Goal: Communication & Community: Participate in discussion

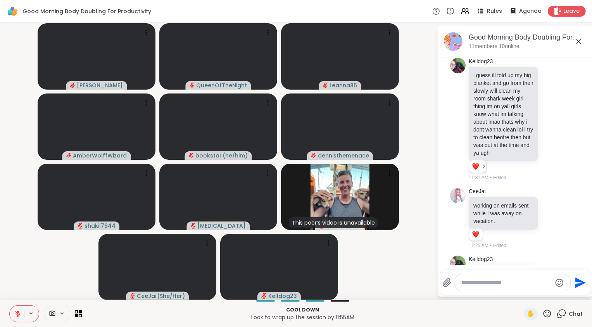
scroll to position [1747, 0]
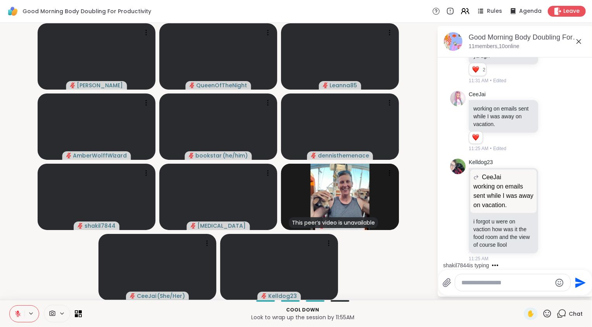
click at [470, 285] on textarea "Type your message" at bounding box center [506, 283] width 90 height 8
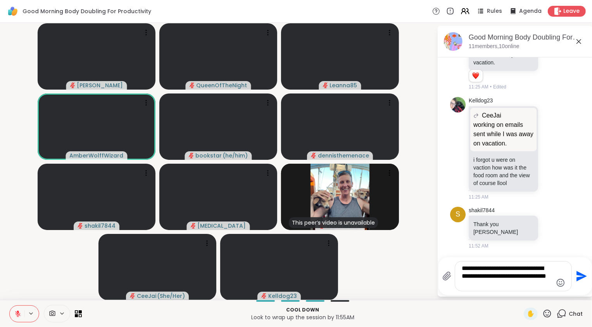
type textarea "**********"
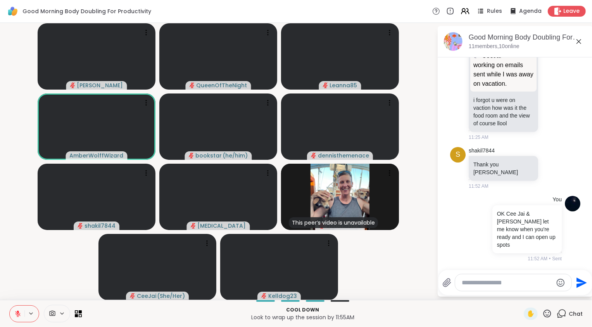
scroll to position [1852, 0]
click at [22, 311] on button at bounding box center [17, 313] width 15 height 16
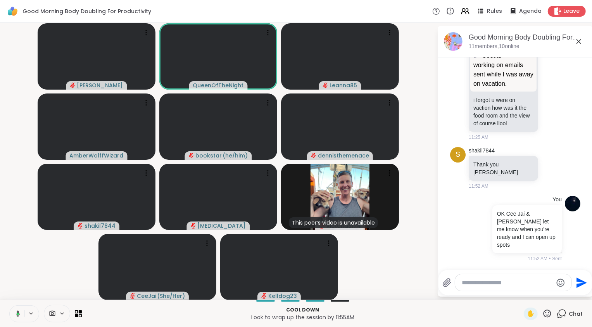
click at [22, 311] on button at bounding box center [17, 313] width 16 height 16
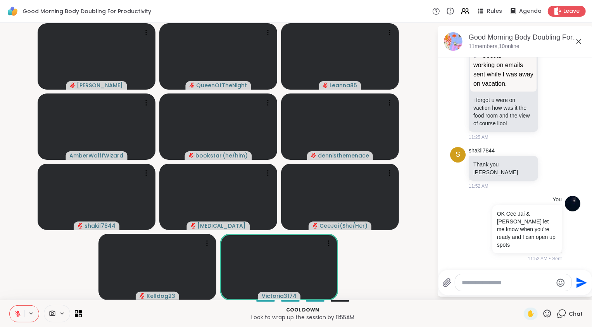
click at [19, 312] on icon at bounding box center [17, 313] width 7 height 7
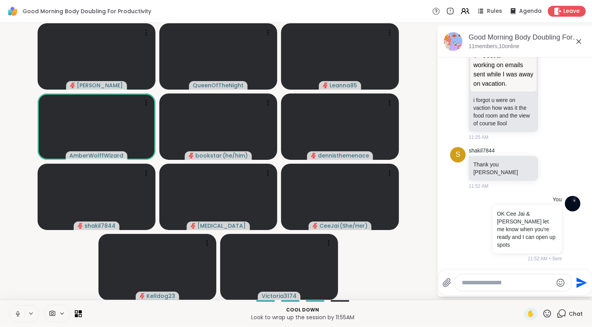
click at [55, 272] on video-player-container "Adrienne_QueenOfTheDawn QueenOfTheNight Leanna85 AmberWolffWizard bookstar ( he…" at bounding box center [218, 161] width 427 height 270
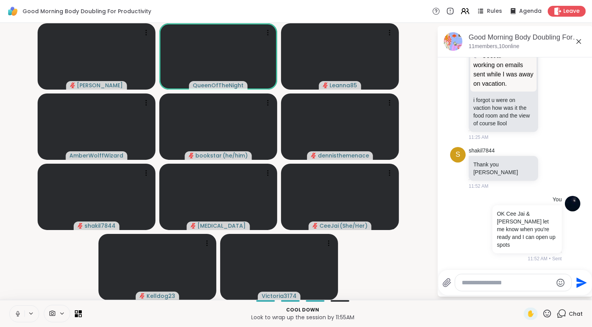
click at [16, 314] on icon at bounding box center [18, 313] width 4 height 2
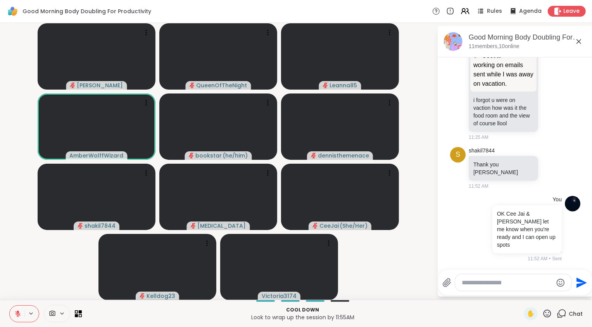
click at [14, 310] on icon at bounding box center [17, 313] width 7 height 7
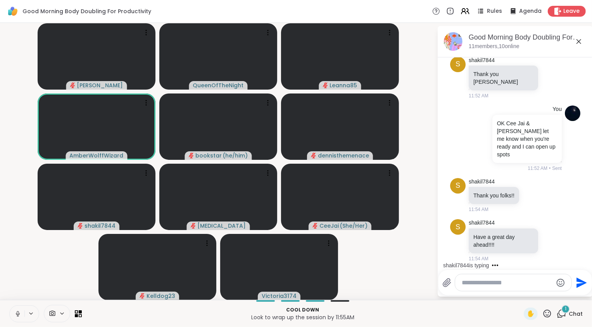
scroll to position [1943, 0]
click at [18, 314] on icon at bounding box center [18, 312] width 2 height 3
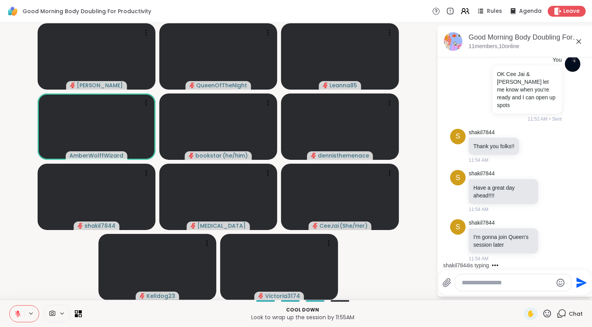
scroll to position [1999, 0]
click at [20, 315] on icon at bounding box center [17, 313] width 5 height 5
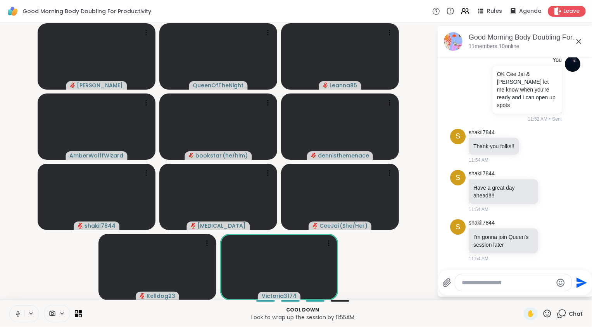
click at [19, 315] on icon at bounding box center [17, 313] width 7 height 7
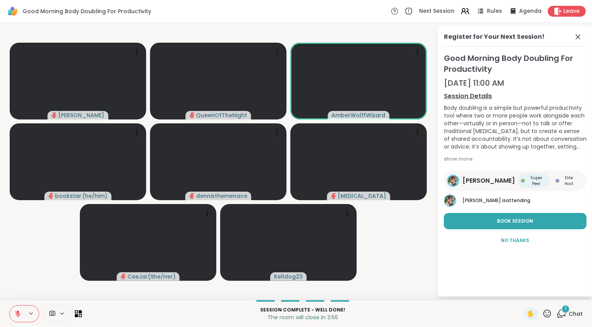
click at [22, 291] on video-player-container "Adrienne_QueenOfTheDawn QueenOfTheNight AmberWolffWizard bookstar ( he/him ) de…" at bounding box center [218, 161] width 427 height 270
click at [17, 313] on icon at bounding box center [17, 313] width 5 height 5
click at [27, 277] on video-player-container "Adrienne_QueenOfTheDawn QueenOfTheNight AmberWolffWizard bookstar ( he/him ) de…" at bounding box center [218, 161] width 427 height 270
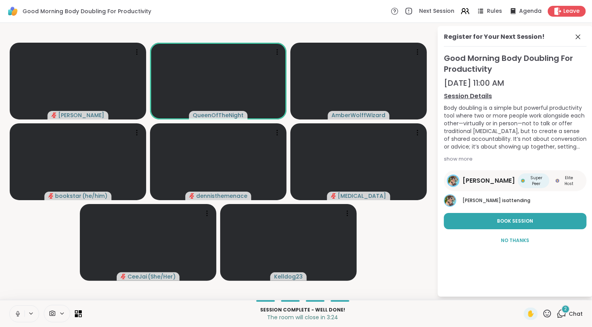
click at [17, 311] on icon at bounding box center [17, 313] width 7 height 7
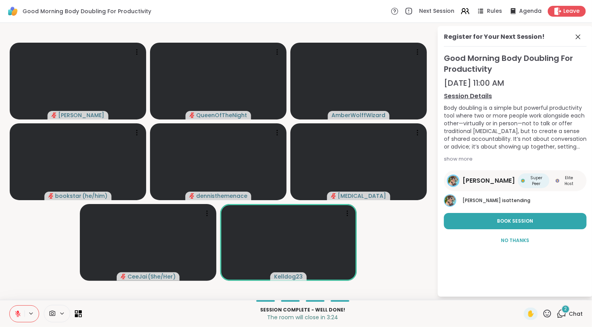
click at [21, 283] on video-player-container "Adrienne_QueenOfTheDawn QueenOfTheNight AmberWolffWizard bookstar ( he/him ) de…" at bounding box center [218, 161] width 427 height 270
click at [557, 313] on icon at bounding box center [561, 313] width 10 height 10
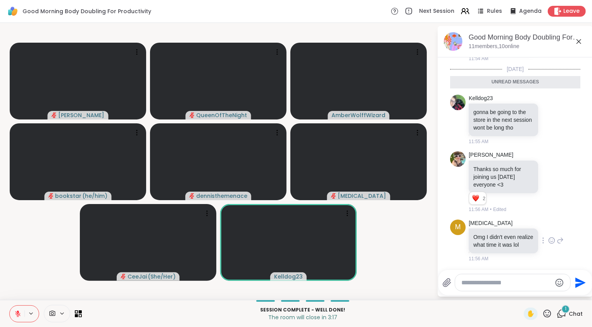
scroll to position [2218, 0]
click at [56, 278] on video-player-container "Adrienne_QueenOfTheDawn QueenOfTheNight AmberWolffWizard bookstar ( he/him ) de…" at bounding box center [218, 161] width 427 height 270
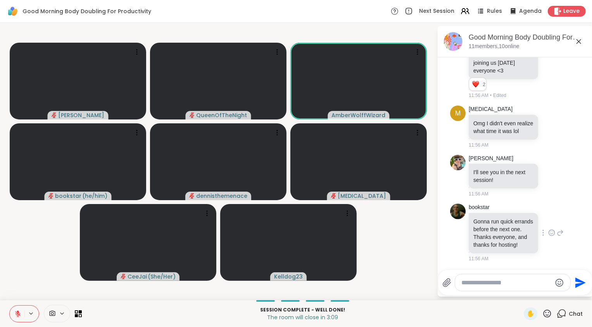
scroll to position [2321, 0]
click at [553, 238] on div "bookstar Gonna run quick errands before the next one. Thanks everyone, and than…" at bounding box center [515, 232] width 95 height 59
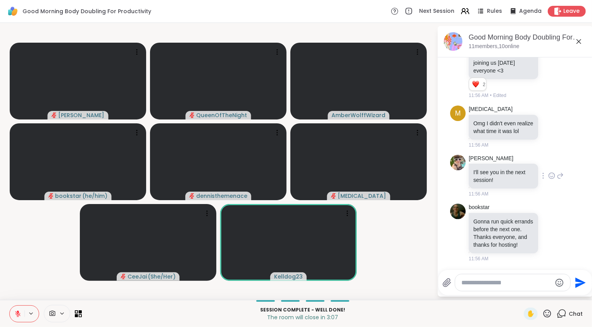
click at [555, 172] on icon at bounding box center [551, 176] width 7 height 8
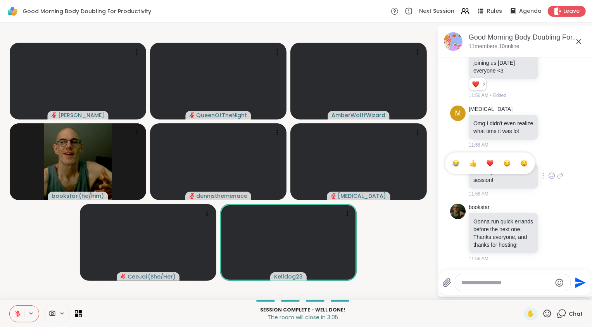
click at [493, 160] on div "Select Reaction: Heart" at bounding box center [489, 163] width 7 height 7
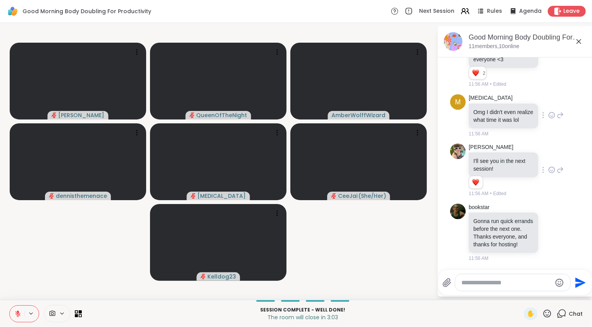
scroll to position [2332, 0]
click at [399, 258] on video-player-container "Adrienne_QueenOfTheDawn QueenOfTheNight AmberWolffWizard dennisthemenace Makena…" at bounding box center [218, 161] width 427 height 270
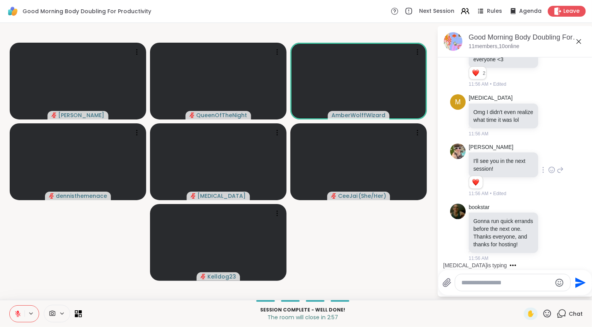
click at [12, 313] on button at bounding box center [17, 313] width 15 height 16
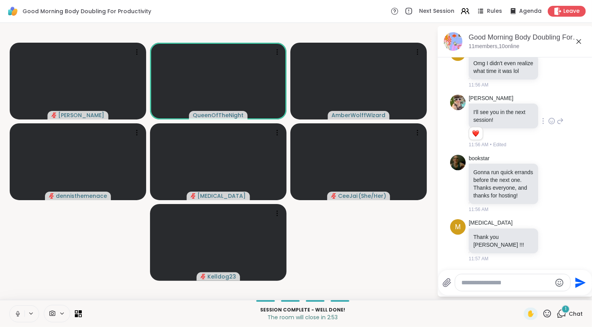
scroll to position [2381, 0]
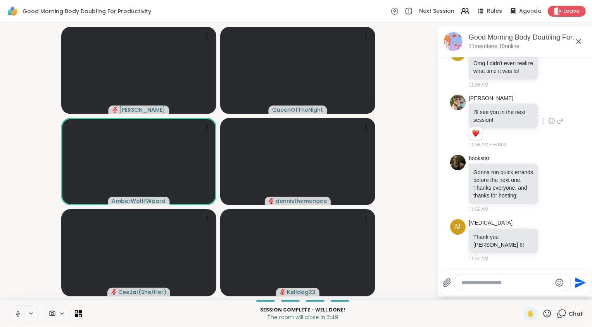
click at [12, 313] on button at bounding box center [17, 313] width 15 height 16
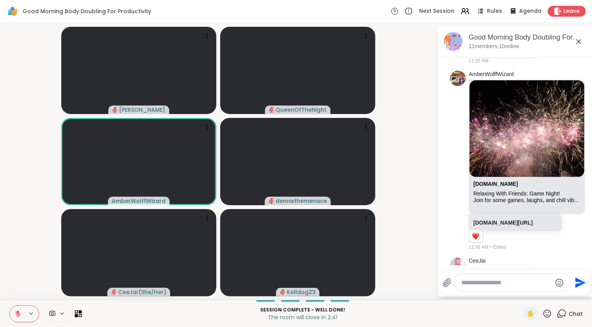
scroll to position [991, 0]
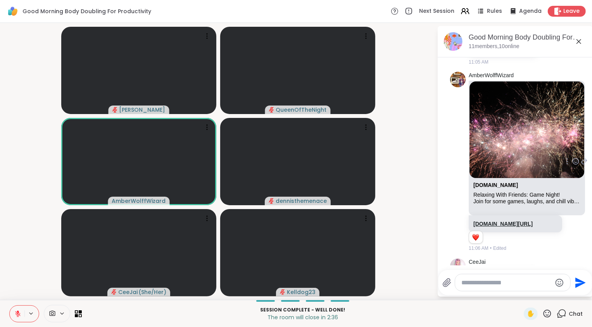
click at [494, 227] on link "sharewellnow.com/session/7a956f80-013e-4d80-a7eb-11633797e5fa" at bounding box center [502, 223] width 59 height 6
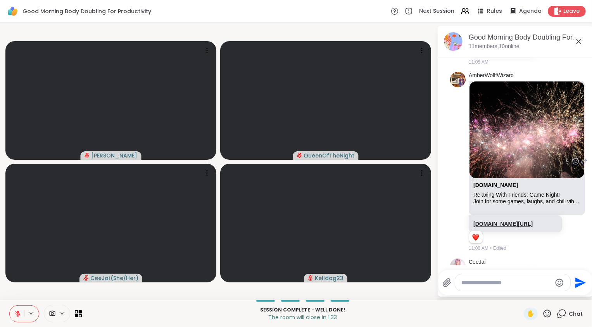
click at [483, 227] on link "sharewellnow.com/session/7a956f80-013e-4d80-a7eb-11633797e5fa" at bounding box center [502, 223] width 59 height 6
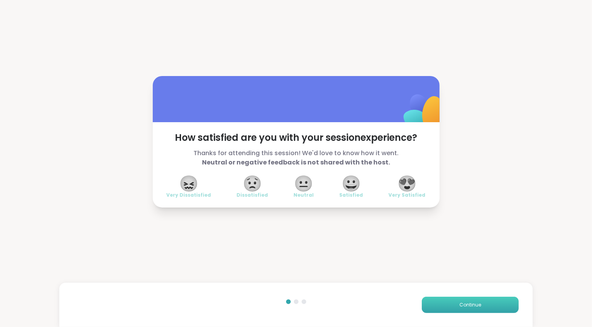
click at [459, 303] on span "Continue" at bounding box center [470, 304] width 22 height 7
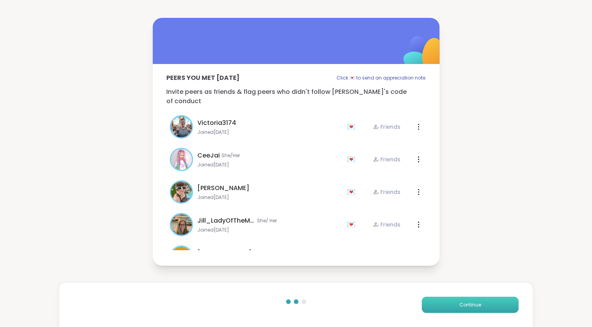
click at [459, 303] on span "Continue" at bounding box center [470, 304] width 22 height 7
click at [455, 303] on button "Continue" at bounding box center [470, 304] width 97 height 16
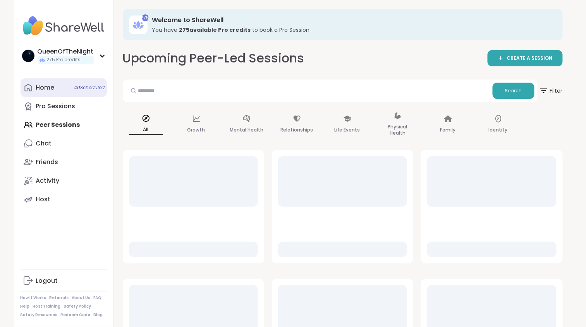
click at [43, 93] on link "Home 40 Scheduled" at bounding box center [64, 87] width 86 height 19
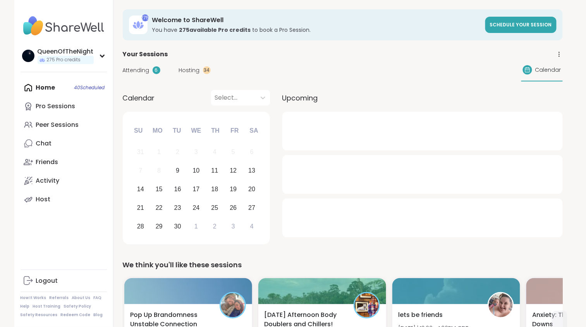
click at [197, 73] on span "Hosting" at bounding box center [189, 70] width 21 height 8
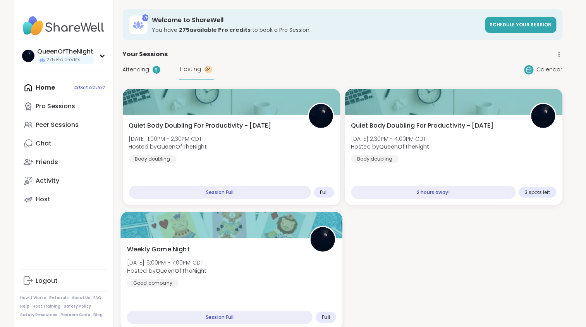
click at [243, 243] on div "Weekly Game Night Tue, Sep 09 | 6:00PM - 7:00PM CDT Hosted by QueenOfTheNight G…" at bounding box center [231, 284] width 222 height 92
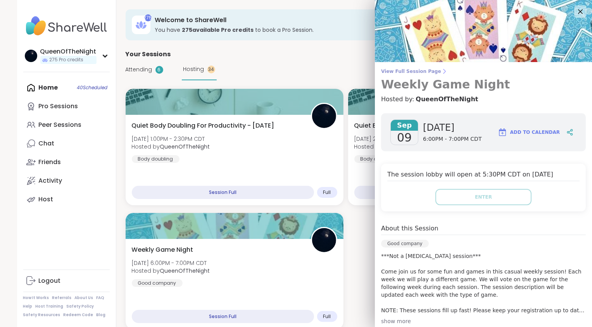
click at [441, 71] on icon at bounding box center [444, 71] width 6 height 6
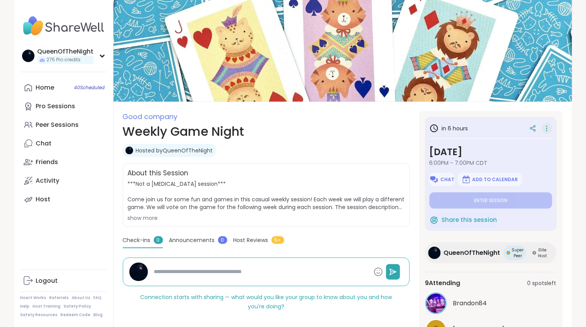
click at [552, 129] on div at bounding box center [547, 128] width 11 height 11
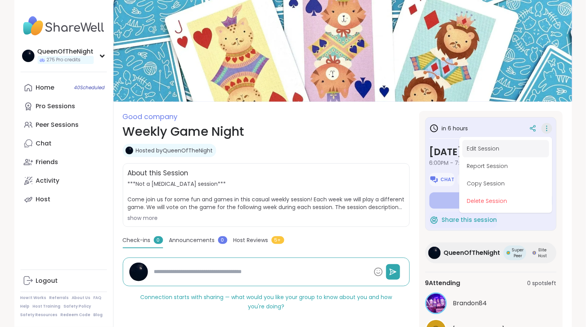
click at [509, 140] on button "Edit Session" at bounding box center [506, 148] width 87 height 17
type textarea "*"
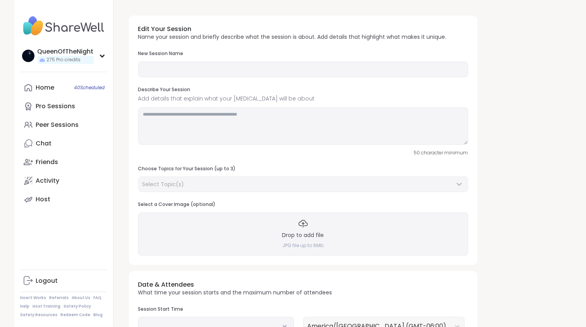
type input "**********"
type textarea "**********"
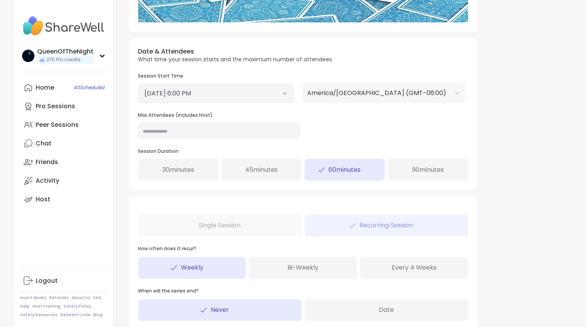
scroll to position [281, 0]
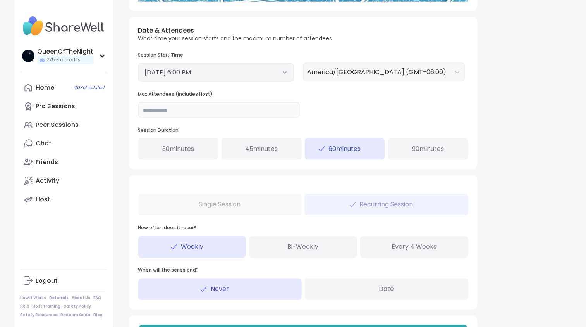
click at [177, 110] on input "**" at bounding box center [219, 109] width 162 height 15
type input "**"
click at [494, 157] on div "**********" at bounding box center [343, 43] width 440 height 628
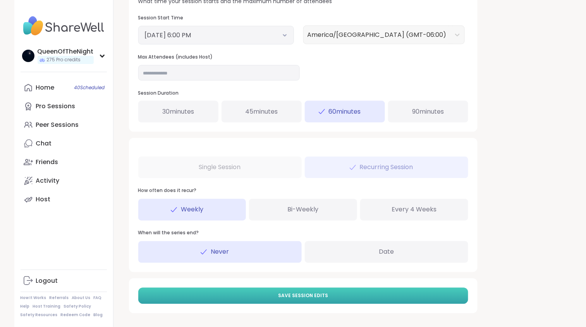
click at [300, 292] on span "Save Session Edits" at bounding box center [303, 295] width 50 height 7
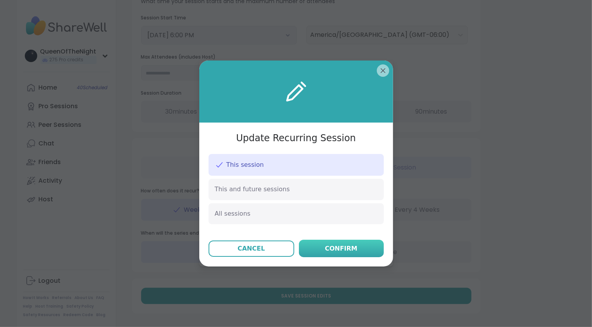
click at [344, 251] on div "Confirm" at bounding box center [341, 248] width 33 height 9
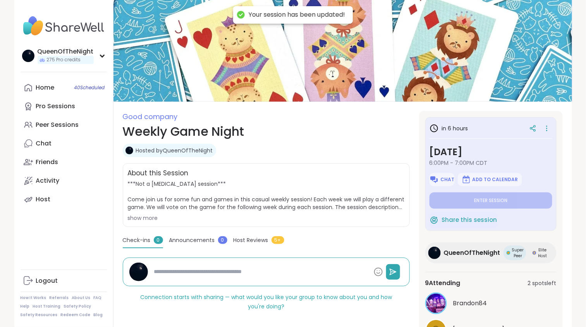
type textarea "*"
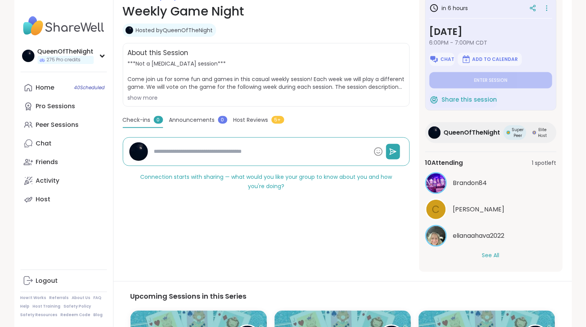
scroll to position [120, 0]
click at [495, 256] on button "See All" at bounding box center [490, 255] width 17 height 8
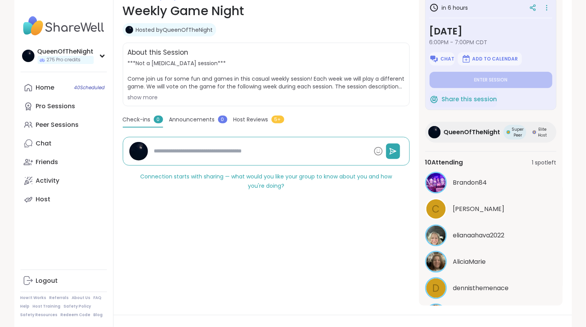
scroll to position [150, 0]
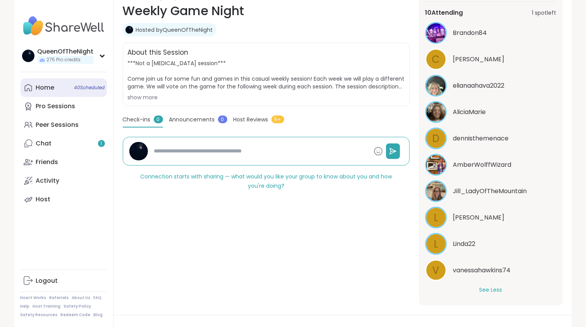
click at [63, 88] on link "Home 40 Scheduled" at bounding box center [64, 87] width 86 height 19
type textarea "*"
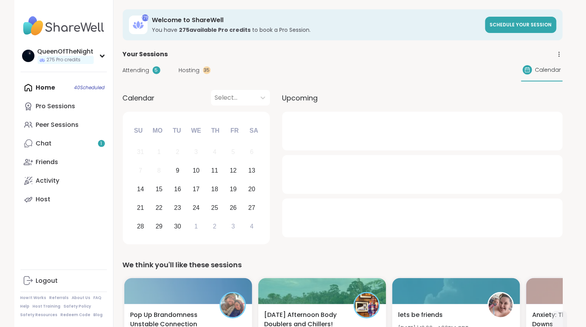
click at [184, 77] on div "Attending 5 Hosting 35 Calendar" at bounding box center [343, 70] width 440 height 22
click at [188, 68] on span "Hosting" at bounding box center [189, 70] width 21 height 8
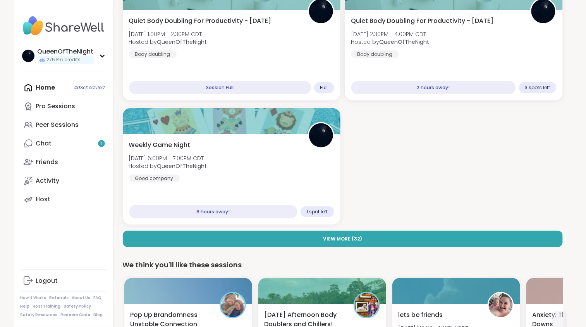
scroll to position [109, 0]
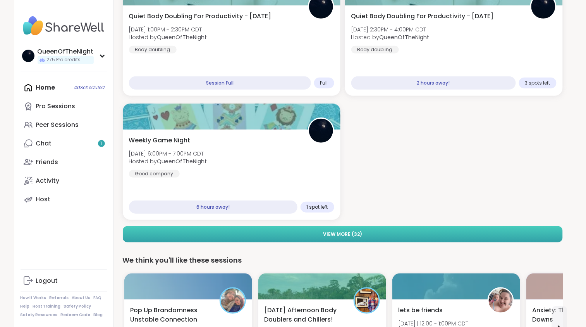
click at [353, 231] on span "View More ( 32 )" at bounding box center [342, 234] width 39 height 7
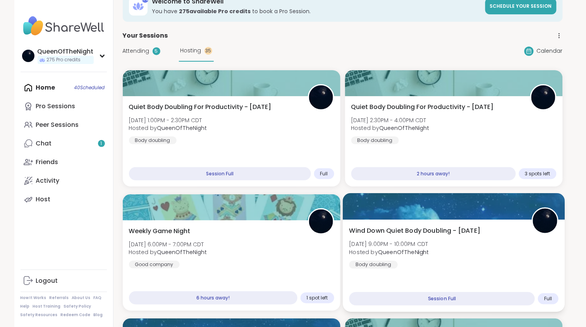
scroll to position [0, 0]
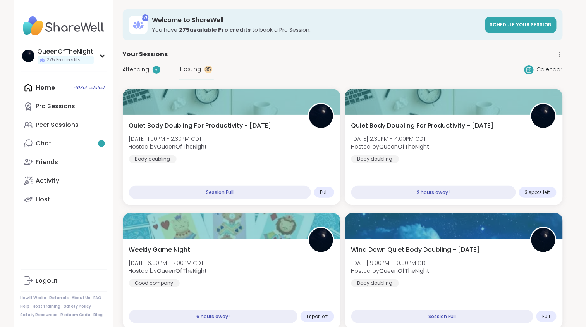
click at [145, 71] on span "Attending" at bounding box center [136, 69] width 27 height 8
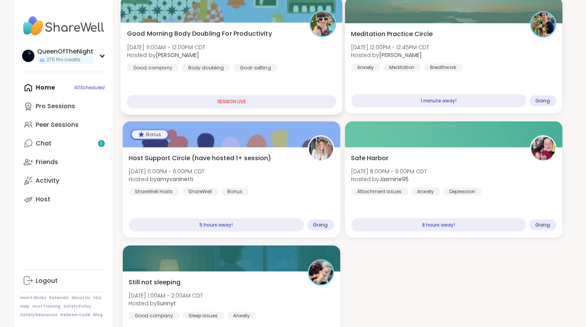
scroll to position [96, 0]
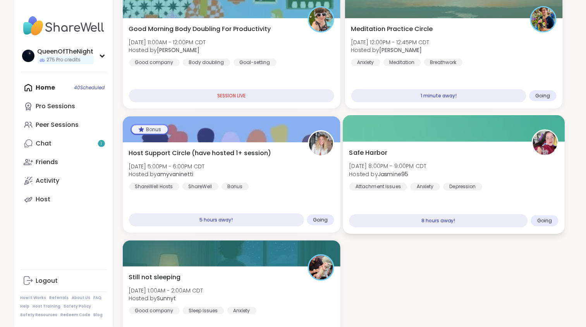
click at [422, 158] on div "Safe Harbor Tue, Sep 09 | 8:00PM - 9:00PM CDT Hosted by Jasmine95 Attachment is…" at bounding box center [454, 169] width 210 height 43
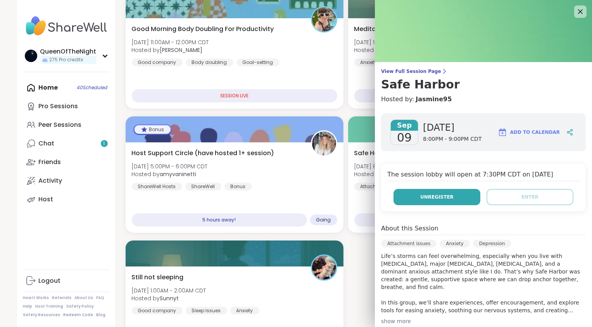
click at [442, 196] on span "Unregister" at bounding box center [436, 196] width 33 height 7
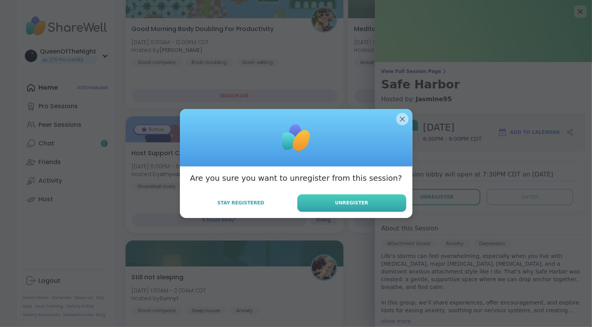
click at [356, 197] on button "Unregister" at bounding box center [351, 202] width 109 height 17
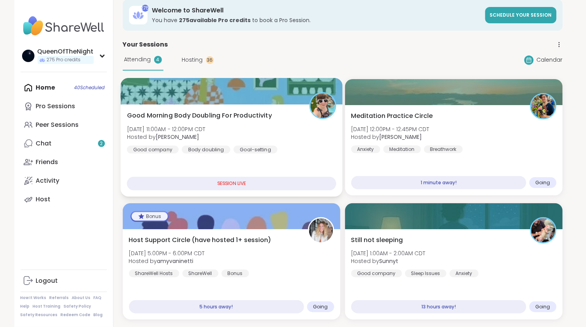
scroll to position [5, 0]
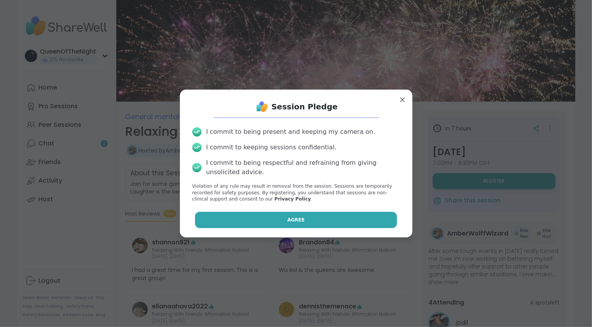
click at [337, 221] on button "Agree" at bounding box center [296, 220] width 202 height 16
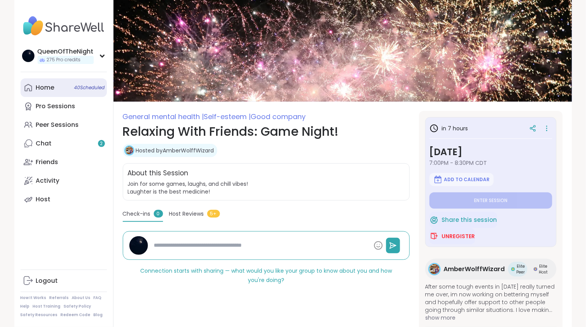
click at [61, 91] on link "Home 40 Scheduled" at bounding box center [64, 87] width 86 height 19
type textarea "*"
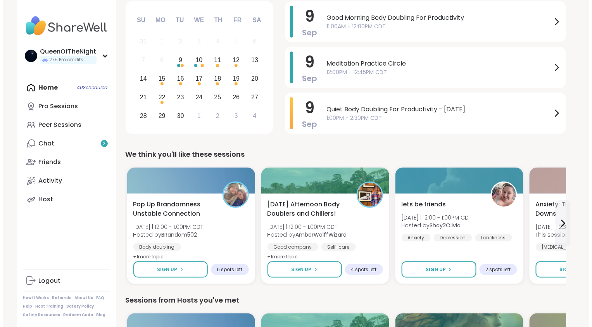
scroll to position [133, 0]
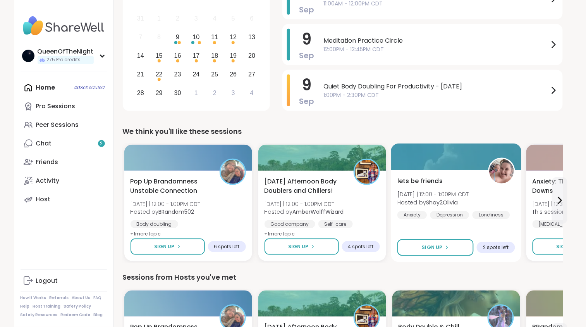
click at [445, 160] on div at bounding box center [456, 156] width 131 height 26
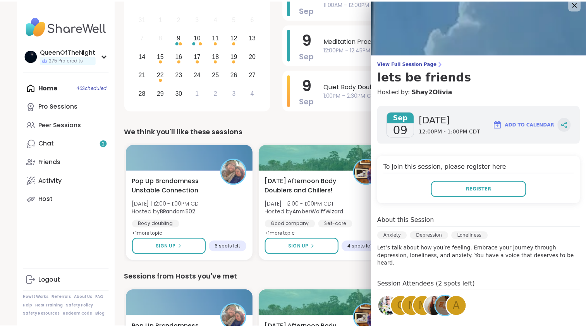
scroll to position [0, 0]
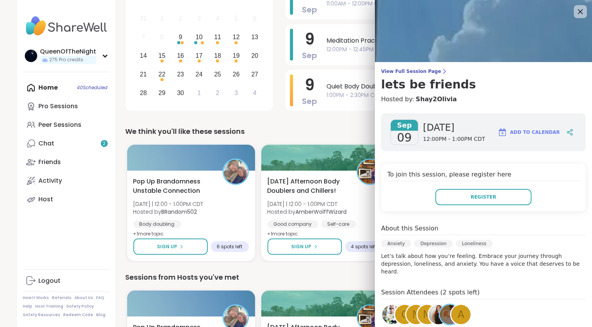
click at [575, 12] on icon at bounding box center [580, 12] width 10 height 10
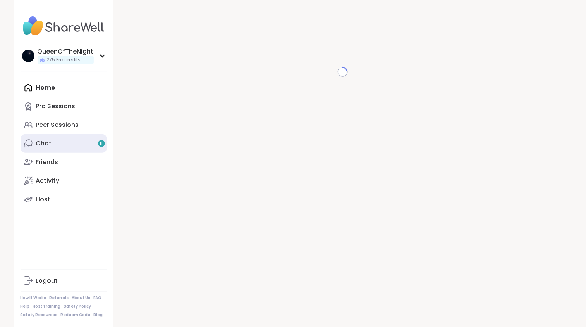
scroll to position [8, 0]
click at [80, 147] on link "Chat 11" at bounding box center [64, 143] width 86 height 19
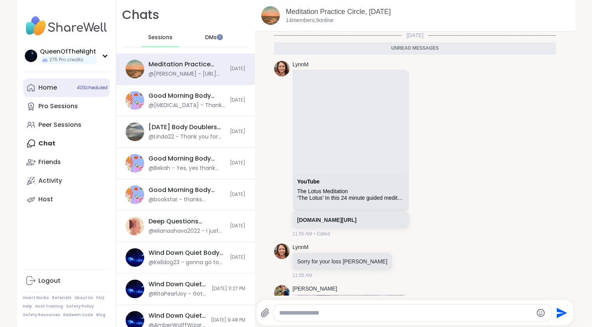
click at [47, 91] on div "Home 40 Scheduled" at bounding box center [48, 87] width 19 height 9
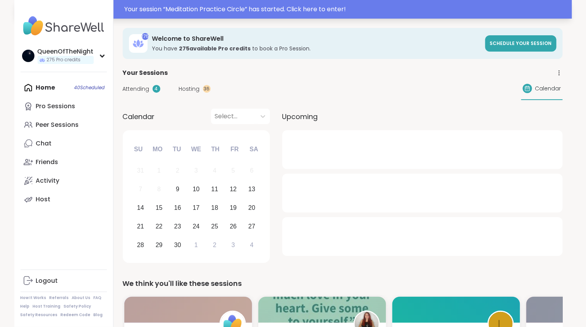
click at [274, 9] on div "Your session “ Meditation Practice Circle ” has started. Click here to enter!" at bounding box center [346, 9] width 443 height 9
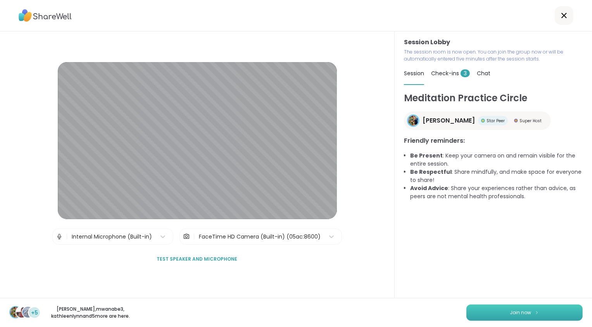
click at [496, 309] on button "Join now" at bounding box center [524, 312] width 116 height 16
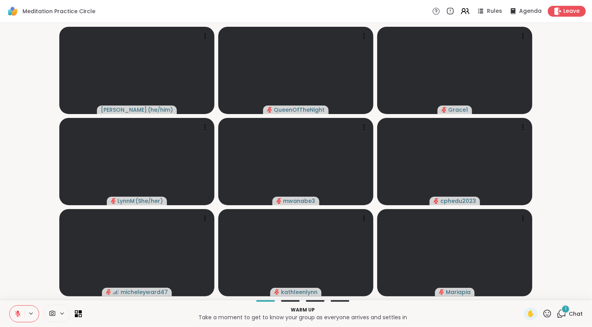
click at [26, 262] on video-player-container "Nicholas ( he/him ) QueenOfTheNight Grace1 LynnM ( She/her ) mwanabe3 cphedu202…" at bounding box center [296, 161] width 582 height 270
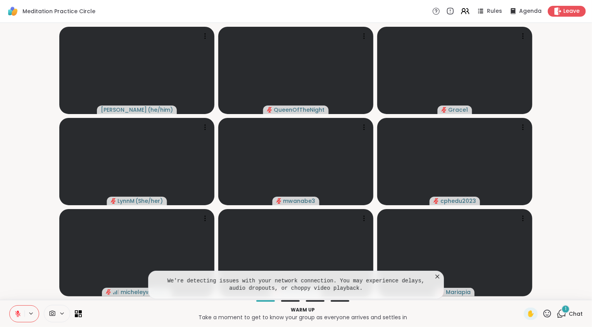
click at [568, 315] on span "Chat" at bounding box center [575, 314] width 14 height 8
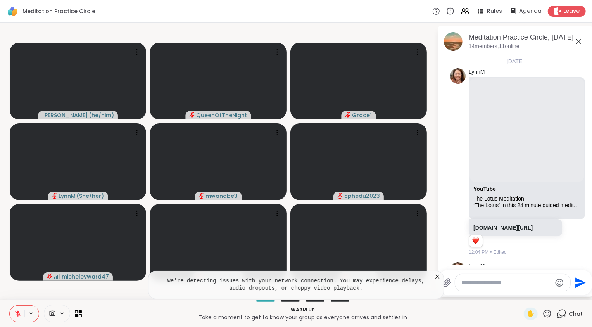
scroll to position [1300, 0]
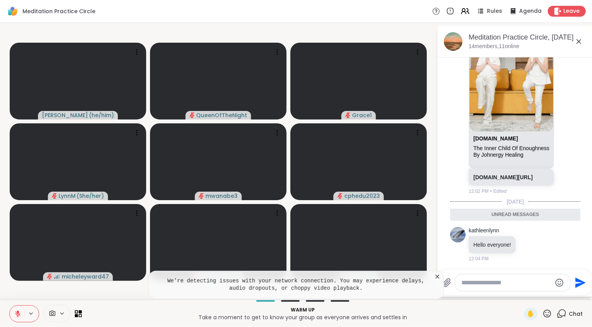
click at [560, 316] on icon at bounding box center [561, 312] width 7 height 7
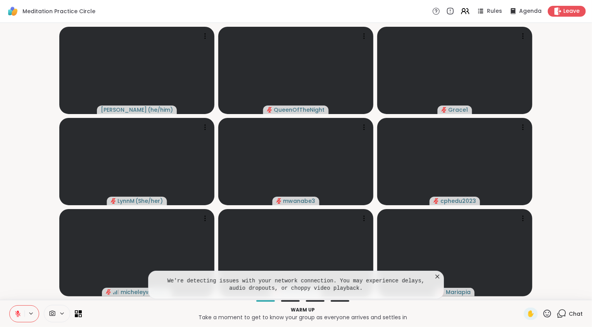
click at [16, 260] on video-player-container "Nicholas ( he/him ) QueenOfTheNight Grace1 LynnM ( She/her ) mwanabe3 cphedu202…" at bounding box center [296, 161] width 582 height 270
click at [18, 313] on icon at bounding box center [17, 313] width 7 height 7
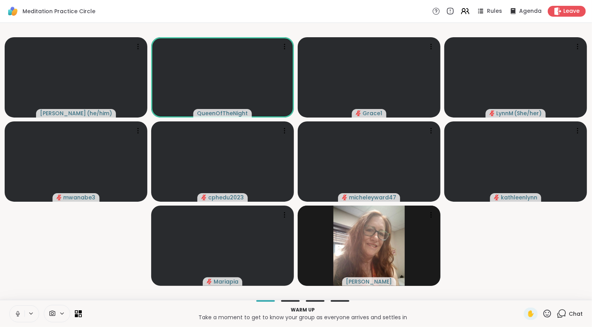
click at [18, 313] on icon at bounding box center [17, 313] width 7 height 7
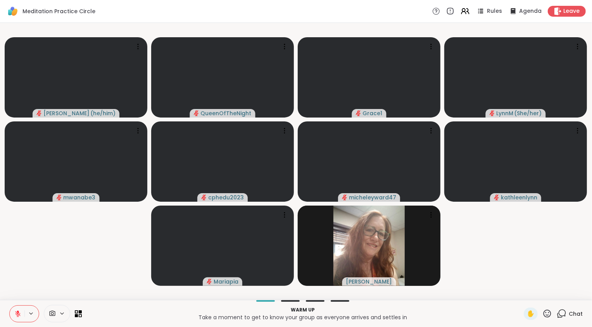
click at [31, 283] on video-player-container "Nicholas ( he/him ) QueenOfTheNight Grace1 LynnM ( She/her ) mwanabe3 cphedu202…" at bounding box center [296, 161] width 582 height 270
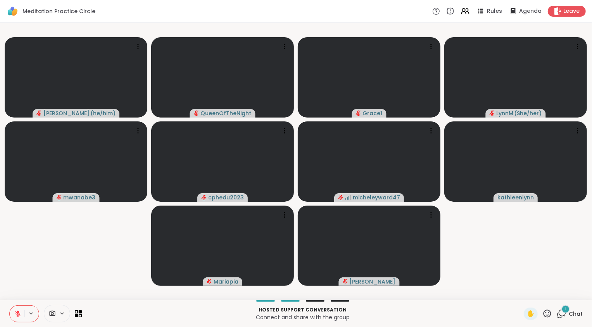
click at [562, 311] on div "1" at bounding box center [565, 309] width 9 height 9
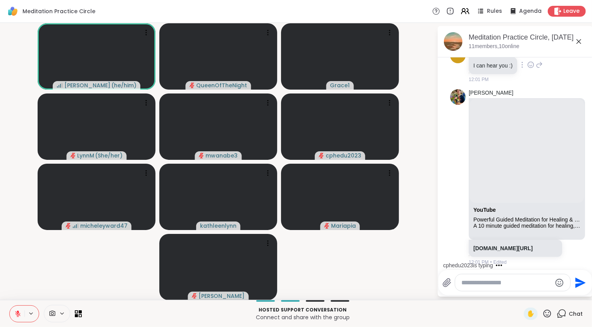
scroll to position [674, 0]
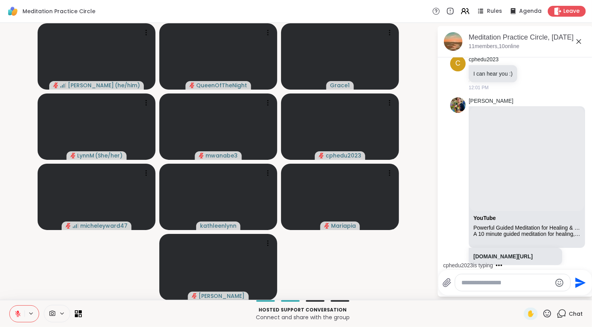
click at [580, 41] on icon at bounding box center [578, 41] width 9 height 9
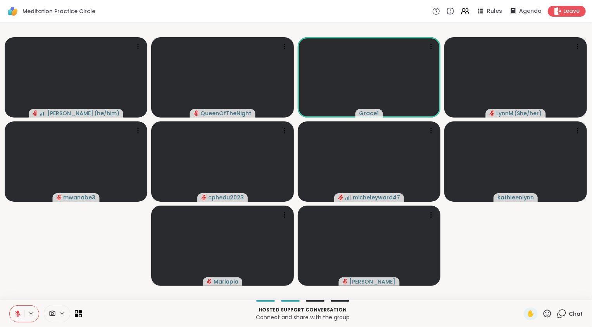
click at [540, 285] on video-player-container "Nicholas ( he/him ) QueenOfTheNight Grace1 LynnM ( She/her ) mwanabe3 cphedu202…" at bounding box center [296, 161] width 582 height 270
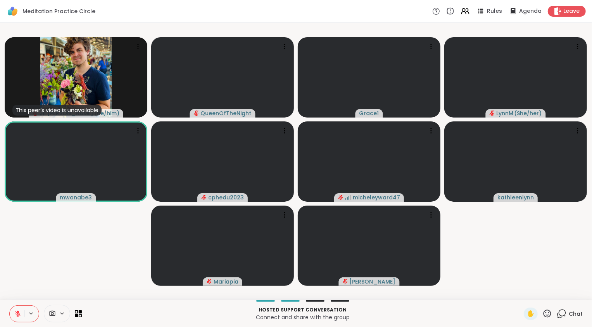
click at [41, 269] on video-player-container "This peer’s video is unavailable Nicholas ( he/him ) QueenOfTheNight Grace1 Lyn…" at bounding box center [296, 161] width 582 height 270
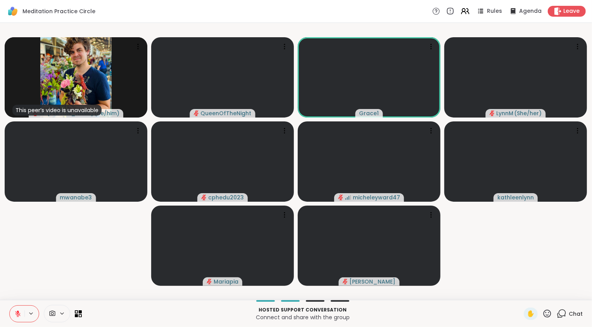
click at [22, 268] on video-player-container "This peer’s video is unavailable Nicholas ( he/him ) QueenOfTheNight Grace1 Lyn…" at bounding box center [296, 161] width 582 height 270
click at [24, 286] on video-player-container "This peer’s video is unavailable Nicholas ( he/him ) QueenOfTheNight Grace1 Lyn…" at bounding box center [296, 161] width 582 height 270
click at [558, 310] on icon at bounding box center [561, 312] width 7 height 7
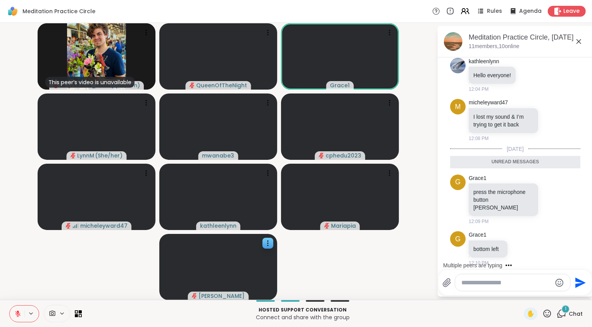
scroll to position [1429, 0]
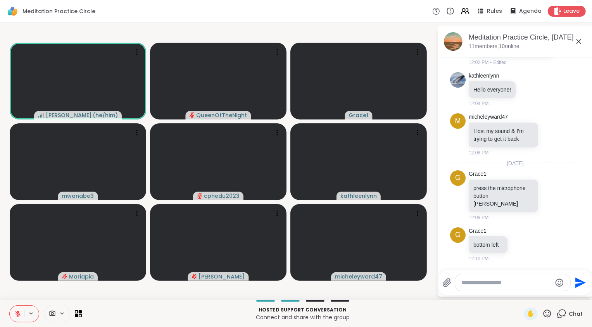
click at [13, 311] on button at bounding box center [17, 313] width 15 height 16
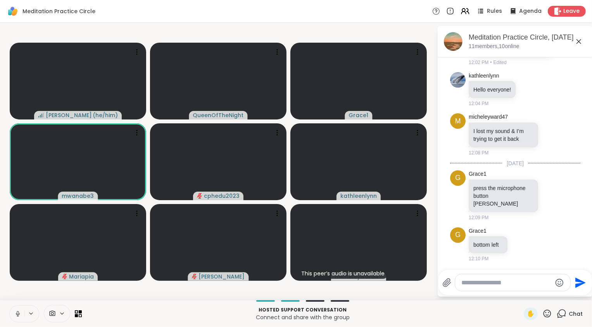
click at [14, 311] on icon at bounding box center [17, 313] width 7 height 7
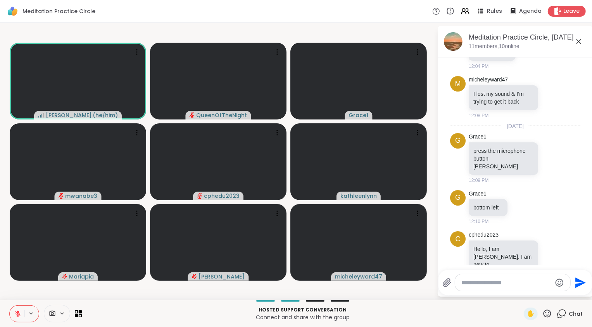
scroll to position [1594, 0]
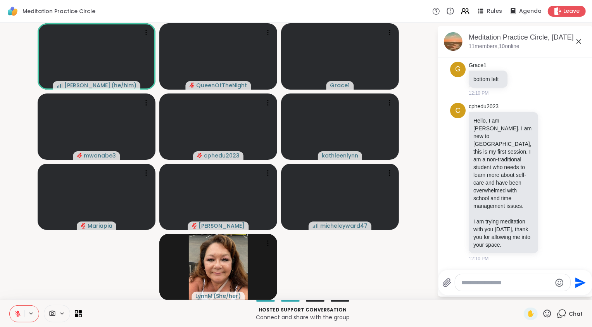
click at [15, 313] on icon at bounding box center [17, 313] width 7 height 7
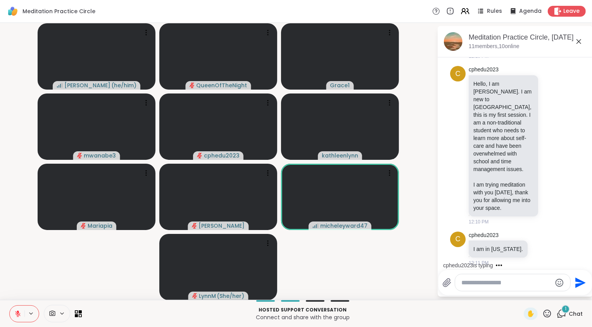
scroll to position [1635, 0]
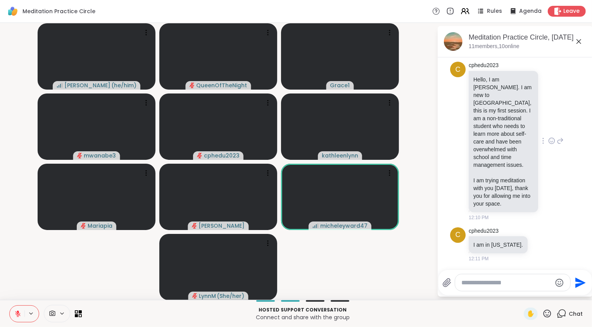
click at [548, 140] on icon at bounding box center [551, 141] width 7 height 8
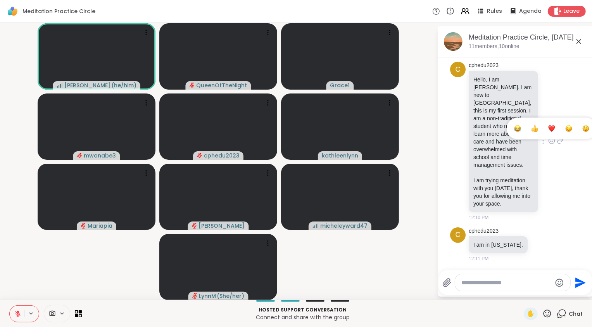
click at [548, 131] on div "Select Reaction: Heart" at bounding box center [551, 128] width 7 height 7
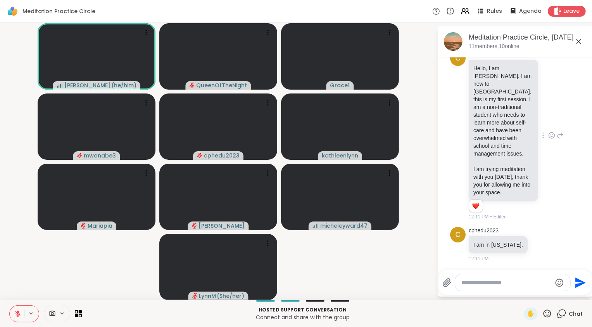
click at [556, 140] on icon at bounding box center [559, 135] width 7 height 9
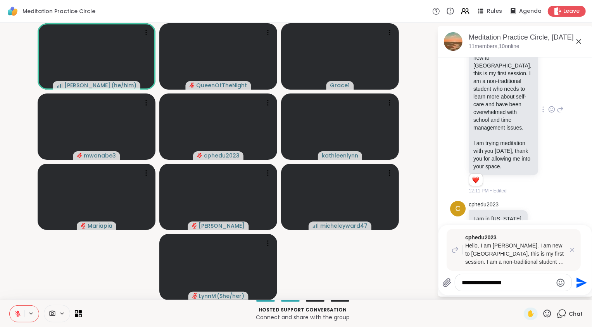
type textarea "**********"
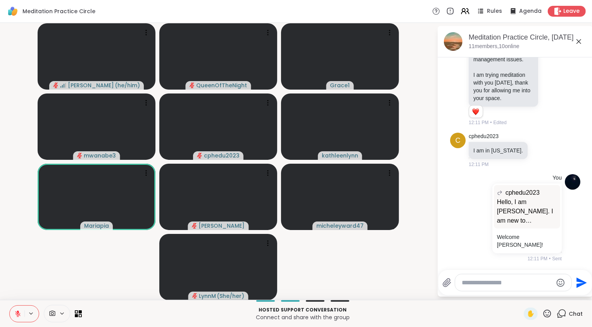
scroll to position [1743, 0]
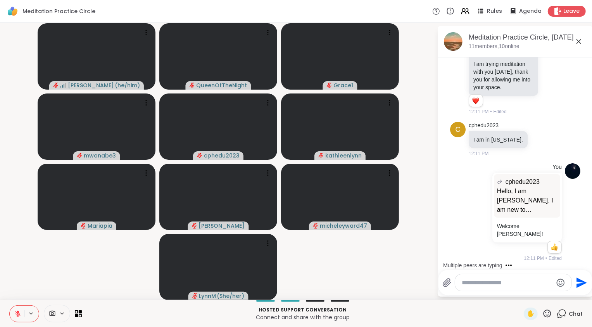
click at [545, 314] on icon at bounding box center [547, 313] width 10 height 10
click at [571, 295] on span "🎉" at bounding box center [575, 292] width 8 height 9
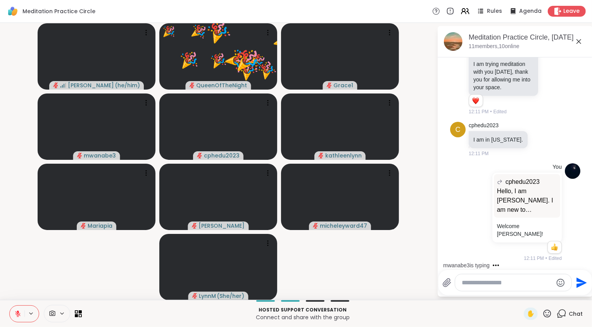
scroll to position [1792, 0]
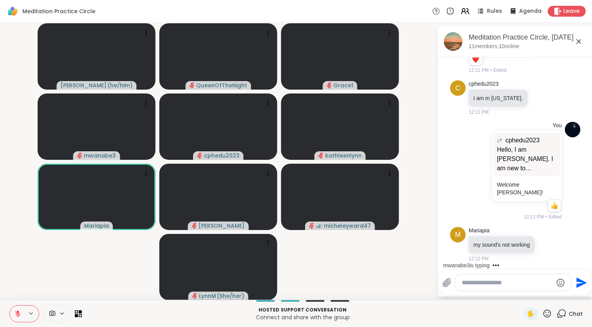
click at [17, 315] on icon at bounding box center [17, 313] width 7 height 7
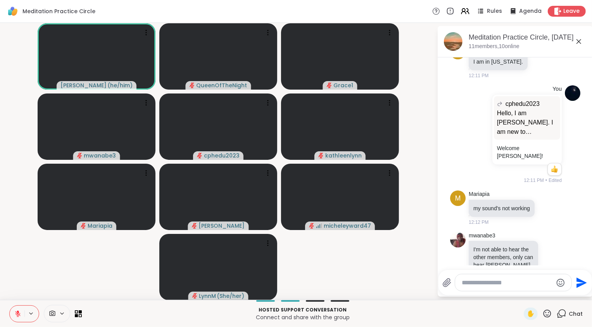
scroll to position [1857, 0]
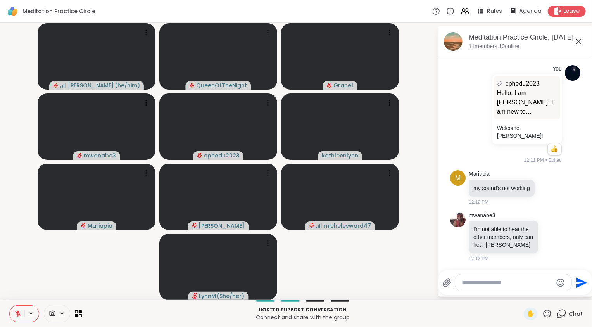
click at [17, 313] on icon at bounding box center [17, 313] width 5 height 5
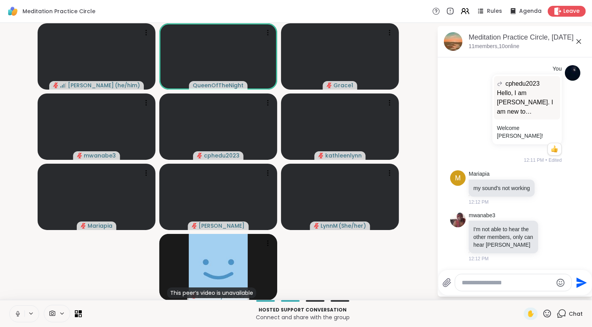
click at [17, 313] on icon at bounding box center [18, 312] width 2 height 3
click at [33, 285] on video-player-container "Nicholas ( he/him ) QueenOfTheNight Grace1 mwanabe3 cphedu2023 kathleenlynn Mar…" at bounding box center [218, 161] width 427 height 270
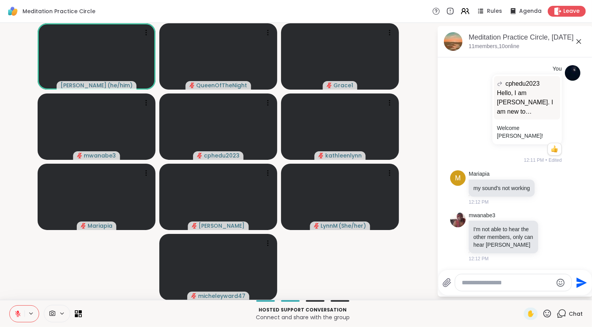
click at [377, 267] on video-player-container "Nicholas ( he/him ) QueenOfTheNight Grace1 mwanabe3 cphedu2023 kathleenlynn Mar…" at bounding box center [218, 161] width 427 height 270
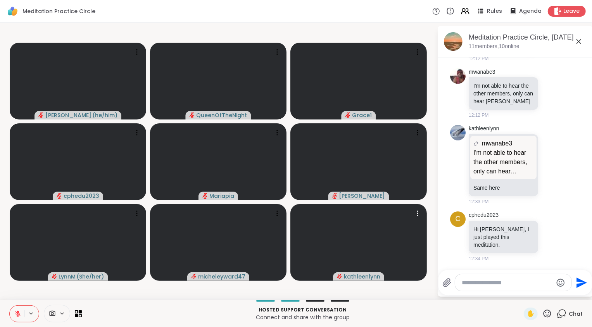
scroll to position [2048, 0]
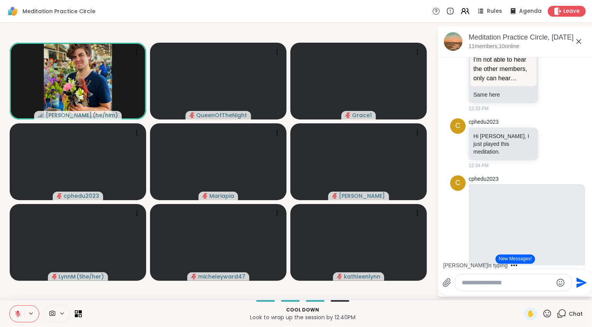
click at [22, 312] on button at bounding box center [17, 313] width 15 height 16
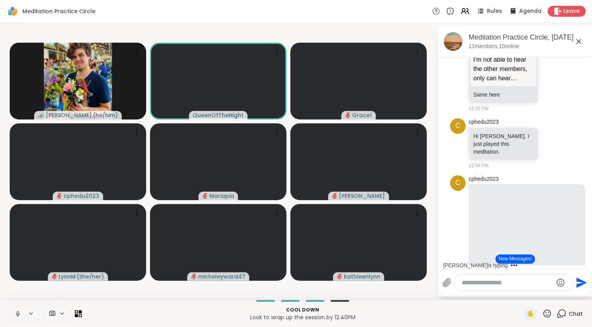
click at [18, 311] on icon at bounding box center [18, 312] width 2 height 3
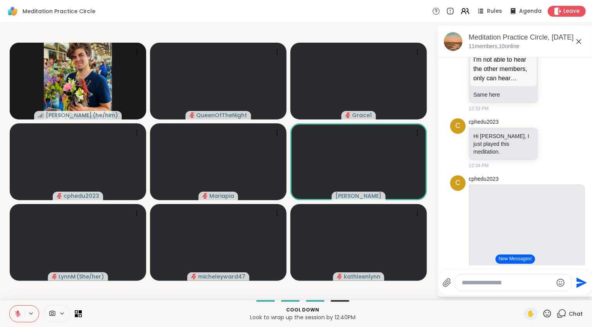
click at [18, 311] on icon at bounding box center [18, 311] width 2 height 3
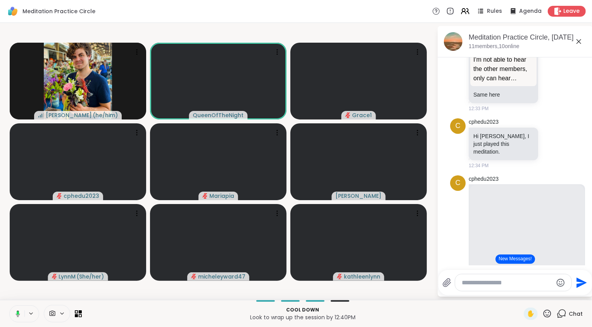
click at [18, 311] on rect at bounding box center [18, 312] width 2 height 3
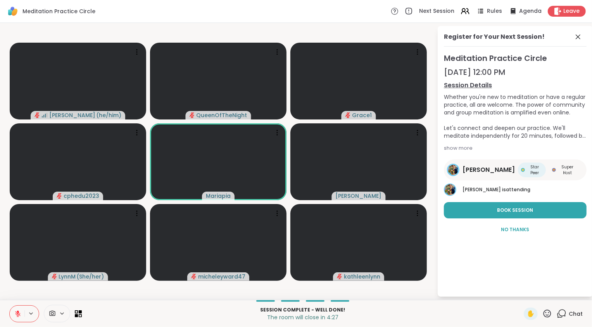
click at [556, 314] on icon at bounding box center [561, 313] width 10 height 10
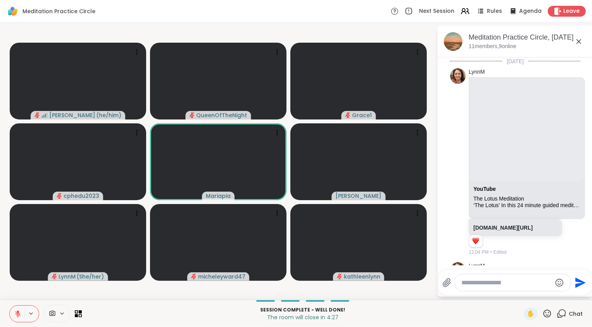
scroll to position [2673, 0]
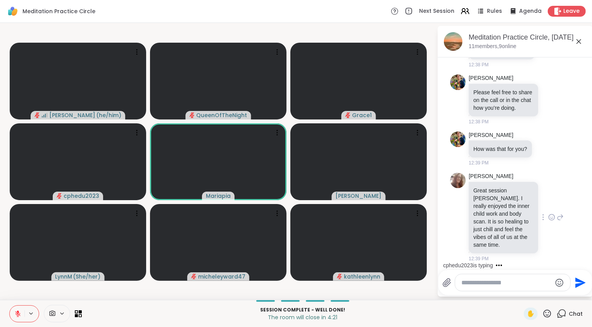
click at [548, 218] on icon at bounding box center [551, 217] width 7 height 8
click at [547, 202] on button "Select Reaction: Heart" at bounding box center [551, 204] width 15 height 15
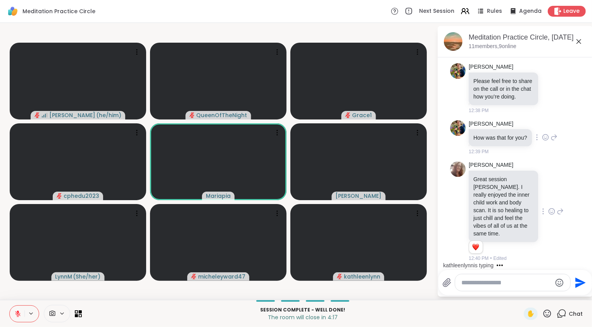
scroll to position [2606, 0]
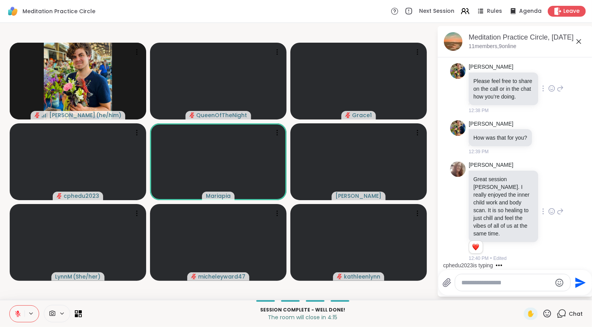
click at [548, 92] on icon at bounding box center [551, 88] width 7 height 8
click at [548, 79] on div "Select Reaction: Heart" at bounding box center [551, 75] width 7 height 7
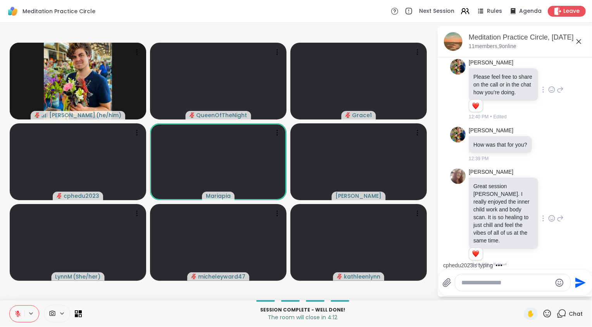
click at [544, 39] on icon at bounding box center [547, 35] width 7 height 8
click at [561, 26] on div "Select Reaction: Sad" at bounding box center [564, 22] width 7 height 7
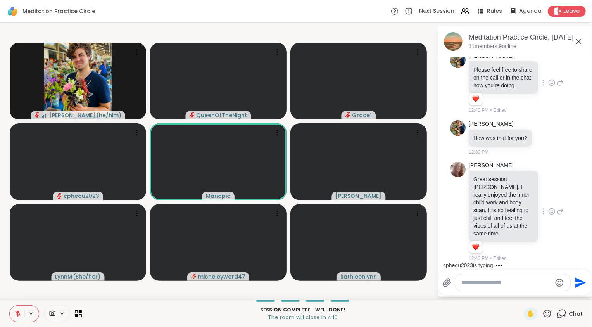
scroll to position [2706, 0]
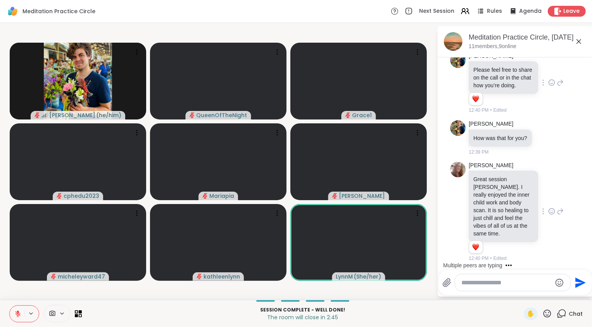
click at [15, 316] on icon at bounding box center [17, 313] width 7 height 7
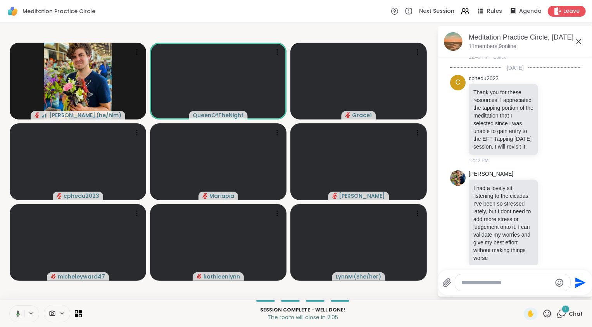
scroll to position [2943, 0]
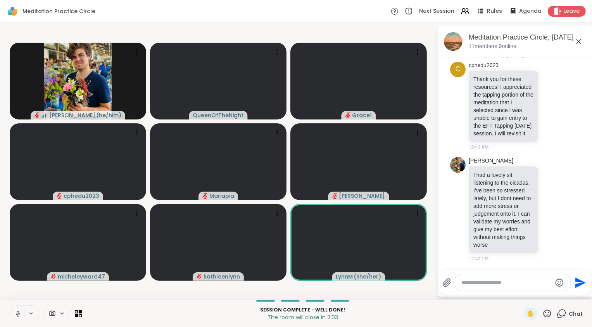
click at [17, 314] on icon at bounding box center [17, 313] width 7 height 7
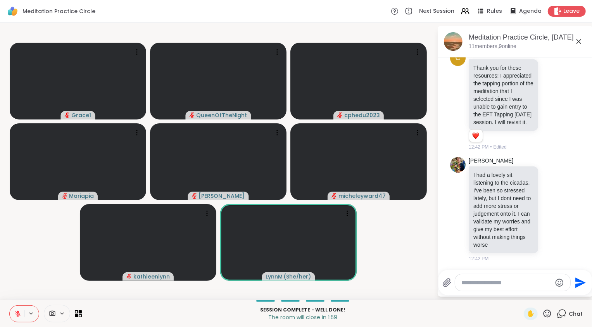
click at [413, 248] on video-player-container "Grace1 QueenOfTheNight cphedu2023 Mariapia dodi micheleyward47 kathleenlynn Lyn…" at bounding box center [218, 161] width 427 height 270
click at [16, 308] on button at bounding box center [17, 313] width 15 height 16
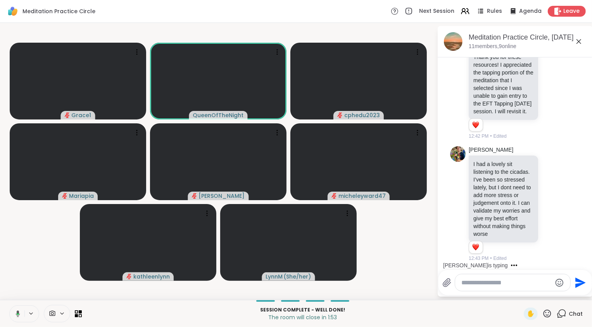
scroll to position [2965, 0]
click at [17, 313] on icon at bounding box center [18, 312] width 2 height 3
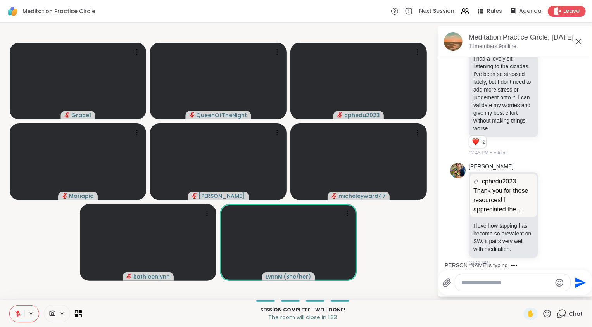
scroll to position [3083, 0]
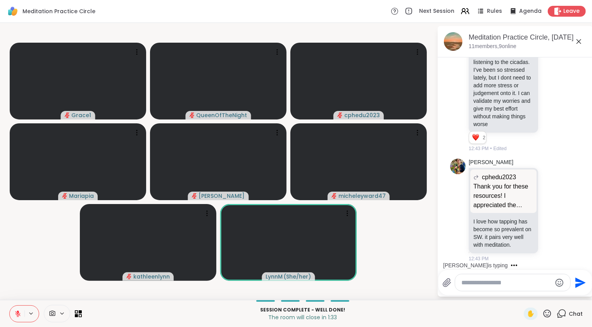
click at [17, 313] on icon at bounding box center [17, 313] width 5 height 5
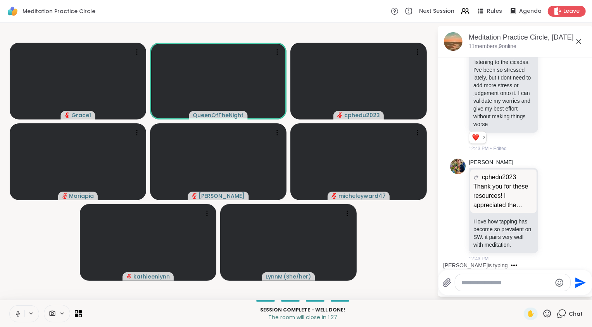
click at [17, 313] on icon at bounding box center [18, 312] width 2 height 3
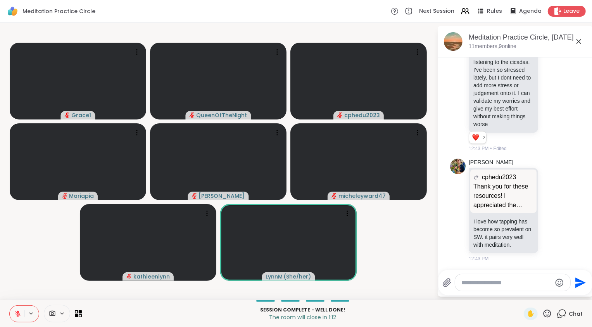
click at [16, 314] on icon at bounding box center [17, 313] width 5 height 5
click at [19, 313] on icon at bounding box center [17, 313] width 7 height 7
click at [19, 313] on icon at bounding box center [17, 313] width 5 height 5
click at [21, 269] on video-player-container "Grace1 QueenOfTheNight cphedu2023 Mariapia dodi micheleyward47 kathleenlynn Lyn…" at bounding box center [218, 161] width 427 height 270
click at [557, 11] on div "Leave" at bounding box center [567, 10] width 40 height 11
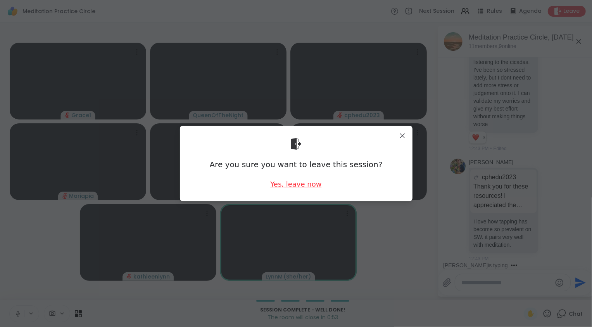
click at [287, 185] on div "Yes, leave now" at bounding box center [295, 184] width 51 height 10
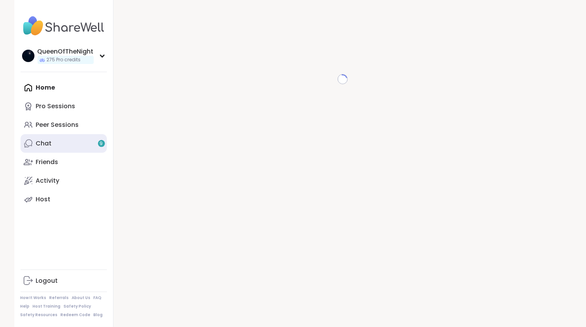
click at [75, 144] on link "Chat 9" at bounding box center [64, 143] width 86 height 19
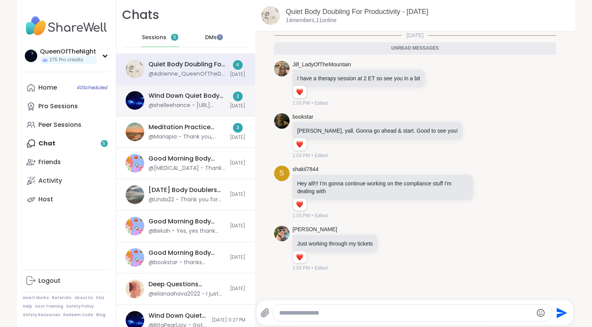
click at [175, 107] on div "@shelleehance - [URL][DOMAIN_NAME]" at bounding box center [187, 106] width 77 height 8
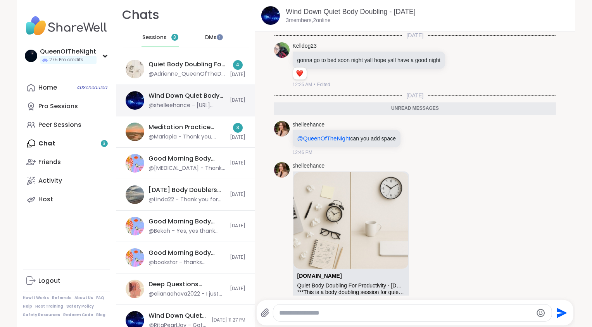
scroll to position [46, 0]
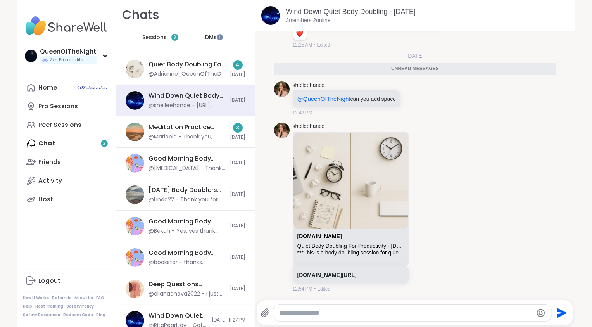
click at [363, 317] on div at bounding box center [412, 312] width 279 height 17
click at [362, 313] on textarea "Type your message" at bounding box center [405, 313] width 253 height 8
type textarea "**********"
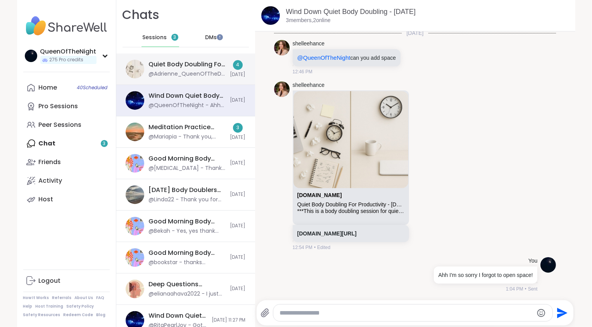
click at [187, 74] on div "@Adrienne_QueenOfTheDawn - Just working through my tickets" at bounding box center [187, 74] width 77 height 8
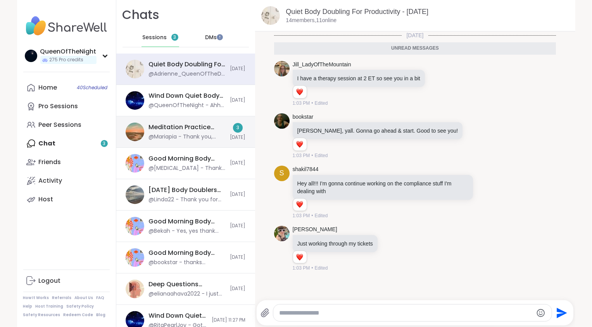
click at [182, 140] on div "@Mariapia - Thank you, [PERSON_NAME]!" at bounding box center [187, 137] width 77 height 8
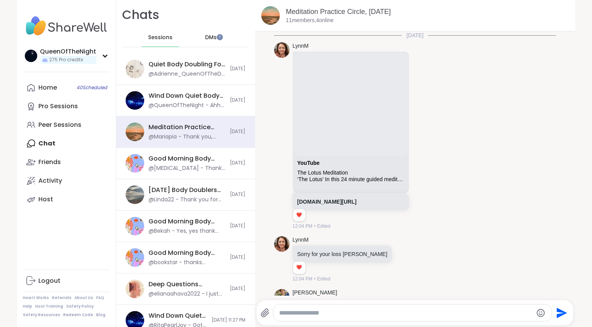
scroll to position [2666, 0]
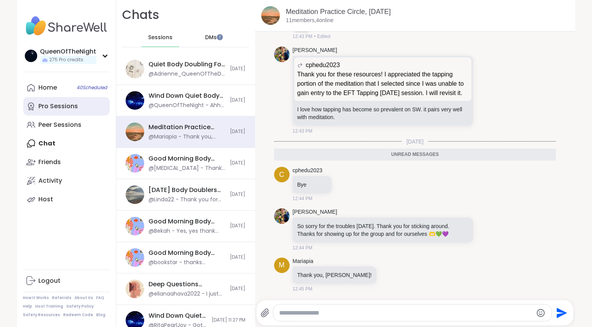
click at [68, 109] on div "Pro Sessions" at bounding box center [59, 106] width 40 height 9
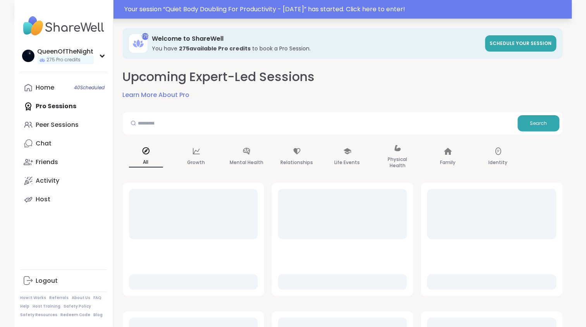
click at [197, 7] on div "Your session “ Quiet Body Doubling For Productivity - Tuesday ” has started. Cl…" at bounding box center [346, 9] width 443 height 9
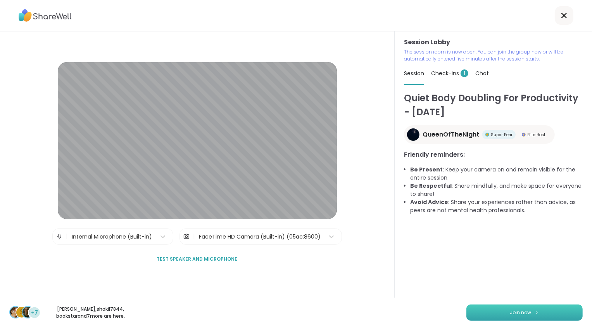
click at [492, 312] on button "Join now" at bounding box center [524, 312] width 116 height 16
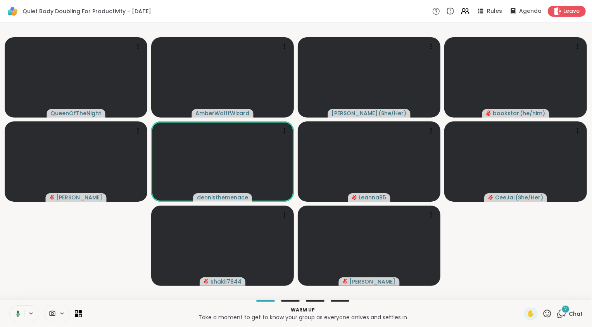
click at [559, 314] on icon at bounding box center [561, 313] width 10 height 10
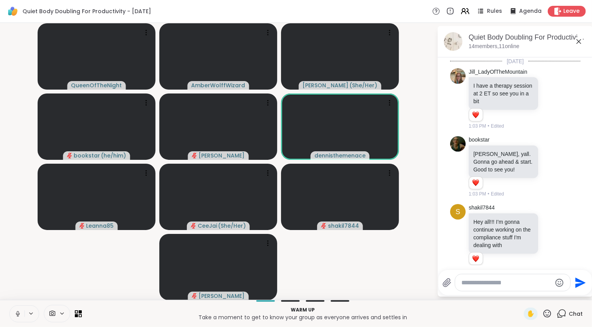
scroll to position [210, 0]
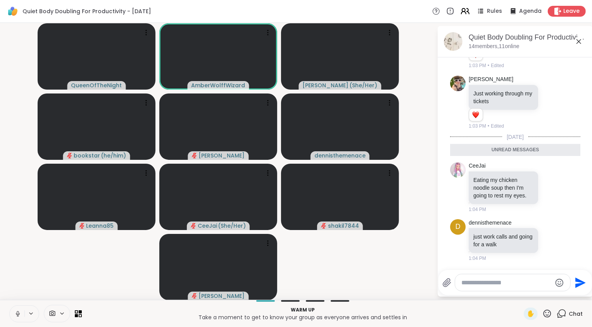
click at [466, 10] on icon at bounding box center [467, 11] width 2 height 5
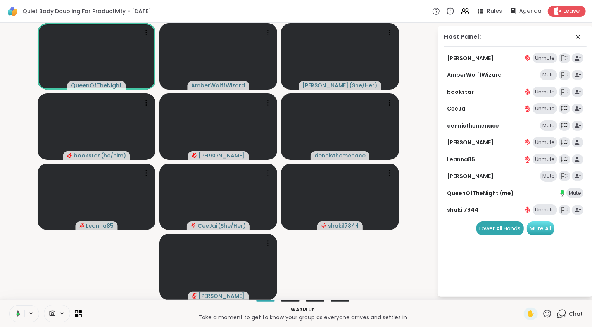
click at [543, 229] on div "Mute All" at bounding box center [541, 228] width 28 height 14
click at [559, 317] on icon at bounding box center [561, 313] width 10 height 10
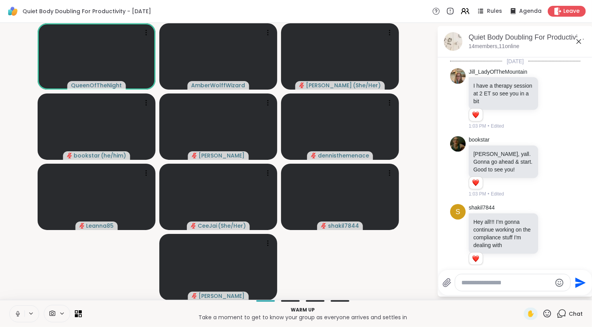
scroll to position [184, 0]
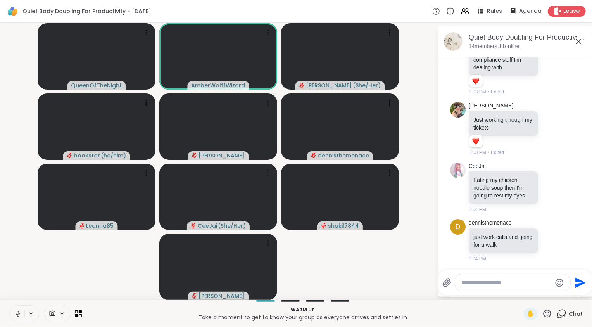
click at [350, 277] on video-player-container "QueenOfTheNight AmberWolffWizard LuAnn ( She/Her ) bookstar ( he/him ) dodi den…" at bounding box center [218, 161] width 427 height 270
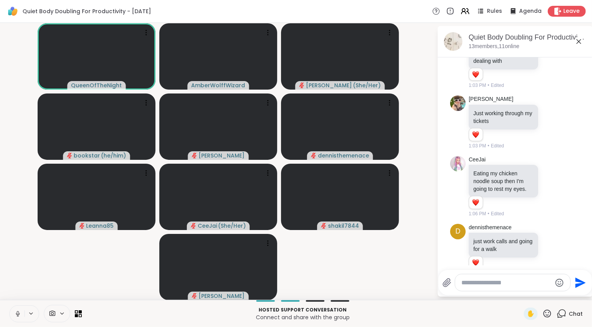
scroll to position [206, 0]
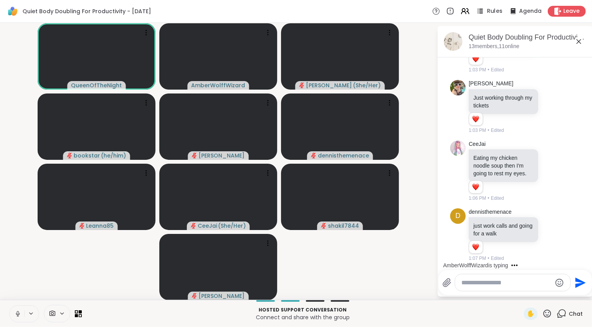
click at [492, 10] on span "Rules" at bounding box center [495, 11] width 16 height 8
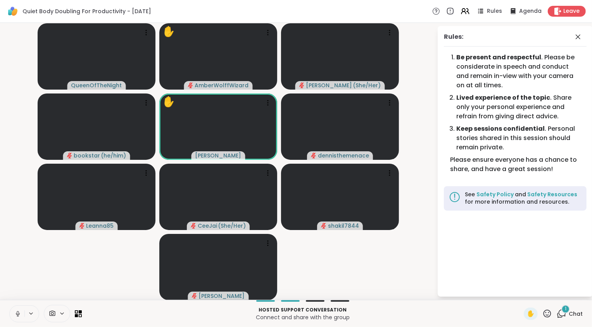
click at [561, 310] on div "1" at bounding box center [565, 309] width 9 height 9
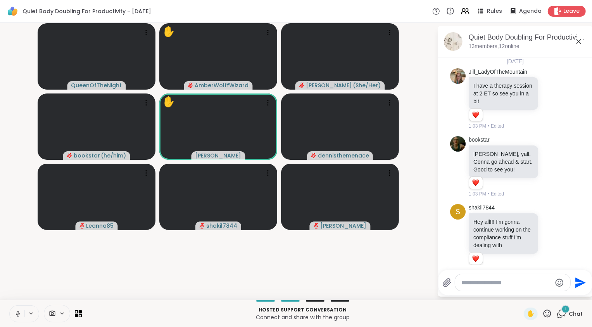
scroll to position [274, 0]
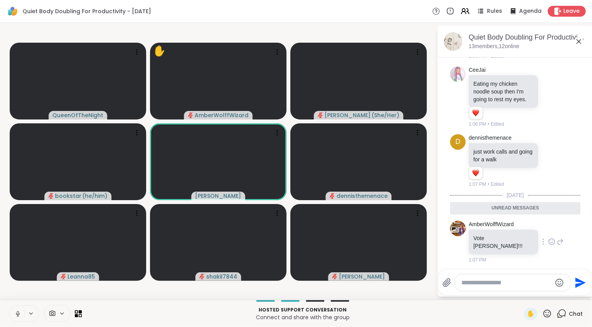
click at [548, 244] on icon at bounding box center [551, 242] width 7 height 8
click at [514, 232] on div "Select Reaction: Joy" at bounding box center [517, 228] width 7 height 7
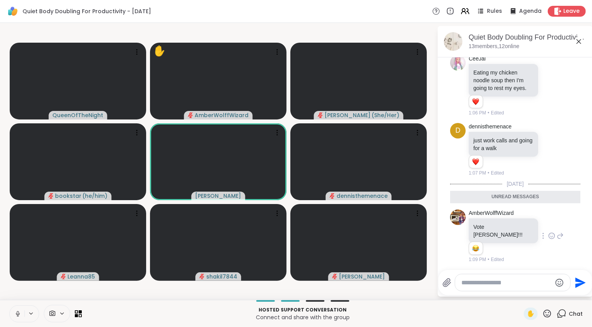
click at [578, 43] on icon at bounding box center [578, 41] width 9 height 9
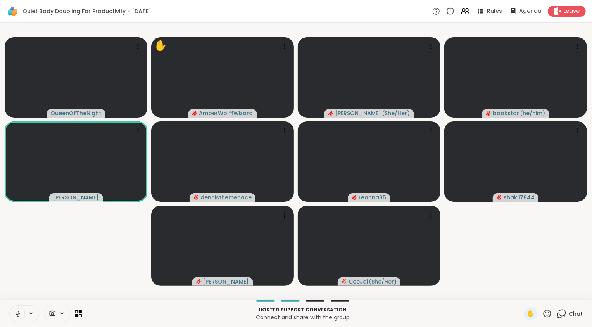
click at [464, 15] on icon at bounding box center [465, 11] width 10 height 10
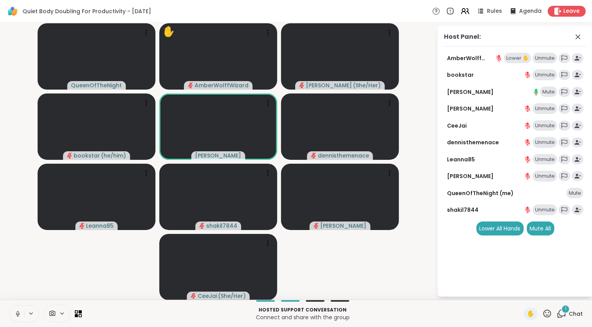
click at [517, 58] on div "Lower ✋" at bounding box center [517, 58] width 27 height 11
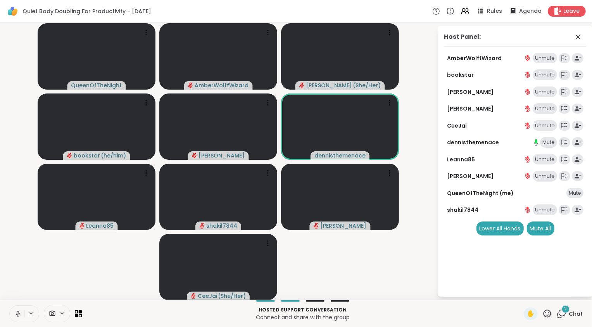
click at [363, 294] on video-player-container "QueenOfTheNight AmberWolffWizard LuAnn ( She/Her ) bookstar ( he/him ) dodi den…" at bounding box center [218, 161] width 427 height 270
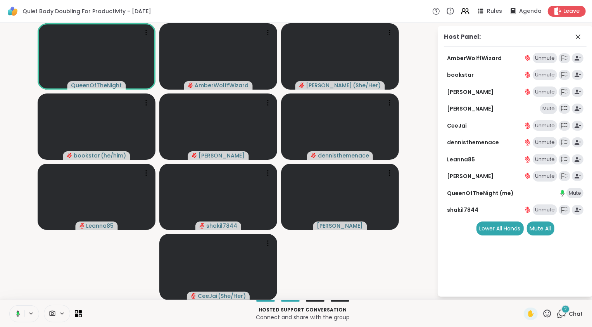
click at [560, 313] on icon at bounding box center [561, 313] width 10 height 10
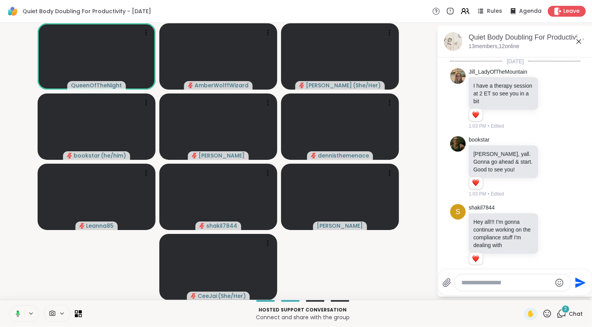
scroll to position [398, 0]
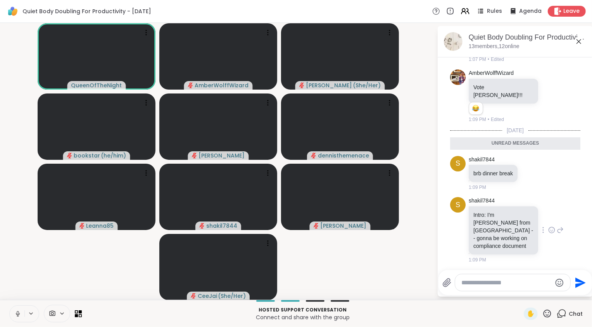
click at [548, 229] on icon at bounding box center [551, 230] width 7 height 8
click at [548, 216] on div "Select Reaction: Heart" at bounding box center [551, 217] width 7 height 7
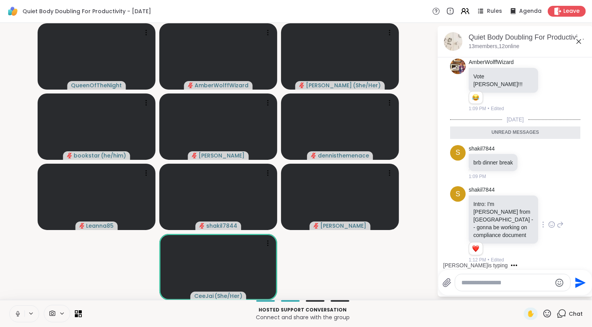
click at [558, 224] on div "s shakil7844 Intro: I'm Shakil from Dubai -- gonna be working on compliance doc…" at bounding box center [515, 224] width 130 height 83
click at [556, 224] on icon at bounding box center [559, 224] width 7 height 9
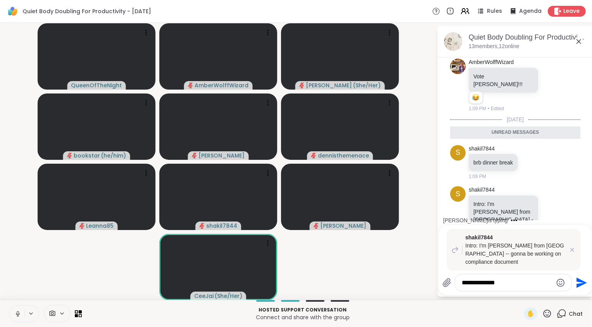
type textarea "**********"
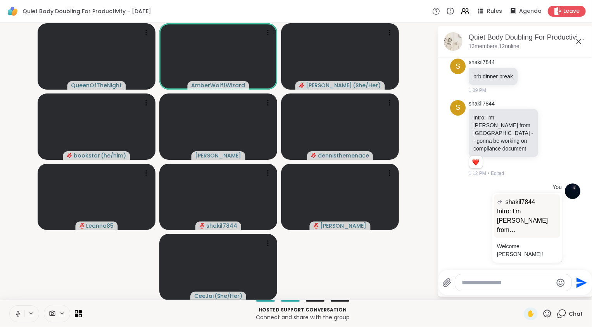
click at [373, 281] on video-player-container "QueenOfTheNight AmberWolffWizard LuAnn ( She/Her ) bookstar ( he/him ) dodi den…" at bounding box center [218, 161] width 427 height 270
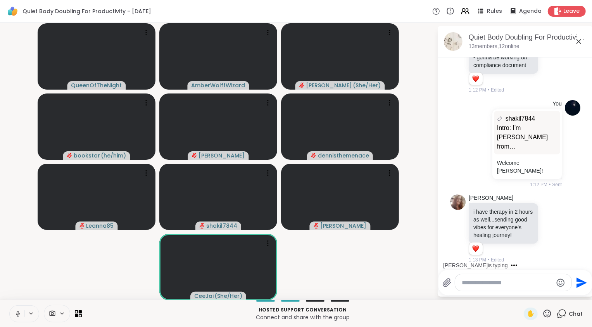
scroll to position [663, 0]
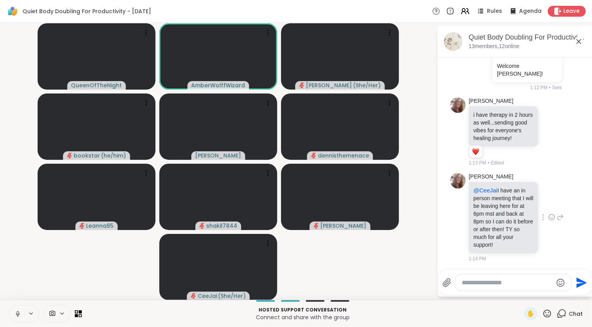
click at [556, 215] on icon at bounding box center [559, 216] width 7 height 9
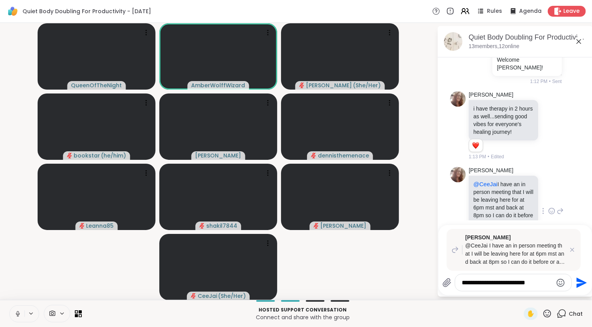
scroll to position [719, 0]
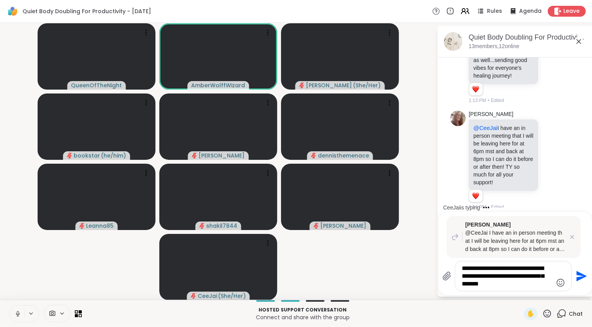
click at [544, 312] on icon at bounding box center [547, 313] width 8 height 8
click at [528, 291] on div "❤️" at bounding box center [524, 293] width 14 height 12
click at [543, 315] on icon at bounding box center [547, 313] width 8 height 8
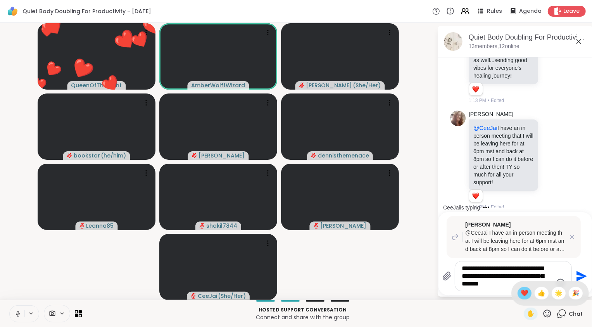
click at [523, 293] on span "❤️" at bounding box center [524, 292] width 8 height 9
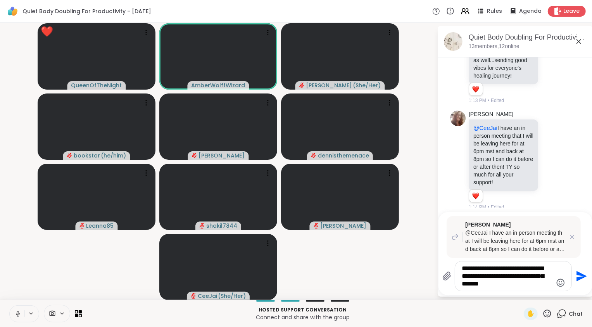
click at [537, 280] on textarea "**********" at bounding box center [507, 275] width 90 height 23
click at [542, 313] on icon at bounding box center [547, 313] width 10 height 10
click at [508, 281] on textarea "**********" at bounding box center [507, 275] width 90 height 23
click at [559, 284] on icon "Emoji picker" at bounding box center [560, 282] width 9 height 9
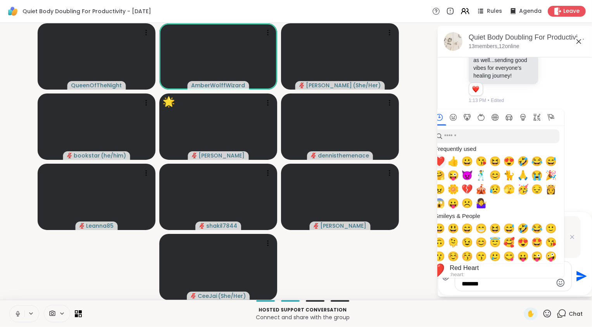
click at [443, 163] on span "❤️" at bounding box center [439, 161] width 12 height 11
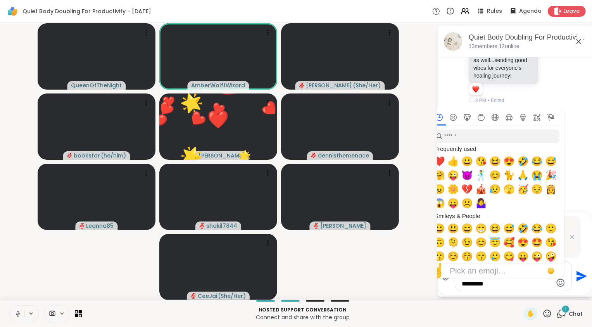
scroll to position [834, 0]
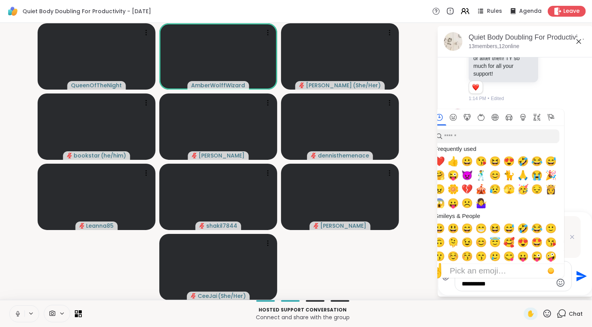
type textarea "**********"
click at [578, 276] on icon "Send" at bounding box center [580, 276] width 12 height 12
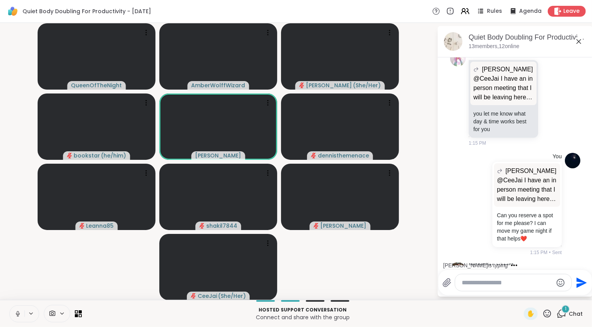
scroll to position [958, 0]
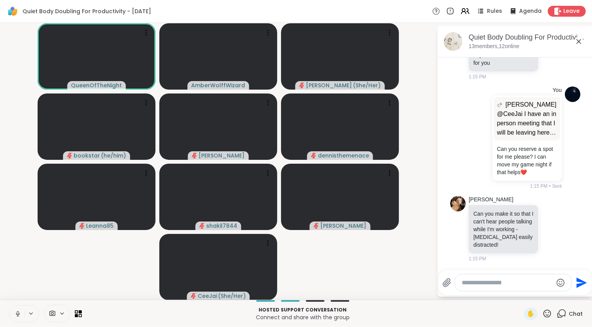
click at [16, 314] on icon at bounding box center [18, 313] width 4 height 2
click at [556, 226] on icon at bounding box center [559, 228] width 7 height 9
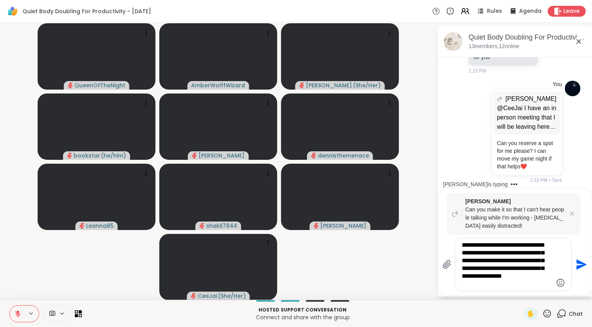
type textarea "**********"
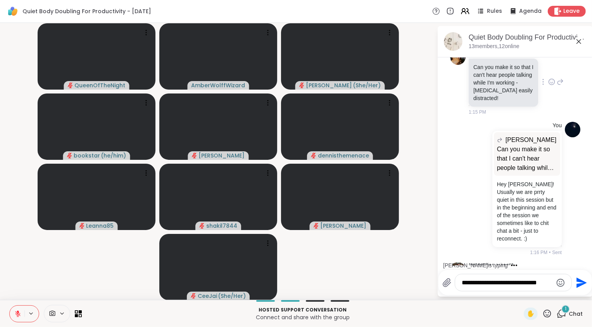
scroll to position [1163, 0]
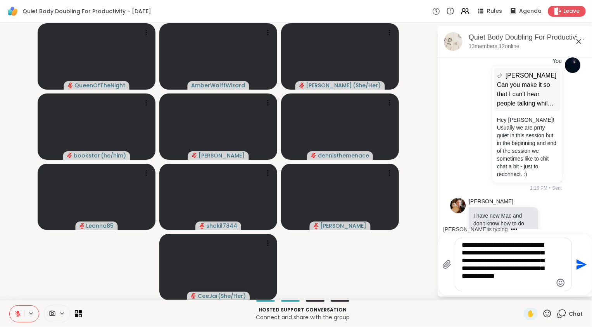
click at [510, 278] on textarea "**********" at bounding box center [507, 264] width 90 height 46
type textarea "**********"
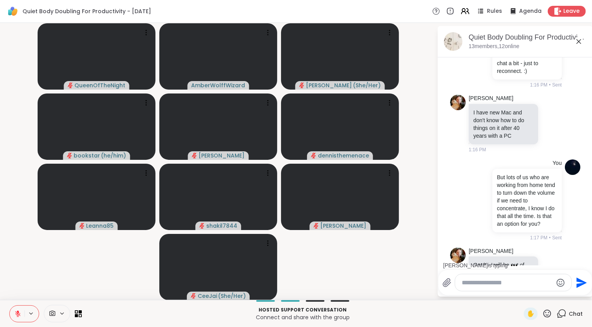
scroll to position [1323, 0]
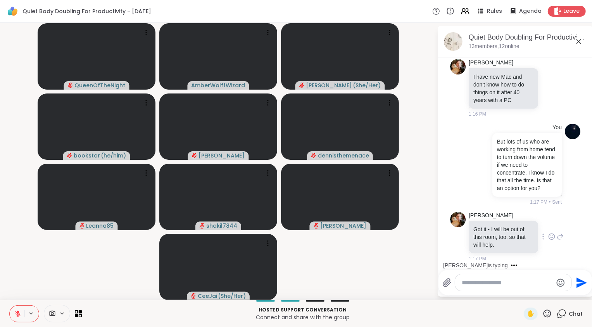
click at [549, 235] on icon at bounding box center [552, 236] width 6 height 6
click at [548, 225] on div "Select Reaction: Heart" at bounding box center [551, 223] width 7 height 7
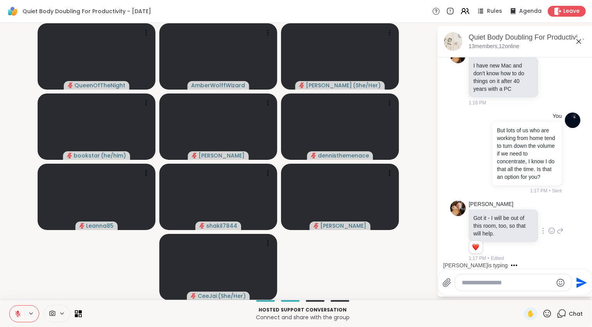
scroll to position [1334, 0]
click at [556, 235] on icon at bounding box center [559, 230] width 7 height 9
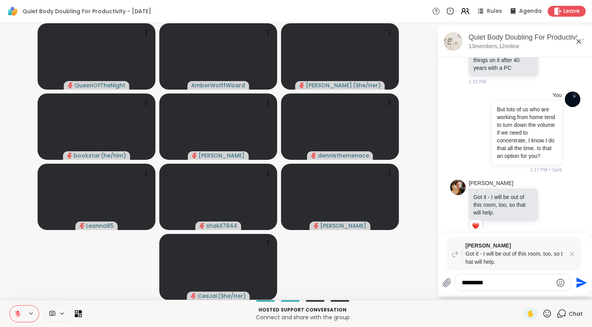
scroll to position [1412, 0]
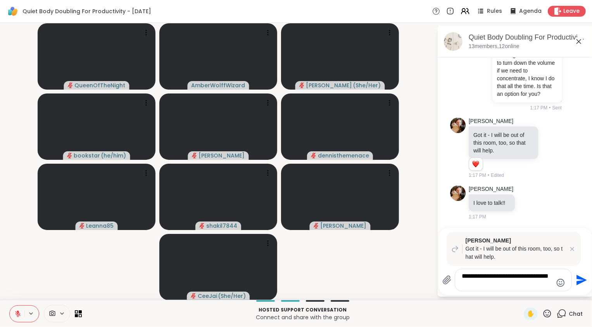
type textarea "**********"
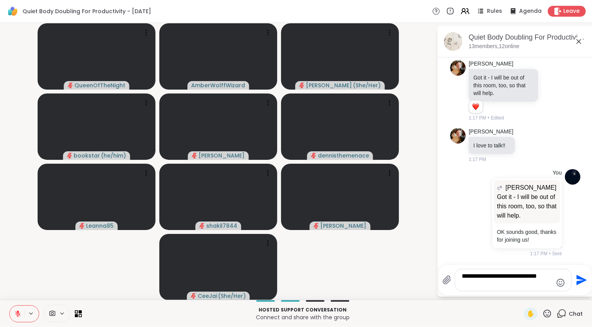
scroll to position [1474, 0]
type textarea "**********"
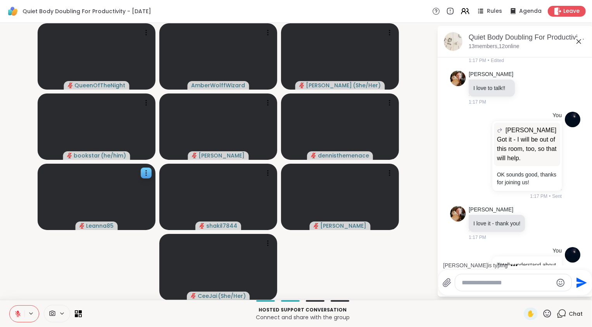
scroll to position [1575, 0]
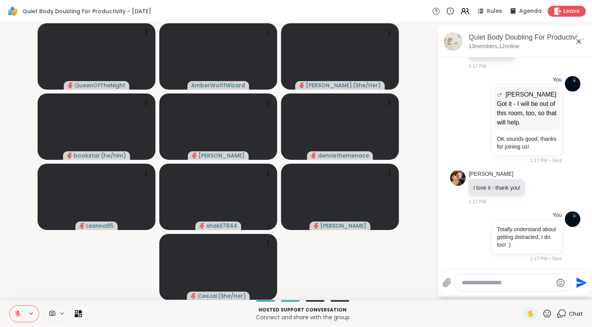
click at [16, 312] on icon at bounding box center [17, 313] width 5 height 5
click at [540, 183] on icon at bounding box center [538, 187] width 7 height 8
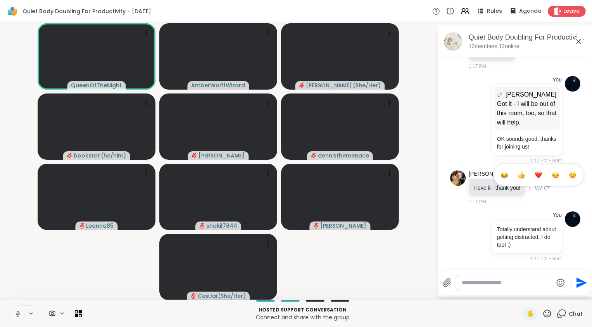
click at [541, 171] on div "Select Reaction: Heart" at bounding box center [538, 174] width 7 height 7
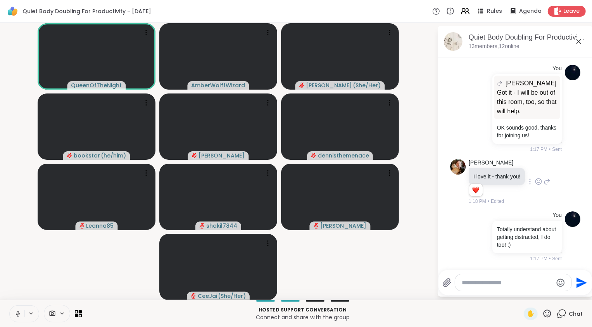
click at [463, 9] on icon at bounding box center [465, 11] width 10 height 10
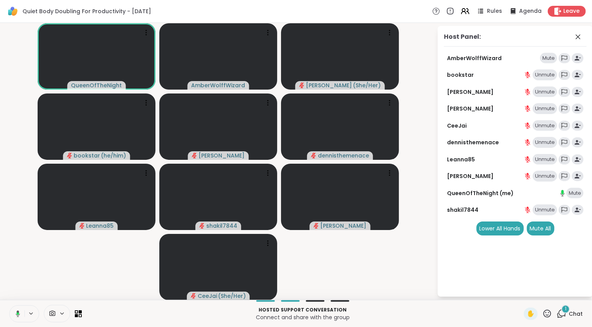
click at [18, 314] on icon at bounding box center [18, 313] width 2 height 2
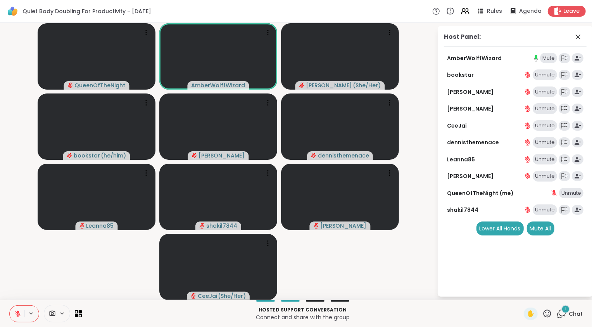
click at [561, 312] on div "1" at bounding box center [565, 309] width 9 height 9
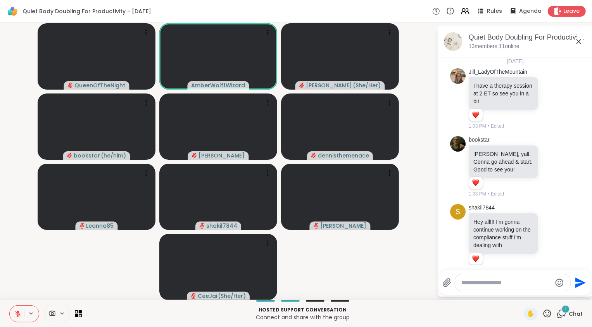
scroll to position [1646, 0]
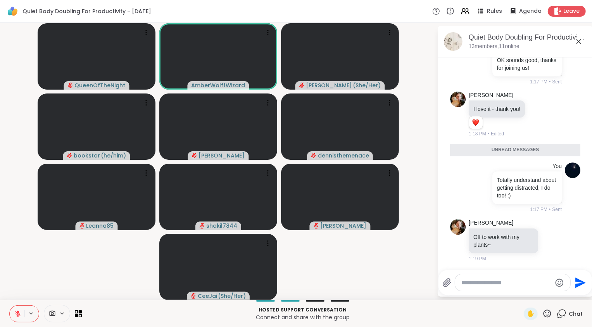
click at [15, 313] on icon at bounding box center [17, 313] width 7 height 7
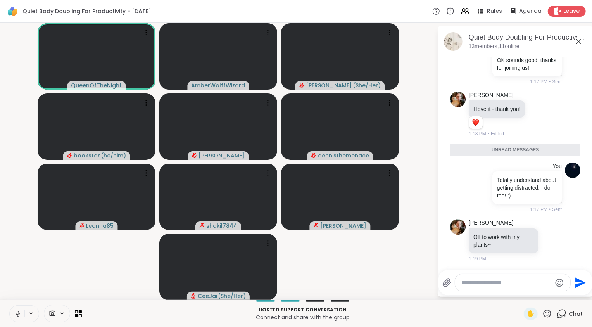
click at [15, 313] on icon at bounding box center [17, 313] width 7 height 7
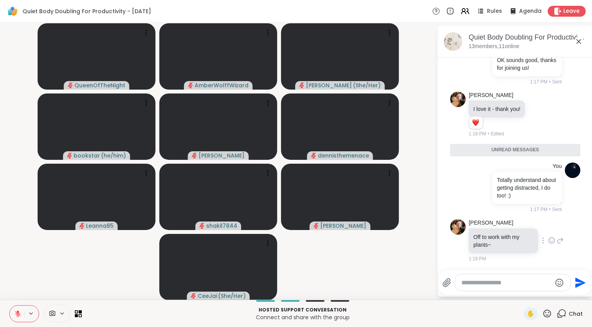
click at [548, 240] on icon at bounding box center [551, 240] width 7 height 8
click at [548, 231] on div "Select Reaction: Heart" at bounding box center [551, 227] width 7 height 7
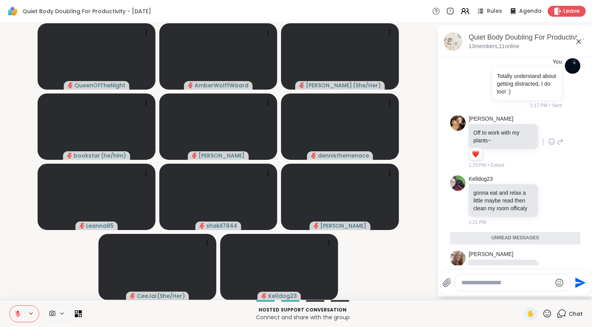
scroll to position [1793, 0]
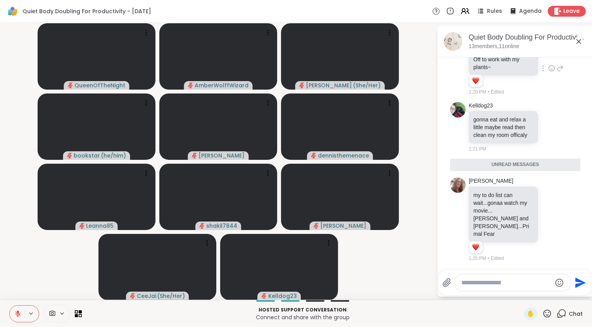
click at [514, 284] on textarea "Type your message" at bounding box center [506, 283] width 90 height 8
paste textarea "**********"
type textarea "**********"
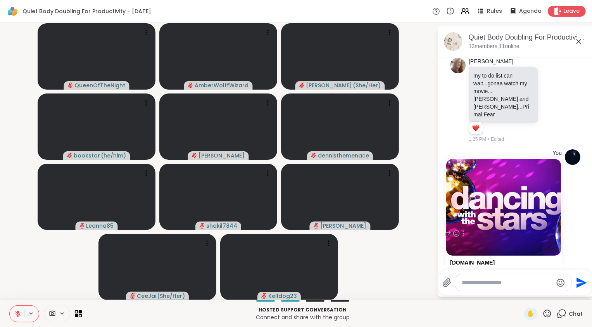
scroll to position [1985, 0]
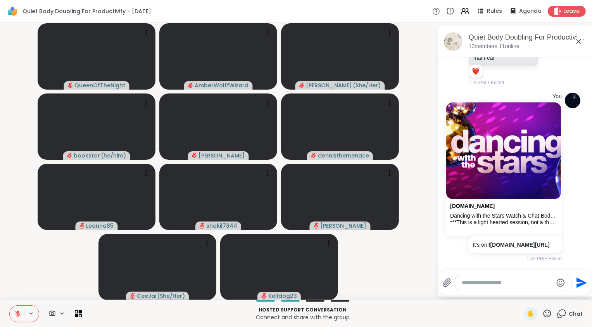
click at [490, 285] on textarea "Type your message" at bounding box center [507, 283] width 90 height 8
type textarea "**********"
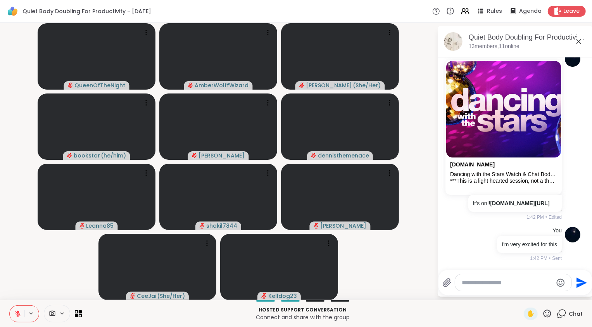
scroll to position [2033, 0]
click at [476, 161] on link "sharewellnow.com" at bounding box center [472, 164] width 45 height 6
click at [18, 312] on icon at bounding box center [18, 311] width 2 height 3
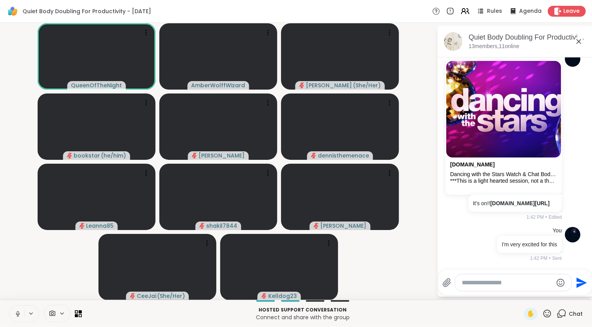
click at [14, 314] on icon at bounding box center [17, 313] width 7 height 7
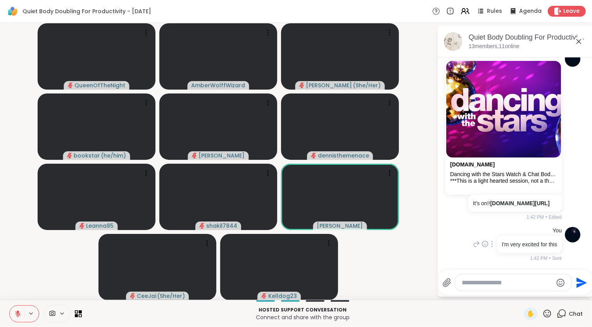
click at [488, 242] on div at bounding box center [491, 243] width 7 height 9
click at [488, 251] on icon at bounding box center [492, 255] width 8 height 8
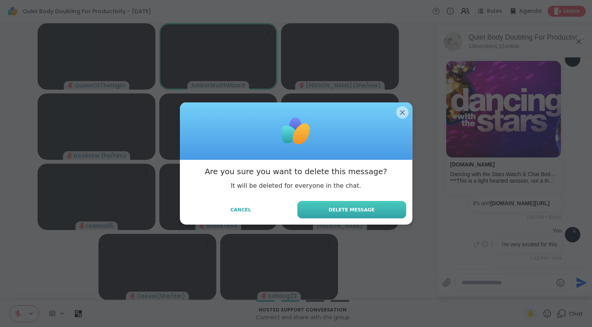
click at [377, 214] on button "Delete Message" at bounding box center [351, 209] width 109 height 17
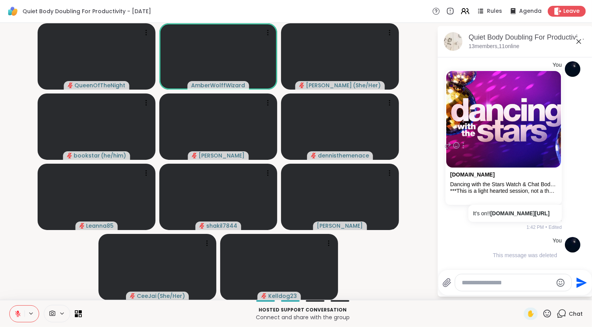
scroll to position [2026, 0]
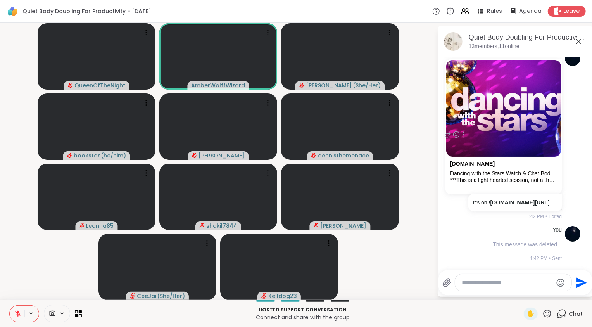
click at [463, 132] on icon at bounding box center [463, 134] width 1 height 5
click at [459, 142] on icon at bounding box center [463, 146] width 8 height 8
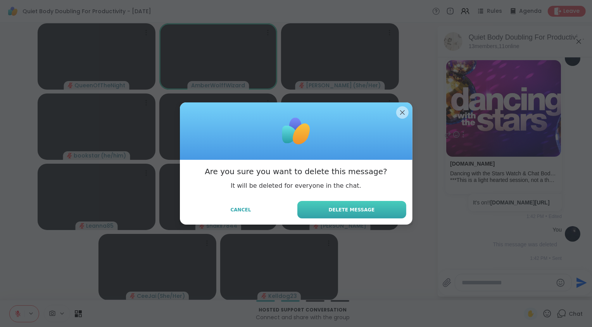
click at [337, 210] on span "Delete Message" at bounding box center [352, 209] width 46 height 7
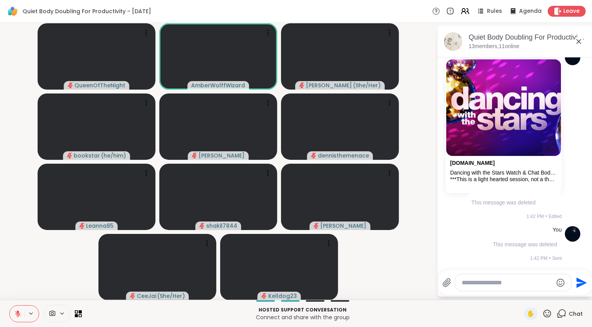
scroll to position [1987, 0]
click at [475, 146] on img at bounding box center [503, 107] width 115 height 96
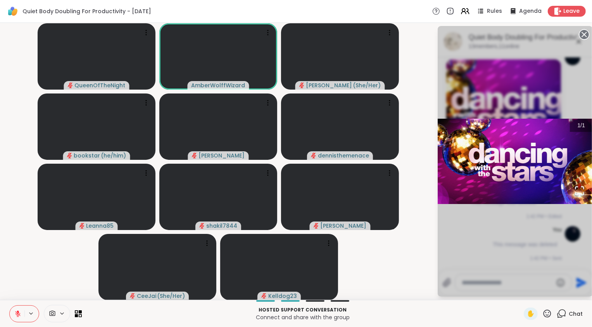
click at [555, 81] on div "1 / 1" at bounding box center [514, 161] width 155 height 270
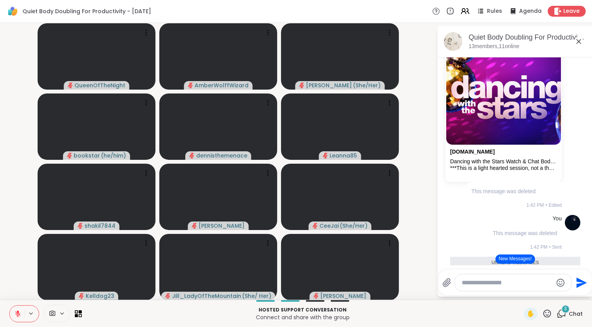
scroll to position [2087, 0]
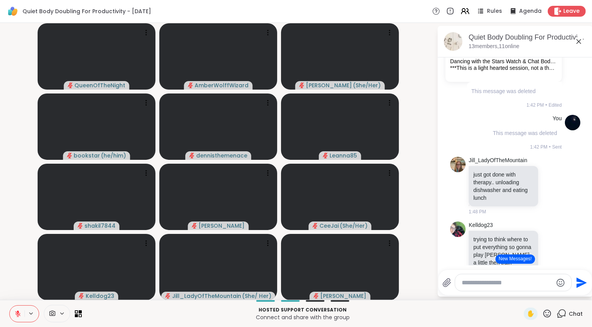
click at [517, 258] on button "New Messages!" at bounding box center [514, 258] width 39 height 9
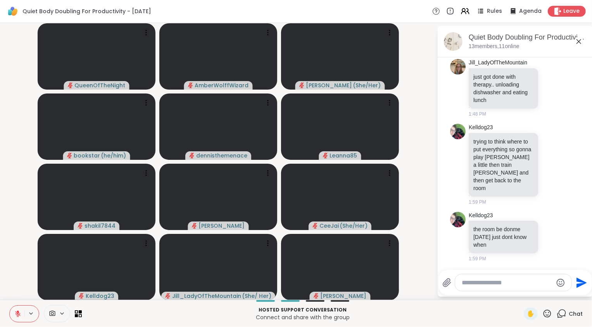
click at [509, 288] on div at bounding box center [513, 282] width 116 height 17
click at [507, 284] on textarea "Type your message" at bounding box center [507, 283] width 90 height 8
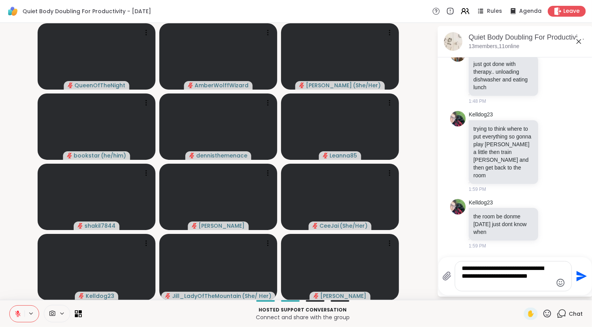
type textarea "**********"
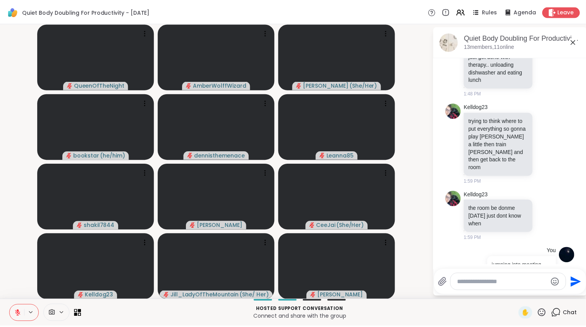
scroll to position [2270, 0]
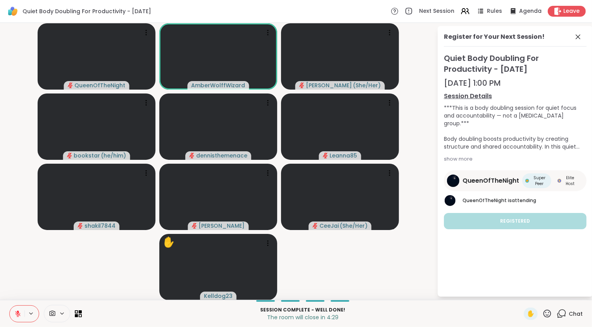
click at [351, 270] on video-player-container "QueenOfTheNight AmberWolffWizard LuAnn ( She/Her ) bookstar ( he/him ) dennisth…" at bounding box center [218, 161] width 427 height 270
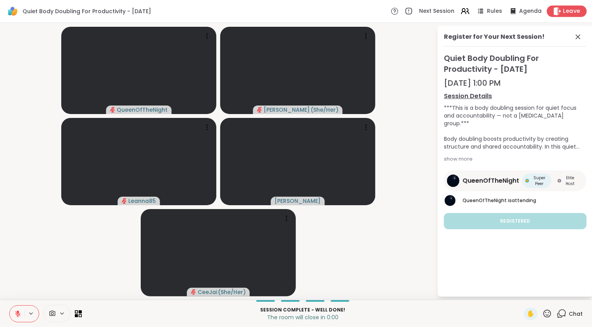
click at [568, 11] on span "Leave" at bounding box center [571, 11] width 17 height 8
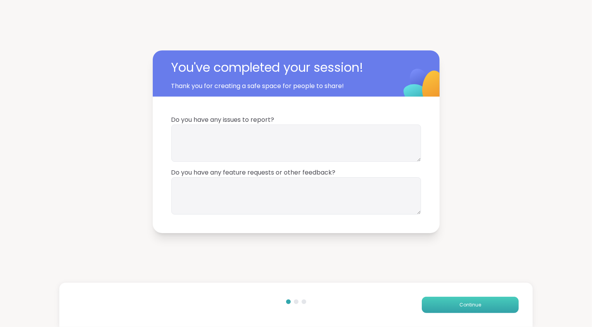
click at [454, 310] on button "Continue" at bounding box center [470, 304] width 97 height 16
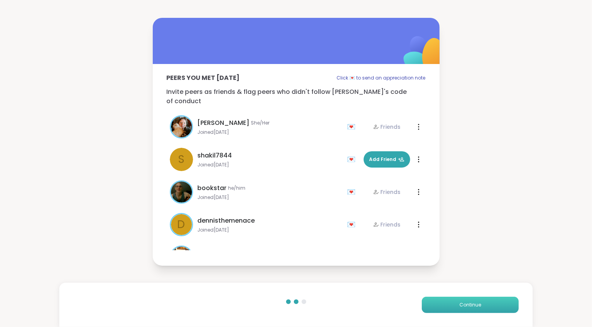
click at [454, 310] on button "Continue" at bounding box center [470, 304] width 97 height 16
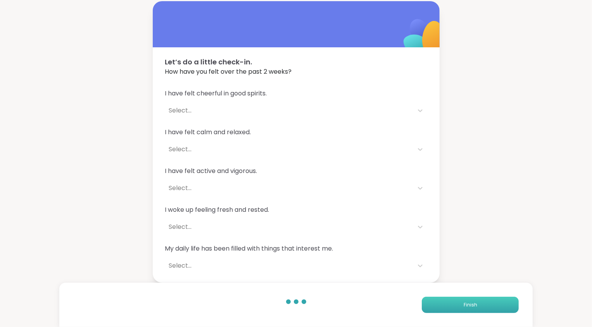
click at [454, 310] on button "Finish" at bounding box center [470, 304] width 97 height 16
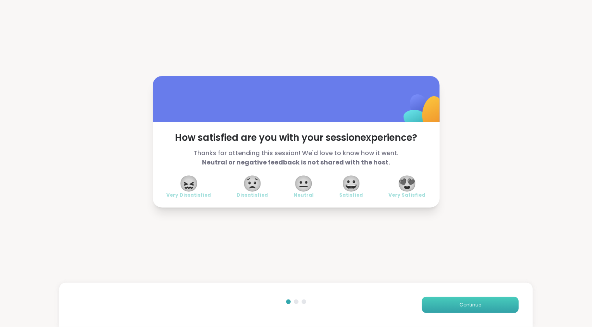
click at [484, 304] on button "Continue" at bounding box center [470, 304] width 97 height 16
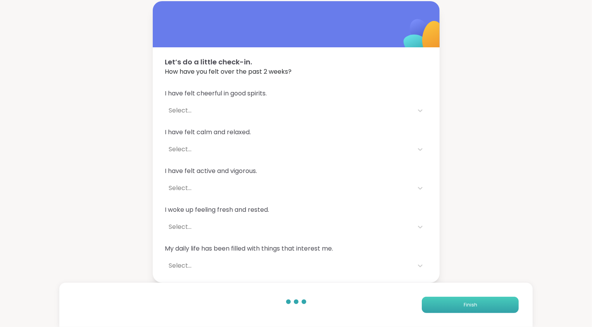
click at [484, 304] on button "Finish" at bounding box center [470, 304] width 97 height 16
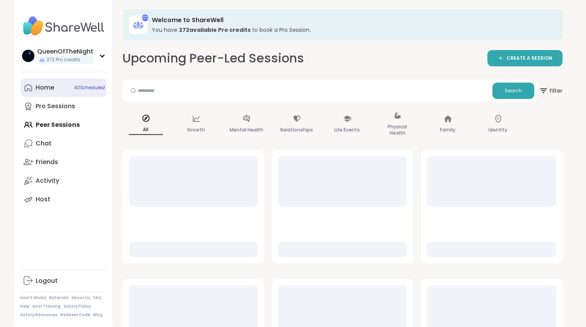
click at [43, 89] on div "Home 40 Scheduled" at bounding box center [45, 87] width 19 height 9
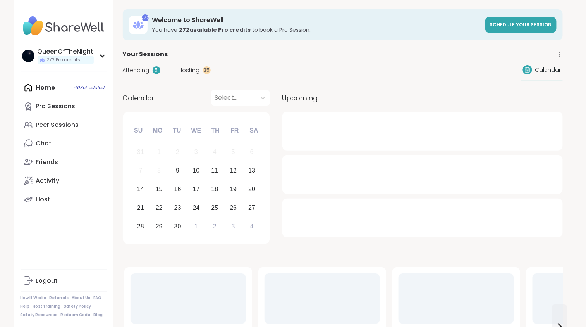
click at [191, 72] on span "Hosting" at bounding box center [189, 70] width 21 height 8
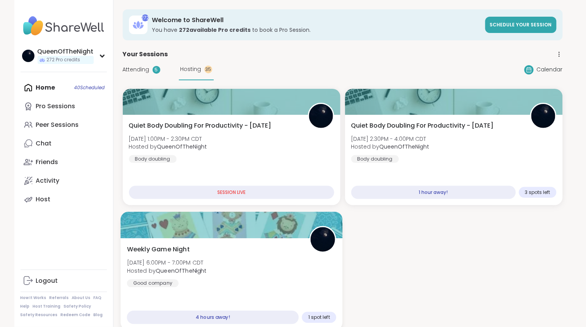
click at [263, 286] on div "Weekly Game Night [DATE] 6:00PM - 7:00PM CDT Hosted by QueenOfTheNight Good com…" at bounding box center [232, 265] width 210 height 43
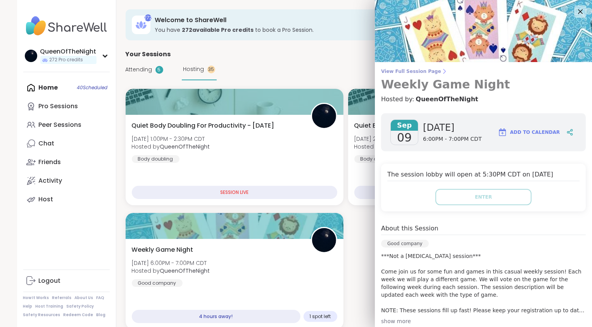
click at [420, 71] on span "View Full Session Page" at bounding box center [483, 71] width 205 height 6
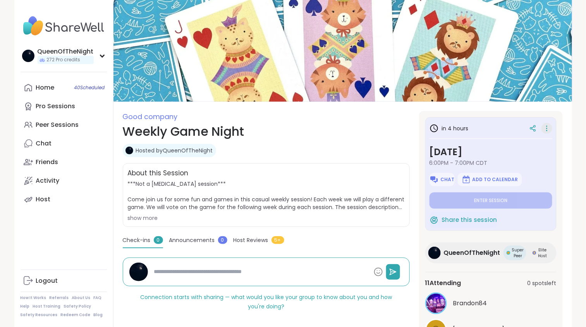
click at [546, 132] on icon at bounding box center [547, 128] width 8 height 11
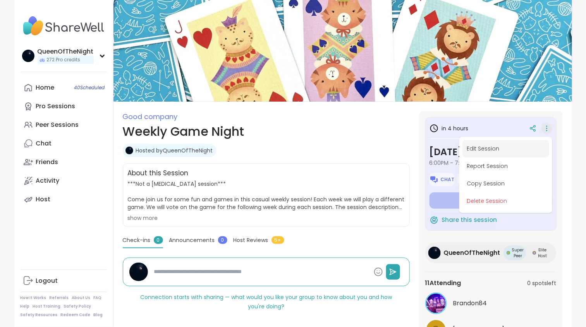
click at [490, 154] on button "Edit Session" at bounding box center [506, 148] width 87 height 17
type textarea "*"
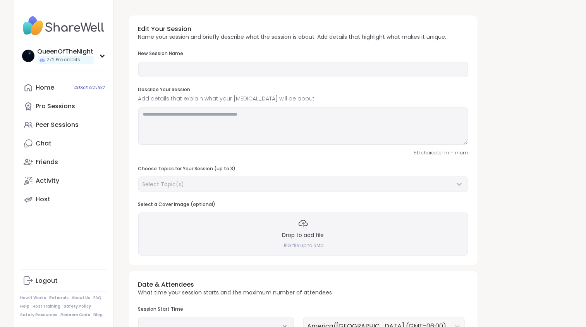
type input "**********"
type textarea "**********"
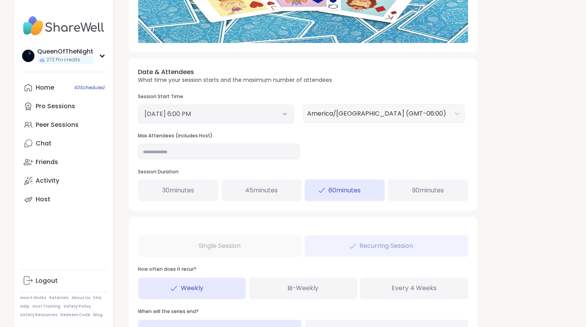
scroll to position [240, 0]
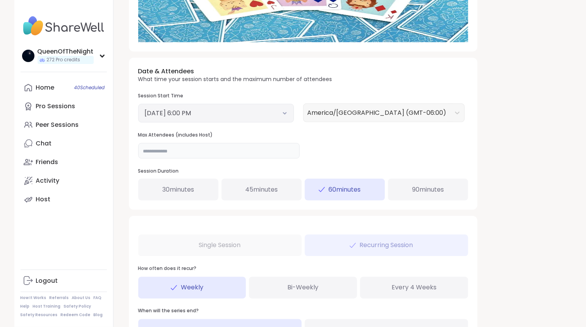
click at [200, 150] on input "**" at bounding box center [219, 150] width 162 height 15
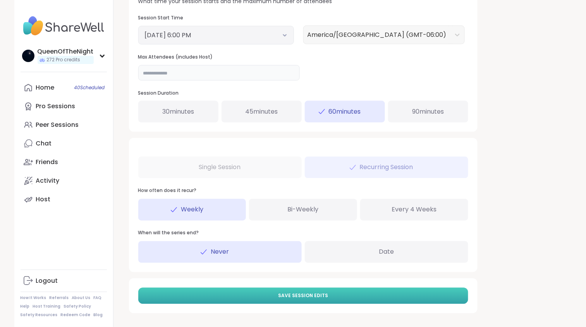
type input "**"
click at [305, 299] on button "Save Session Edits" at bounding box center [303, 295] width 330 height 16
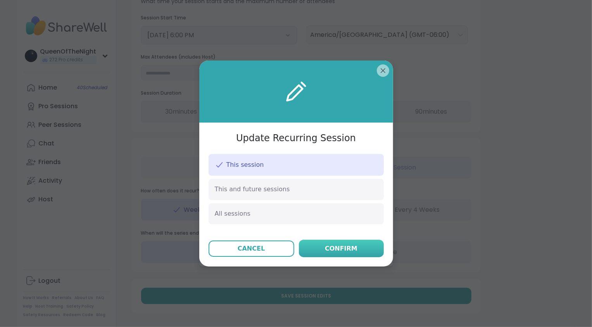
click at [344, 251] on div "Confirm" at bounding box center [341, 248] width 33 height 9
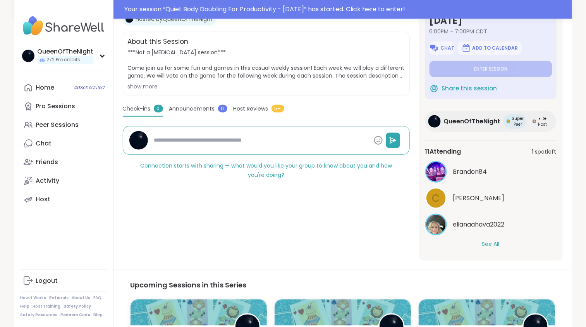
scroll to position [169, 0]
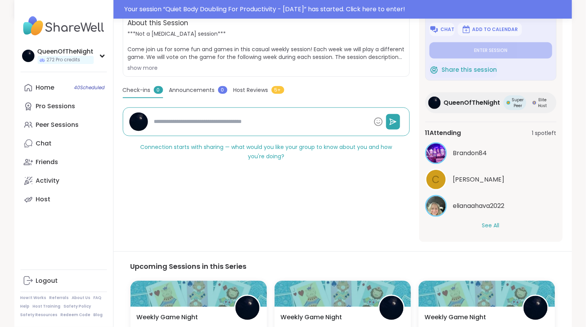
click at [490, 224] on button "See All" at bounding box center [490, 225] width 17 height 8
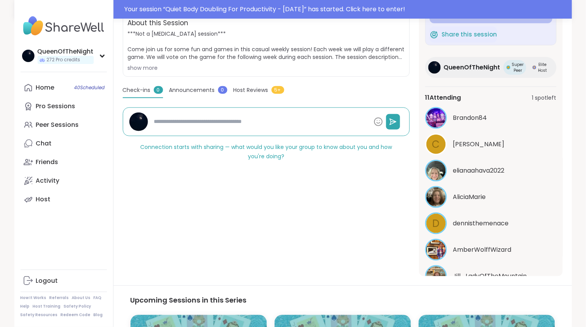
scroll to position [30, 0]
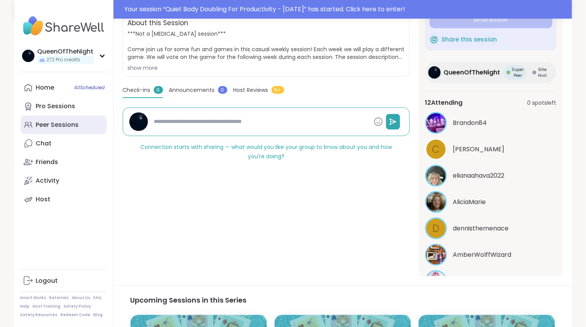
click at [62, 122] on div "Peer Sessions" at bounding box center [57, 124] width 43 height 9
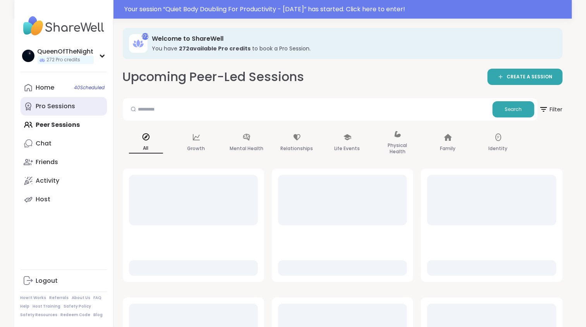
click at [63, 107] on div "Pro Sessions" at bounding box center [56, 106] width 40 height 9
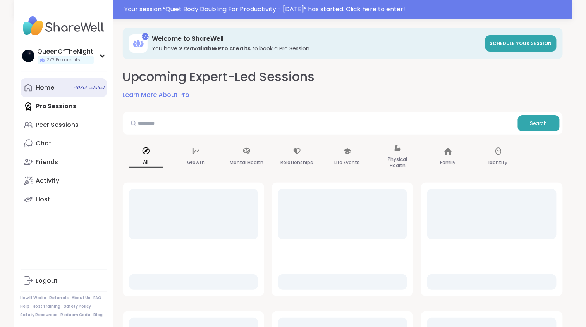
click at [60, 88] on link "Home 40 Scheduled" at bounding box center [64, 87] width 86 height 19
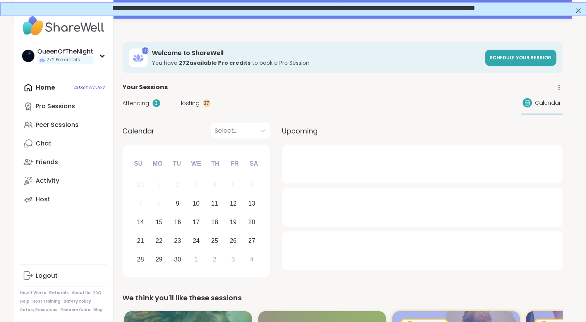
click at [191, 101] on span "Hosting" at bounding box center [189, 103] width 21 height 8
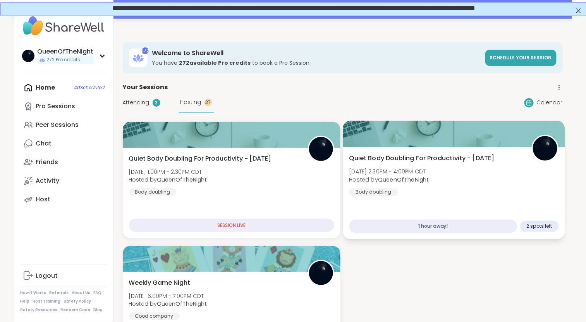
click at [456, 148] on div "Quiet Body Doubling For Productivity - Tuesday Tue, Sep 09 | 2:30PM - 4:00PM CD…" at bounding box center [454, 193] width 222 height 92
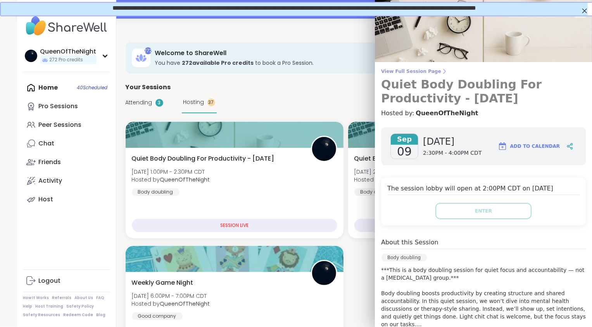
click at [413, 71] on span "View Full Session Page" at bounding box center [483, 71] width 205 height 6
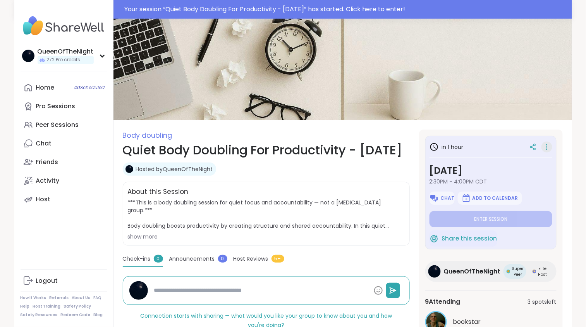
click at [547, 147] on icon at bounding box center [547, 146] width 1 height 1
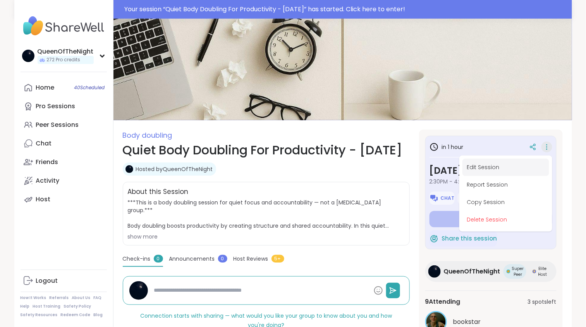
click at [505, 168] on button "Edit Session" at bounding box center [506, 166] width 87 height 17
type textarea "*"
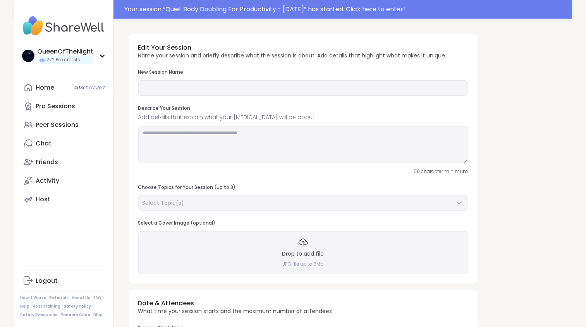
type input "**********"
type textarea "**********"
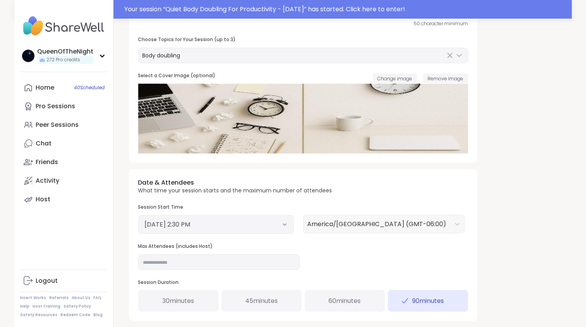
scroll to position [148, 0]
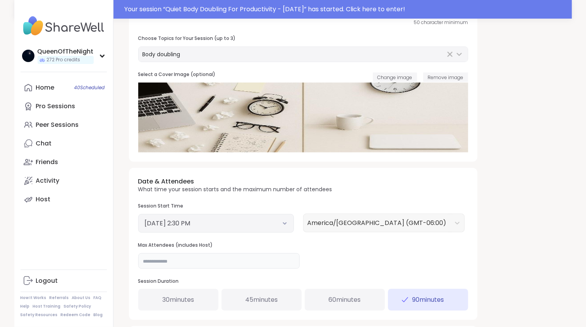
click at [155, 258] on input "**" at bounding box center [219, 260] width 162 height 15
type input "**"
click at [513, 229] on div "**********" at bounding box center [343, 194] width 440 height 628
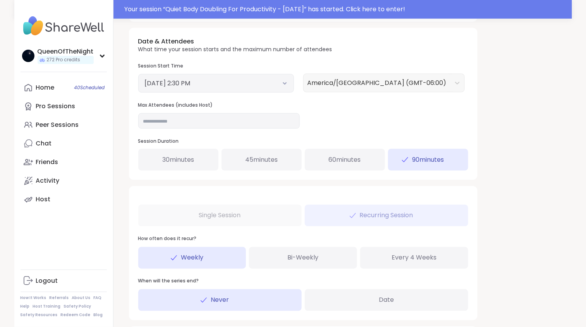
scroll to position [336, 0]
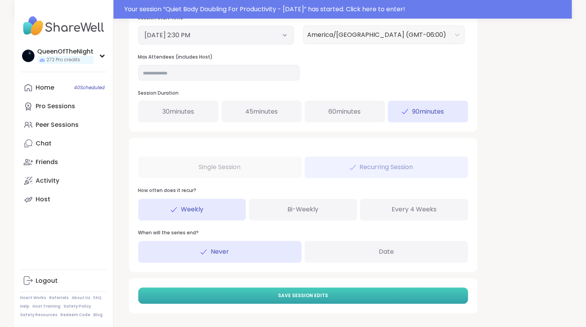
click at [321, 296] on span "Save Session Edits" at bounding box center [303, 295] width 50 height 7
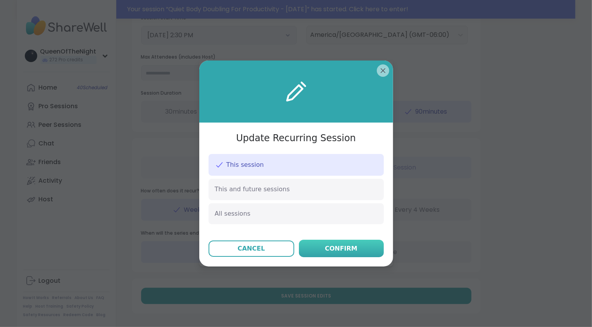
click at [342, 251] on div "Confirm" at bounding box center [341, 248] width 33 height 9
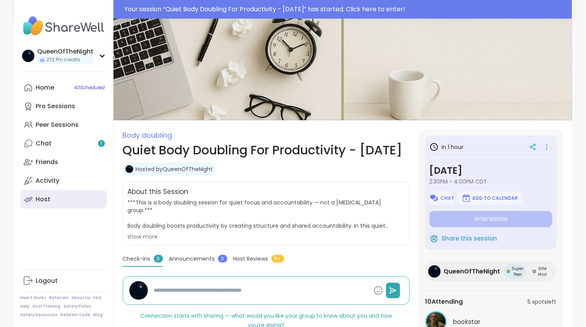
type textarea "*"
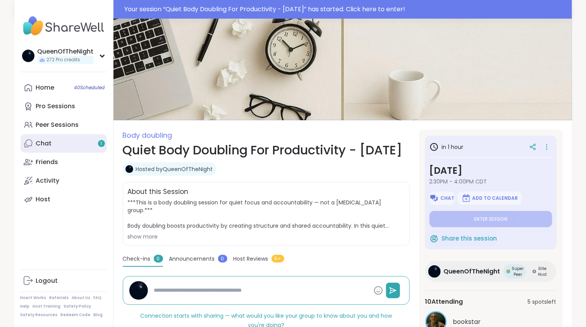
click at [49, 146] on div "Chat 1" at bounding box center [44, 143] width 16 height 9
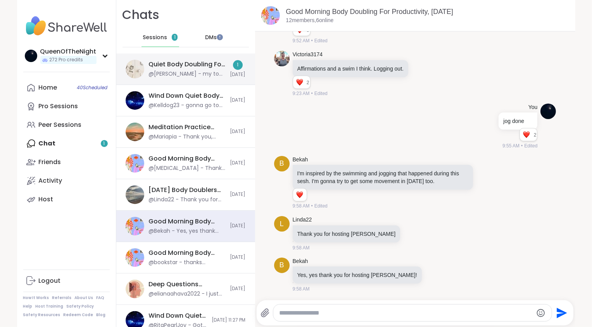
click at [180, 71] on div "@dodi - my to do list can wait...gonaa watch my movie...Edward Norton and Recha…" at bounding box center [187, 74] width 77 height 8
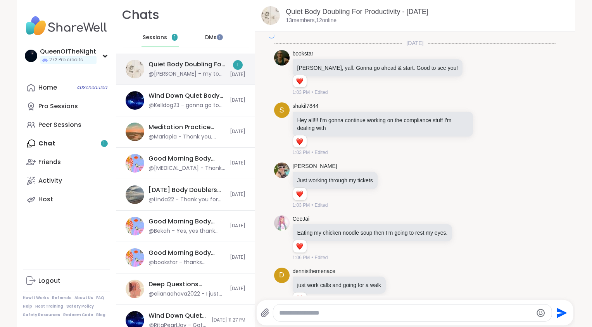
scroll to position [1281, 0]
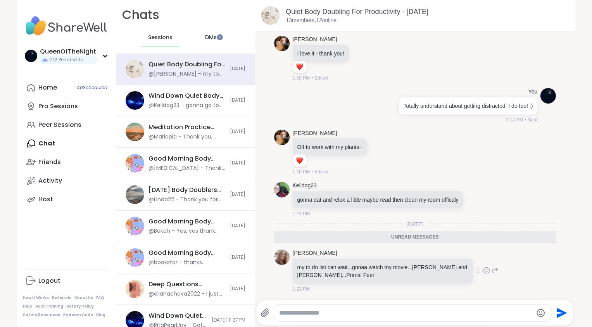
click at [483, 270] on icon at bounding box center [486, 270] width 7 height 8
click at [421, 261] on div "Select Reaction: Heart" at bounding box center [424, 257] width 7 height 7
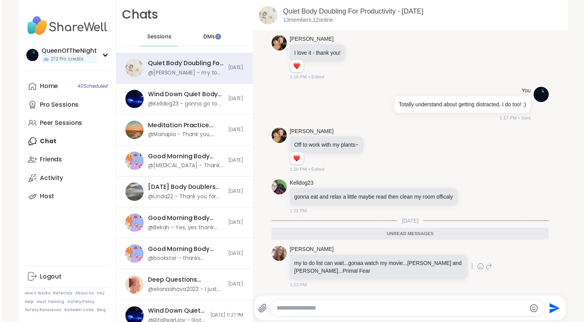
scroll to position [1293, 0]
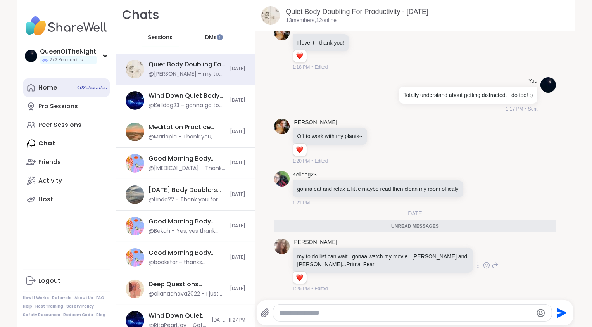
click at [58, 95] on link "Home 40 Scheduled" at bounding box center [66, 87] width 86 height 19
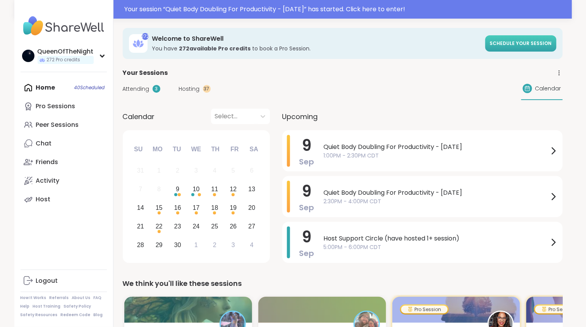
click at [525, 43] on span "Schedule your session" at bounding box center [521, 43] width 62 height 7
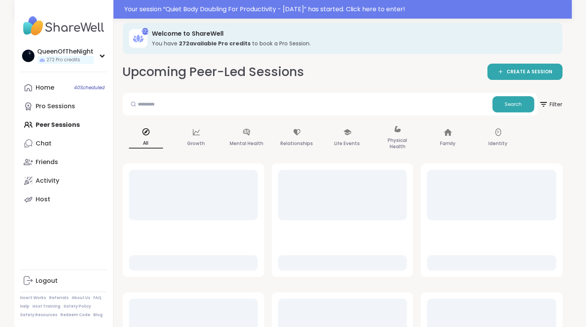
scroll to position [5, 0]
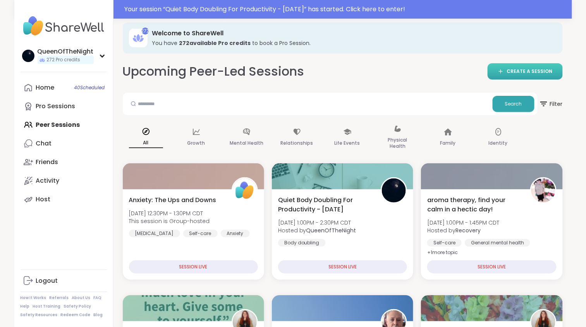
click at [516, 72] on span "CREATE A SESSION" at bounding box center [530, 71] width 46 height 7
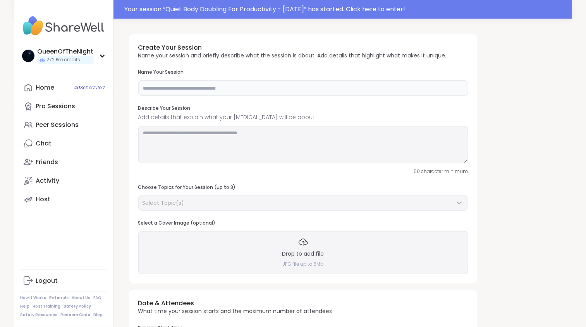
click at [169, 84] on input "text" at bounding box center [303, 87] width 330 height 15
click at [198, 146] on textarea at bounding box center [303, 144] width 330 height 37
click at [267, 88] on input "**********" at bounding box center [303, 87] width 330 height 15
type input "**********"
click at [250, 141] on textarea at bounding box center [303, 144] width 330 height 37
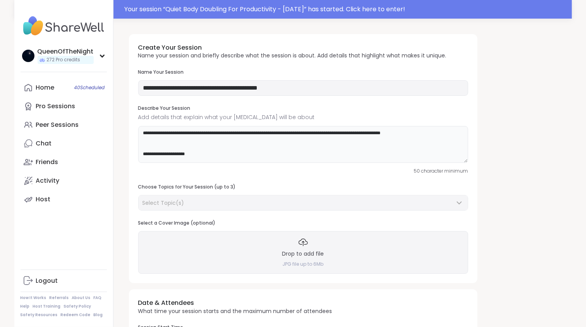
click at [426, 136] on textarea "**********" at bounding box center [303, 144] width 330 height 37
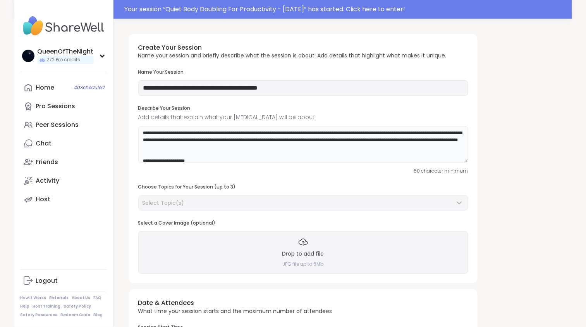
click at [143, 133] on textarea "**********" at bounding box center [303, 144] width 330 height 37
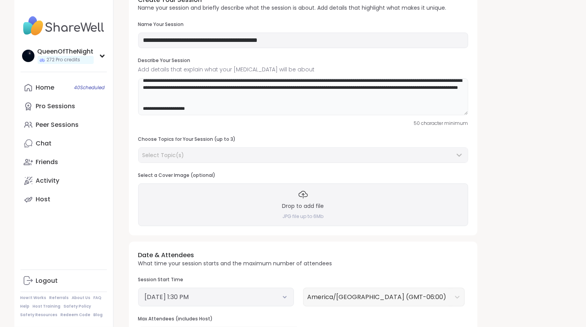
scroll to position [28, 0]
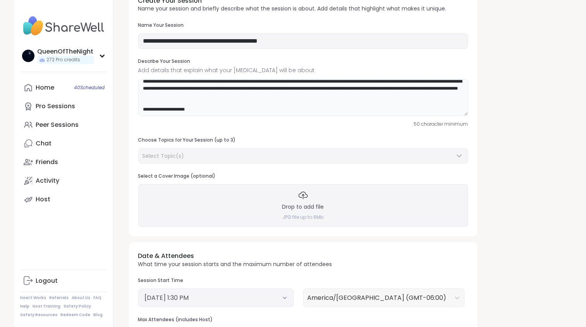
click at [212, 111] on textarea "**********" at bounding box center [303, 97] width 330 height 37
click at [205, 99] on textarea "**********" at bounding box center [303, 97] width 330 height 37
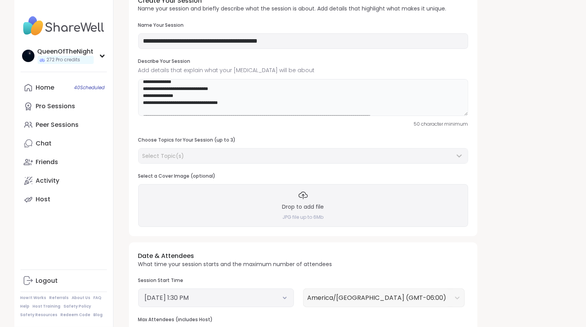
scroll to position [50, 0]
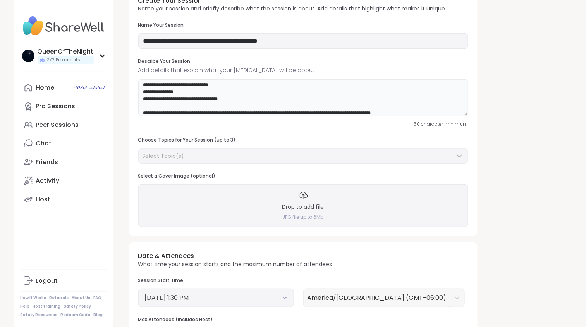
click at [259, 107] on textarea "**********" at bounding box center [303, 97] width 330 height 37
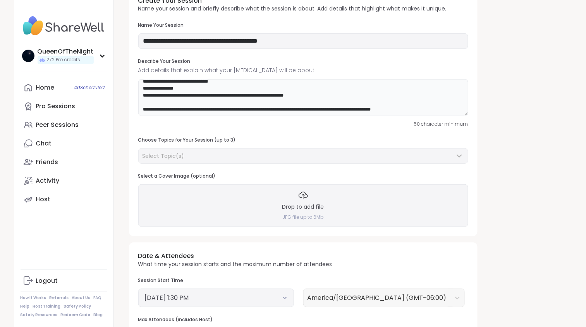
drag, startPoint x: 315, startPoint y: 94, endPoint x: 240, endPoint y: 93, distance: 74.8
click at [240, 93] on textarea "**********" at bounding box center [303, 97] width 330 height 37
click at [244, 102] on textarea "**********" at bounding box center [303, 97] width 330 height 37
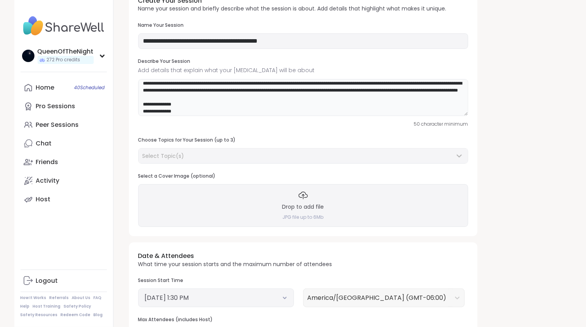
scroll to position [17, 0]
drag, startPoint x: 349, startPoint y: 91, endPoint x: 435, endPoint y: 91, distance: 85.6
click at [435, 91] on textarea "**********" at bounding box center [303, 97] width 330 height 37
click at [289, 89] on textarea "**********" at bounding box center [303, 97] width 330 height 37
click at [283, 100] on textarea "**********" at bounding box center [303, 97] width 330 height 37
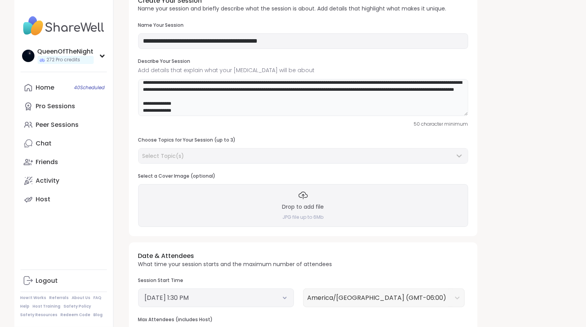
click at [174, 90] on textarea "**********" at bounding box center [303, 97] width 330 height 37
click at [199, 89] on textarea "**********" at bounding box center [303, 97] width 330 height 37
click at [266, 105] on textarea "**********" at bounding box center [303, 97] width 330 height 37
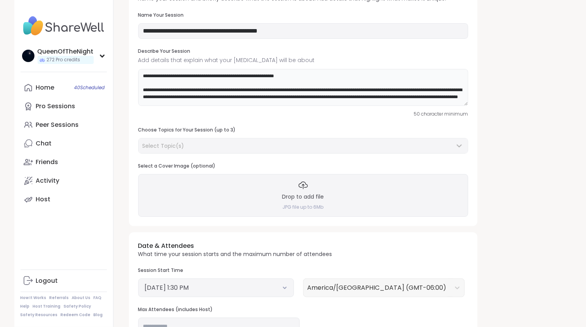
scroll to position [40, 0]
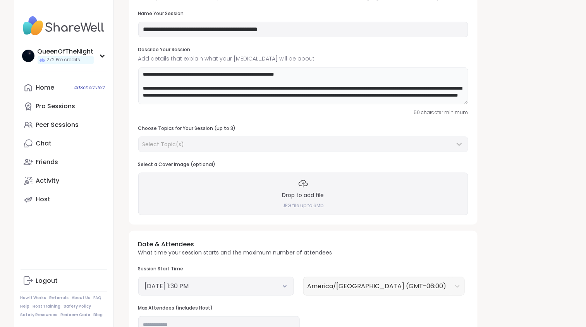
type textarea "**********"
click at [309, 208] on h4 "JPG file up to 6Mb" at bounding box center [303, 205] width 41 height 7
click at [323, 188] on div "Drop to add file JPG file up to 6Mb" at bounding box center [303, 193] width 330 height 43
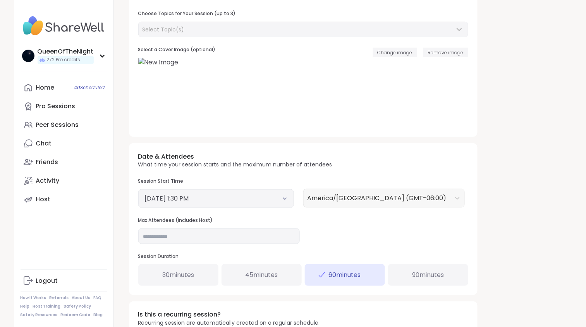
scroll to position [166, 0]
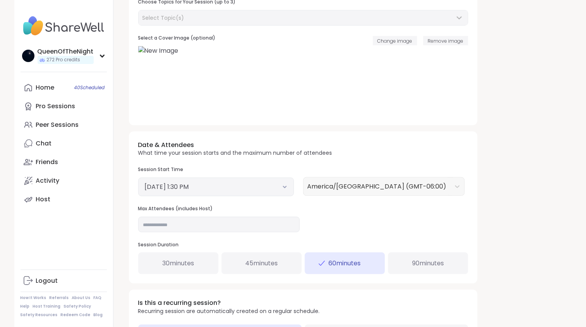
click at [266, 183] on button "September 9, 2025 1:30 PM" at bounding box center [216, 186] width 143 height 9
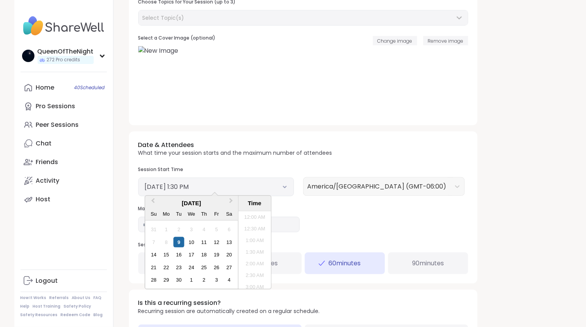
scroll to position [281, 0]
click at [181, 250] on div "16" at bounding box center [179, 254] width 10 height 10
click at [255, 249] on li "6:30 PM" at bounding box center [254, 248] width 33 height 12
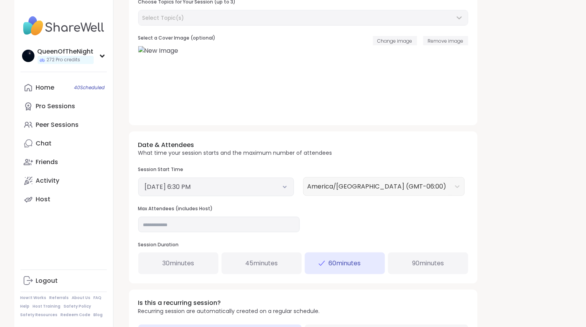
click at [316, 212] on div "Date & Attendees What time your session starts and the maximum number of attend…" at bounding box center [303, 207] width 349 height 152
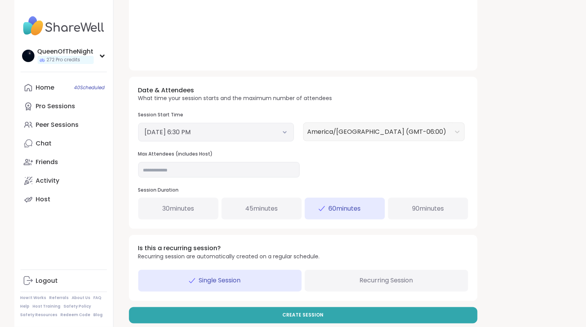
scroll to position [224, 0]
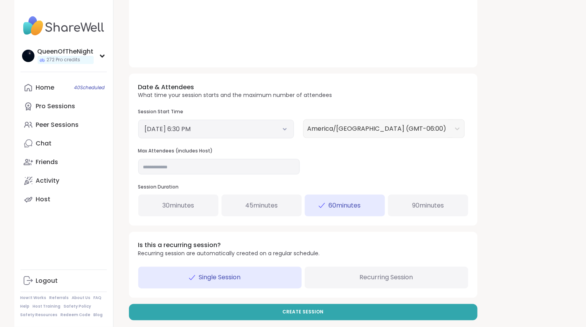
click at [282, 129] on icon at bounding box center [284, 128] width 5 height 3
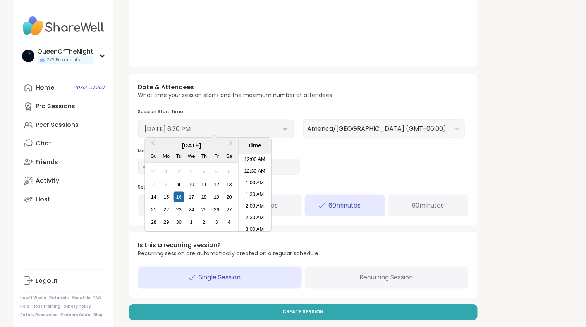
scroll to position [397, 0]
click at [262, 203] on li "7:00 PM" at bounding box center [254, 204] width 33 height 12
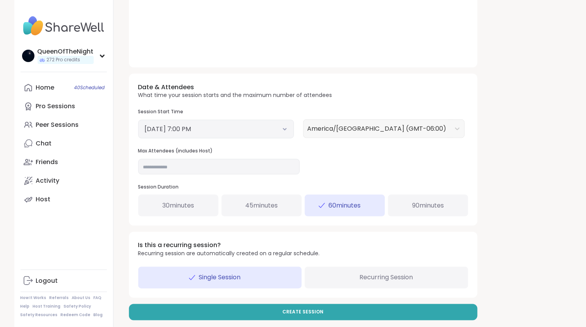
scroll to position [231, 0]
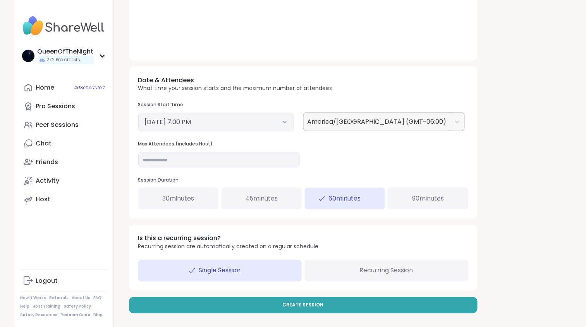
click at [357, 123] on div at bounding box center [377, 121] width 139 height 11
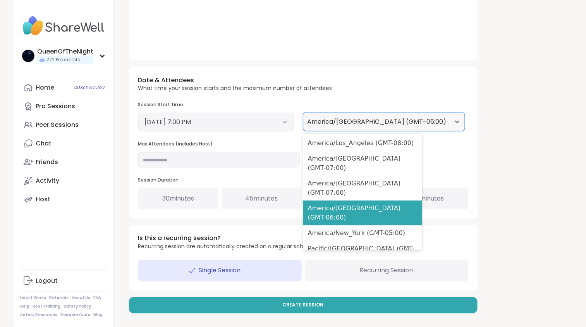
click at [449, 134] on div "Date & Attendees What time your session starts and the maximum number of attend…" at bounding box center [303, 143] width 349 height 152
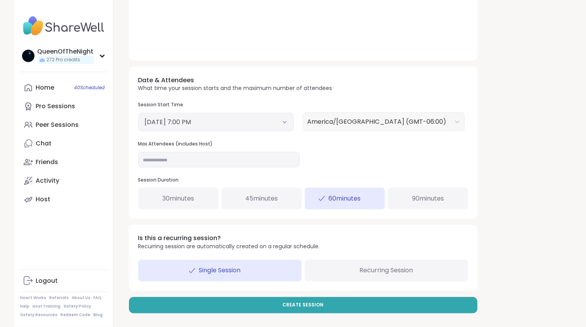
click at [414, 197] on span "90 minutes" at bounding box center [428, 198] width 32 height 9
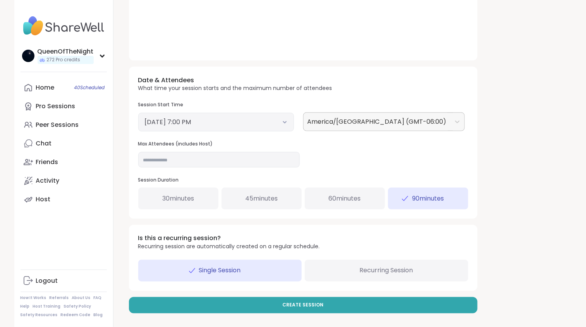
click at [392, 121] on div at bounding box center [377, 121] width 139 height 11
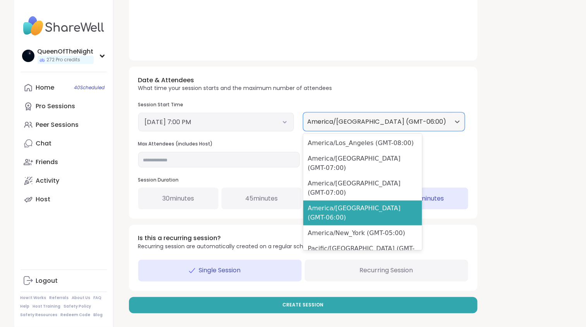
click at [448, 129] on div "America/Denver (GMT-07:00), 2 of 423. 423 results available. Use Up and Down to…" at bounding box center [385, 121] width 165 height 19
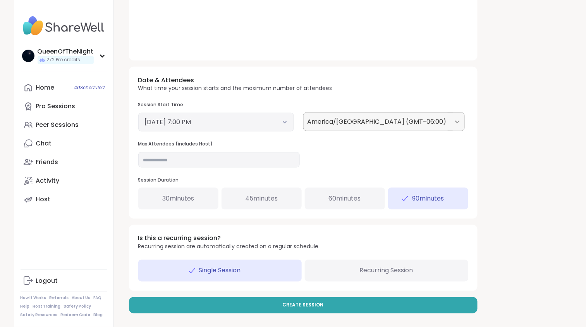
click at [451, 122] on div at bounding box center [458, 122] width 14 height 14
click at [455, 132] on div "Date & Attendees What time your session starts and the maximum number of attend…" at bounding box center [303, 143] width 349 height 152
click at [164, 153] on input "**" at bounding box center [219, 159] width 162 height 15
click at [163, 160] on input "**" at bounding box center [219, 159] width 162 height 15
type input "**"
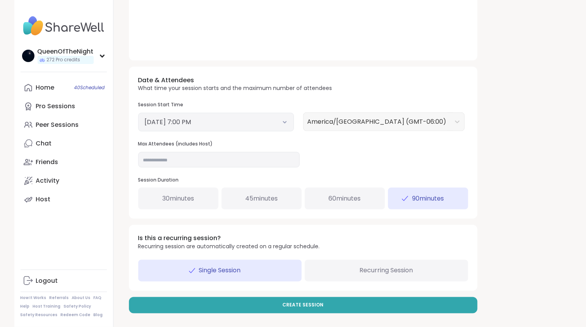
click at [393, 155] on div "Date & Attendees What time your session starts and the maximum number of attend…" at bounding box center [303, 143] width 349 height 152
click at [378, 275] on span "Recurring Session" at bounding box center [386, 270] width 53 height 9
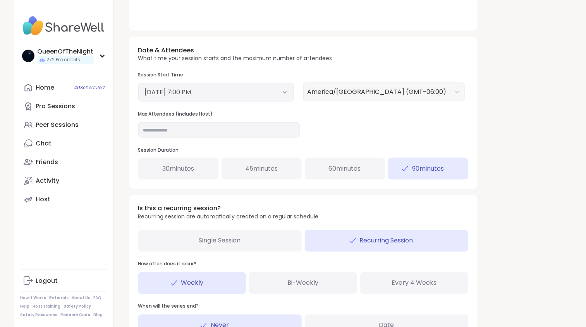
scroll to position [315, 0]
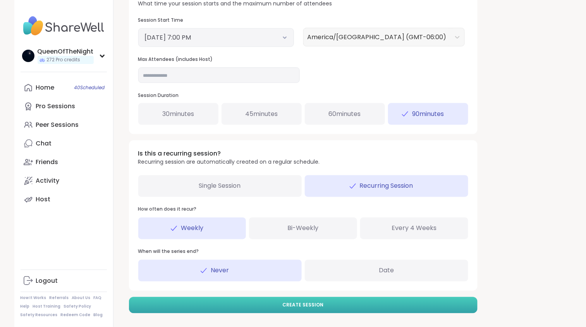
click at [378, 305] on button "Create Session" at bounding box center [303, 305] width 349 height 16
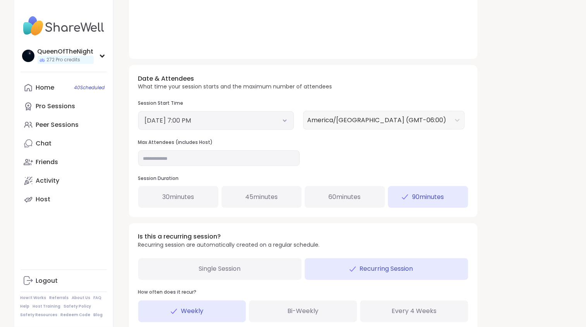
scroll to position [227, 0]
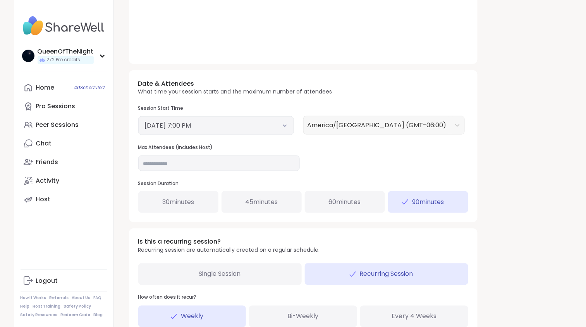
click at [282, 122] on button "September 16, 2025 7:00 PM" at bounding box center [216, 125] width 143 height 9
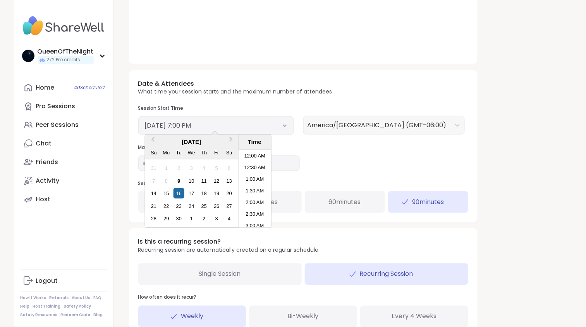
scroll to position [409, 0]
click at [248, 189] on li "7:00 PM" at bounding box center [254, 189] width 33 height 12
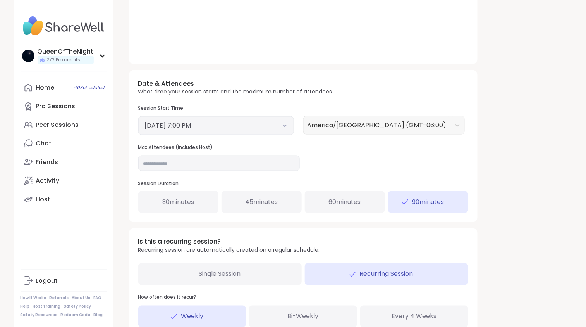
click at [376, 176] on div "Date & Attendees What time your session starts and the maximum number of attend…" at bounding box center [303, 146] width 349 height 152
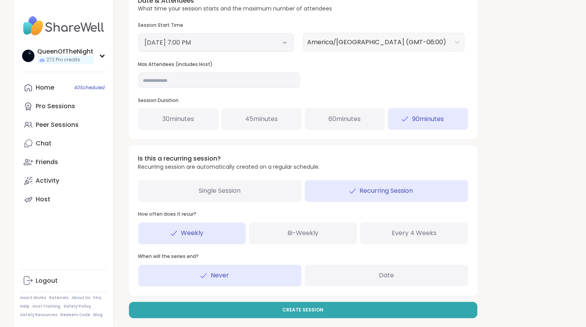
scroll to position [315, 0]
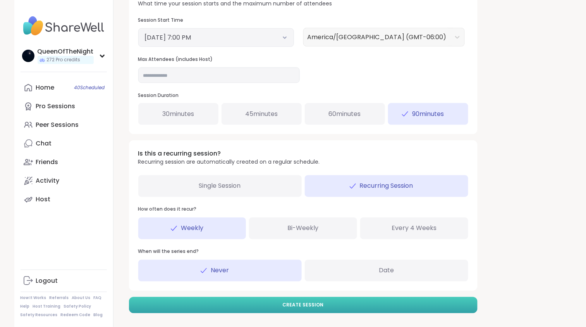
click at [343, 306] on button "Create Session" at bounding box center [303, 305] width 349 height 16
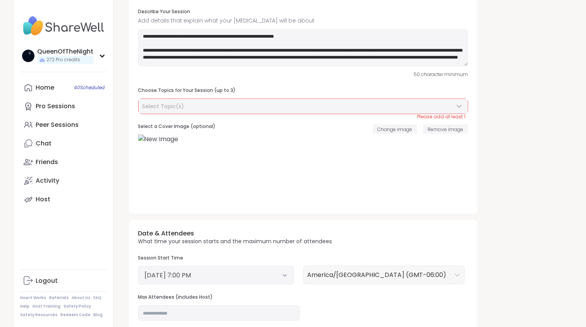
scroll to position [0, 0]
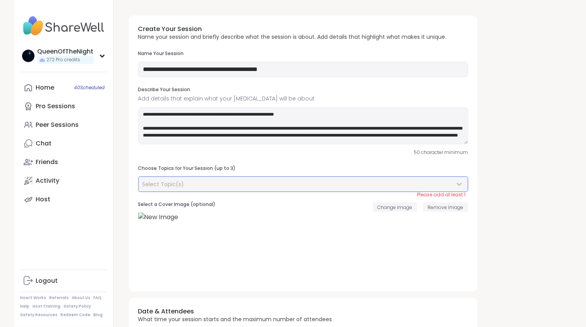
click at [316, 178] on div "Select Topic(s)" at bounding box center [303, 184] width 329 height 15
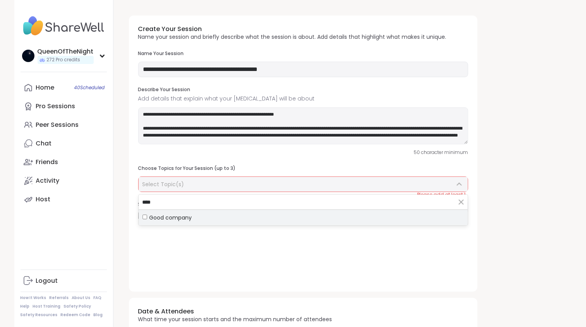
type input "****"
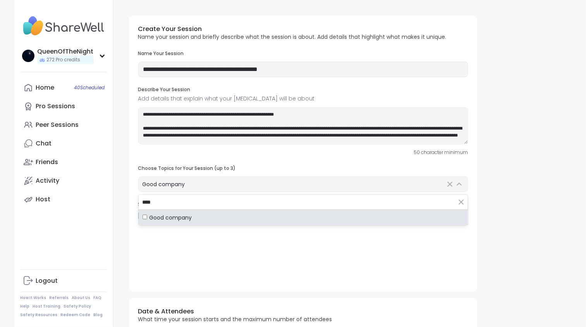
click at [509, 169] on div "**********" at bounding box center [343, 321] width 440 height 625
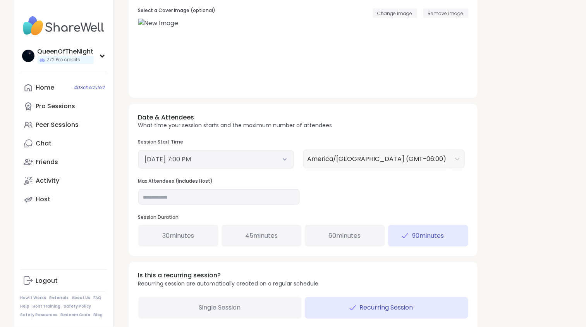
scroll to position [315, 0]
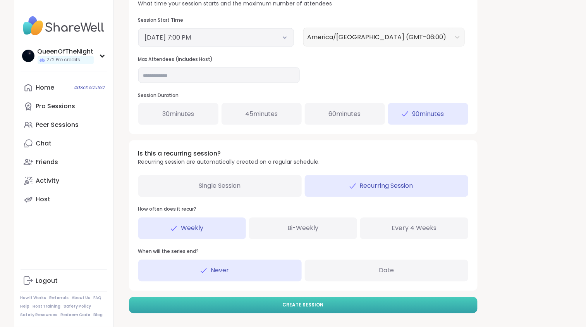
click at [253, 304] on button "Create Session" at bounding box center [303, 305] width 349 height 16
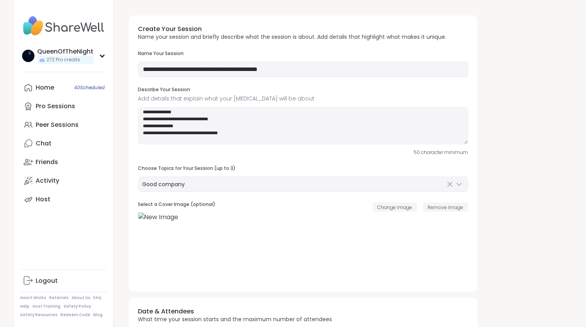
scroll to position [45, 0]
drag, startPoint x: 242, startPoint y: 139, endPoint x: 148, endPoint y: 119, distance: 96.7
click at [147, 119] on textarea "**********" at bounding box center [303, 125] width 330 height 37
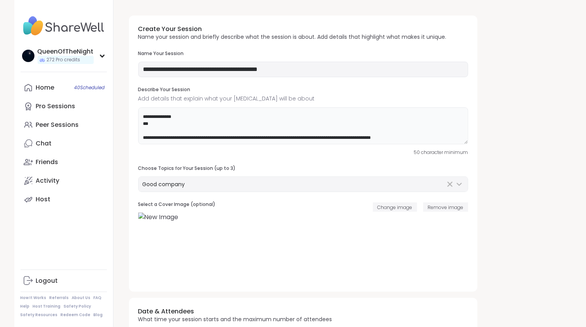
scroll to position [39, 0]
drag, startPoint x: 421, startPoint y: 126, endPoint x: 356, endPoint y: 125, distance: 65.5
click at [356, 125] on textarea "**********" at bounding box center [303, 125] width 330 height 37
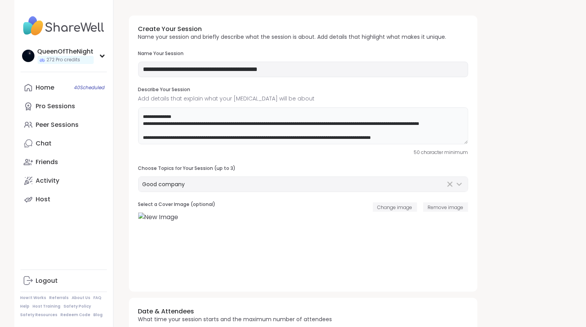
scroll to position [45, 0]
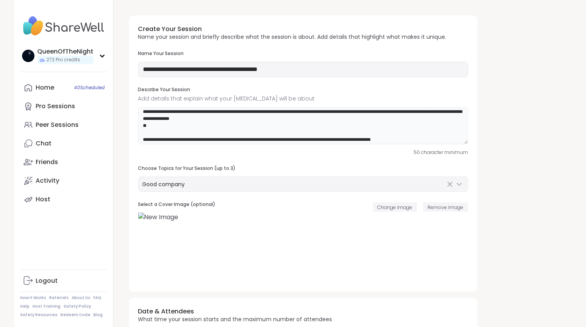
click at [178, 126] on textarea "**********" at bounding box center [303, 125] width 330 height 37
click at [167, 137] on textarea "**********" at bounding box center [303, 125] width 330 height 37
click at [162, 130] on textarea "**********" at bounding box center [303, 125] width 330 height 37
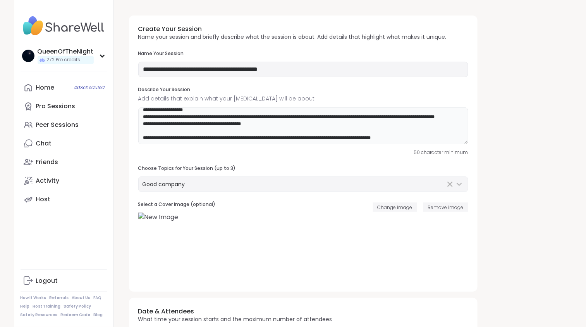
scroll to position [67, 0]
click at [322, 125] on textarea "**********" at bounding box center [303, 125] width 330 height 37
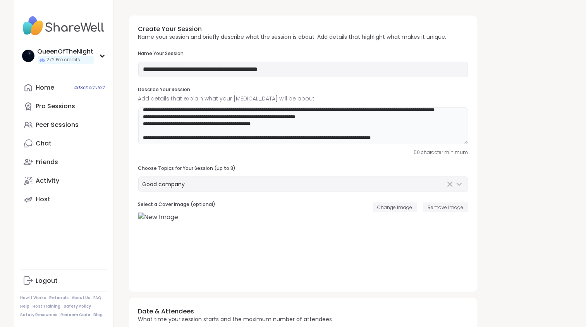
scroll to position [65, 0]
drag, startPoint x: 194, startPoint y: 118, endPoint x: 165, endPoint y: 120, distance: 29.1
click at [165, 120] on textarea "**********" at bounding box center [303, 125] width 330 height 37
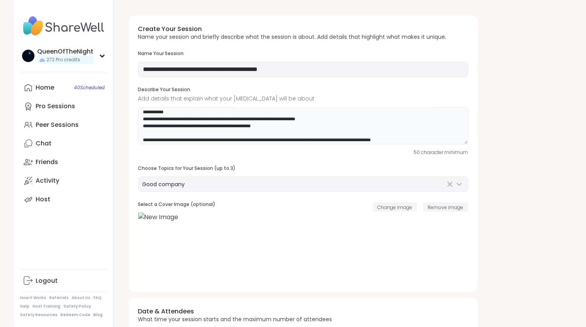
drag, startPoint x: 256, startPoint y: 116, endPoint x: 162, endPoint y: 116, distance: 93.4
click at [162, 115] on textarea at bounding box center [303, 125] width 330 height 37
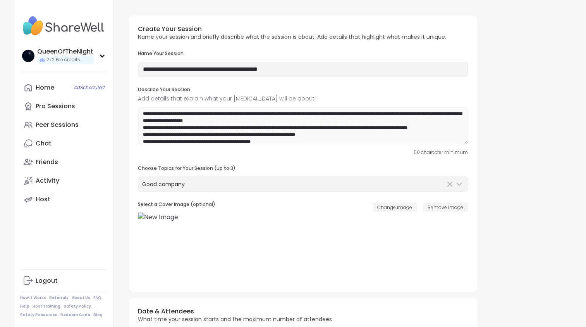
scroll to position [42, 0]
click at [255, 129] on textarea "**********" at bounding box center [303, 125] width 330 height 37
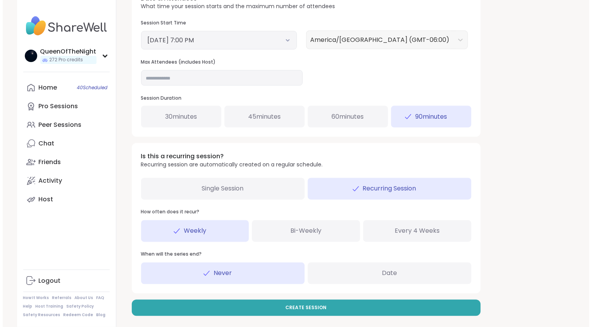
scroll to position [315, 0]
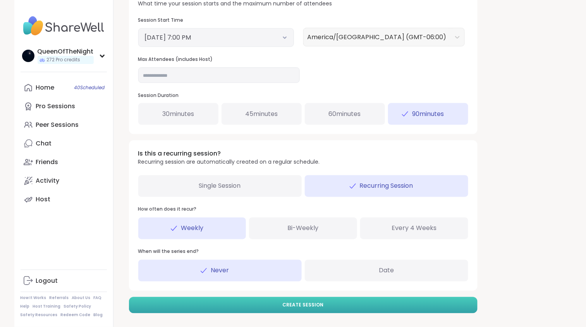
type textarea "**********"
click at [303, 306] on span "Create Session" at bounding box center [303, 304] width 41 height 7
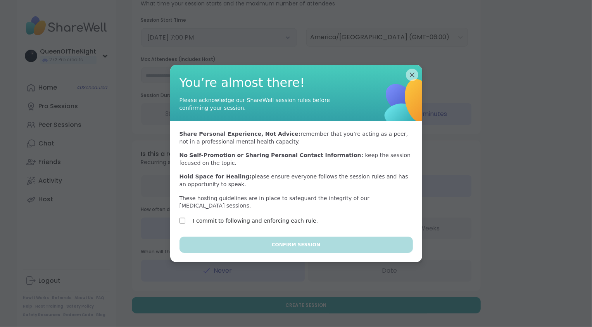
click at [247, 221] on label "I commit to following and enforcing each rule." at bounding box center [255, 220] width 125 height 9
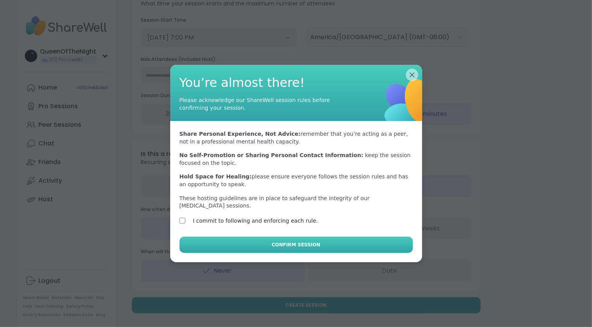
click at [277, 247] on span "Confirm Session" at bounding box center [296, 244] width 48 height 7
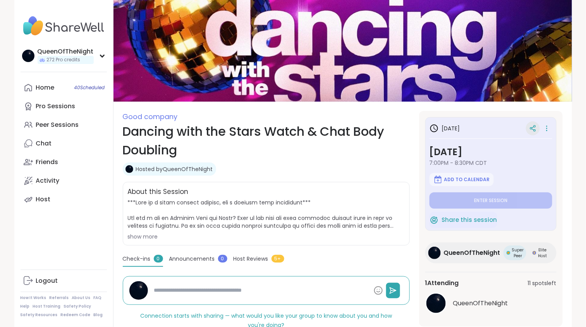
click at [537, 132] on div at bounding box center [533, 128] width 14 height 14
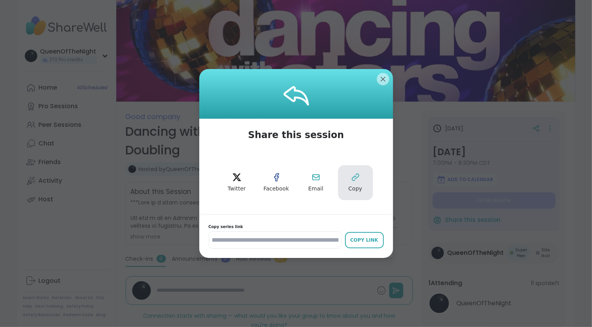
click at [341, 180] on button "Copy" at bounding box center [355, 182] width 35 height 35
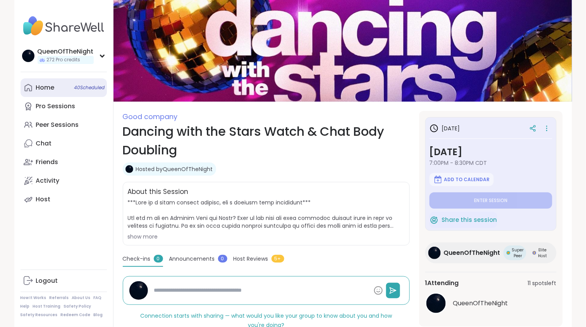
click at [46, 92] on link "Home 40 Scheduled" at bounding box center [64, 87] width 86 height 19
type textarea "*"
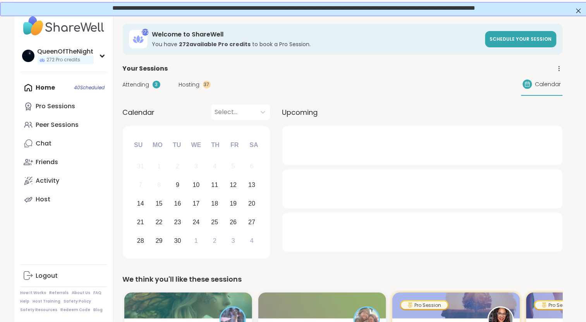
click at [188, 82] on span "Hosting" at bounding box center [189, 85] width 21 height 8
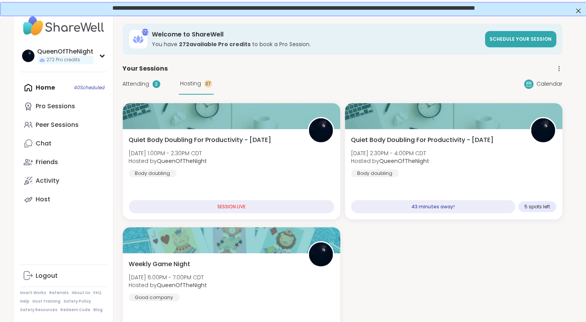
click at [139, 86] on span "Attending" at bounding box center [136, 84] width 27 height 8
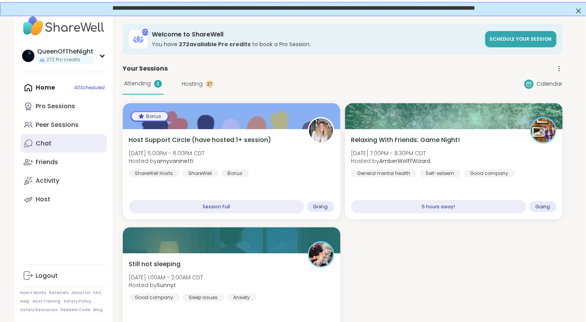
click at [55, 144] on link "Chat" at bounding box center [64, 143] width 86 height 19
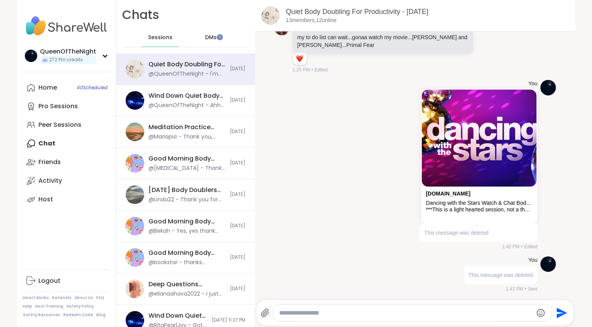
click at [205, 38] on span "DMs" at bounding box center [211, 38] width 12 height 8
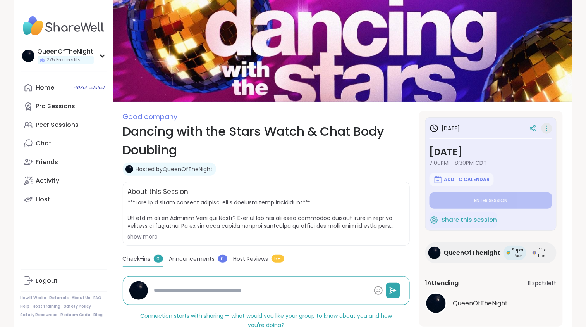
click at [544, 129] on icon at bounding box center [547, 128] width 8 height 11
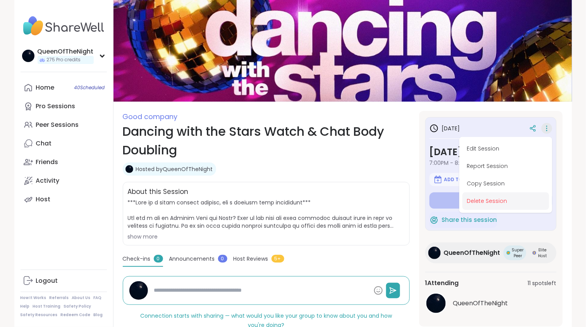
click at [496, 202] on button "Delete Session" at bounding box center [506, 200] width 87 height 17
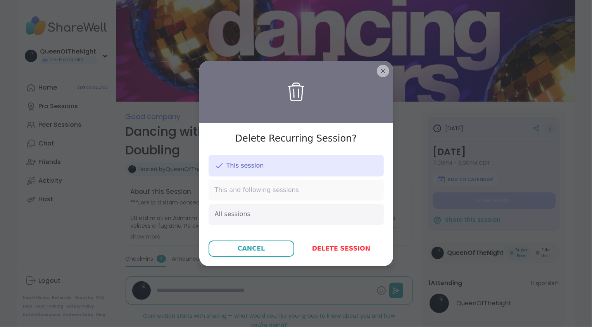
click at [274, 189] on span "This and following sessions" at bounding box center [257, 190] width 84 height 9
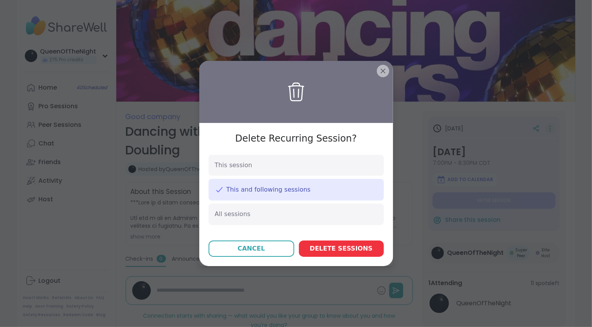
click at [353, 250] on span "Delete session s" at bounding box center [341, 248] width 63 height 9
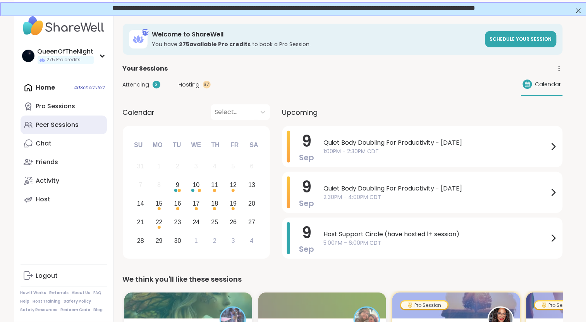
click at [69, 122] on div "Peer Sessions" at bounding box center [57, 124] width 43 height 9
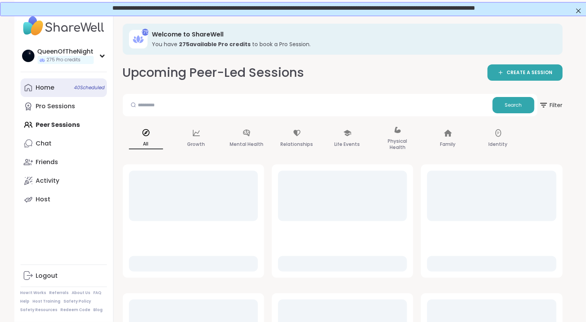
click at [46, 88] on div "Home 40 Scheduled" at bounding box center [45, 87] width 19 height 9
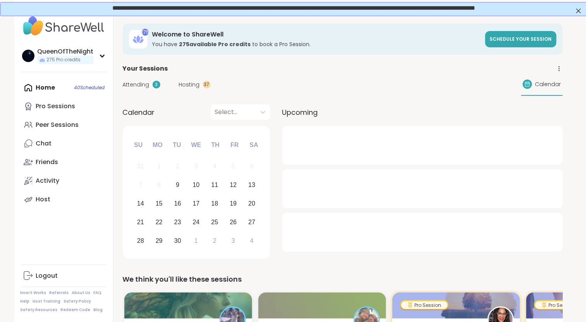
click at [192, 82] on span "Hosting" at bounding box center [189, 85] width 21 height 8
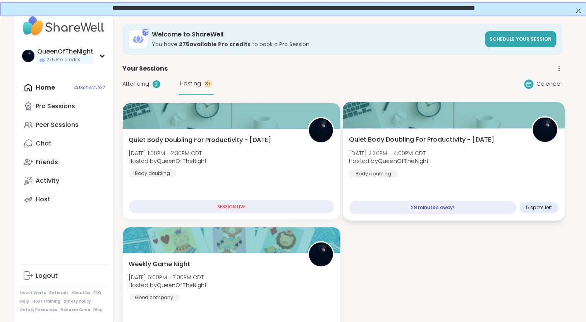
click at [485, 151] on div "Quiet Body Doubling For Productivity - [DATE] [DATE] 2:30PM - 4:00PM CDT Hosted…" at bounding box center [454, 156] width 210 height 43
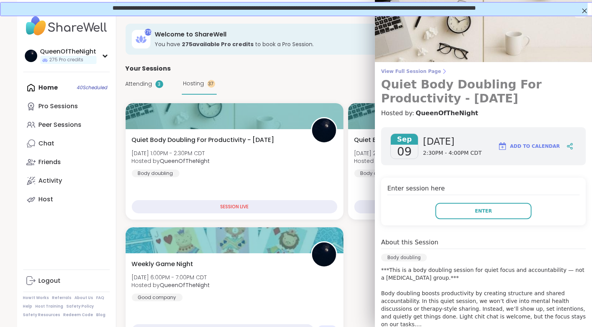
click at [417, 72] on span "View Full Session Page" at bounding box center [483, 71] width 205 height 6
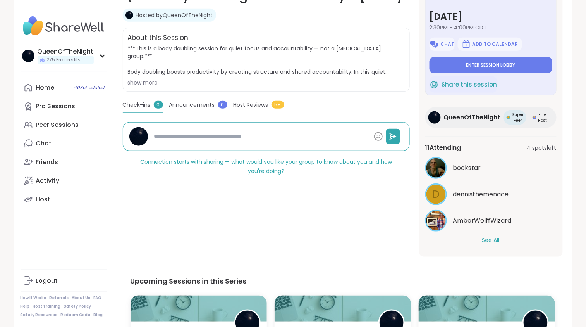
scroll to position [136, 0]
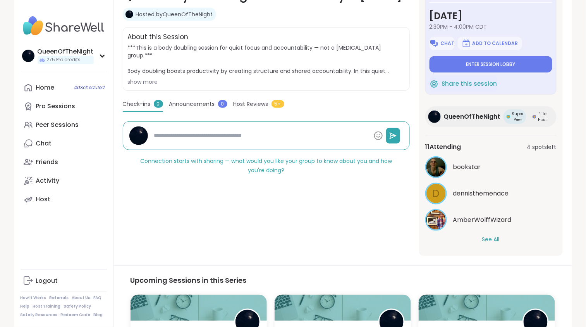
click at [491, 237] on button "See All" at bounding box center [490, 239] width 17 height 8
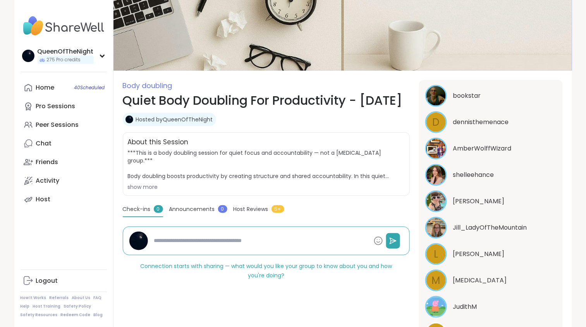
scroll to position [32, 0]
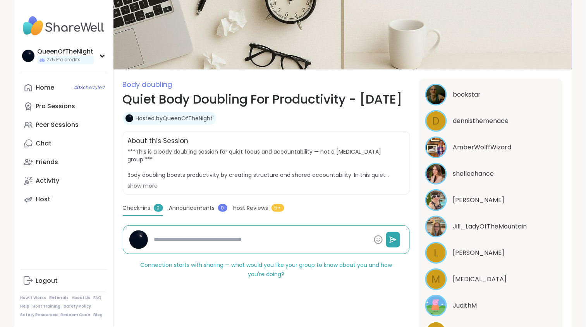
type textarea "*"
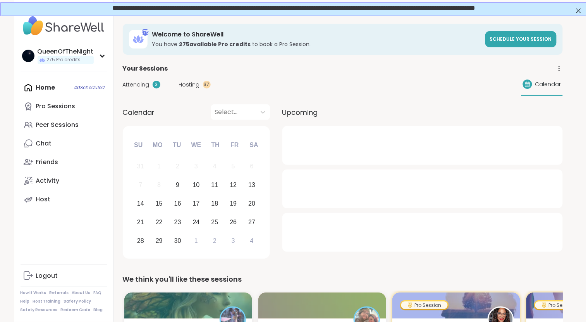
click at [194, 84] on span "Hosting" at bounding box center [189, 85] width 21 height 8
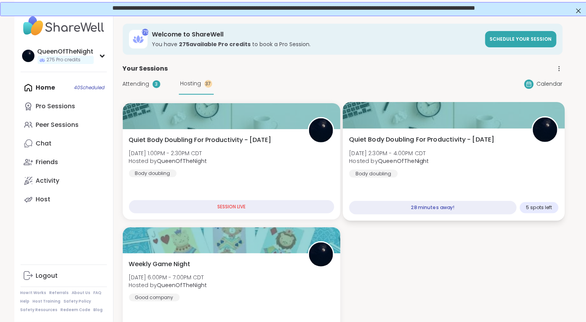
click at [482, 157] on div "Quiet Body Doubling For Productivity - Tuesday Tue, Sep 09 | 2:30PM - 4:00PM CD…" at bounding box center [454, 156] width 210 height 43
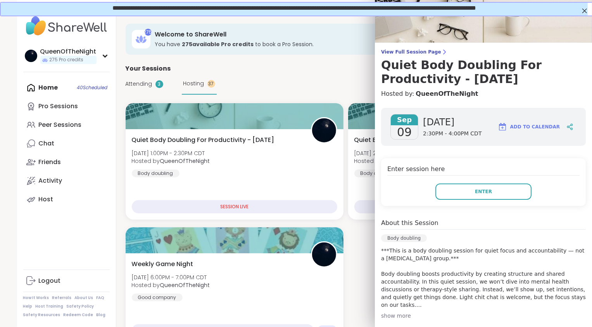
scroll to position [24, 0]
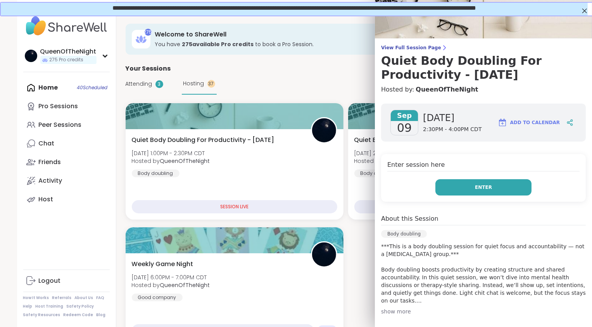
click at [476, 184] on span "Enter" at bounding box center [483, 187] width 17 height 7
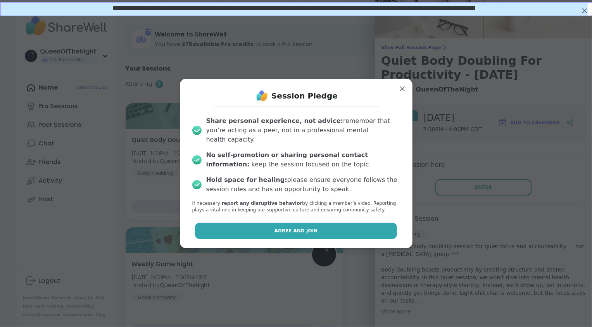
click at [324, 230] on button "Agree and Join" at bounding box center [296, 230] width 202 height 16
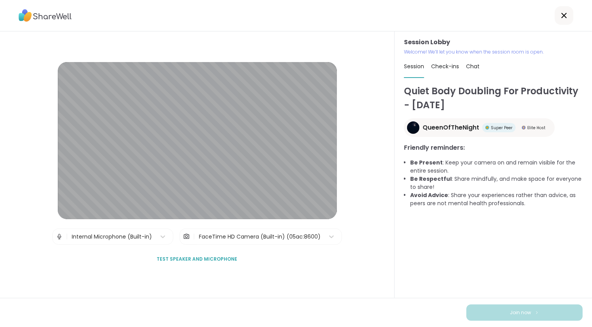
click at [470, 67] on span "Chat" at bounding box center [473, 66] width 14 height 8
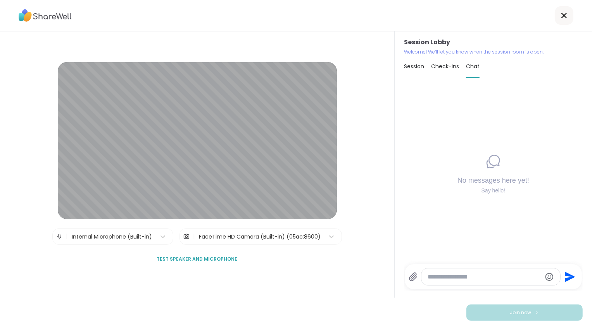
click at [464, 274] on textarea "Type your message" at bounding box center [484, 277] width 114 height 8
paste textarea "**********"
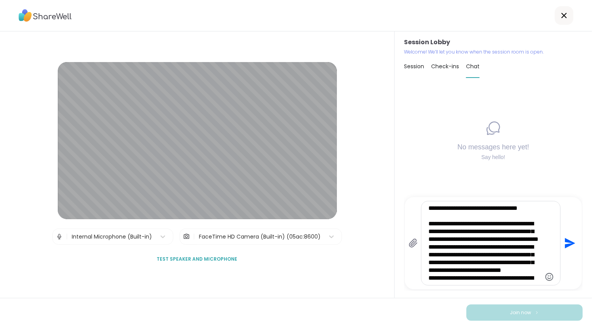
click at [428, 232] on textarea "**********" at bounding box center [484, 242] width 112 height 77
click at [428, 262] on textarea "**********" at bounding box center [484, 242] width 112 height 77
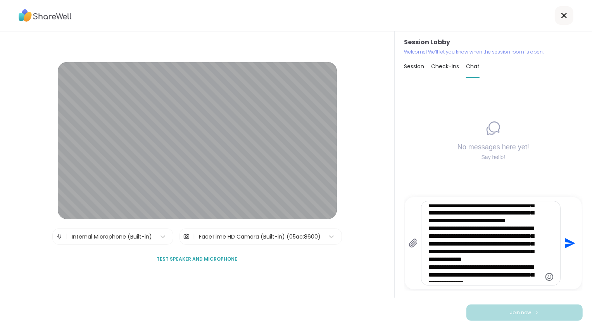
scroll to position [57, 0]
click at [428, 246] on textarea "**********" at bounding box center [484, 242] width 112 height 77
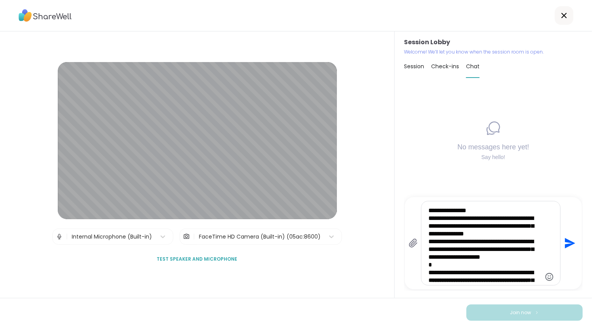
scroll to position [107, 0]
click at [428, 240] on textarea "**********" at bounding box center [484, 242] width 112 height 77
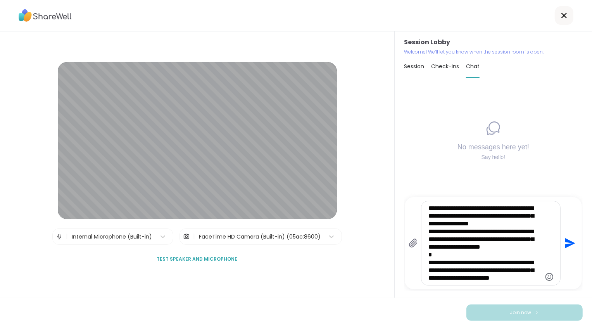
scroll to position [153, 0]
click at [428, 220] on textarea "**********" at bounding box center [484, 242] width 112 height 77
type textarea "**********"
click at [566, 243] on icon "Send" at bounding box center [570, 243] width 10 height 10
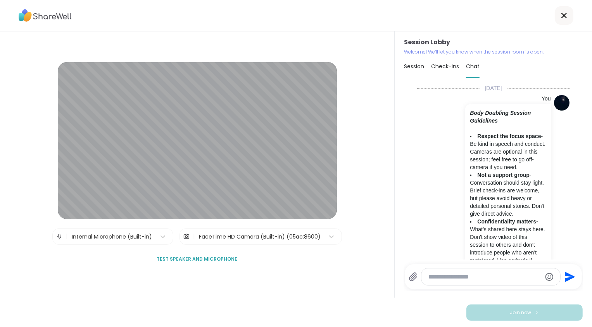
scroll to position [183, 0]
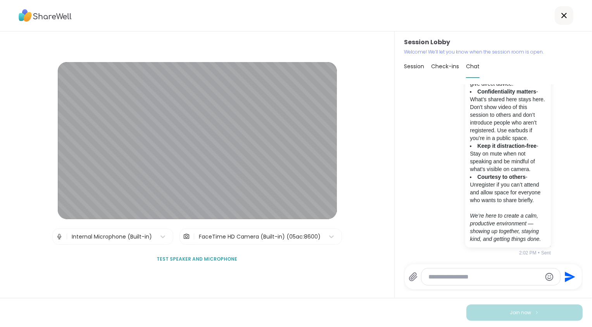
click at [466, 275] on textarea "Type your message" at bounding box center [484, 277] width 112 height 8
type textarea "*"
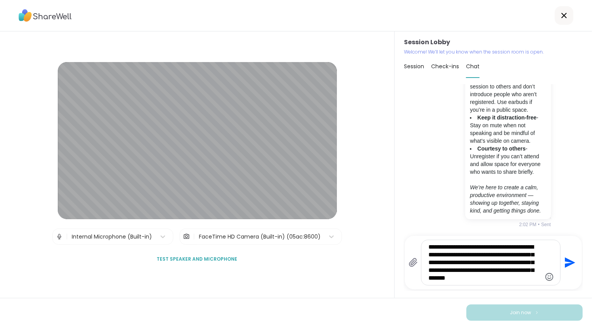
type textarea "**********"
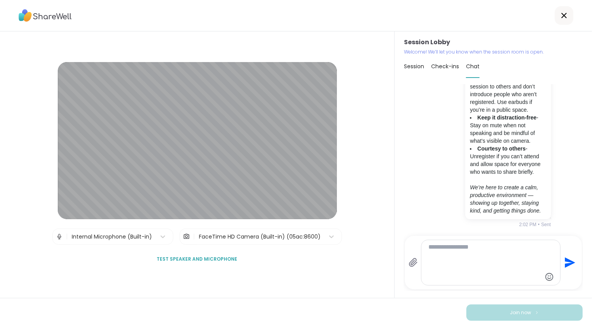
scroll to position [279, 0]
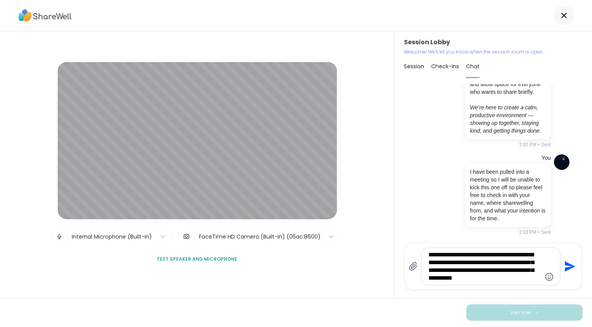
type textarea "**********"
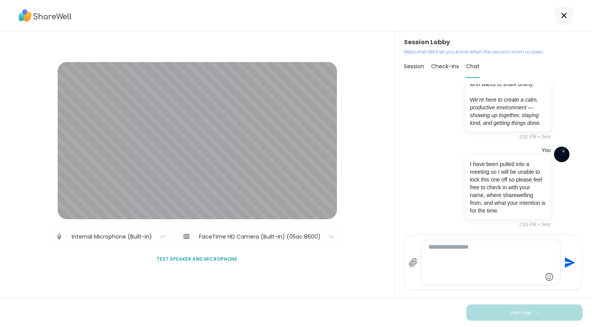
scroll to position [367, 0]
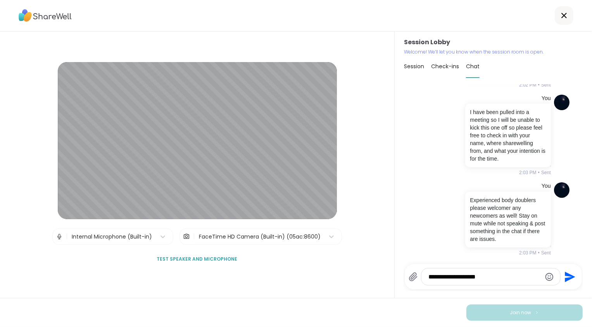
type textarea "**********"
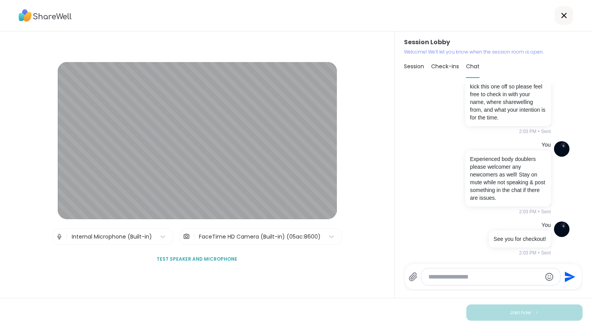
scroll to position [408, 0]
click at [358, 264] on div "Session Lobby | Internal Microphone (Built-in) | FaceTime HD Camera (Built-in) …" at bounding box center [197, 164] width 394 height 266
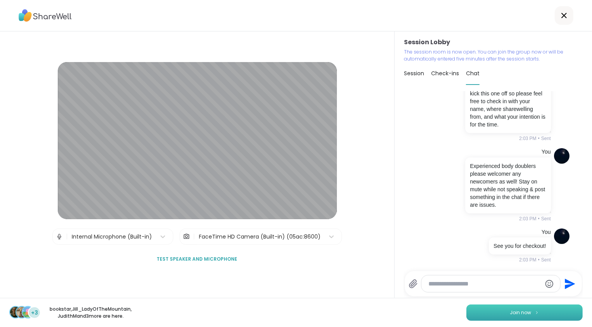
click at [510, 310] on span "Join now" at bounding box center [520, 312] width 21 height 7
click at [536, 310] on button "Join now" at bounding box center [524, 312] width 116 height 16
click at [517, 311] on span "Join now" at bounding box center [520, 312] width 21 height 7
click at [517, 312] on span "Join now" at bounding box center [520, 312] width 21 height 7
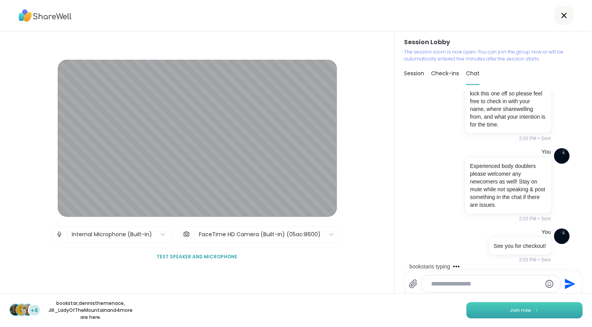
click at [510, 313] on span "Join now" at bounding box center [520, 309] width 21 height 7
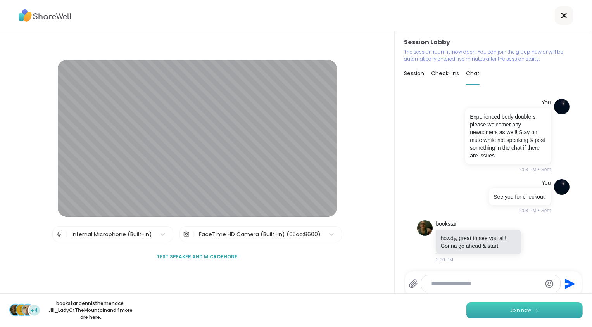
scroll to position [472, 0]
click at [510, 313] on span "Join now" at bounding box center [520, 309] width 21 height 7
click at [335, 245] on div "Session Lobby | Internal Microphone (Built-in) | FaceTime HD Camera (Built-in) …" at bounding box center [197, 162] width 394 height 262
click at [510, 310] on span "Join now" at bounding box center [520, 309] width 21 height 7
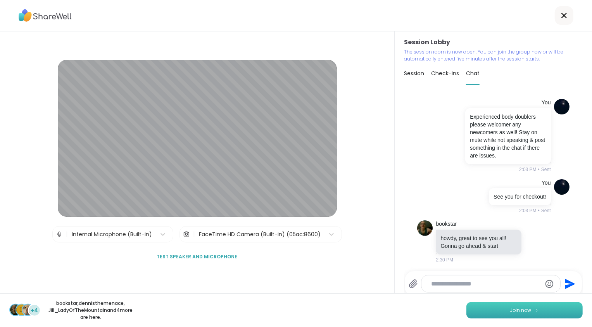
scroll to position [483, 0]
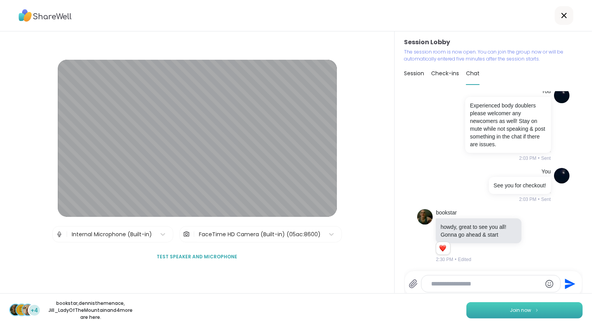
click at [500, 313] on button "Join now" at bounding box center [524, 310] width 116 height 16
click at [522, 311] on span "Join now" at bounding box center [520, 309] width 21 height 7
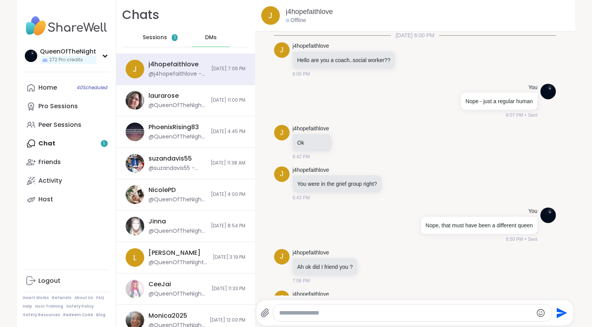
scroll to position [32, 0]
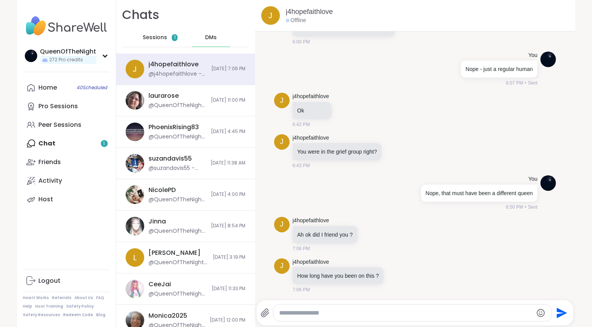
click at [45, 143] on div "Home 40 Scheduled Pro Sessions Peer Sessions Chat 1 Friends Activity Host" at bounding box center [66, 143] width 86 height 130
click at [150, 36] on span "Sessions" at bounding box center [155, 38] width 24 height 8
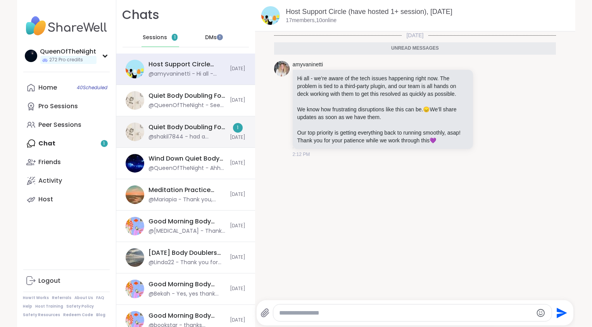
click at [153, 136] on div "@shakil7844 - had a productive session guys!! Thank you" at bounding box center [187, 137] width 77 height 8
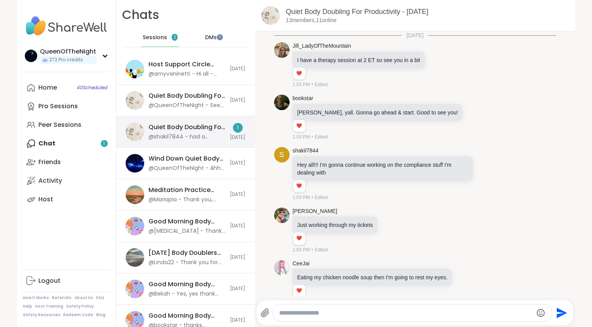
scroll to position [1606, 0]
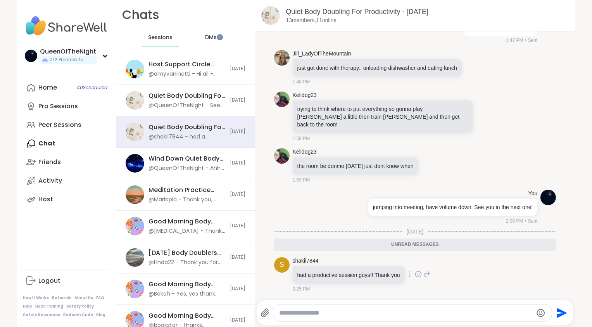
click at [418, 277] on icon at bounding box center [418, 274] width 7 height 8
click at [360, 264] on div "Select Reaction: Heart" at bounding box center [356, 261] width 7 height 7
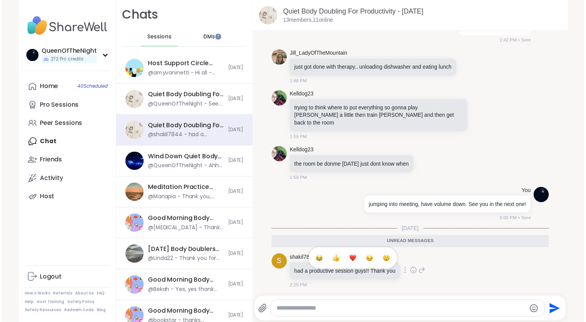
scroll to position [1617, 0]
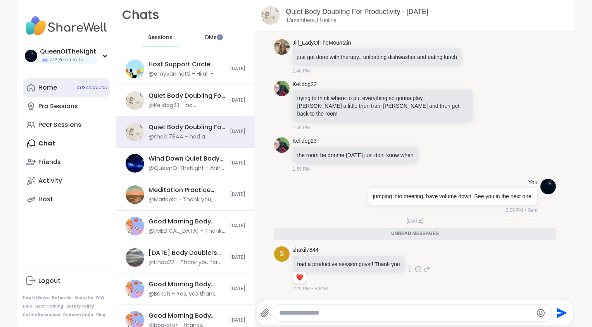
click at [47, 83] on div "Home 40 Scheduled" at bounding box center [48, 87] width 19 height 9
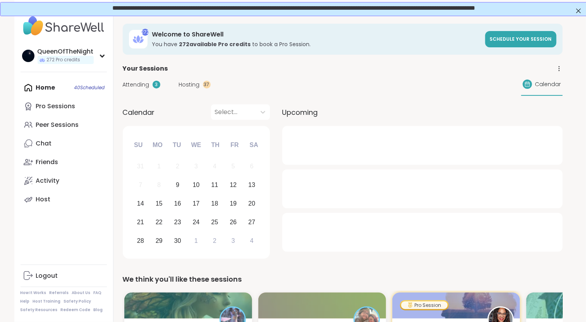
click at [196, 83] on span "Hosting" at bounding box center [189, 85] width 21 height 8
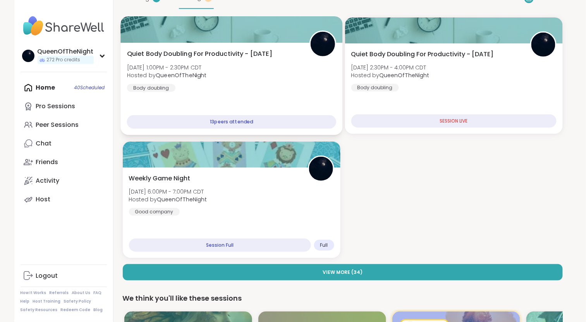
scroll to position [89, 0]
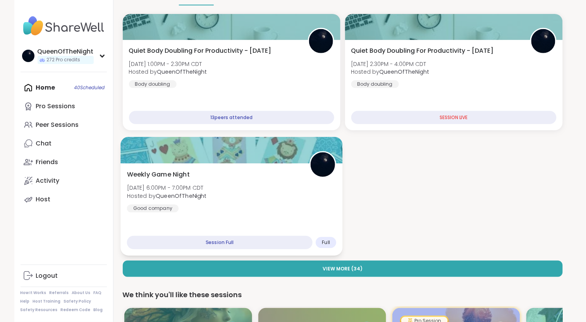
click at [276, 178] on div "Weekly Game Night Tue, Sep 09 | 6:00PM - 7:00PM CDT Hosted by QueenOfTheNight G…" at bounding box center [232, 191] width 210 height 43
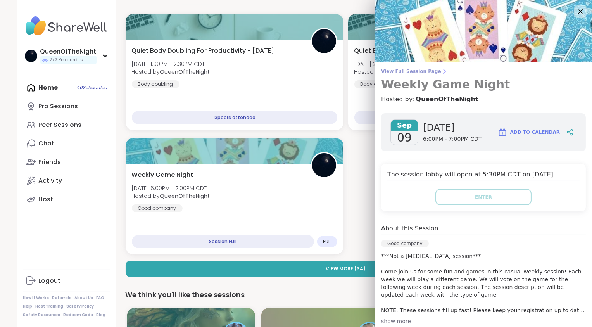
click at [413, 69] on span "View Full Session Page" at bounding box center [483, 71] width 205 height 6
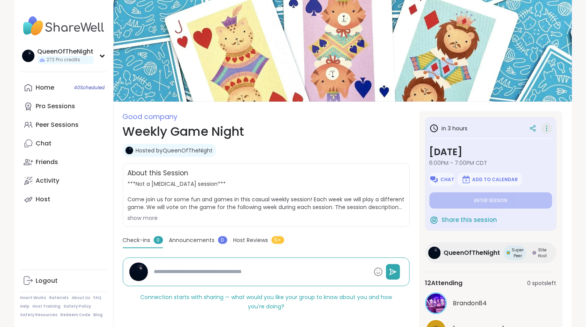
click at [547, 130] on icon at bounding box center [547, 130] width 1 height 1
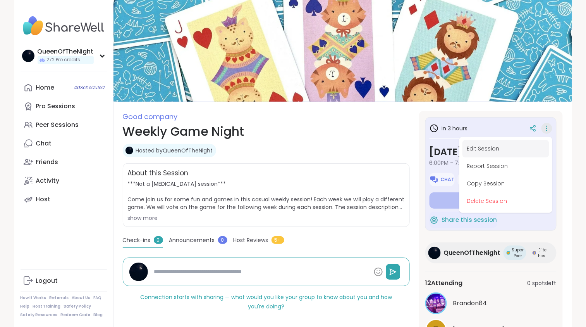
click at [505, 152] on button "Edit Session" at bounding box center [506, 148] width 87 height 17
type textarea "*"
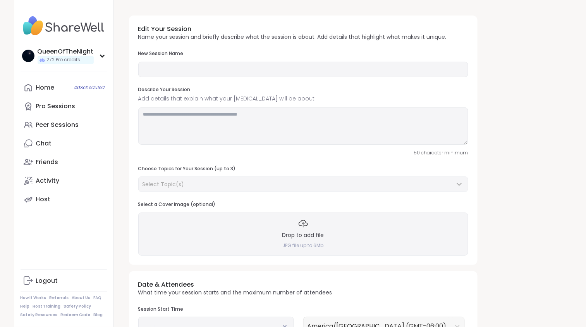
type input "**********"
type textarea "**********"
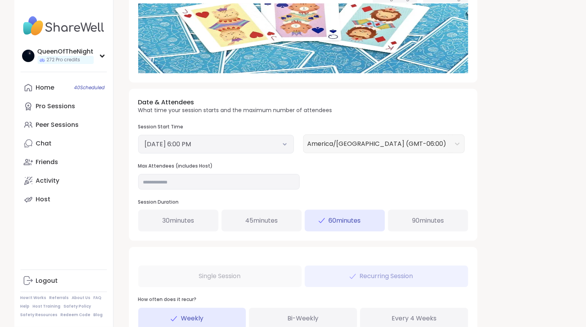
scroll to position [240, 0]
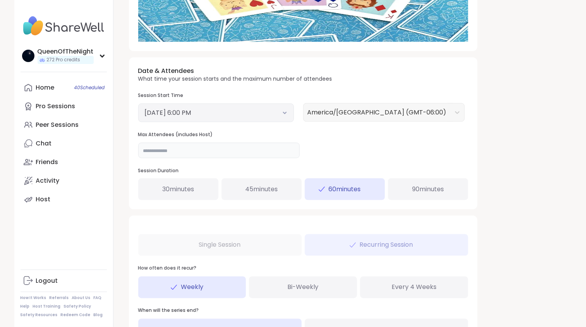
click at [188, 154] on input "**" at bounding box center [219, 150] width 162 height 15
type input "**"
click at [532, 187] on div "**********" at bounding box center [343, 83] width 440 height 628
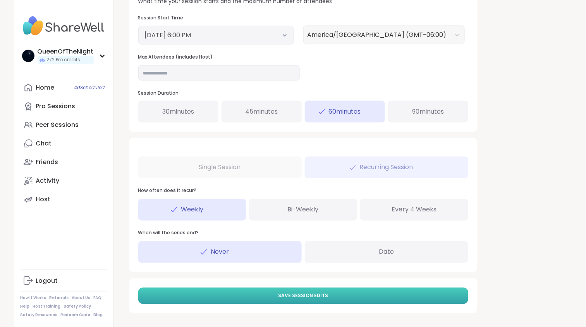
click at [322, 298] on span "Save Session Edits" at bounding box center [303, 295] width 50 height 7
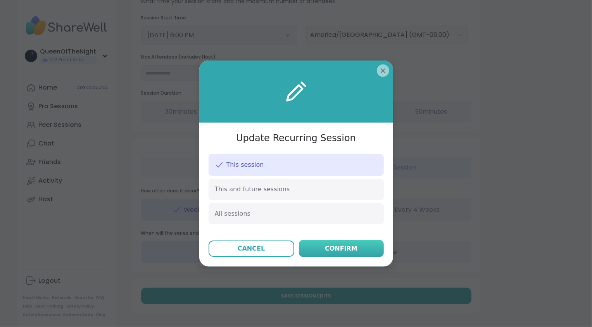
click at [346, 251] on div "Confirm" at bounding box center [341, 248] width 33 height 9
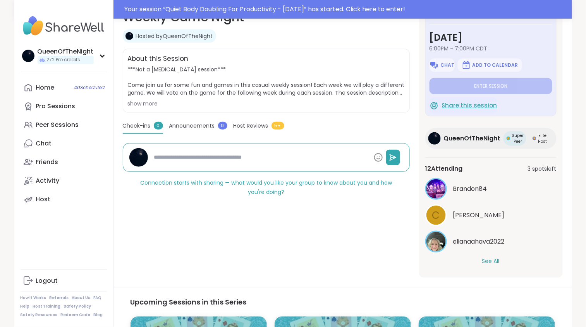
scroll to position [133, 0]
click at [494, 264] on button "See All" at bounding box center [490, 261] width 17 height 8
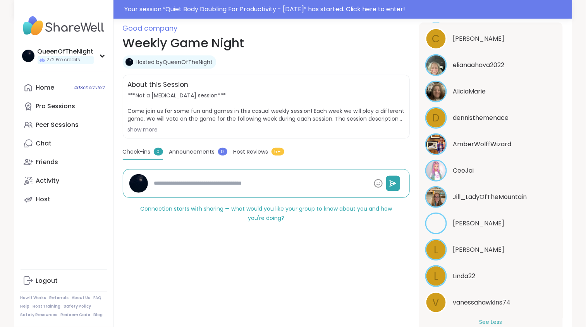
scroll to position [108, 0]
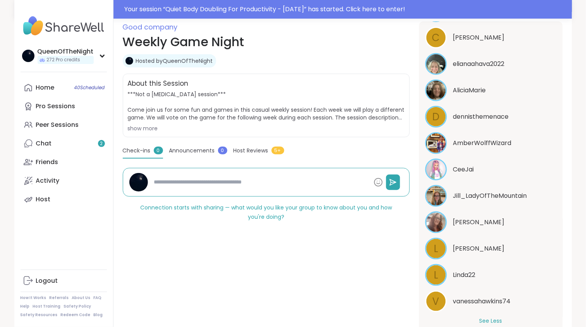
type textarea "*"
click at [61, 148] on link "Chat 2" at bounding box center [64, 143] width 86 height 19
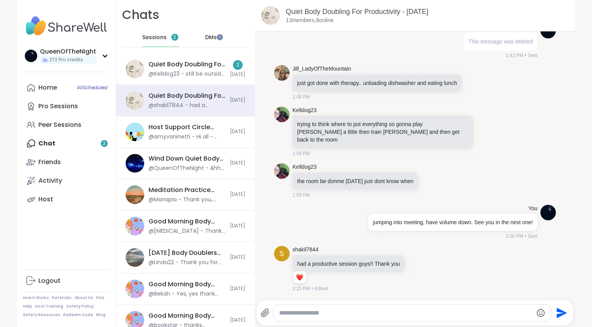
click at [182, 52] on div "Chats Sessions 2 DMs" at bounding box center [185, 26] width 139 height 53
click at [183, 72] on div "@Kelldog23 - still be outside with the dog tho" at bounding box center [187, 74] width 77 height 8
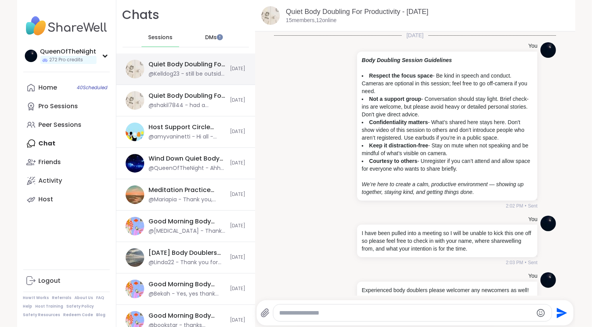
scroll to position [596, 0]
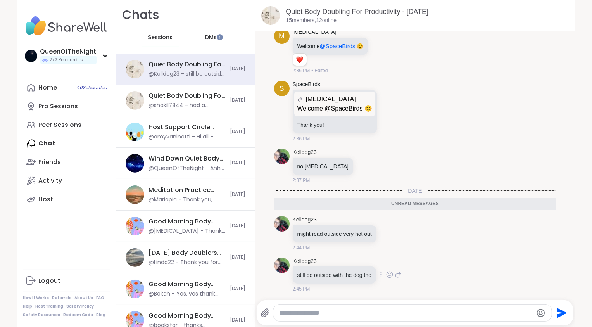
click at [390, 274] on icon at bounding box center [389, 274] width 7 height 8
click at [330, 262] on div "Select Reaction: Heart" at bounding box center [327, 261] width 7 height 7
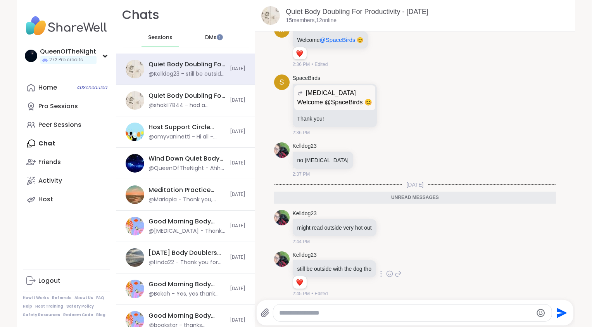
scroll to position [607, 0]
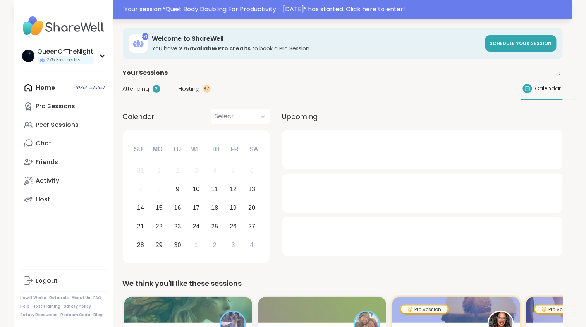
click at [209, 8] on div "Your session “ Quiet Body Doubling For Productivity - [DATE] ” has started. Cli…" at bounding box center [346, 9] width 443 height 9
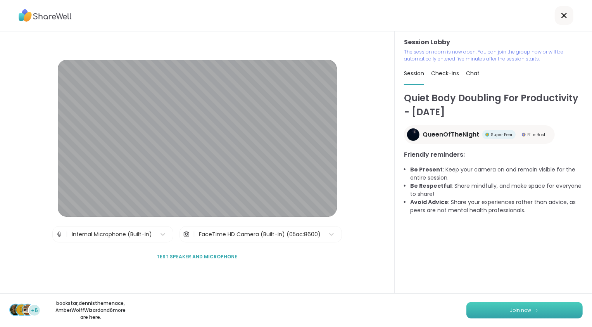
click at [517, 312] on span "Join now" at bounding box center [520, 309] width 21 height 7
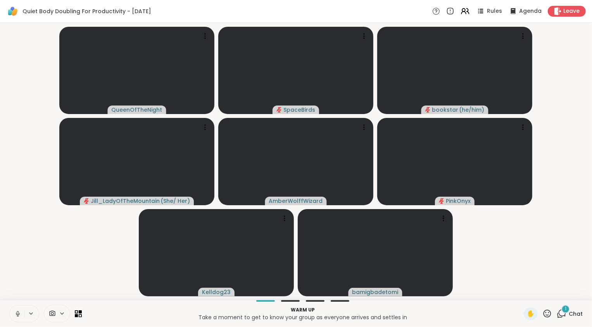
click at [17, 313] on icon at bounding box center [17, 313] width 7 height 7
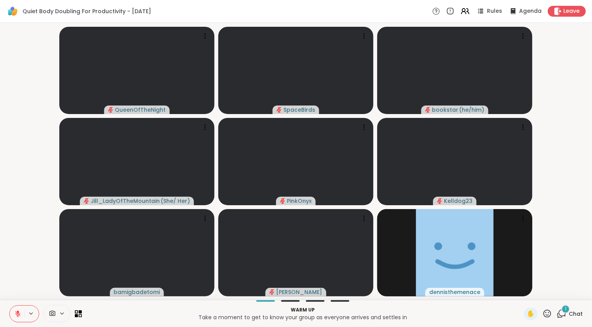
click at [558, 316] on icon at bounding box center [561, 312] width 7 height 7
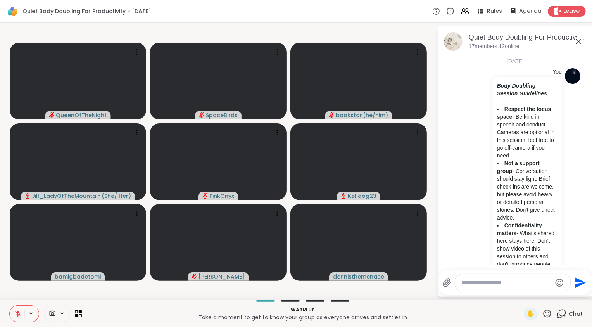
scroll to position [653, 0]
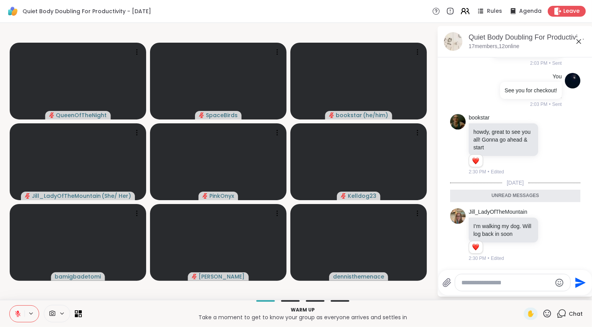
click at [466, 12] on icon at bounding box center [467, 11] width 2 height 5
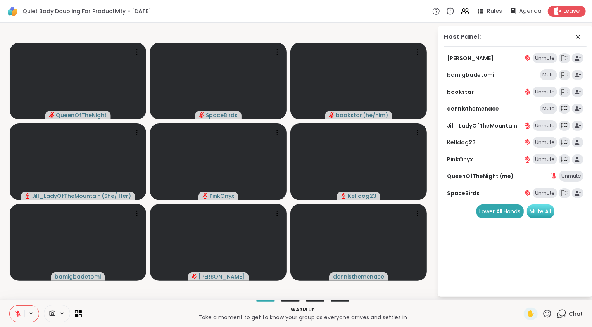
click at [546, 213] on div "Mute All" at bounding box center [541, 211] width 28 height 14
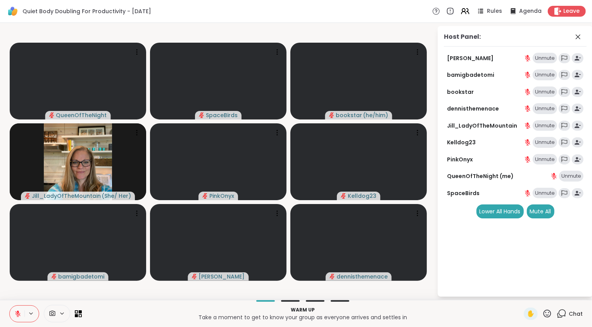
click at [558, 314] on icon at bounding box center [561, 313] width 10 height 10
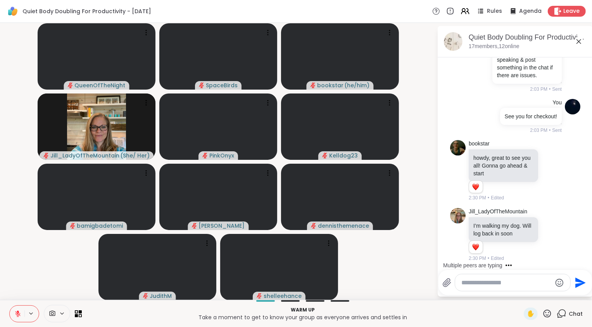
scroll to position [699, 0]
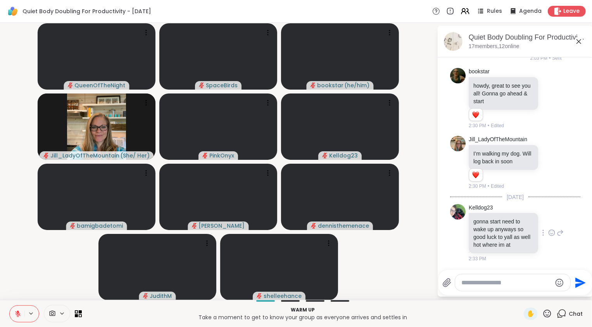
click at [548, 232] on icon at bounding box center [551, 233] width 7 height 8
click at [548, 221] on div "Select Reaction: Heart" at bounding box center [551, 220] width 7 height 7
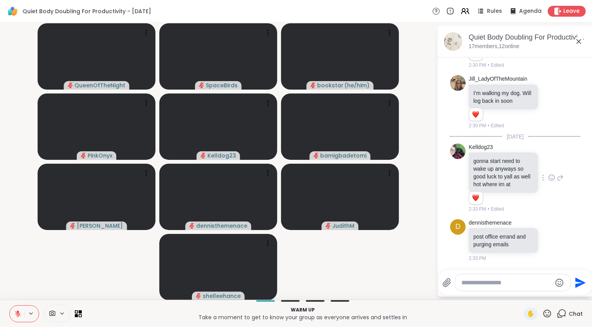
scroll to position [759, 0]
click at [20, 315] on icon at bounding box center [17, 313] width 7 height 7
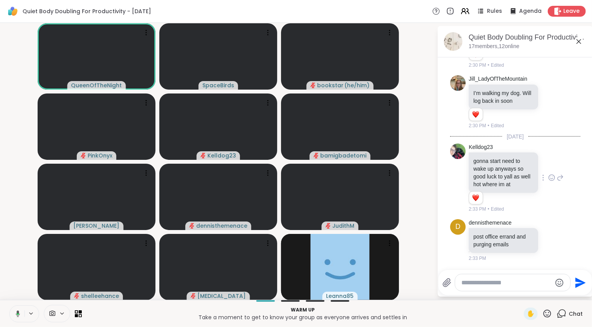
click at [19, 308] on button at bounding box center [17, 313] width 16 height 16
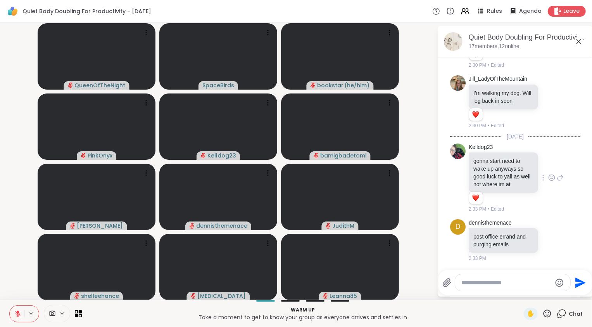
click at [504, 283] on textarea "Type your message" at bounding box center [506, 283] width 90 height 8
type textarea "**********"
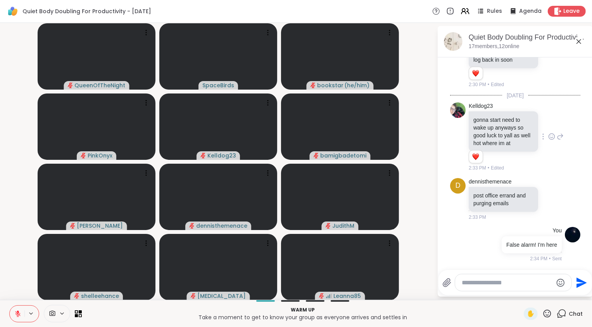
scroll to position [800, 0]
click at [14, 313] on button at bounding box center [17, 313] width 15 height 16
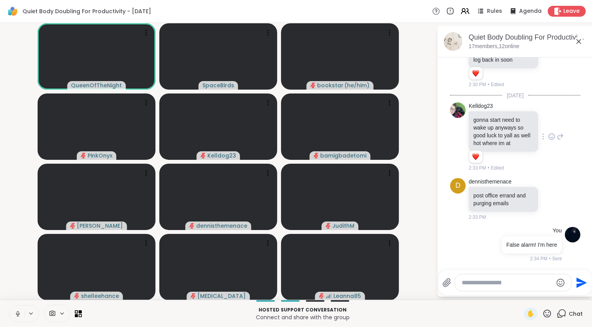
scroll to position [849, 0]
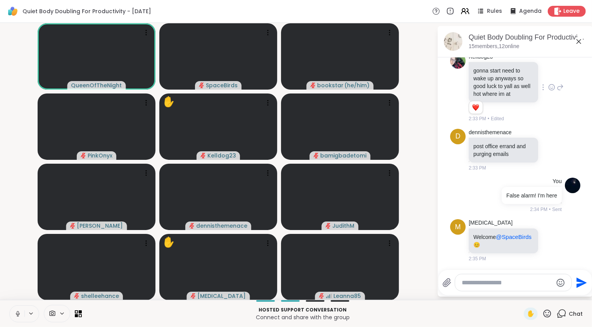
click at [18, 163] on video-player-container "QueenOfTheNight SpaceBirds bookstar ( he/him ) PinkOnyx ✋ Kelldog23 bamigbadeto…" at bounding box center [218, 161] width 427 height 270
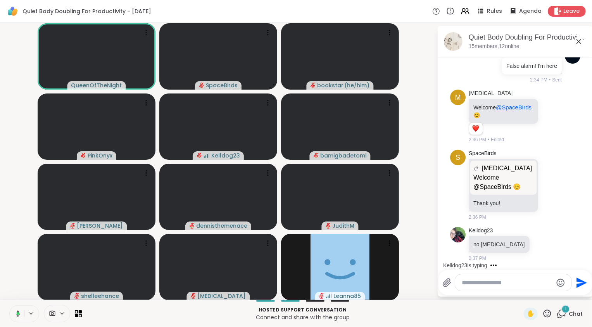
scroll to position [978, 0]
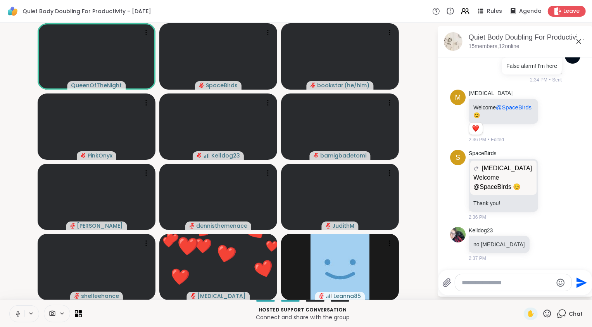
click at [16, 316] on icon at bounding box center [17, 313] width 7 height 7
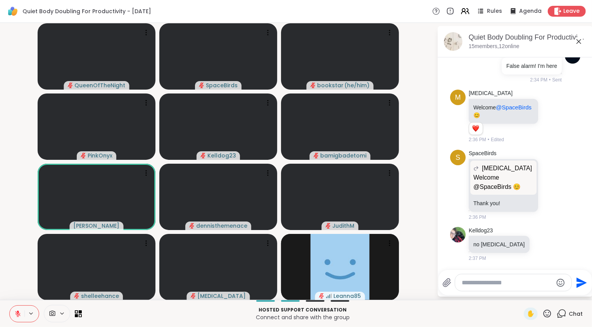
click at [19, 316] on icon at bounding box center [17, 313] width 7 height 7
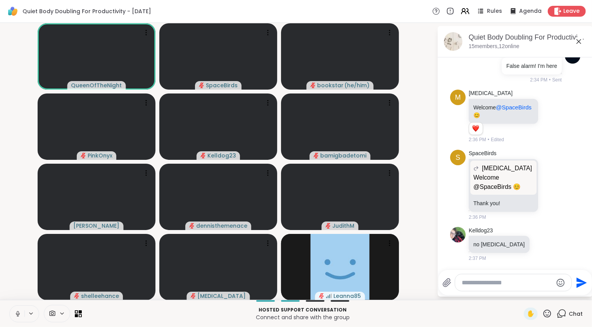
click at [19, 316] on icon at bounding box center [17, 313] width 7 height 7
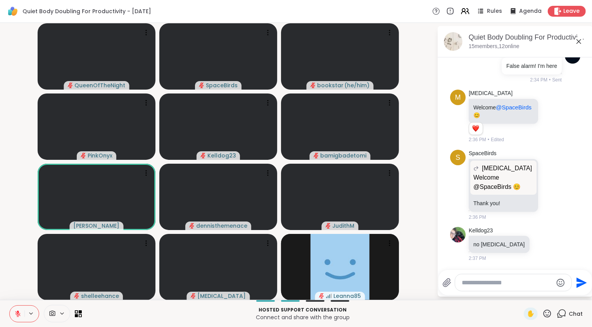
click at [17, 312] on icon at bounding box center [18, 311] width 2 height 3
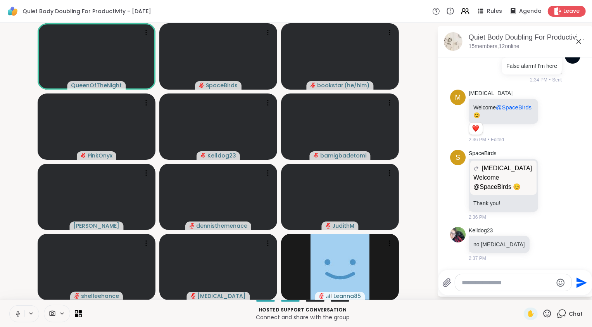
click at [17, 312] on icon at bounding box center [17, 313] width 7 height 7
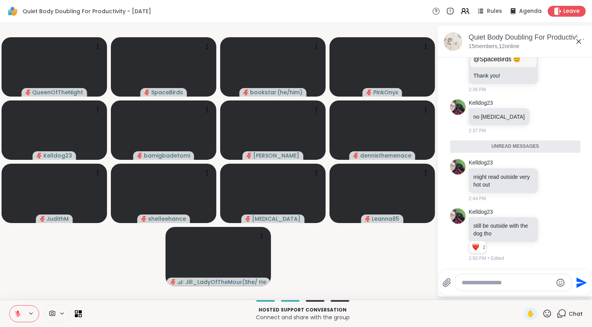
scroll to position [1106, 0]
click at [360, 275] on video-player-container "QueenOfTheNight SpaceBirds bookstar ( he/him ) PinkOnyx Kelldog23 bamigbadetomi…" at bounding box center [218, 161] width 427 height 270
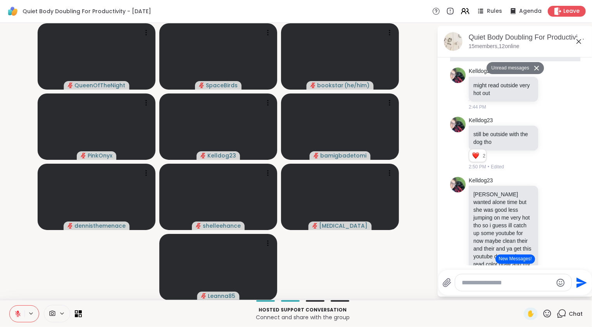
scroll to position [1271, 0]
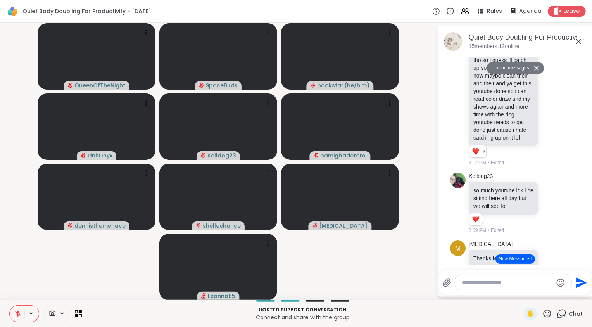
click at [520, 261] on button "New Messages!" at bounding box center [514, 258] width 39 height 9
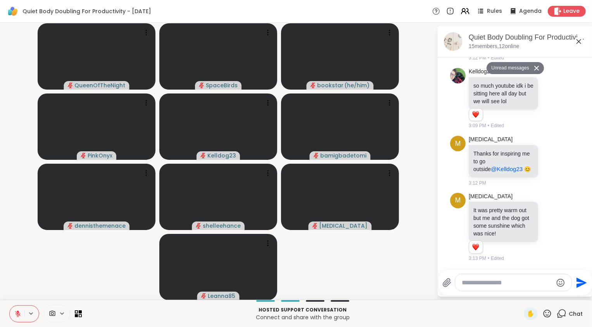
click at [340, 295] on video-player-container "QueenOfTheNight SpaceBirds bookstar ( he/him ) PinkOnyx Kelldog23 bamigbadetomi…" at bounding box center [218, 161] width 427 height 270
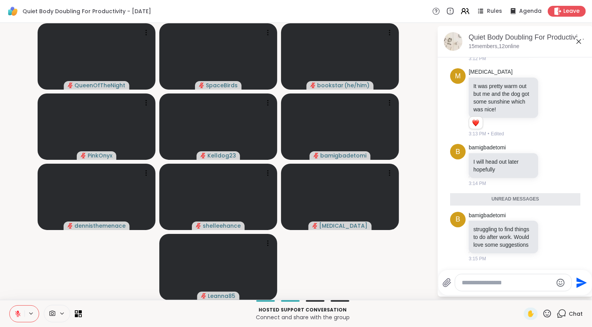
scroll to position [1611, 0]
click at [558, 234] on icon at bounding box center [560, 236] width 5 height 5
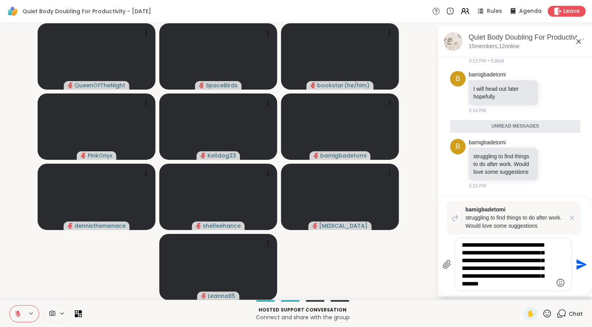
type textarea "**********"
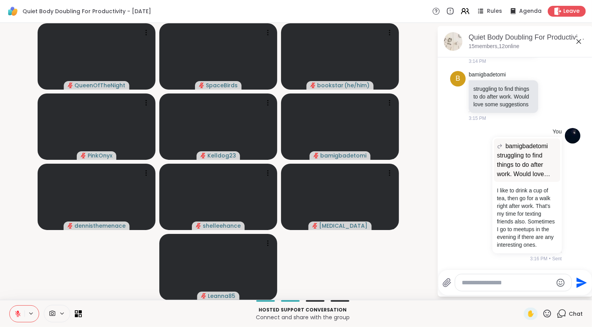
scroll to position [1741, 0]
click at [548, 92] on icon at bounding box center [551, 96] width 7 height 8
click at [548, 80] on div "Select Reaction: Heart" at bounding box center [551, 83] width 7 height 7
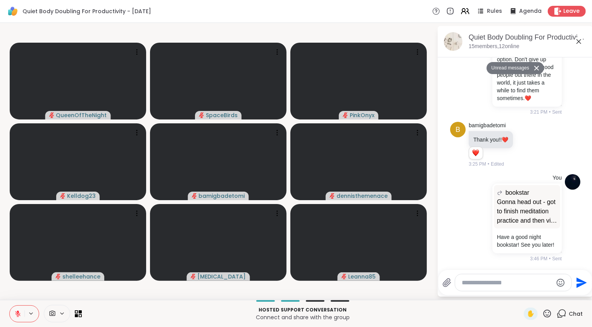
scroll to position [2218, 0]
click at [478, 217] on icon at bounding box center [480, 218] width 6 height 6
click at [406, 313] on p "Connect and share with the group" at bounding box center [302, 317] width 432 height 8
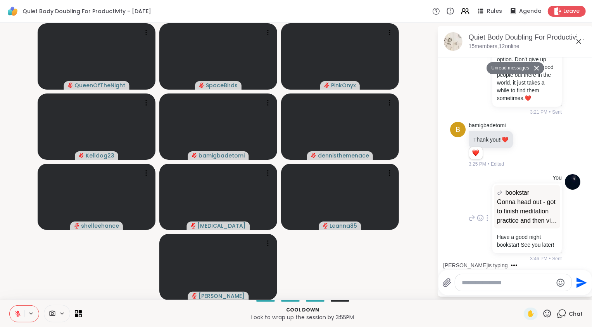
scroll to position [2241, 0]
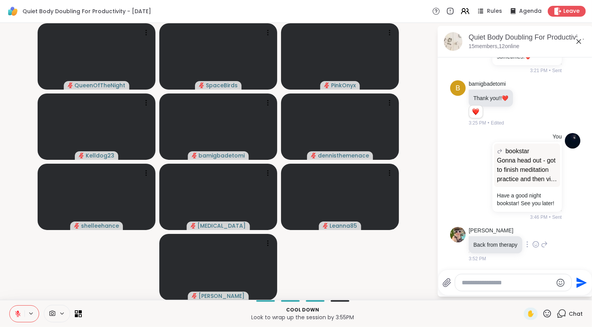
click at [539, 244] on icon at bounding box center [535, 244] width 7 height 8
click at [477, 232] on div "Select Reaction: Heart" at bounding box center [473, 231] width 7 height 7
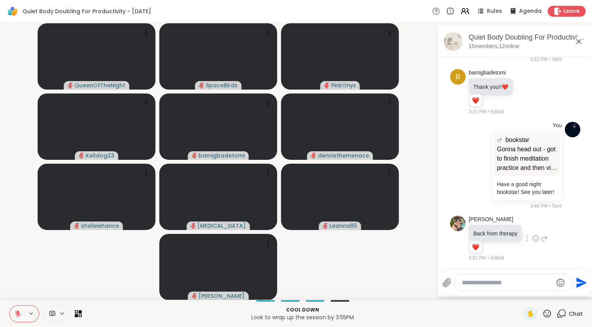
scroll to position [2252, 0]
click at [547, 240] on icon at bounding box center [543, 238] width 7 height 9
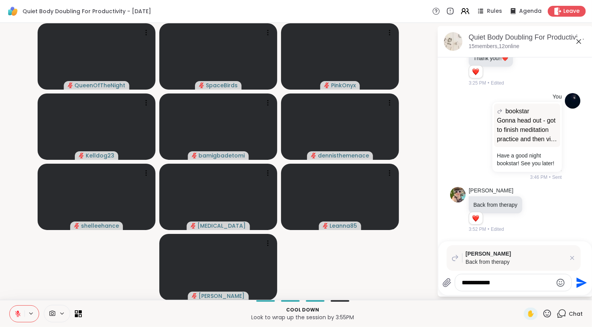
type textarea "**********"
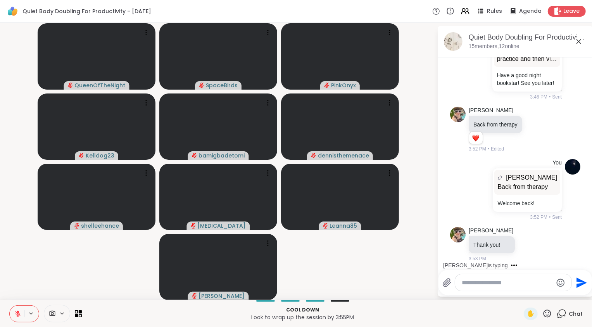
scroll to position [2361, 0]
click at [343, 266] on video-player-container "QueenOfTheNight SpaceBirds PinkOnyx Kelldog23 bamigbadetomi dennisthemenace she…" at bounding box center [218, 161] width 427 height 270
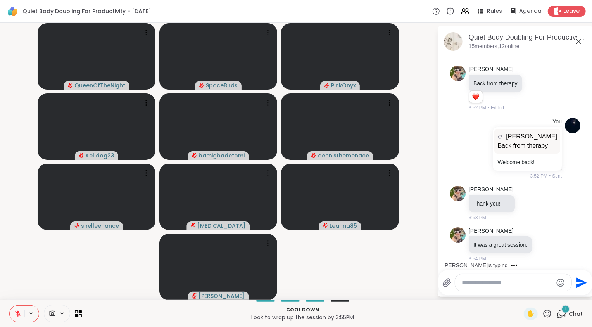
scroll to position [2402, 0]
click at [548, 243] on icon at bounding box center [545, 244] width 6 height 6
click at [487, 233] on div "Select Reaction: Heart" at bounding box center [483, 231] width 7 height 7
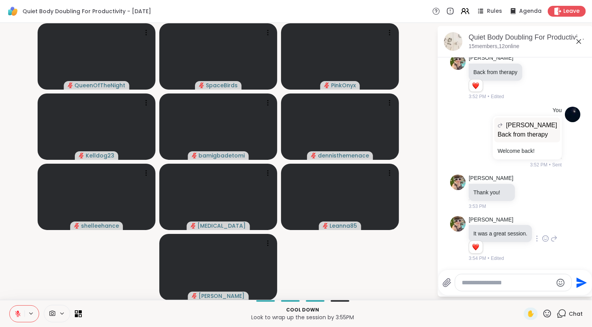
click at [390, 266] on video-player-container "QueenOfTheNight SpaceBirds PinkOnyx Kelldog23 bamigbadetomi dennisthemenace she…" at bounding box center [218, 161] width 427 height 270
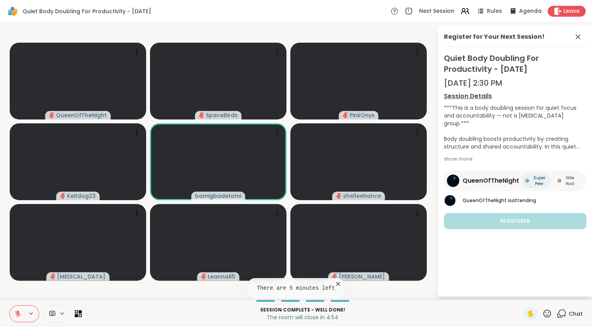
click at [15, 312] on icon at bounding box center [17, 313] width 5 height 5
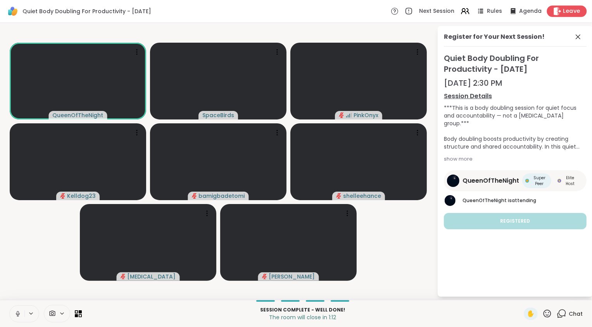
click at [563, 12] on span "Leave" at bounding box center [571, 11] width 17 height 8
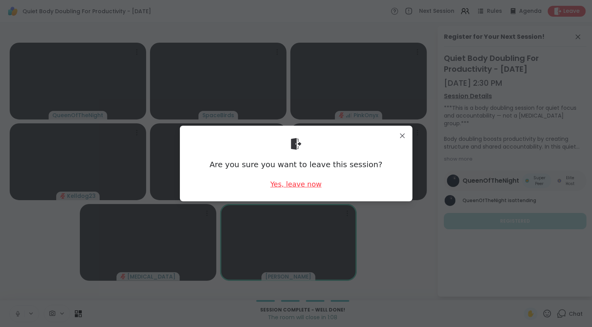
click at [296, 185] on div "Yes, leave now" at bounding box center [295, 184] width 51 height 10
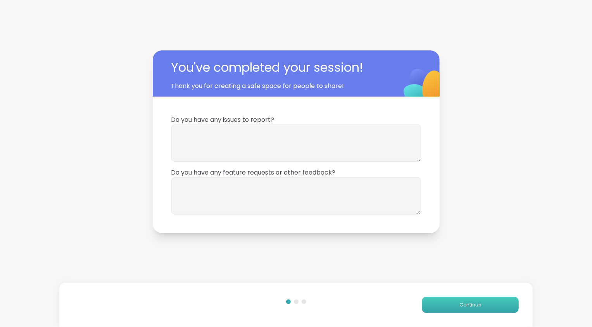
click at [478, 302] on button "Continue" at bounding box center [470, 304] width 97 height 16
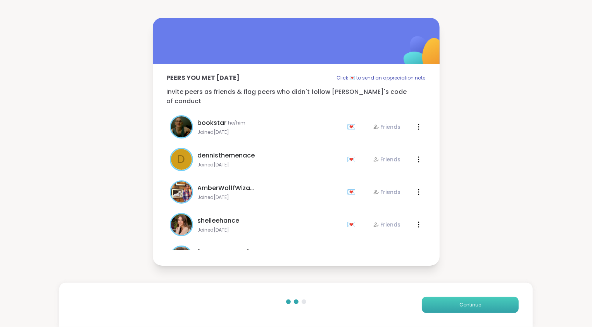
click at [478, 302] on button "Continue" at bounding box center [470, 304] width 97 height 16
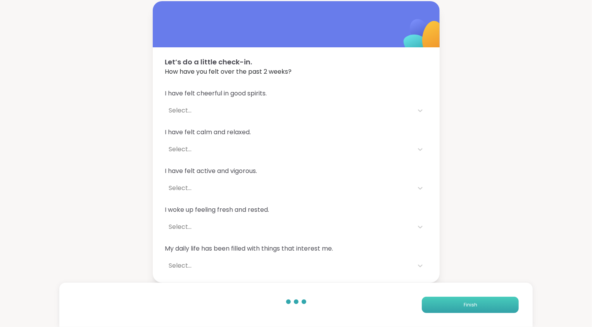
click at [478, 302] on button "Finish" at bounding box center [470, 304] width 97 height 16
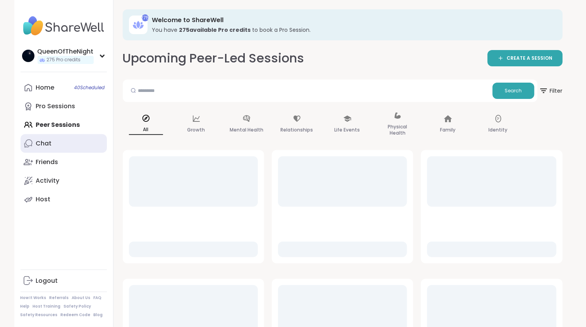
click at [63, 144] on link "Chat" at bounding box center [64, 143] width 86 height 19
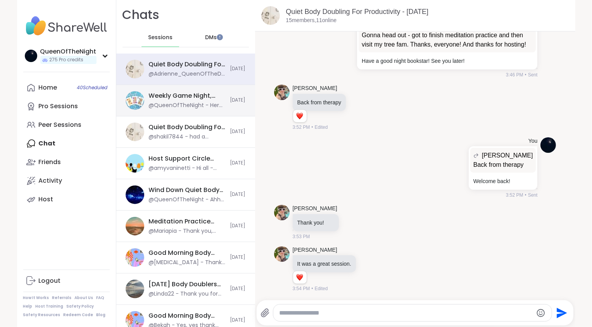
click at [177, 107] on div "@QueenOfTheNight - Here is your narrator's prompt, the first sentence of the st…" at bounding box center [187, 106] width 77 height 8
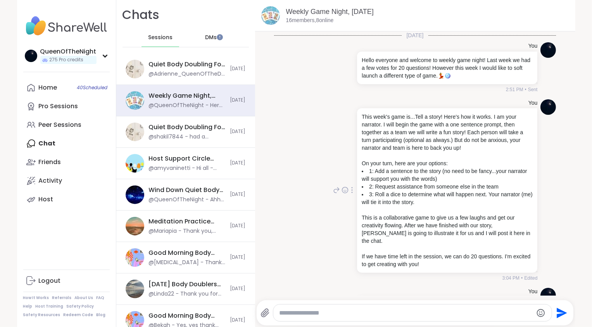
scroll to position [53, 0]
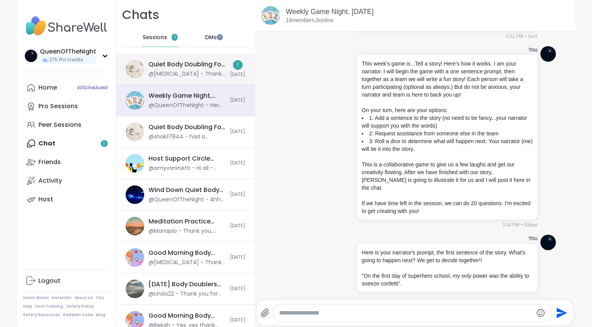
click at [198, 77] on div "@Makena - Thanks @QueenOfTheNight for hosting!" at bounding box center [187, 74] width 77 height 8
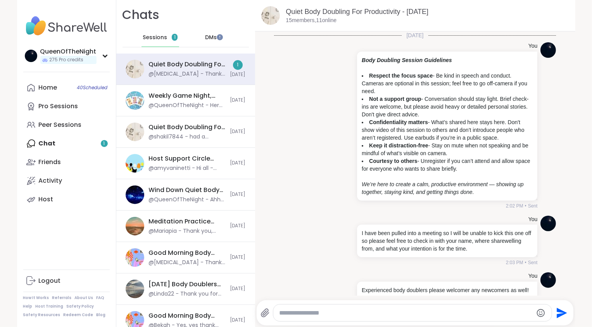
scroll to position [1679, 0]
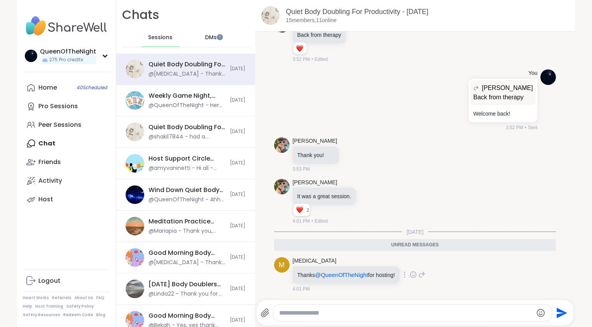
click at [416, 274] on icon at bounding box center [413, 274] width 7 height 8
click at [353, 263] on div "Select Reaction: Heart" at bounding box center [351, 261] width 7 height 7
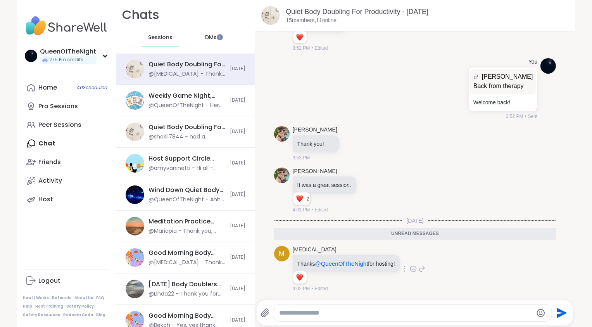
click at [424, 267] on icon at bounding box center [421, 268] width 7 height 9
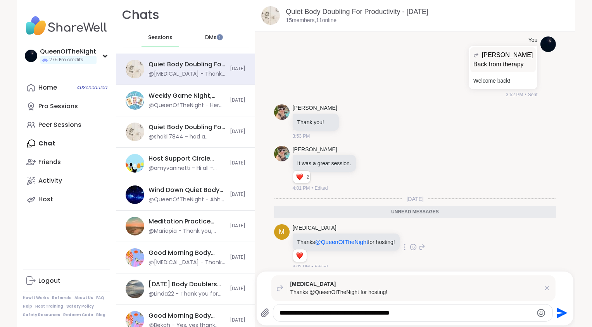
type textarea "**********"
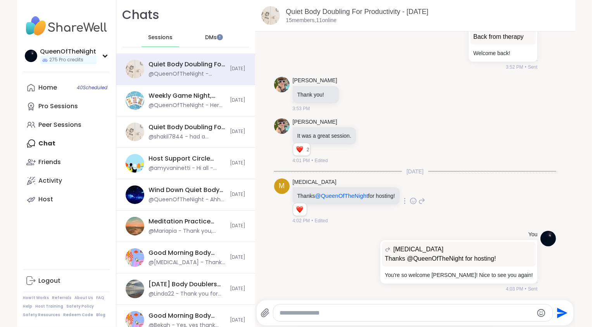
scroll to position [1750, 0]
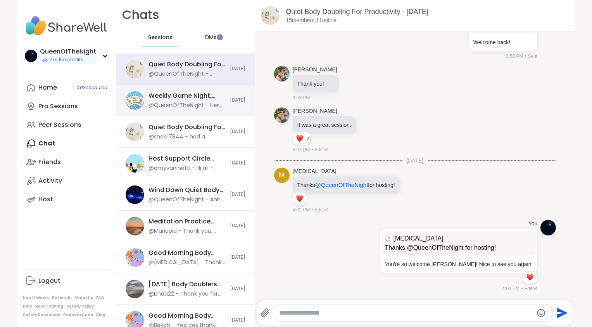
click at [193, 103] on div "@QueenOfTheNight - Here is your narrator's prompt, the first sentence of the st…" at bounding box center [187, 106] width 77 height 8
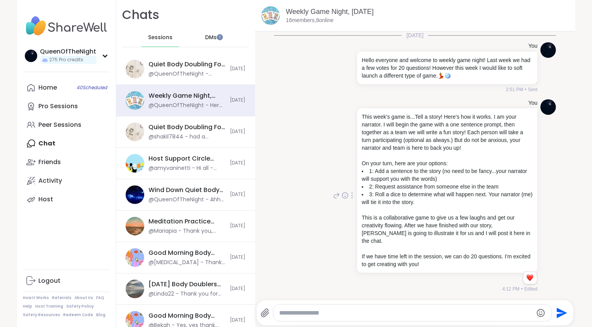
scroll to position [64, 0]
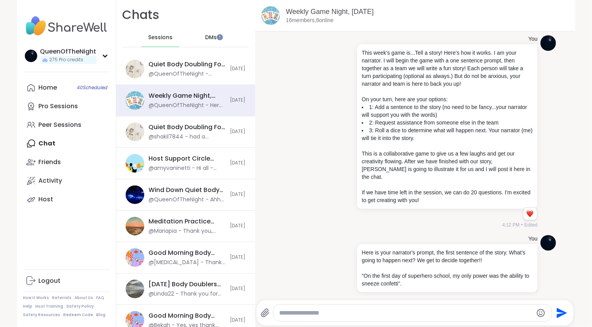
click at [321, 311] on textarea "Type your message" at bounding box center [405, 313] width 253 height 8
type textarea "**********"
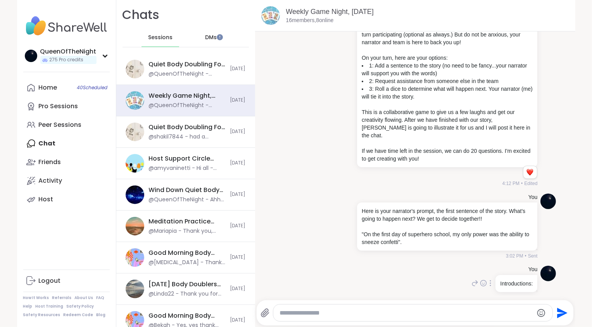
click at [487, 278] on div at bounding box center [490, 282] width 7 height 9
click at [486, 290] on icon at bounding box center [490, 294] width 8 height 8
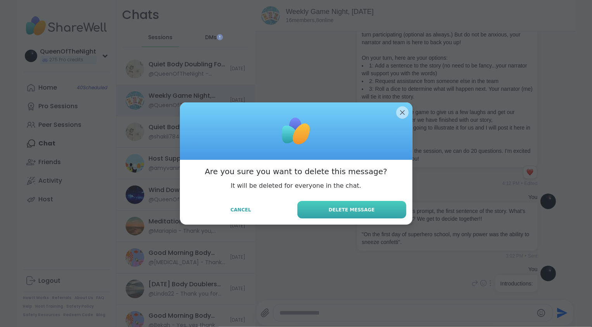
click at [341, 204] on button "Delete Message" at bounding box center [351, 209] width 109 height 17
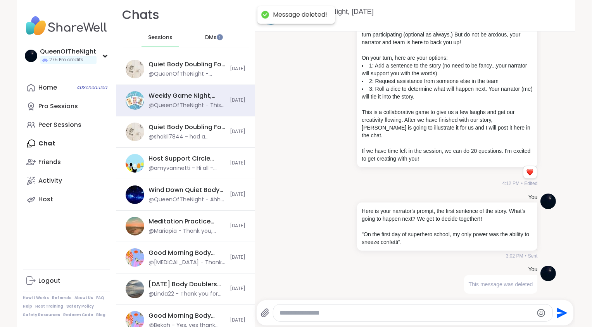
click at [317, 311] on textarea "Type your message" at bounding box center [405, 313] width 253 height 8
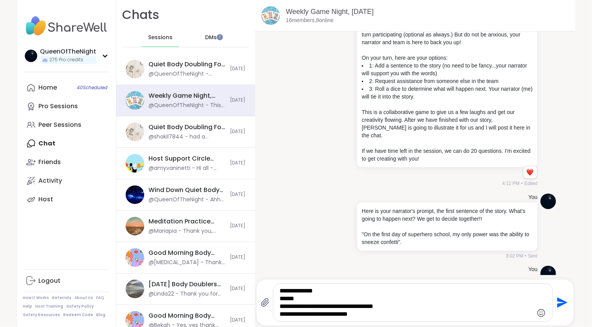
drag, startPoint x: 358, startPoint y: 317, endPoint x: 281, endPoint y: 317, distance: 76.3
click at [281, 317] on textarea "**********" at bounding box center [405, 302] width 253 height 31
type textarea "**********"
click at [560, 304] on icon "Send" at bounding box center [562, 302] width 10 height 10
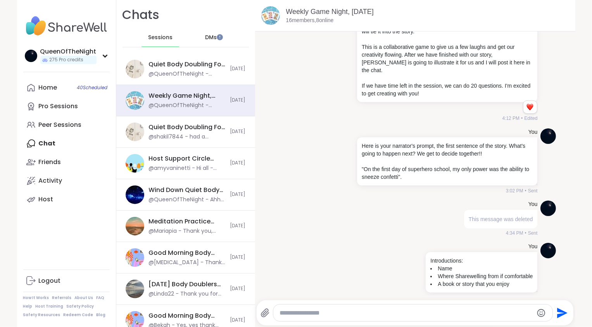
click at [328, 224] on div "You This message was deleted 4:34 PM • Sent" at bounding box center [415, 218] width 282 height 42
click at [380, 220] on div "You This message was deleted 4:34 PM • Sent" at bounding box center [415, 218] width 282 height 42
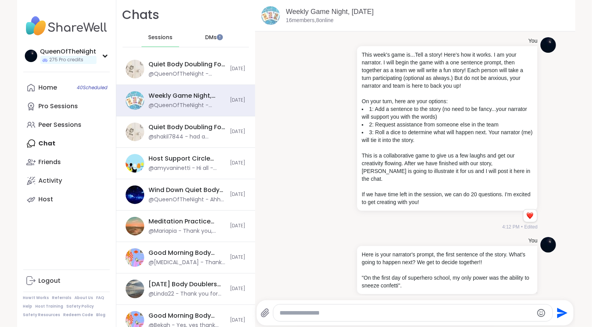
scroll to position [63, 0]
click at [311, 134] on div "You This week's game is...Tell a story! Here's how it works. I am your narrator…" at bounding box center [415, 133] width 282 height 200
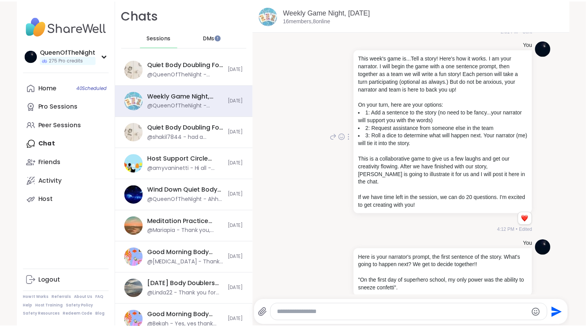
scroll to position [59, 0]
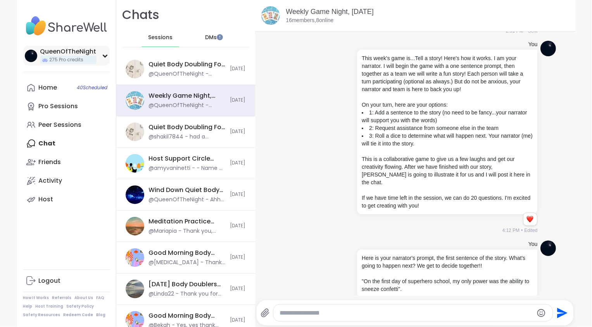
click at [97, 57] on div "QueenOfTheNight 275 Pro credits" at bounding box center [66, 56] width 86 height 20
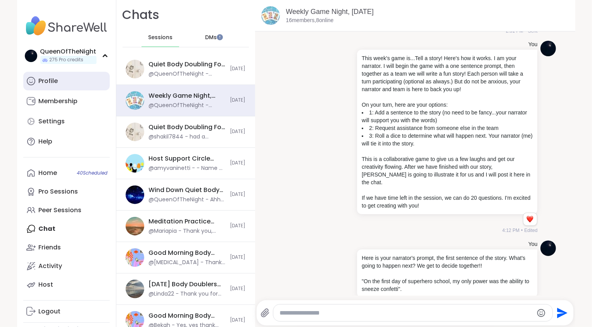
click at [64, 81] on link "Profile" at bounding box center [66, 81] width 86 height 19
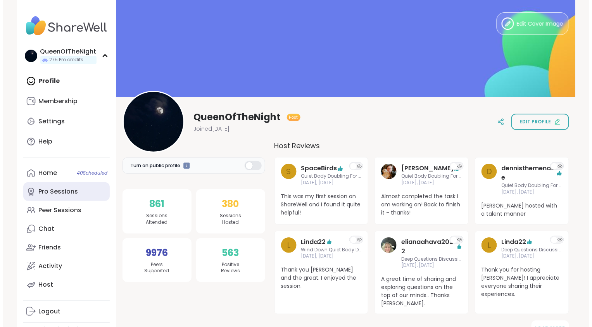
scroll to position [30, 0]
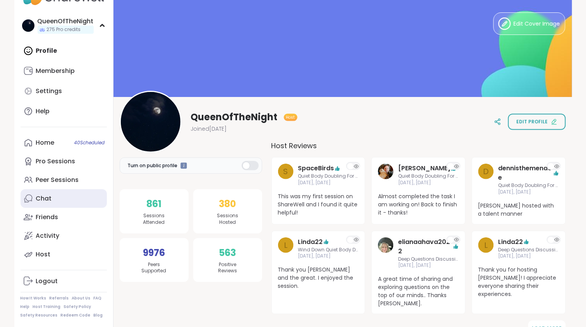
click at [62, 202] on link "Chat" at bounding box center [64, 198] width 86 height 19
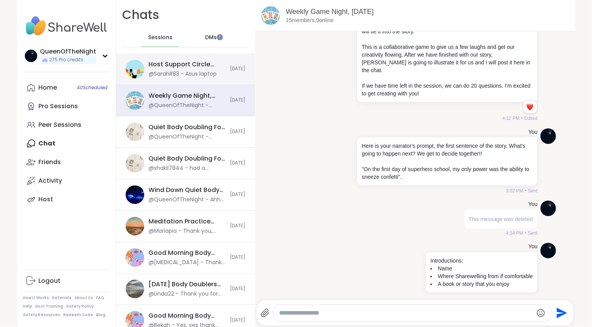
click at [180, 59] on div "Host Support Circle (have hosted 1+ session), Sep 09 @SarahR83 - Asus laptop To…" at bounding box center [185, 68] width 139 height 31
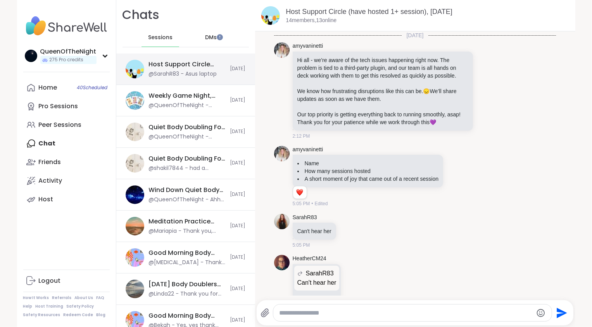
scroll to position [694, 0]
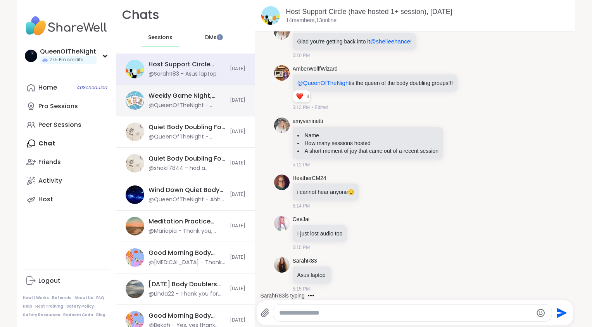
click at [187, 110] on div "Weekly Game Night, Sep 09 @QueenOfTheNight - Introductions: - Name - Where Shar…" at bounding box center [185, 100] width 139 height 31
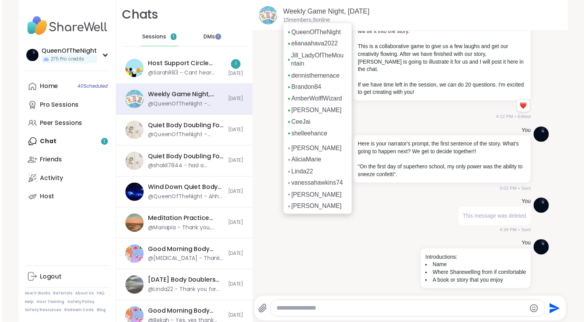
scroll to position [36, 0]
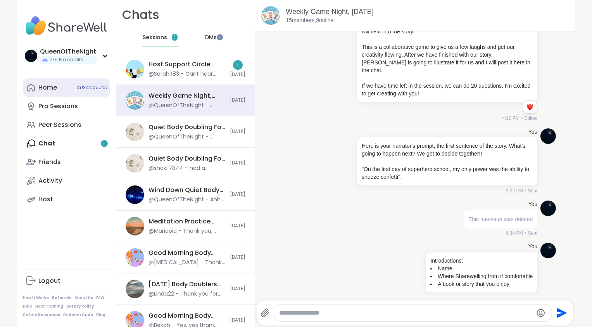
click at [58, 90] on link "Home 40 Scheduled" at bounding box center [66, 87] width 86 height 19
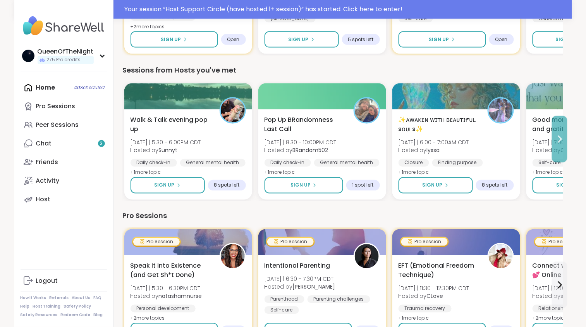
scroll to position [377, 0]
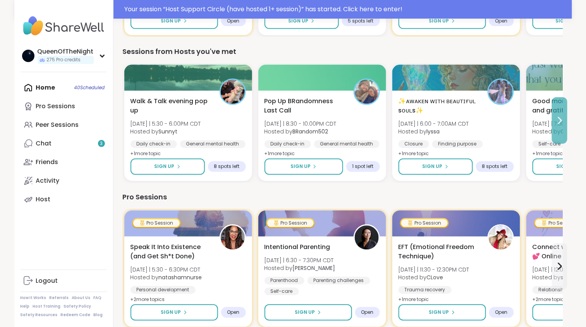
click at [553, 118] on button at bounding box center [559, 120] width 15 height 46
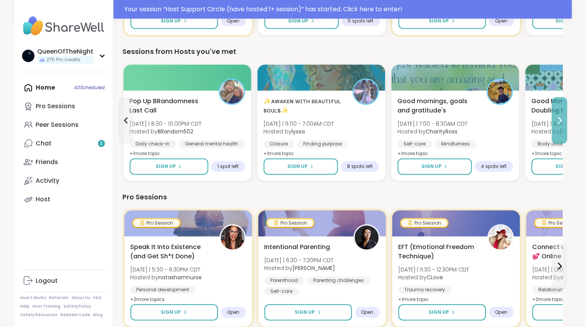
click at [553, 118] on button at bounding box center [559, 120] width 15 height 46
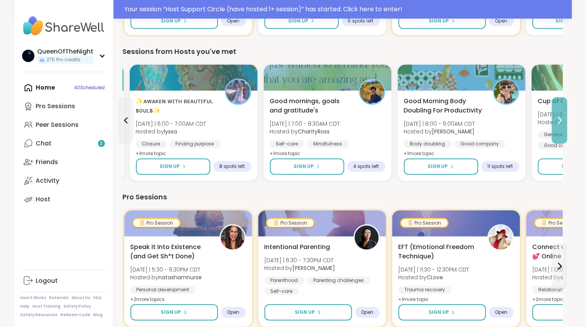
click at [553, 118] on button at bounding box center [559, 120] width 15 height 46
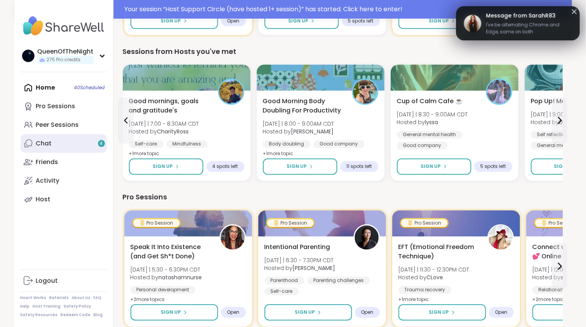
click at [66, 149] on link "Chat 4" at bounding box center [64, 143] width 86 height 19
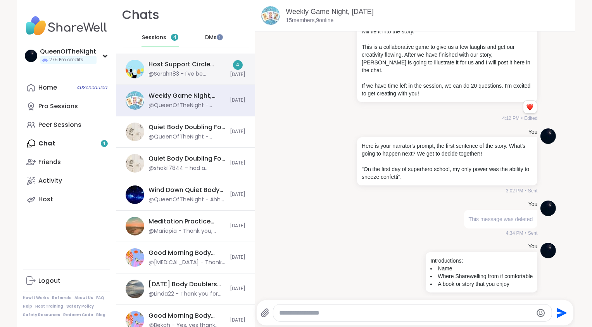
click at [178, 70] on div "Host Support Circle (have hosted 1+ session), Sep 09 @SarahR83 - I've be altern…" at bounding box center [187, 69] width 77 height 18
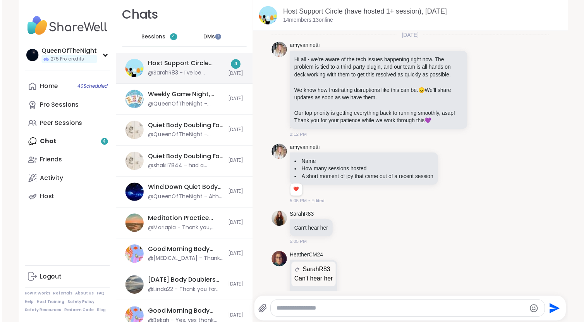
scroll to position [893, 0]
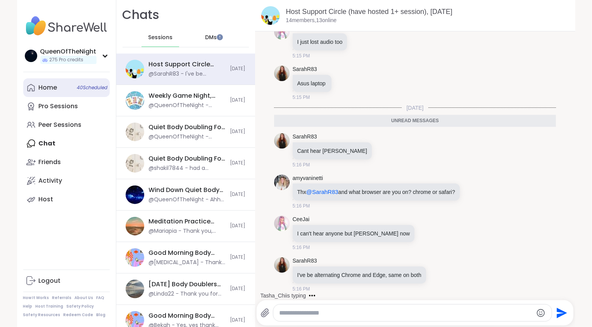
click at [51, 85] on div "Home 40 Scheduled" at bounding box center [48, 87] width 19 height 9
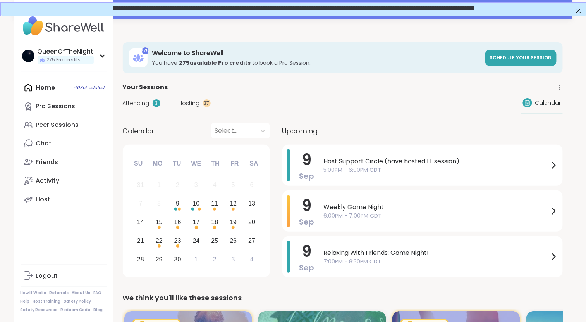
click at [188, 106] on span "Hosting" at bounding box center [189, 103] width 21 height 8
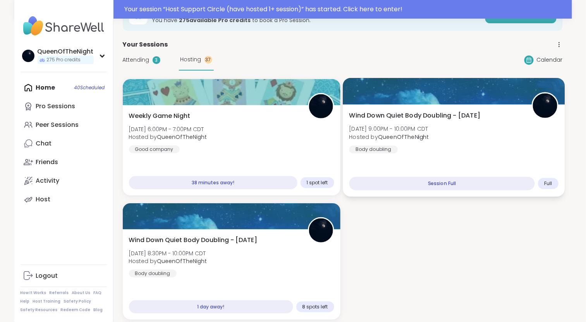
scroll to position [45, 0]
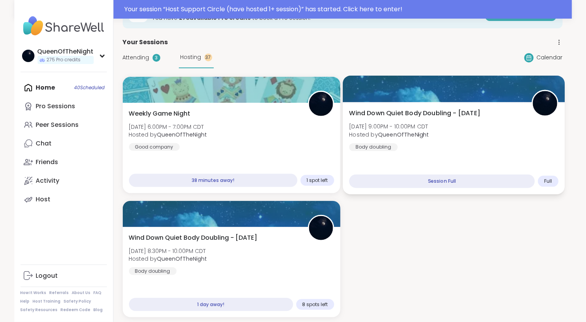
click at [448, 115] on span "Wind Down Quiet Body Doubling - [DATE]" at bounding box center [414, 112] width 131 height 9
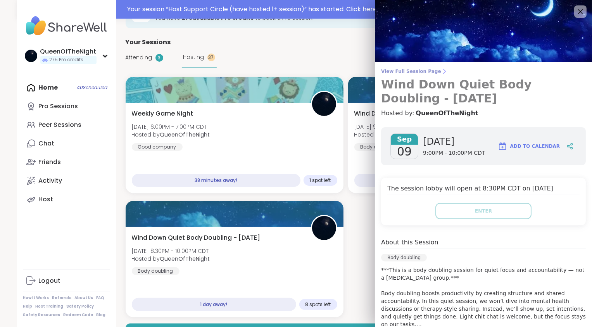
click at [416, 70] on span "View Full Session Page" at bounding box center [483, 71] width 205 height 6
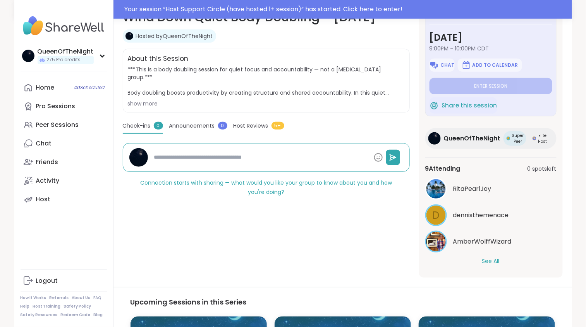
scroll to position [147, 0]
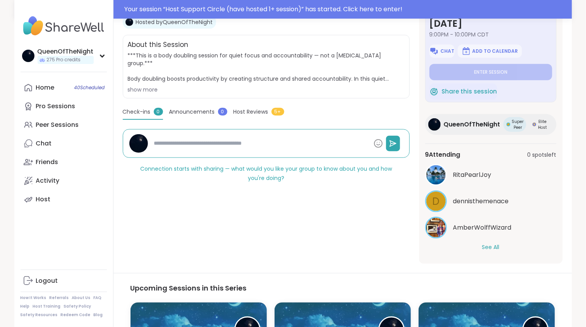
click at [494, 250] on button "See All" at bounding box center [490, 247] width 17 height 8
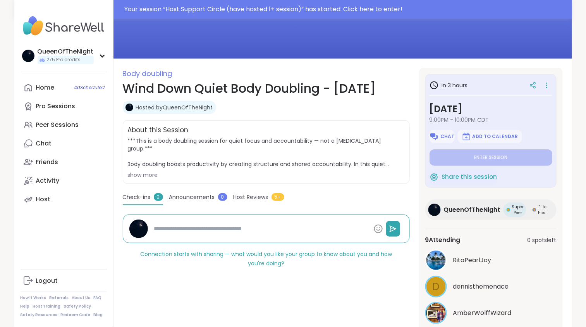
scroll to position [58, 0]
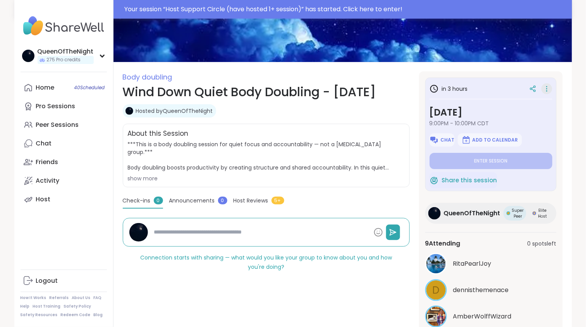
click at [544, 88] on icon at bounding box center [547, 88] width 8 height 11
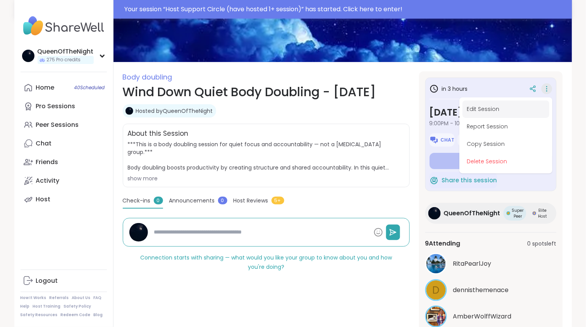
click at [486, 108] on button "Edit Session" at bounding box center [506, 108] width 87 height 17
type textarea "*"
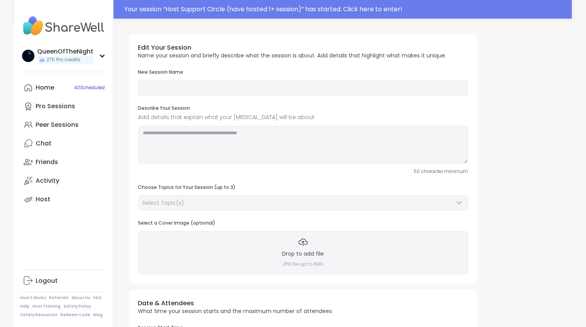
type input "**********"
type textarea "**********"
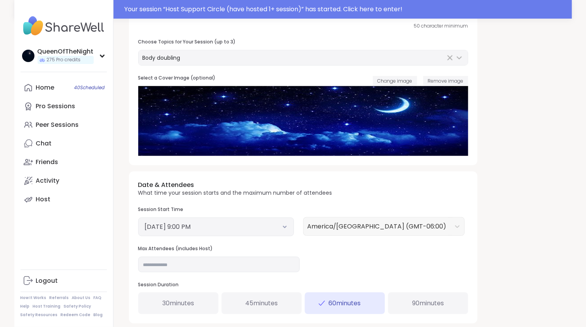
scroll to position [150, 0]
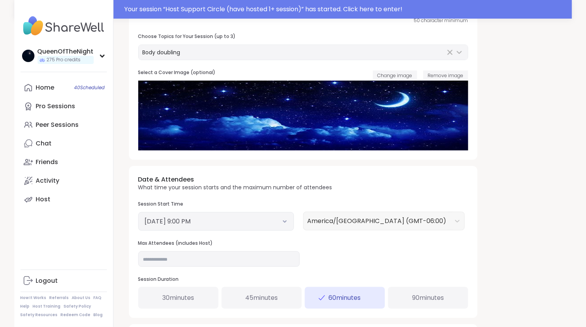
click at [284, 222] on icon at bounding box center [284, 221] width 3 height 2
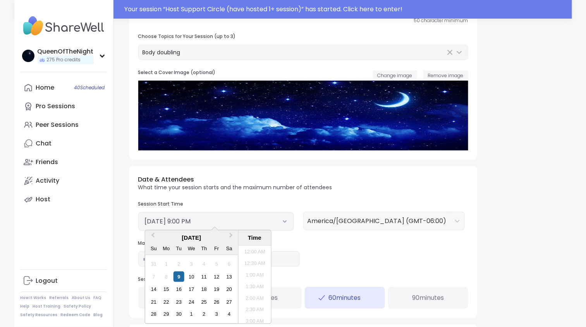
scroll to position [455, 0]
click at [253, 275] on li "8:30 PM" at bounding box center [254, 273] width 33 height 12
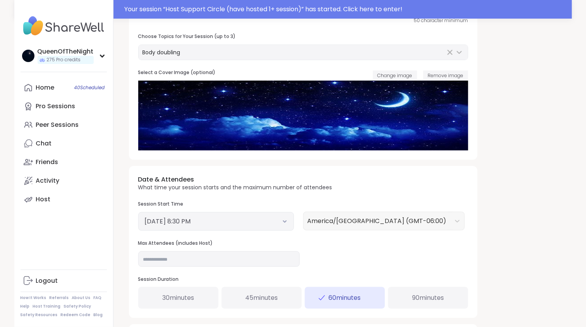
click at [381, 249] on div "Date & Attendees What time your session starts and the maximum number of attend…" at bounding box center [303, 242] width 349 height 152
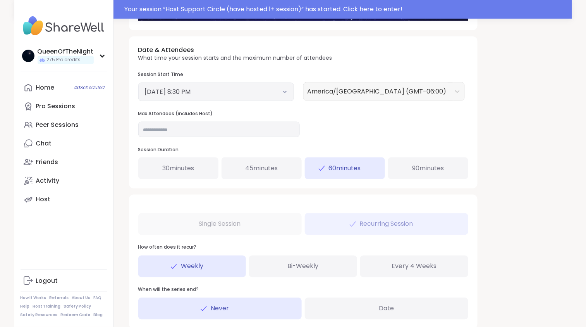
scroll to position [284, 0]
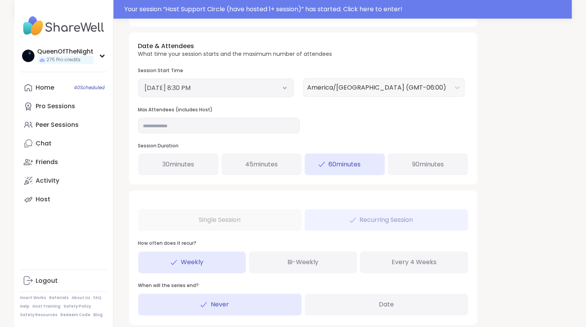
click at [426, 164] on span "90 minutes" at bounding box center [428, 164] width 32 height 9
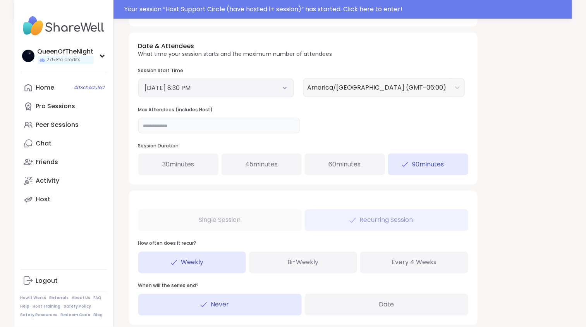
click at [210, 127] on input "**" at bounding box center [219, 125] width 162 height 15
type input "**"
click at [383, 136] on div "Date & Attendees What time your session starts and the maximum number of attend…" at bounding box center [303, 109] width 349 height 152
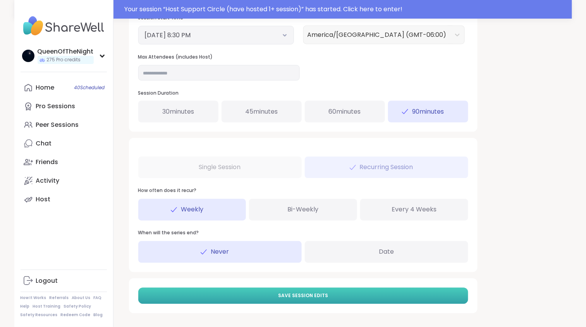
click at [392, 293] on button "Save Session Edits" at bounding box center [303, 295] width 330 height 16
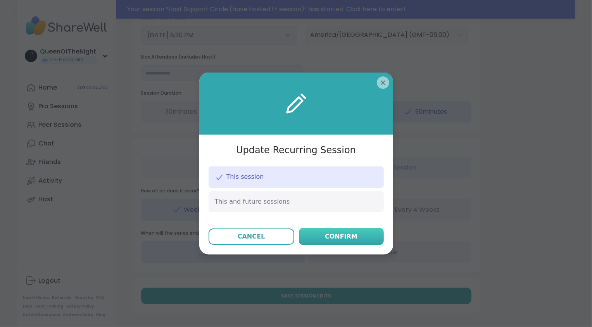
click at [344, 237] on div "Confirm" at bounding box center [341, 236] width 33 height 9
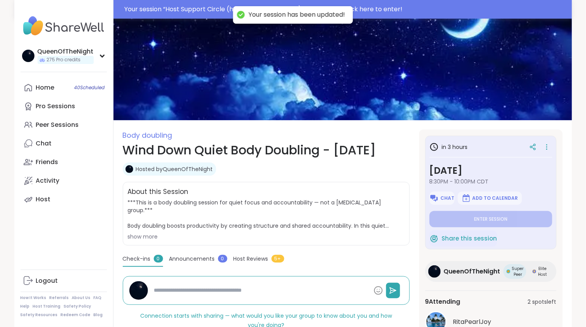
type textarea "*"
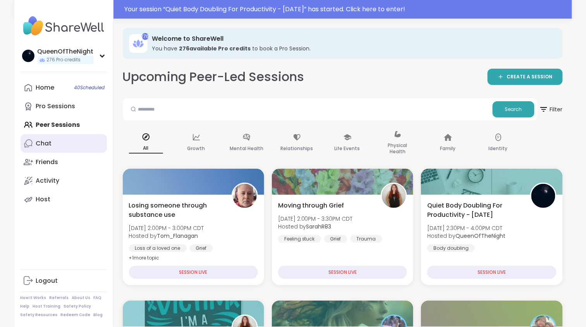
click at [63, 141] on link "Chat" at bounding box center [64, 143] width 86 height 19
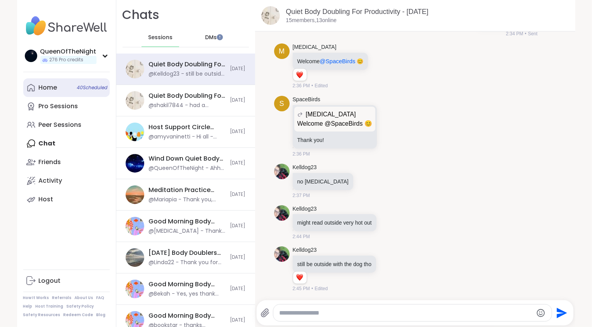
click at [47, 92] on link "Home 40 Scheduled" at bounding box center [66, 87] width 86 height 19
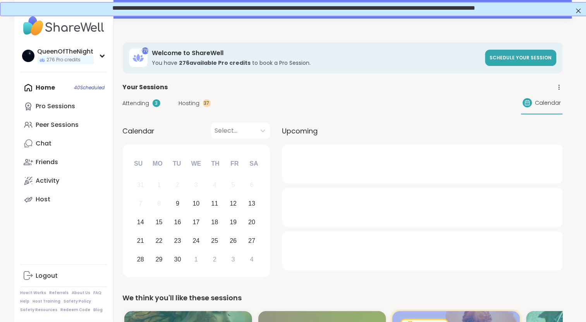
click at [194, 105] on span "Hosting" at bounding box center [189, 103] width 21 height 8
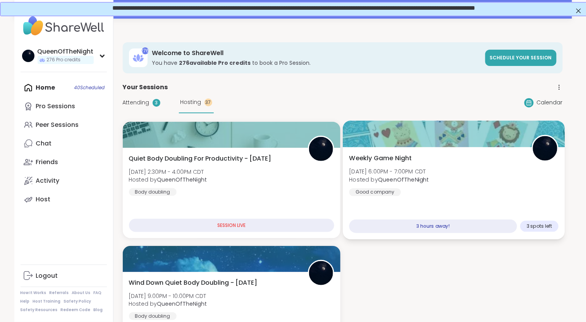
click at [423, 160] on div "Weekly Game Night [DATE] 6:00PM - 7:00PM CDT Hosted by QueenOfTheNight Good com…" at bounding box center [454, 174] width 210 height 43
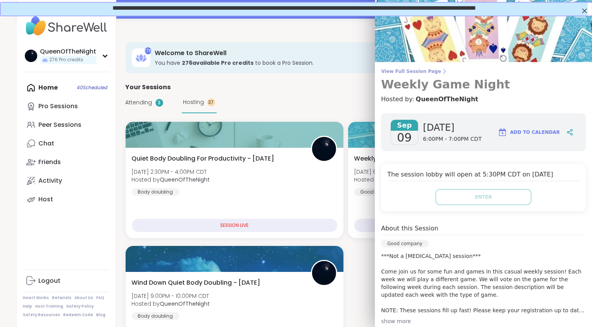
click at [421, 69] on span "View Full Session Page" at bounding box center [483, 71] width 205 height 6
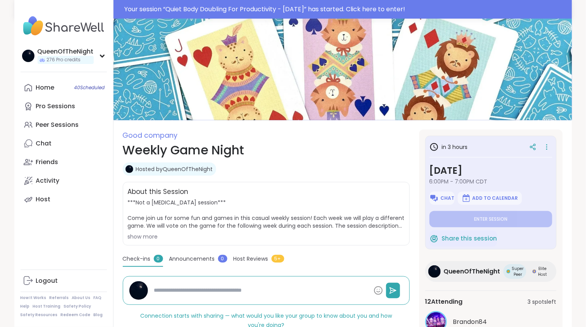
type textarea "*"
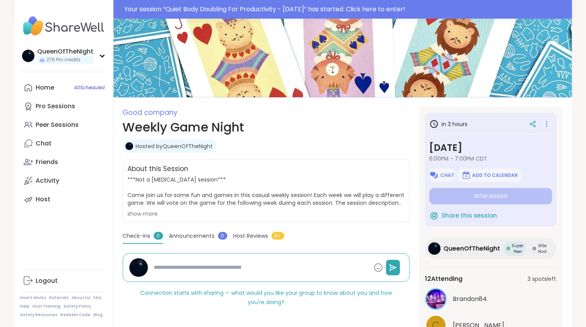
scroll to position [22, 0]
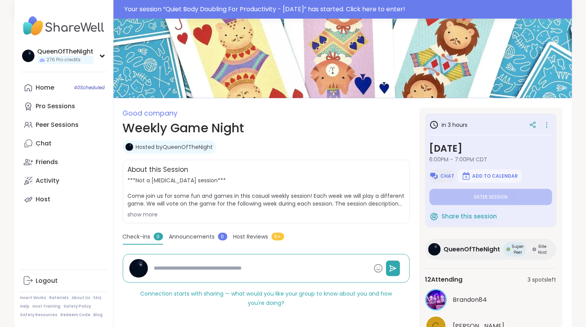
click at [447, 176] on span "Chat" at bounding box center [448, 176] width 14 height 6
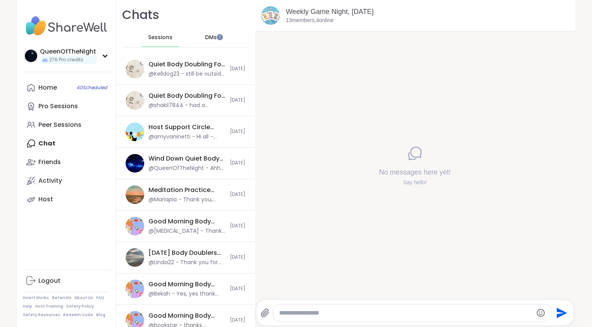
click at [353, 314] on textarea "Type your message" at bounding box center [405, 313] width 253 height 8
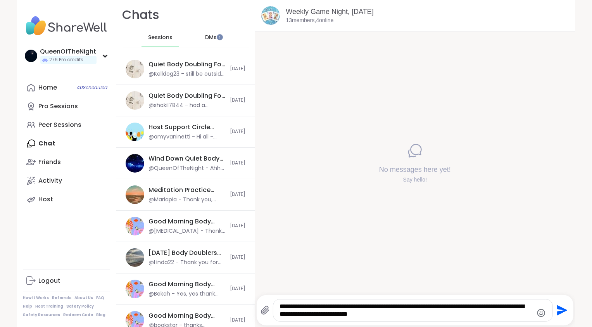
drag, startPoint x: 413, startPoint y: 317, endPoint x: 367, endPoint y: 317, distance: 46.1
click at [366, 316] on textarea "**********" at bounding box center [405, 309] width 253 height 15
type textarea "**********"
click at [539, 310] on icon "Emoji picker" at bounding box center [540, 312] width 9 height 9
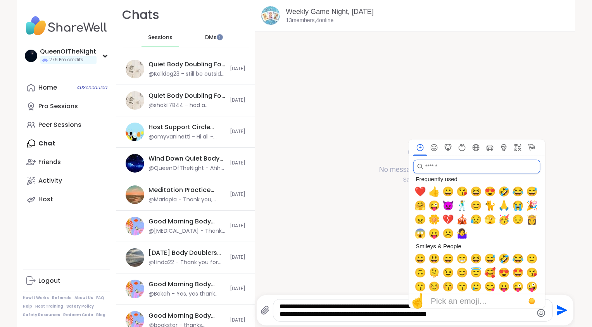
click at [436, 171] on input "search" at bounding box center [476, 166] width 127 height 14
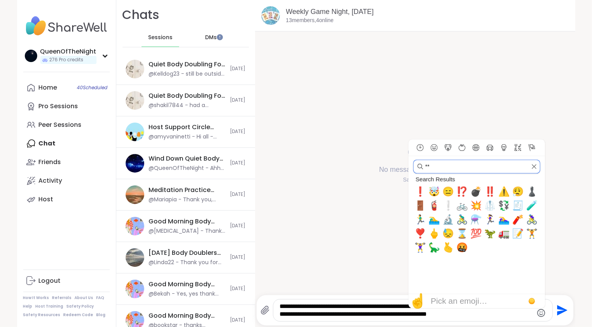
drag, startPoint x: 434, startPoint y: 168, endPoint x: 404, endPoint y: 167, distance: 30.2
click at [405, 167] on div "**********" at bounding box center [415, 163] width 320 height 327
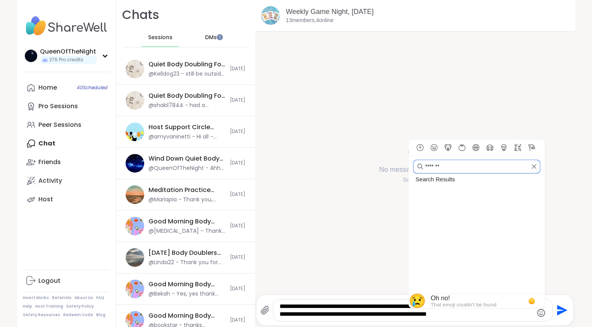
drag, startPoint x: 451, startPoint y: 169, endPoint x: 386, endPoint y: 169, distance: 64.7
click at [386, 169] on div "**********" at bounding box center [415, 163] width 320 height 327
drag, startPoint x: 461, startPoint y: 171, endPoint x: 408, endPoint y: 167, distance: 52.8
click at [408, 167] on div "*******" at bounding box center [476, 164] width 136 height 18
type input "*****"
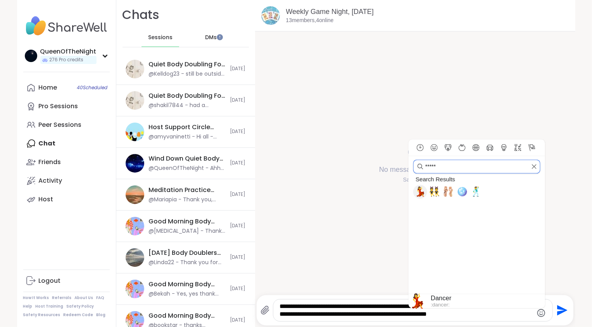
click at [415, 194] on span "💃" at bounding box center [420, 191] width 12 height 11
click at [459, 194] on span "🪩" at bounding box center [462, 191] width 12 height 11
type textarea "**********"
click at [558, 312] on icon "Send" at bounding box center [562, 310] width 10 height 10
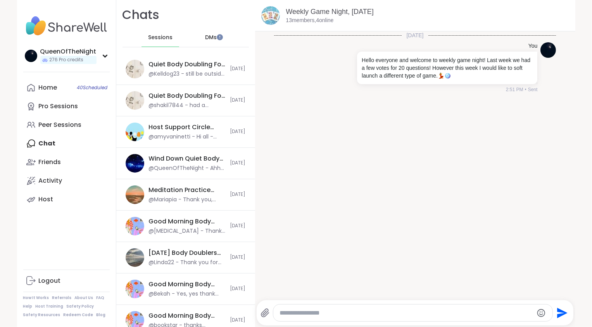
click at [338, 315] on textarea "Type your message" at bounding box center [405, 313] width 253 height 8
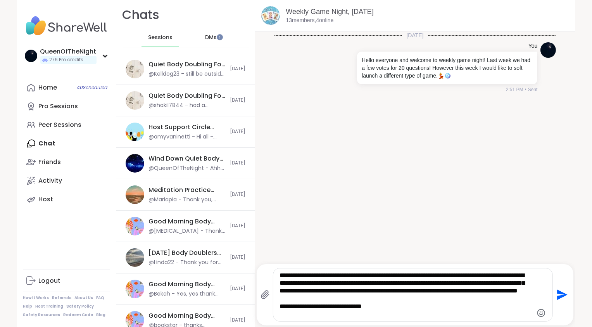
click at [397, 301] on textarea "**********" at bounding box center [405, 294] width 253 height 46
click at [384, 315] on textarea "**********" at bounding box center [405, 294] width 253 height 46
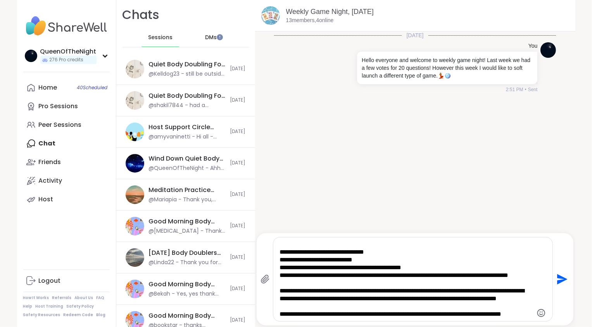
scroll to position [54, 0]
click at [299, 261] on textarea "**********" at bounding box center [405, 278] width 253 height 77
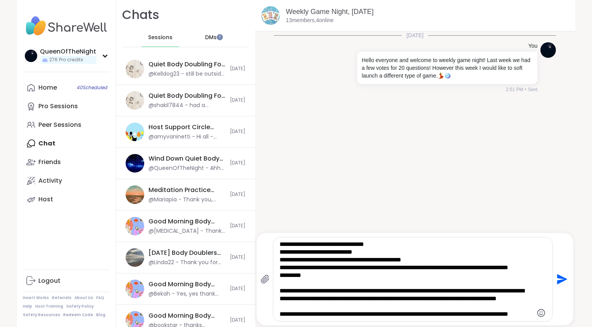
click at [286, 269] on textarea "**********" at bounding box center [405, 278] width 253 height 77
drag, startPoint x: 307, startPoint y: 265, endPoint x: 281, endPoint y: 269, distance: 27.0
click at [280, 269] on textarea "**********" at bounding box center [405, 278] width 253 height 77
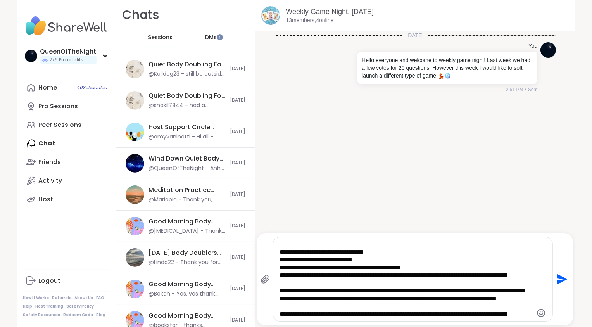
scroll to position [31, 0]
click at [375, 260] on textarea "**********" at bounding box center [405, 278] width 253 height 77
drag, startPoint x: 305, startPoint y: 269, endPoint x: 279, endPoint y: 268, distance: 25.6
click at [279, 268] on textarea "**********" at bounding box center [405, 278] width 253 height 77
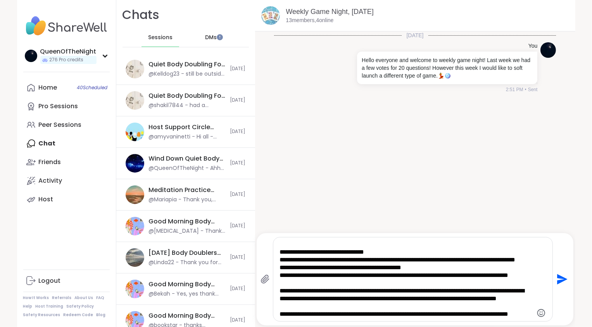
click at [305, 259] on textarea "**********" at bounding box center [405, 278] width 253 height 77
type textarea "**********"
click at [558, 281] on icon "Send" at bounding box center [562, 279] width 10 height 10
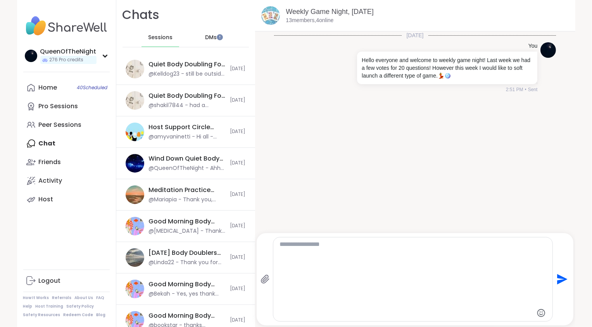
scroll to position [0, 0]
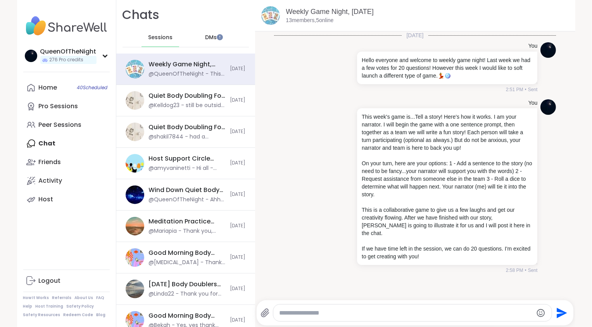
click at [366, 315] on textarea "Type your message" at bounding box center [405, 313] width 253 height 8
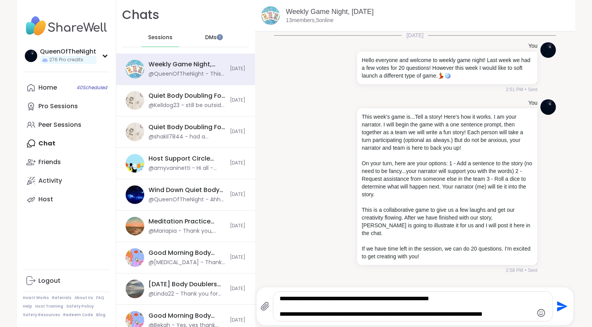
click at [477, 308] on textarea "**********" at bounding box center [405, 305] width 253 height 23
click at [523, 316] on textarea "**********" at bounding box center [405, 305] width 253 height 23
click at [487, 306] on textarea "**********" at bounding box center [405, 305] width 253 height 23
click at [467, 300] on textarea "**********" at bounding box center [405, 305] width 253 height 23
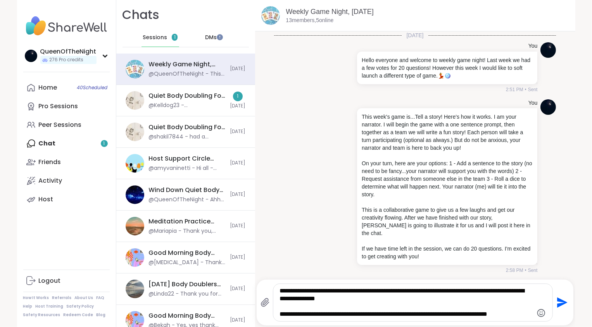
type textarea "**********"
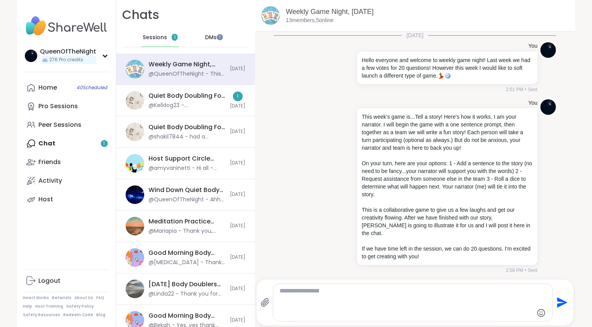
scroll to position [45, 0]
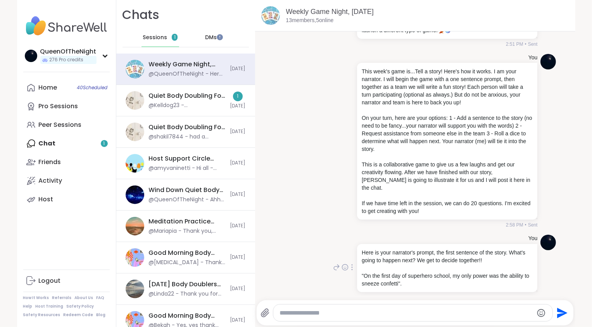
click at [292, 232] on div "You Here is your narrator's prompt, the first sentence of the story. What's goi…" at bounding box center [415, 267] width 282 height 72
click at [181, 108] on div "@Kelldog23 - [PERSON_NAME] wanted alone time but she was good less jumping on m…" at bounding box center [187, 106] width 77 height 8
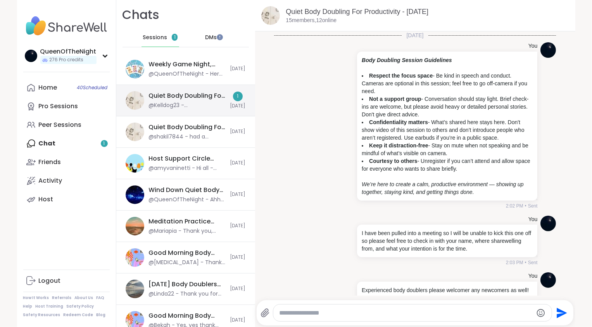
scroll to position [679, 0]
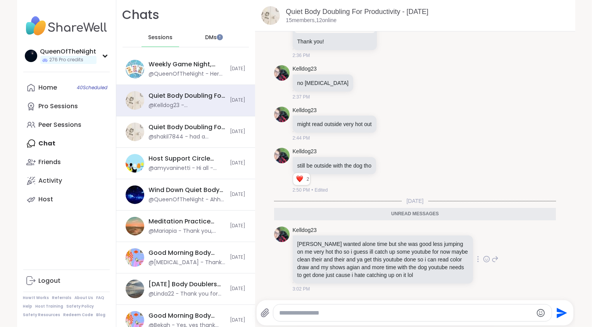
click at [483, 261] on icon at bounding box center [486, 259] width 7 height 8
click at [421, 247] on div "Select Reaction: Heart" at bounding box center [424, 246] width 7 height 7
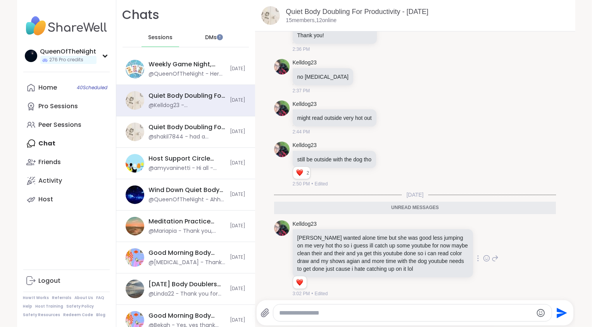
scroll to position [690, 0]
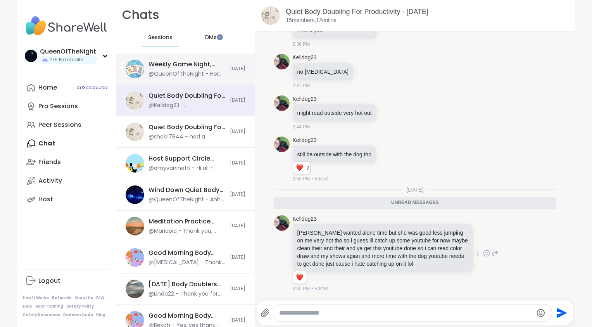
click at [193, 71] on div "@QueenOfTheNight - Here is your narrator's prompt, the first sentence of the st…" at bounding box center [187, 74] width 77 height 8
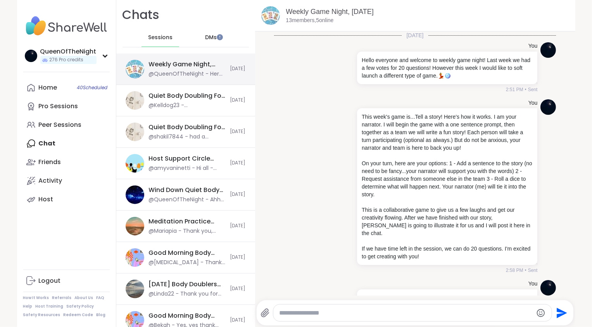
scroll to position [45, 0]
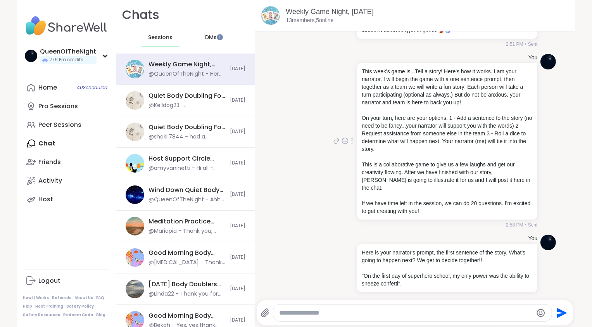
click at [308, 190] on div "You This week's game is...Tell a story! Here's how it works. I am your narrator…" at bounding box center [415, 141] width 282 height 181
click at [348, 136] on div at bounding box center [351, 140] width 7 height 9
click at [357, 148] on icon at bounding box center [361, 152] width 8 height 8
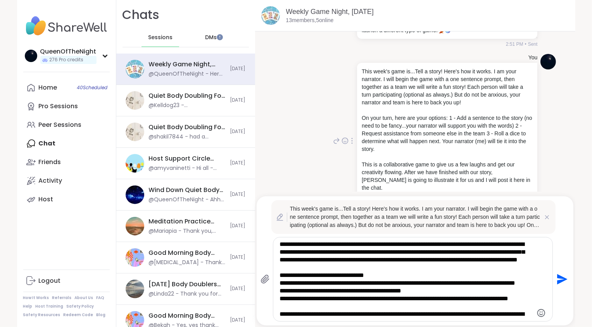
click at [285, 293] on textarea "**********" at bounding box center [405, 278] width 253 height 77
click at [279, 307] on textarea "**********" at bounding box center [405, 278] width 253 height 77
click at [289, 308] on textarea "**********" at bounding box center [405, 278] width 253 height 77
click at [285, 316] on textarea "**********" at bounding box center [405, 278] width 253 height 77
click at [279, 315] on textarea "**********" at bounding box center [405, 278] width 253 height 77
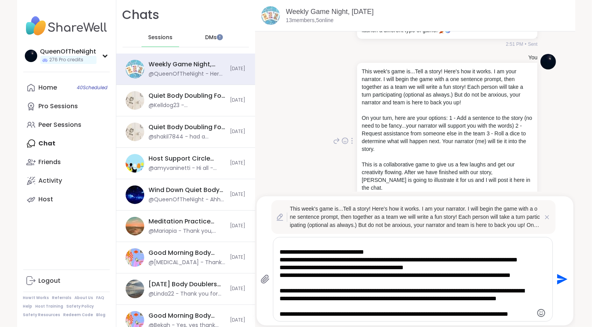
scroll to position [62, 0]
click at [309, 293] on textarea "**********" at bounding box center [405, 278] width 253 height 77
type textarea "**********"
click at [557, 281] on icon "Send" at bounding box center [562, 279] width 10 height 10
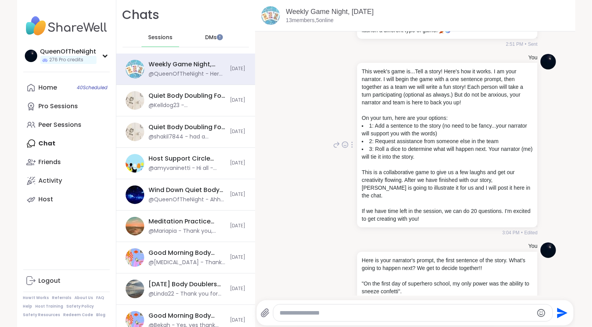
scroll to position [53, 0]
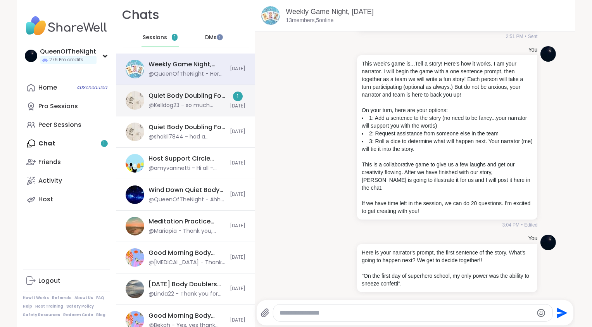
click at [201, 101] on div "Quiet Body Doubling For Productivity - Tuesday, Sep 09 @Kelldog23 - so much you…" at bounding box center [187, 100] width 77 height 18
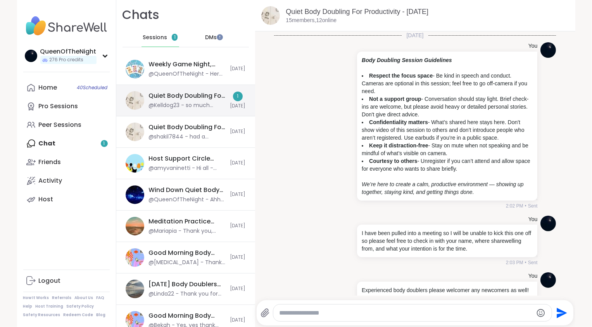
scroll to position [731, 0]
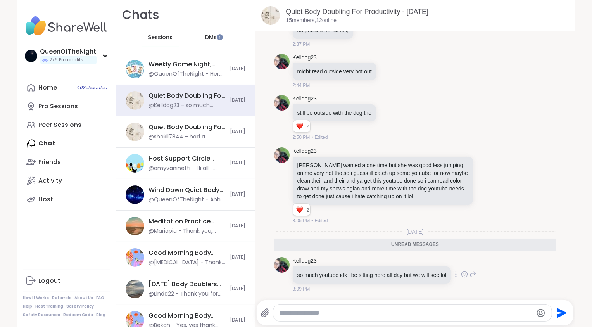
click at [467, 275] on icon at bounding box center [464, 274] width 7 height 8
click at [401, 261] on button "Select Reaction: Heart" at bounding box center [402, 261] width 15 height 15
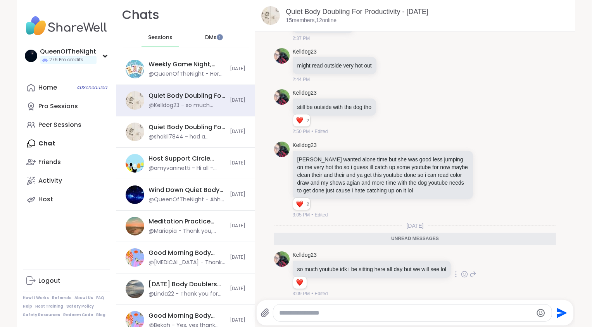
scroll to position [742, 0]
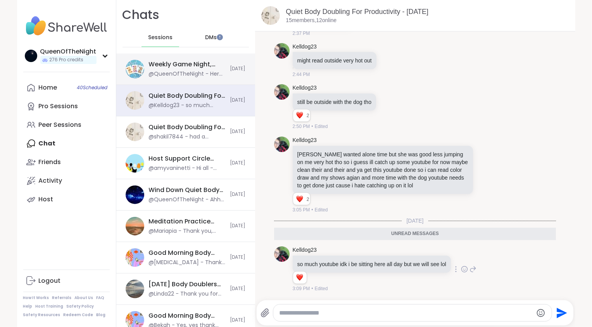
click at [160, 75] on div "@QueenOfTheNight - Here is your narrator's prompt, the first sentence of the st…" at bounding box center [187, 74] width 77 height 8
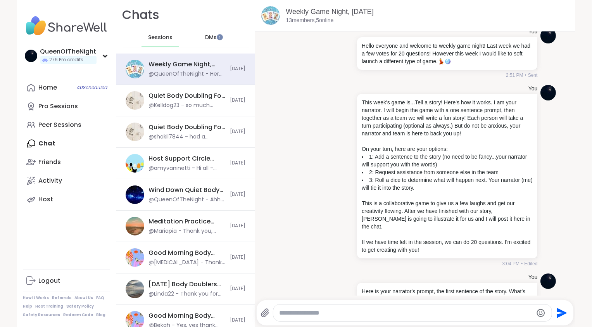
scroll to position [14, 0]
click at [312, 160] on div "You This week's game is...Tell a story! Here's how it works. I am your narrator…" at bounding box center [415, 176] width 282 height 189
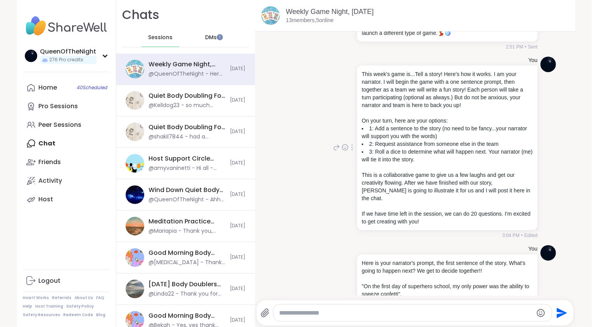
scroll to position [53, 0]
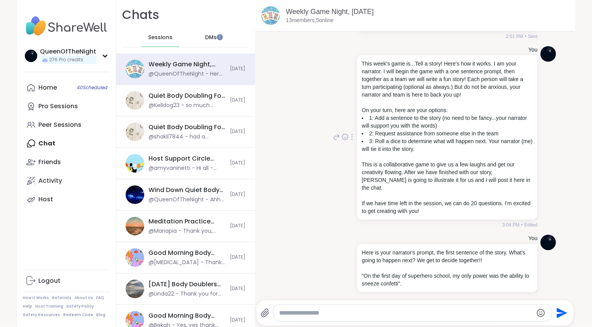
click at [444, 150] on li "3: Roll a dice to determine what will happen next. Your narrator (me) will tie …" at bounding box center [446, 144] width 171 height 15
click at [283, 167] on div "You This week's game is...Tell a story! Here's how it works. I am your narrator…" at bounding box center [415, 137] width 282 height 189
click at [286, 215] on div "You This week's game is...Tell a story! Here's how it works. I am your narrator…" at bounding box center [415, 137] width 282 height 189
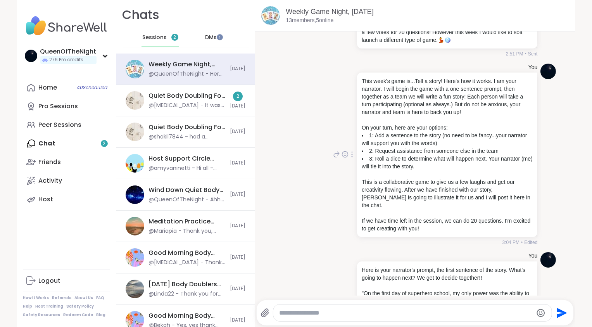
scroll to position [45, 0]
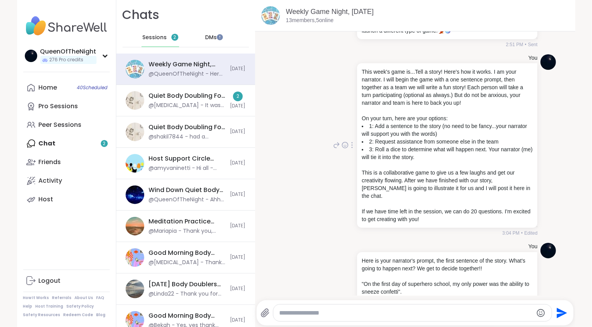
click at [315, 196] on div "You This week's game is...Tell a story! Here's how it works. I am your narrator…" at bounding box center [415, 145] width 282 height 189
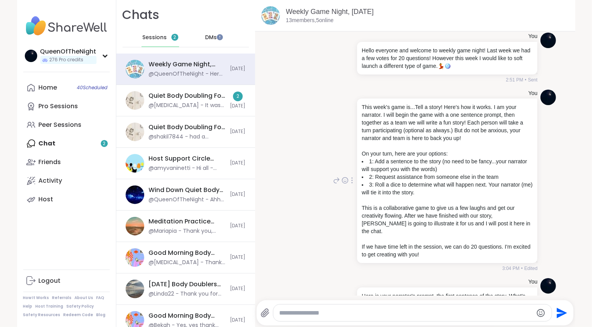
scroll to position [53, 0]
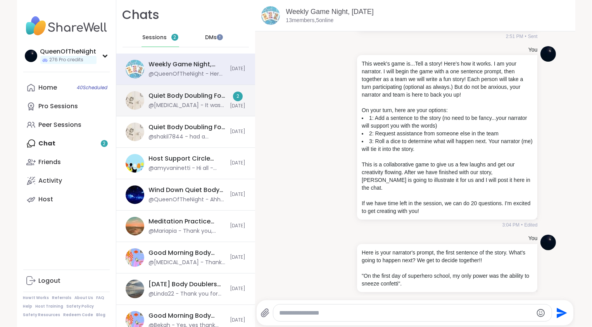
click at [191, 97] on div "Quiet Body Doubling For Productivity - Tuesday, Sep 09" at bounding box center [187, 95] width 77 height 9
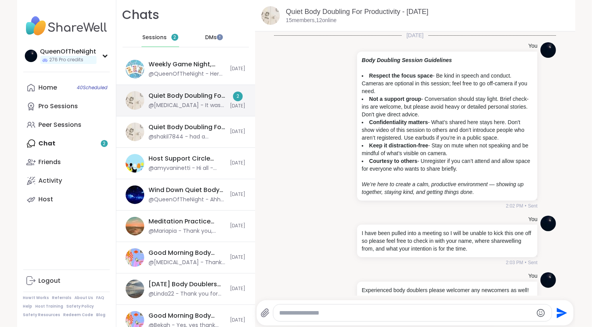
scroll to position [833, 0]
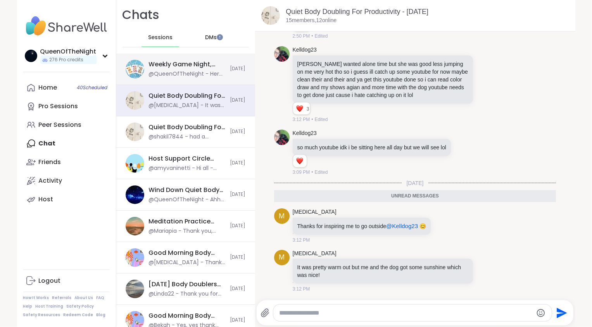
click at [174, 72] on div "@QueenOfTheNight - Here is your narrator's prompt, the first sentence of the st…" at bounding box center [187, 74] width 77 height 8
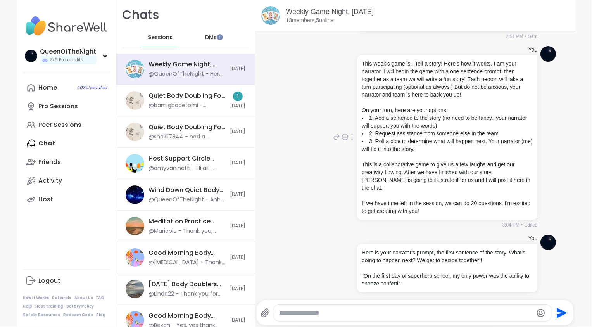
scroll to position [0, 0]
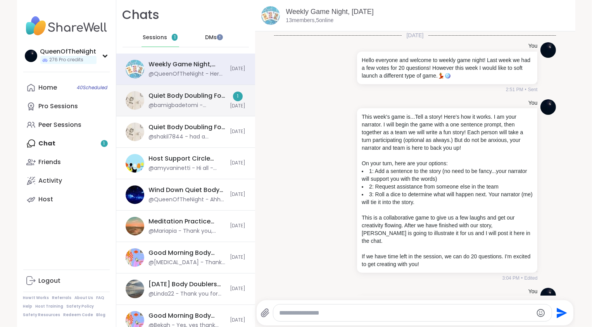
click at [165, 106] on div "@bamigbadetomi - struggling to find things to do after work. Would love some su…" at bounding box center [187, 106] width 77 height 8
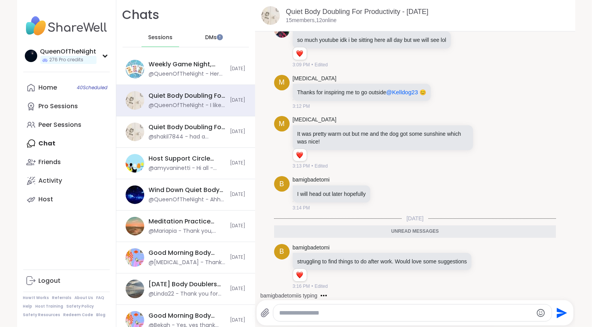
scroll to position [1026, 0]
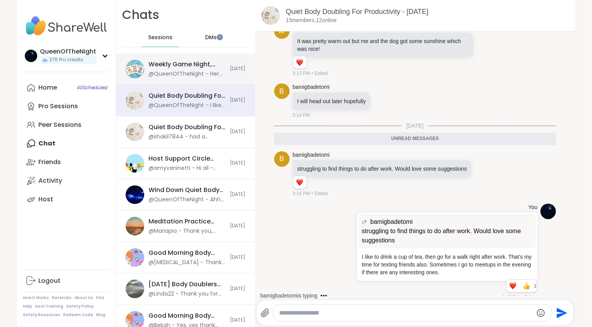
click at [186, 71] on div "@QueenOfTheNight - Here is your narrator's prompt, the first sentence of the st…" at bounding box center [187, 74] width 77 height 8
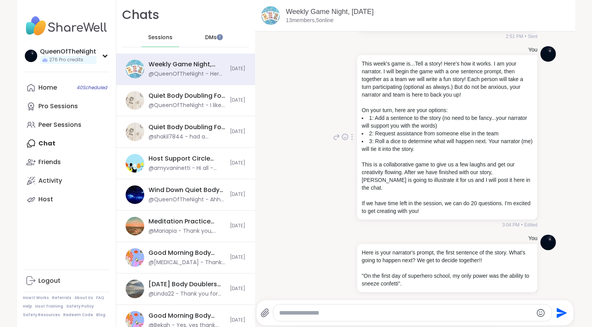
scroll to position [0, 0]
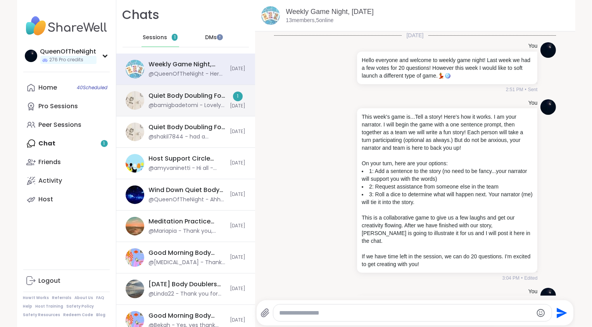
click at [196, 97] on div "Quiet Body Doubling For Productivity - Tuesday, Sep 09" at bounding box center [187, 95] width 77 height 9
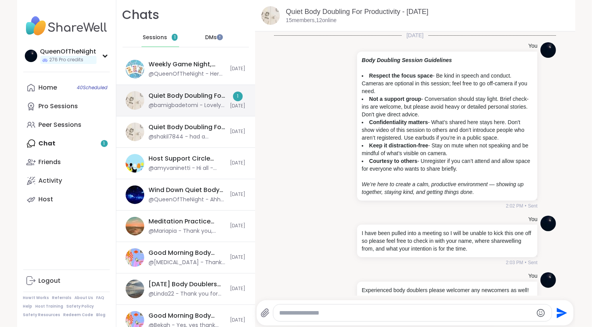
scroll to position [1105, 0]
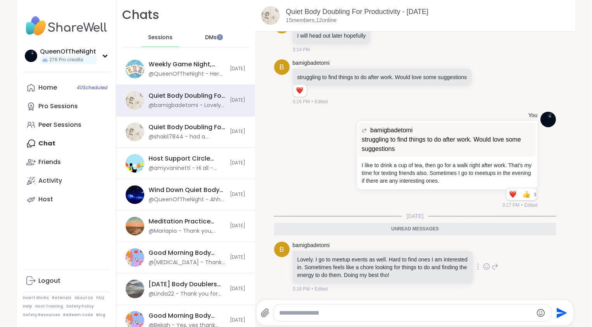
click at [491, 266] on icon at bounding box center [494, 266] width 7 height 9
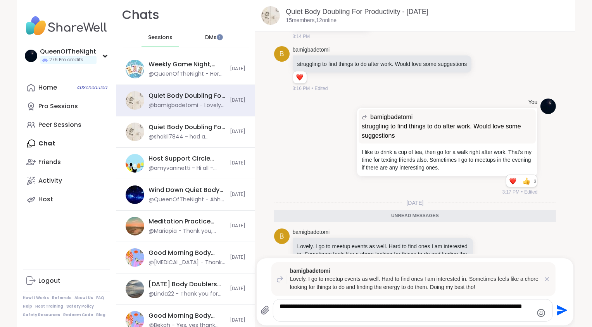
click at [283, 315] on textarea "**********" at bounding box center [405, 309] width 253 height 15
click at [334, 317] on textarea "**********" at bounding box center [405, 309] width 253 height 15
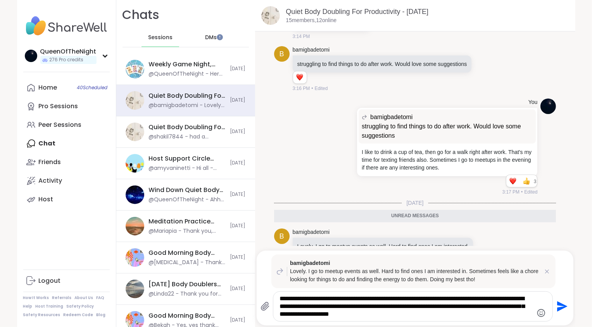
click at [539, 315] on icon "Emoji picker" at bounding box center [540, 312] width 9 height 9
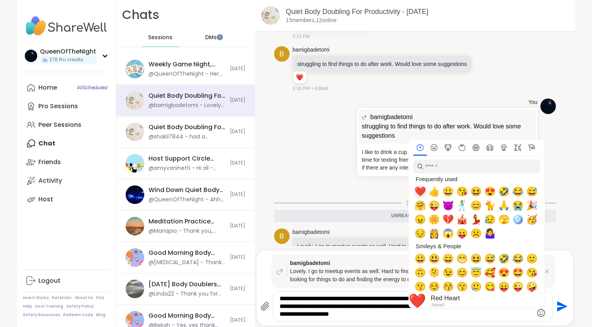
click at [418, 193] on span "❤️" at bounding box center [420, 191] width 12 height 11
type textarea "**********"
click at [564, 304] on icon "Send" at bounding box center [561, 306] width 12 height 12
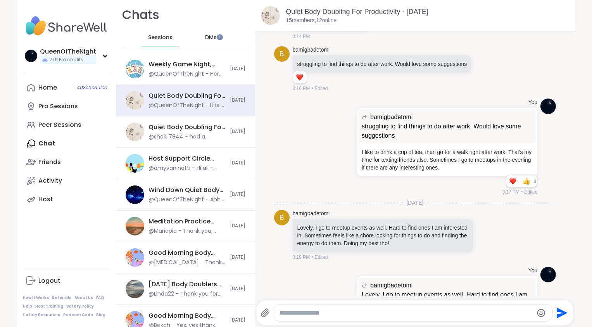
scroll to position [1196, 0]
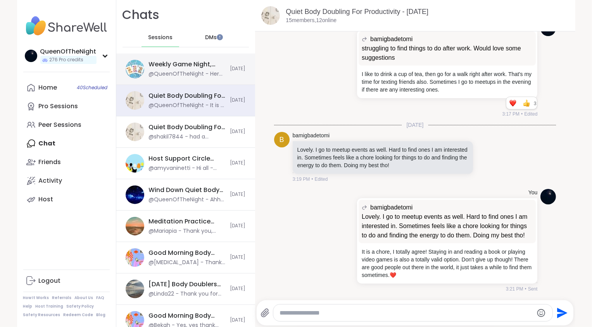
click at [190, 71] on div "@QueenOfTheNight - Here is your narrator's prompt, the first sentence of the st…" at bounding box center [187, 74] width 77 height 8
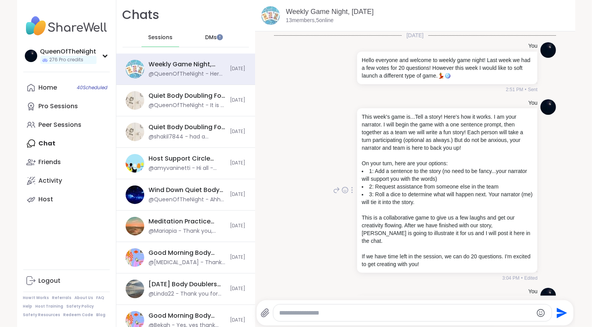
scroll to position [53, 0]
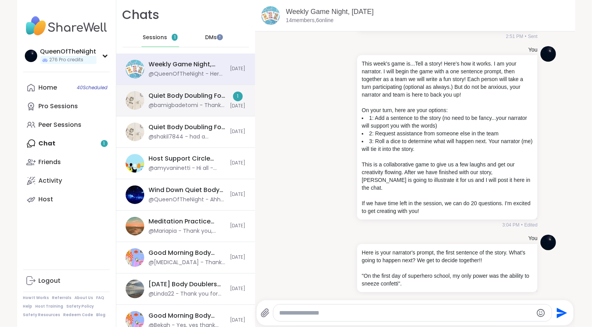
click at [162, 96] on div "Quiet Body Doubling For Productivity - Tuesday, Sep 09" at bounding box center [187, 95] width 77 height 9
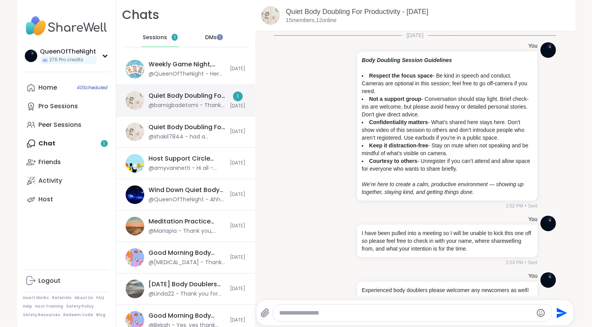
scroll to position [1256, 0]
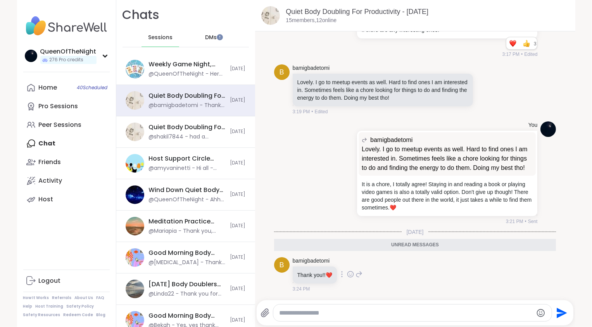
click at [347, 275] on icon at bounding box center [350, 274] width 7 height 8
click at [351, 266] on button "Select Reaction: Heart" at bounding box center [350, 261] width 15 height 15
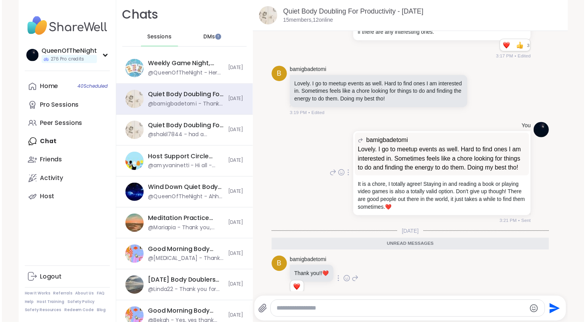
scroll to position [1267, 0]
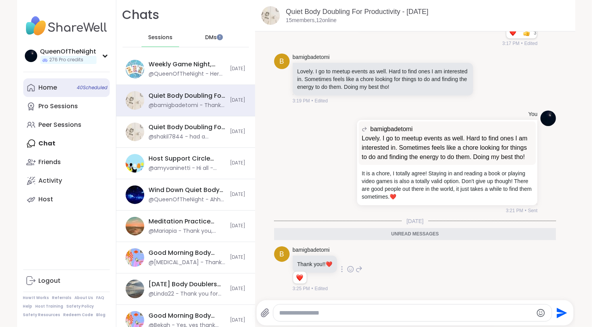
click at [64, 88] on link "Home 40 Scheduled" at bounding box center [66, 87] width 86 height 19
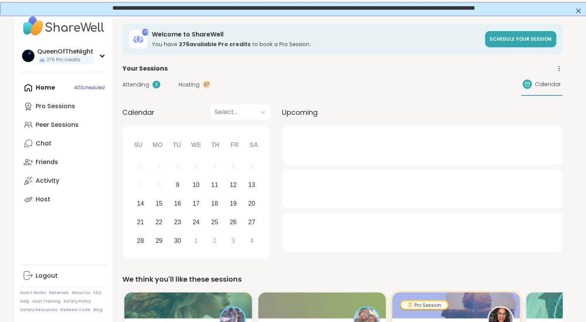
click at [188, 86] on span "Hosting" at bounding box center [189, 85] width 21 height 8
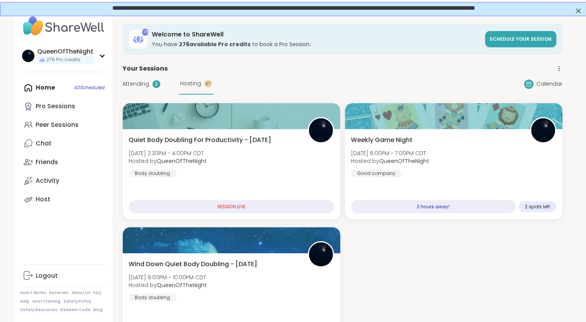
click at [132, 85] on span "Attending" at bounding box center [136, 84] width 27 height 8
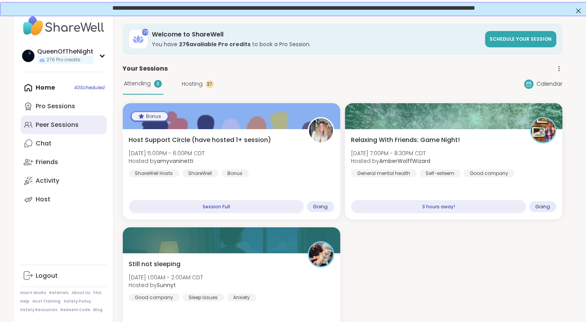
click at [65, 124] on div "Peer Sessions" at bounding box center [57, 124] width 43 height 9
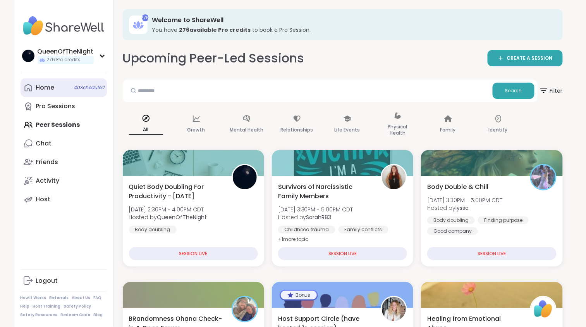
click at [51, 94] on link "Home 40 Scheduled" at bounding box center [64, 87] width 86 height 19
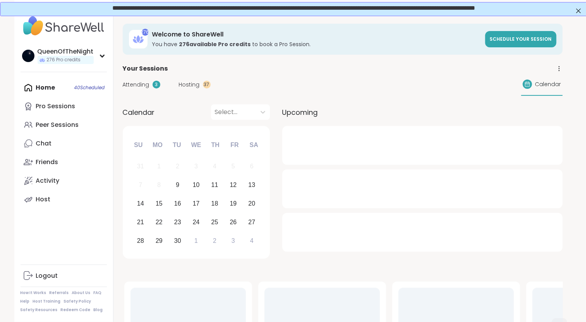
click at [192, 81] on span "Hosting" at bounding box center [189, 85] width 21 height 8
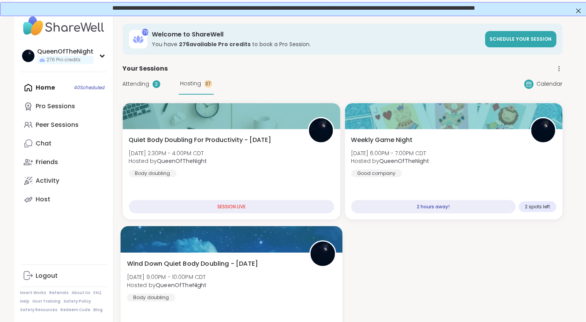
click at [243, 238] on div at bounding box center [231, 239] width 222 height 26
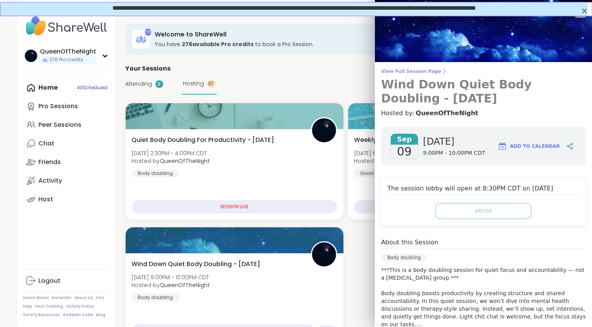
click at [427, 71] on span "View Full Session Page" at bounding box center [483, 71] width 205 height 6
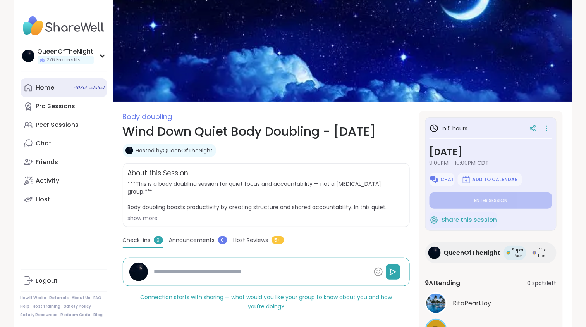
click at [55, 88] on link "Home 40 Scheduled" at bounding box center [64, 87] width 86 height 19
type textarea "*"
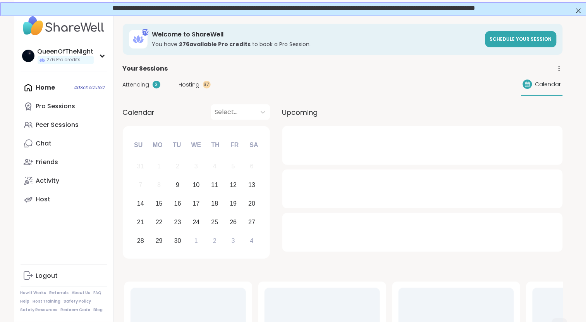
click at [191, 79] on div "Attending 3 Hosting 37 Calendar" at bounding box center [343, 84] width 440 height 22
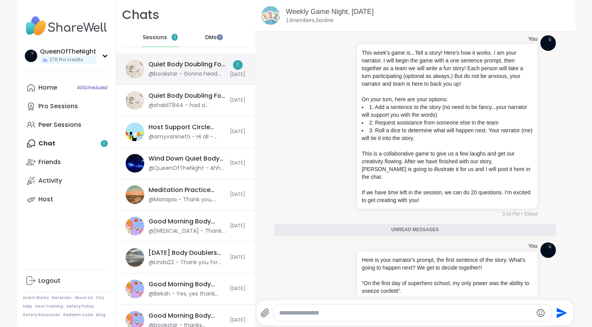
click at [170, 60] on div "Quiet Body Doubling For Productivity - [DATE]" at bounding box center [187, 64] width 77 height 9
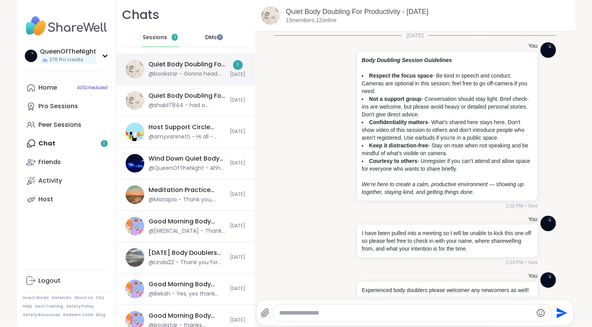
scroll to position [1338, 0]
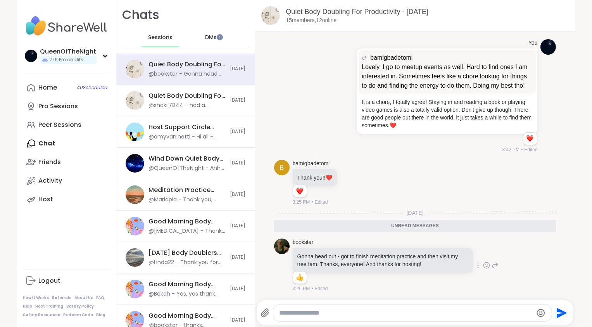
click at [485, 266] on icon at bounding box center [486, 265] width 2 height 1
click at [419, 250] on button "Select Reaction: Heart" at bounding box center [424, 252] width 15 height 15
click at [491, 262] on icon at bounding box center [494, 264] width 7 height 9
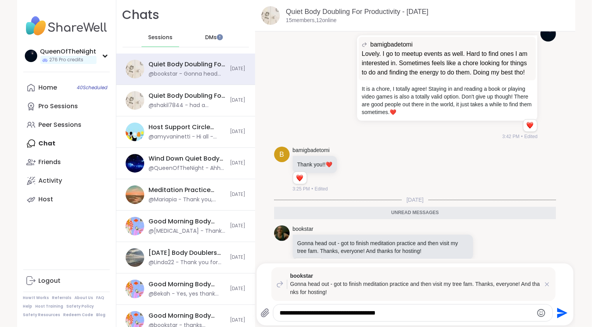
type textarea "**********"
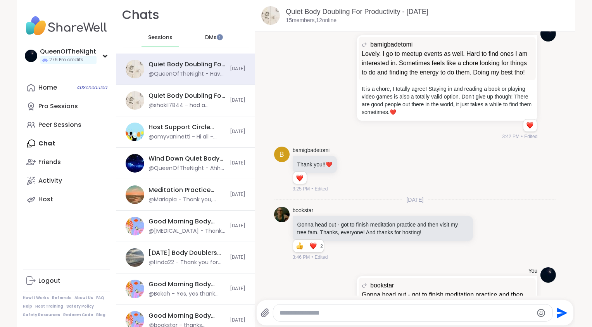
scroll to position [1406, 0]
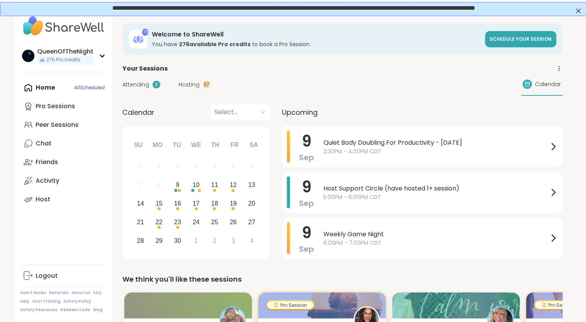
click at [188, 83] on span "Hosting" at bounding box center [189, 85] width 21 height 8
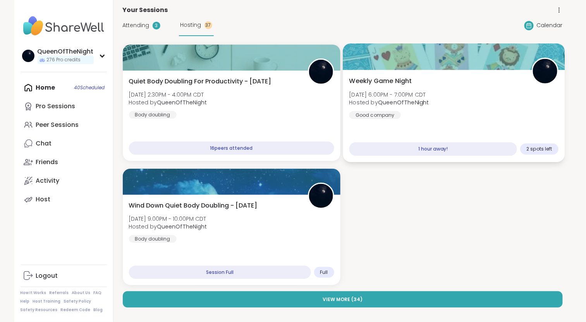
scroll to position [60, 0]
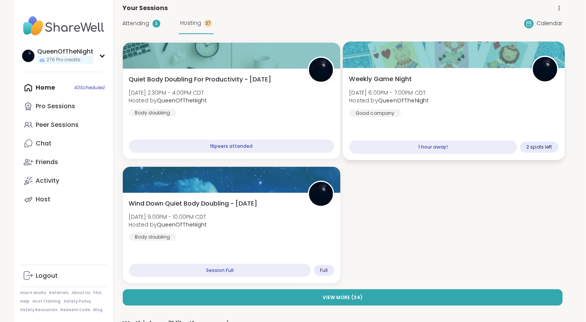
click at [455, 89] on div "Weekly Game Night [DATE] 6:00PM - 7:00PM CDT Hosted by QueenOfTheNight Good com…" at bounding box center [454, 95] width 210 height 43
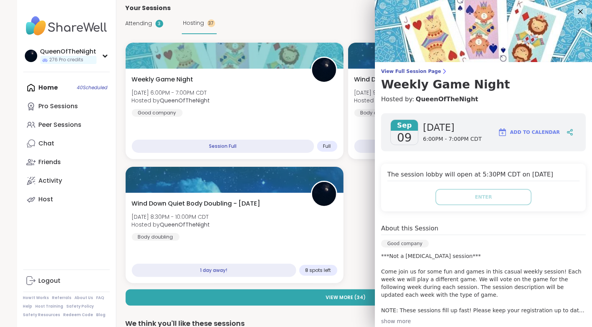
click at [578, 11] on icon at bounding box center [580, 11] width 5 height 5
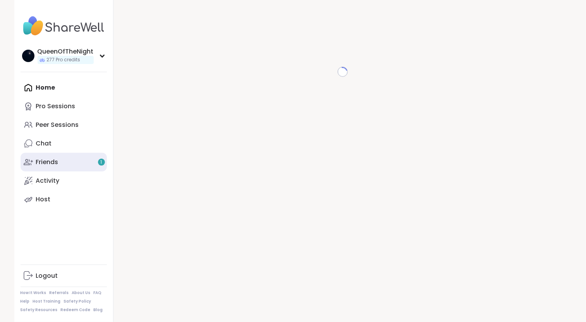
click at [46, 160] on div "Friends 1" at bounding box center [47, 162] width 22 height 9
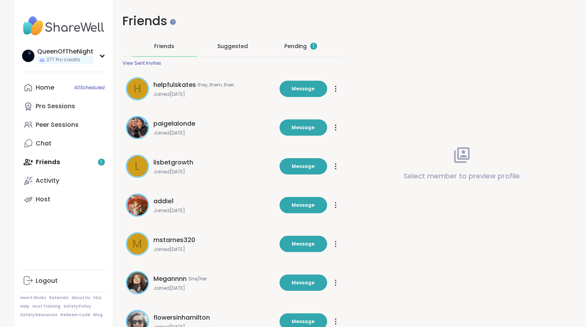
click at [302, 47] on div "Pending 1" at bounding box center [301, 46] width 33 height 8
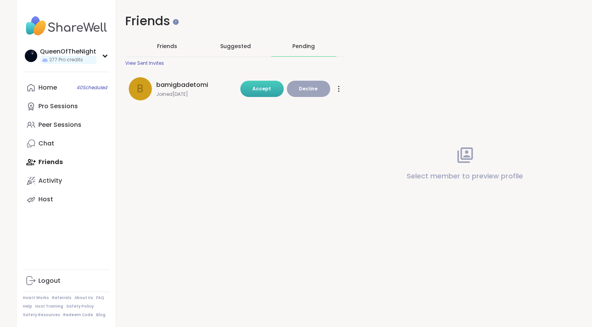
click at [261, 87] on span "Accept" at bounding box center [262, 88] width 19 height 7
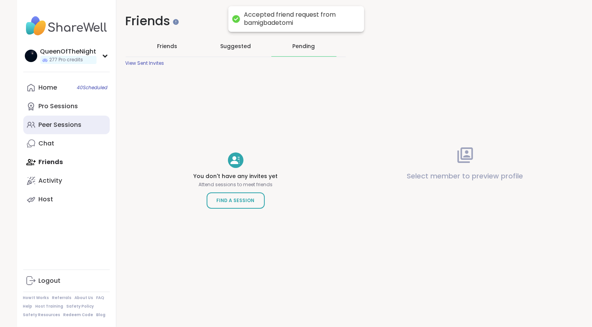
click at [64, 126] on div "Peer Sessions" at bounding box center [60, 124] width 43 height 9
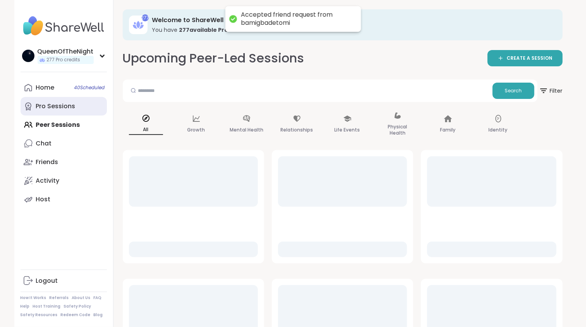
click at [58, 111] on link "Pro Sessions" at bounding box center [64, 106] width 86 height 19
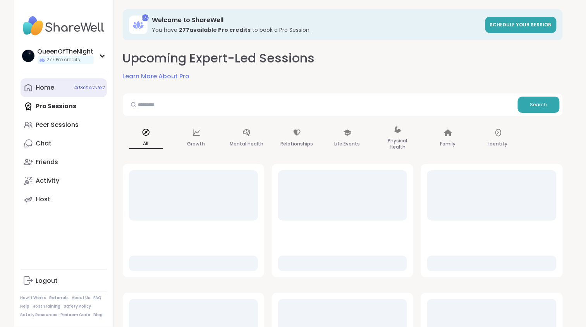
click at [70, 86] on link "Home 40 Scheduled" at bounding box center [64, 87] width 86 height 19
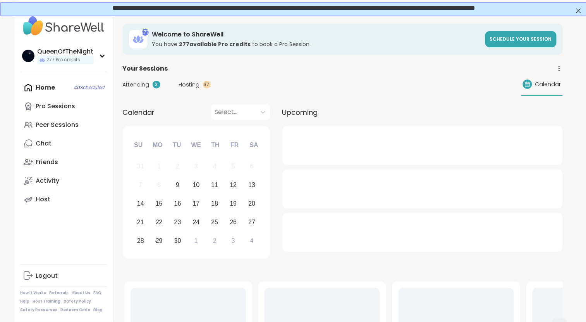
click at [195, 86] on span "Hosting" at bounding box center [189, 85] width 21 height 8
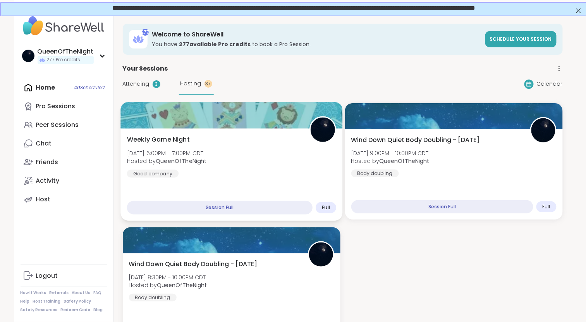
click at [247, 134] on div "Weekly Game Night Tue, Sep 09 | 6:00PM - 7:00PM CDT Hosted by QueenOfTheNight G…" at bounding box center [231, 174] width 222 height 92
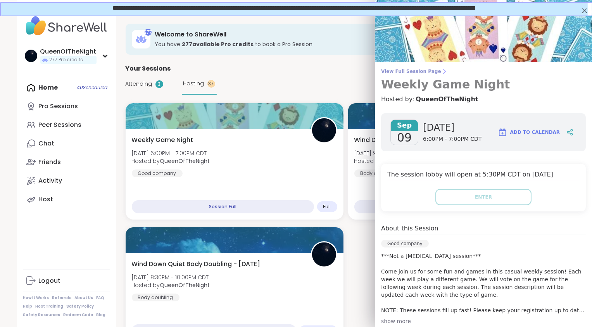
click at [404, 73] on span "View Full Session Page" at bounding box center [483, 71] width 205 height 6
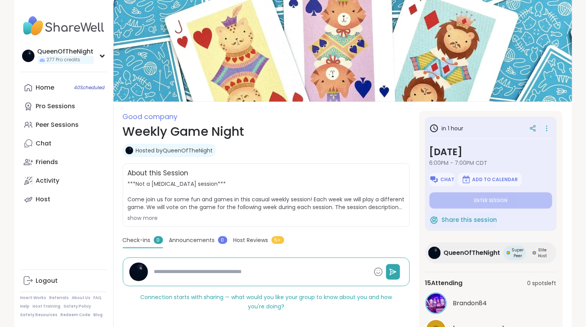
type textarea "*"
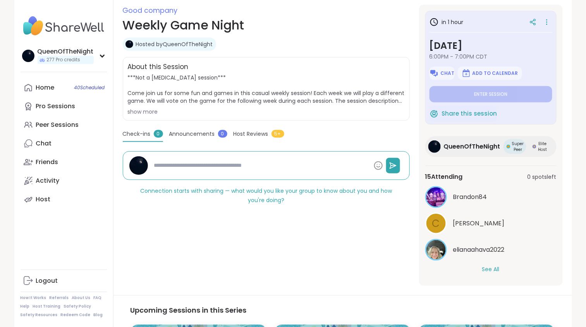
scroll to position [122, 0]
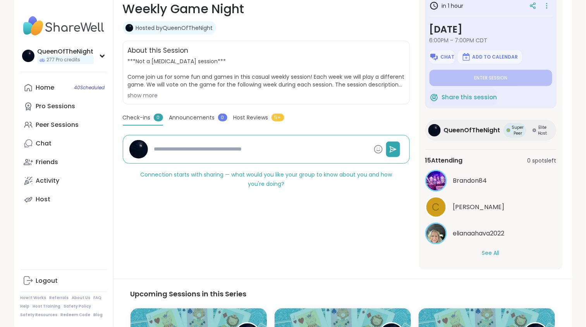
click at [496, 253] on button "See All" at bounding box center [490, 253] width 17 height 8
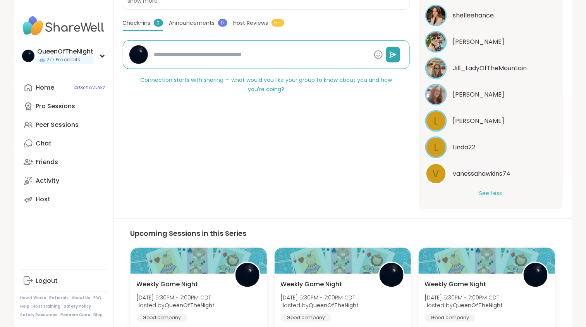
scroll to position [219, 0]
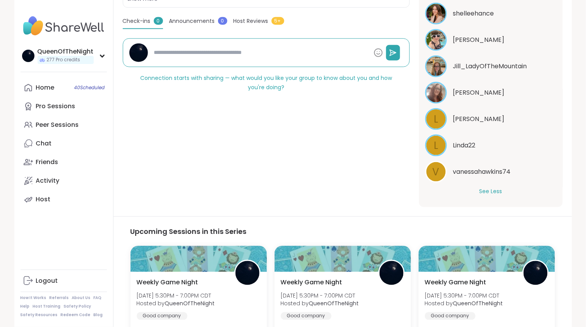
type textarea "*"
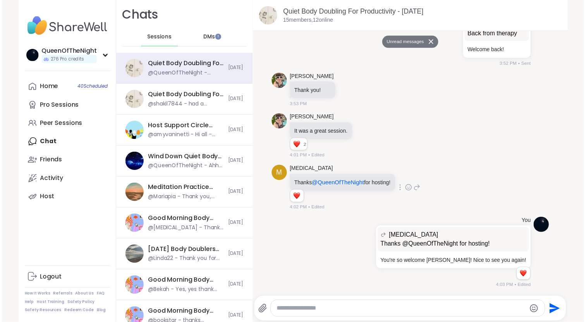
scroll to position [1768, 0]
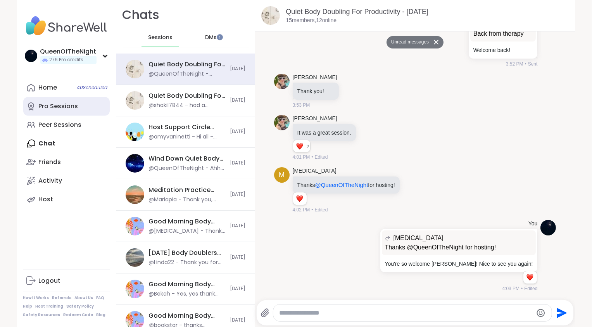
click at [93, 112] on link "Pro Sessions" at bounding box center [66, 106] width 86 height 19
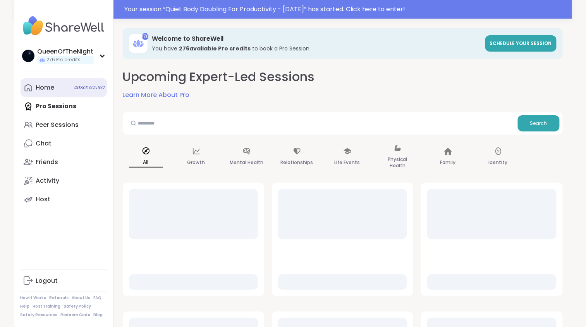
click at [75, 90] on span "40 Scheduled" at bounding box center [89, 87] width 31 height 6
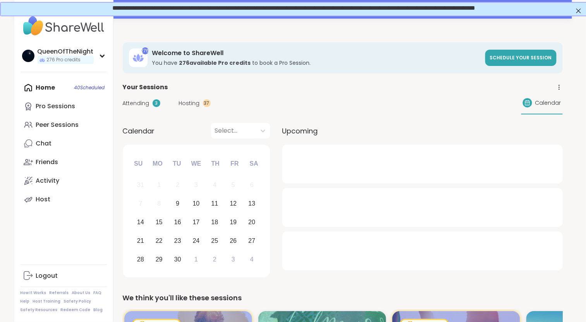
click at [180, 101] on span "Hosting" at bounding box center [189, 103] width 21 height 8
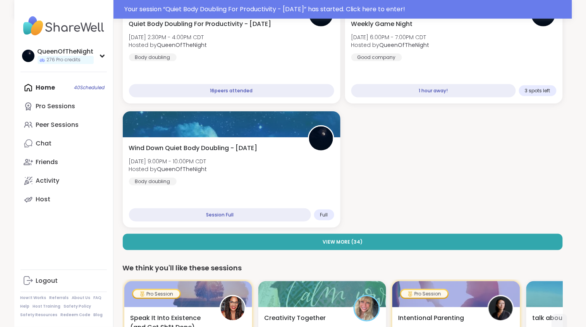
scroll to position [134, 0]
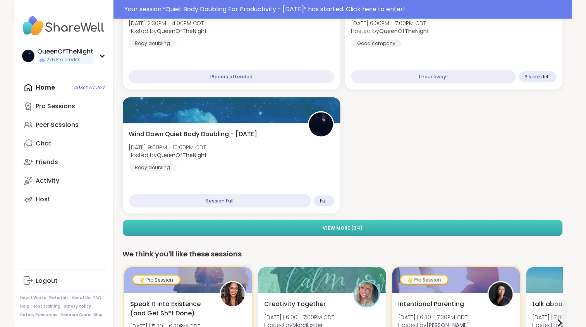
click at [356, 231] on button "View More ( 34 )" at bounding box center [343, 228] width 440 height 16
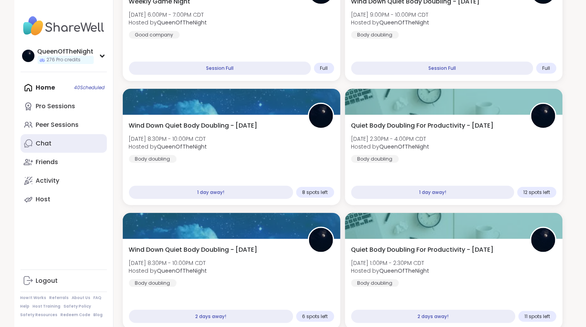
scroll to position [105, 0]
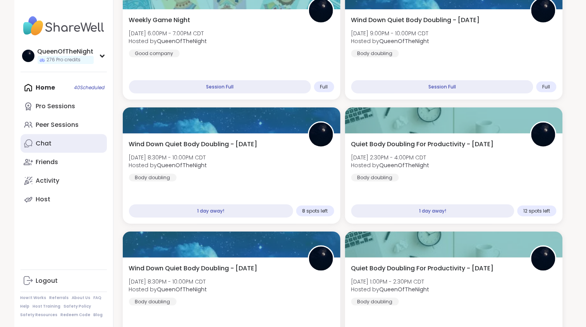
click at [51, 151] on link "Chat" at bounding box center [64, 143] width 86 height 19
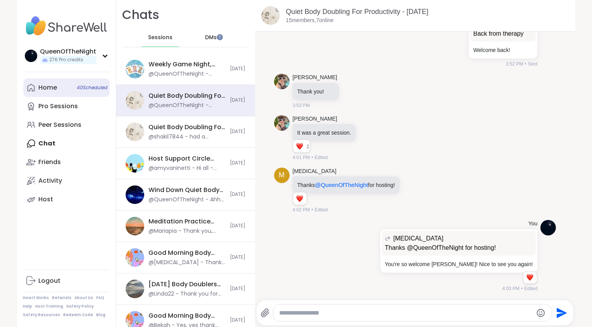
click at [34, 86] on link "Home 40 Scheduled" at bounding box center [66, 87] width 86 height 19
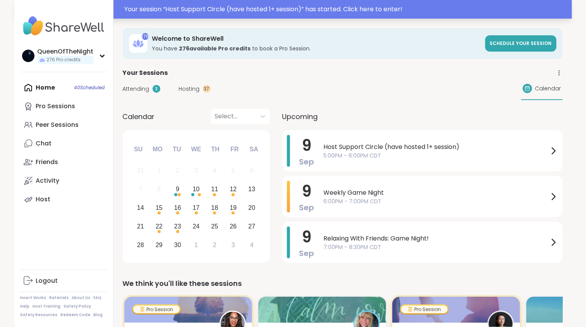
click at [395, 12] on div "Your session “ Host Support Circle (have hosted 1+ session) ” has started. Clic…" at bounding box center [346, 9] width 443 height 9
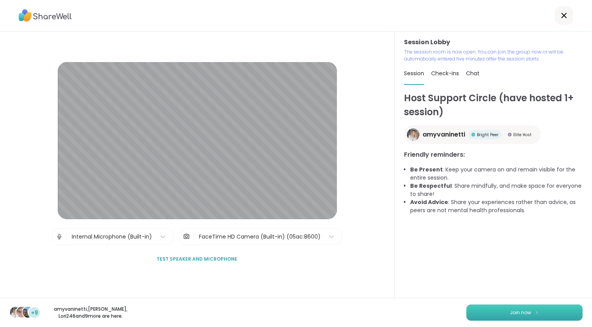
click at [520, 306] on button "Join now" at bounding box center [524, 312] width 116 height 16
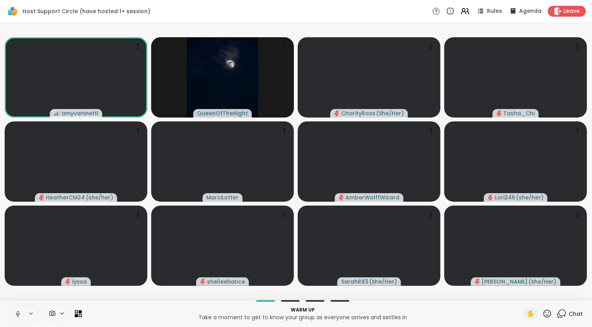
click at [18, 313] on icon at bounding box center [17, 313] width 7 height 7
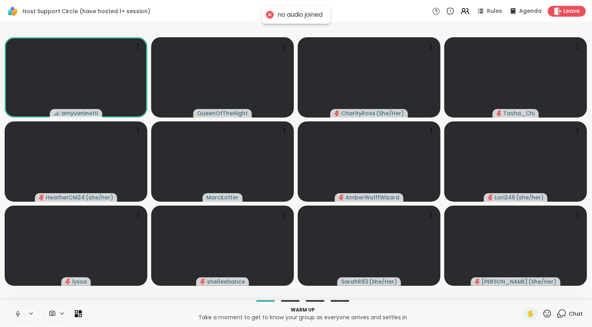
click at [19, 313] on icon at bounding box center [17, 313] width 7 height 7
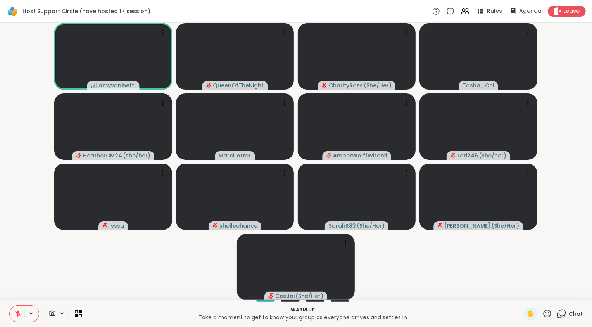
click at [560, 311] on icon at bounding box center [561, 312] width 7 height 7
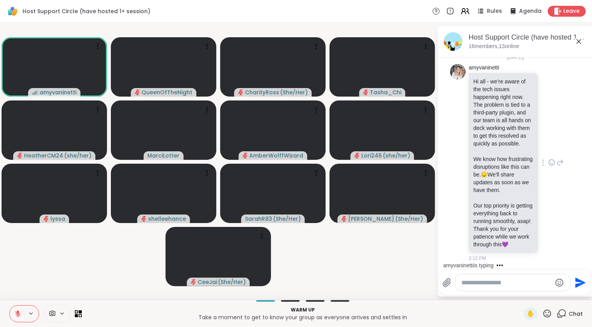
scroll to position [34, 0]
click at [366, 265] on video-player-container "amyvaninetti QueenOfTheNight CharityRoss ( She/Her ) Tasha_Chi HeatherCM24 ( sh…" at bounding box center [218, 161] width 427 height 270
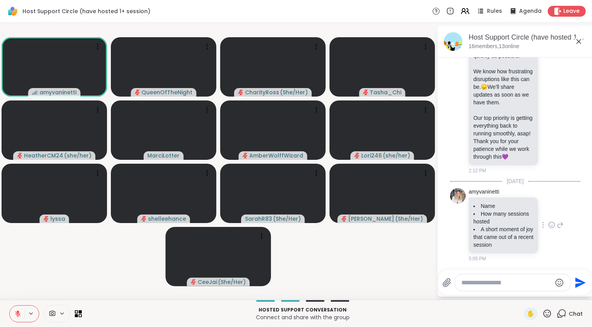
click at [548, 224] on icon at bounding box center [551, 225] width 7 height 8
click at [548, 210] on div "Select Reaction: Heart" at bounding box center [551, 212] width 7 height 7
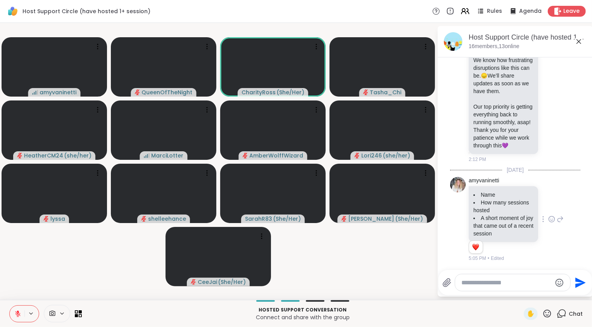
click at [363, 247] on video-player-container "amyvaninetti QueenOfTheNight CharityRoss ( She/Her ) Tasha_Chi HeatherCM24 ( sh…" at bounding box center [218, 161] width 427 height 270
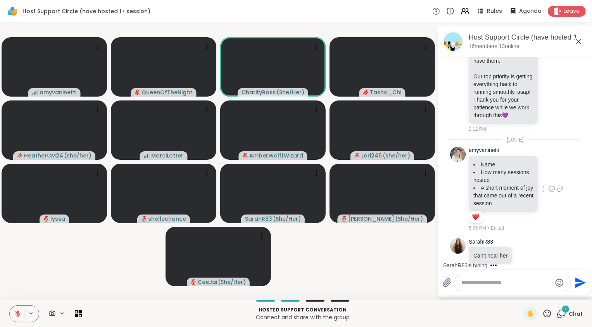
scroll to position [174, 0]
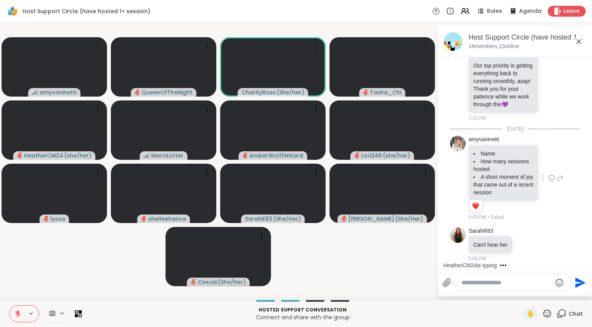
click at [392, 266] on video-player-container "amyvaninetti QueenOfTheNight CharityRoss ( She/Her ) Tasha_Chi HeatherCM24 ( sh…" at bounding box center [218, 161] width 427 height 270
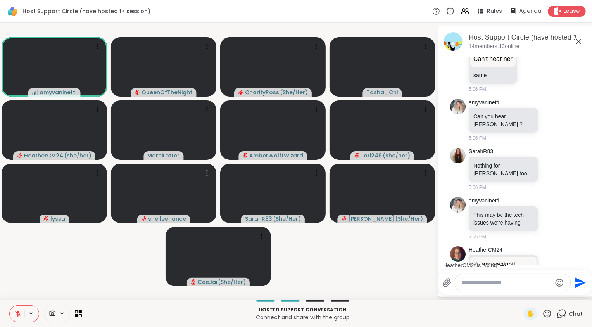
scroll to position [458, 0]
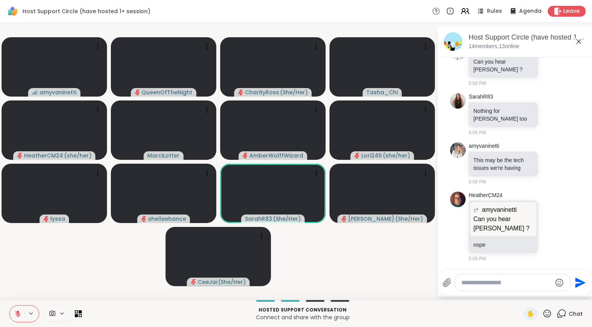
click at [515, 282] on textarea "Type your message" at bounding box center [506, 283] width 90 height 8
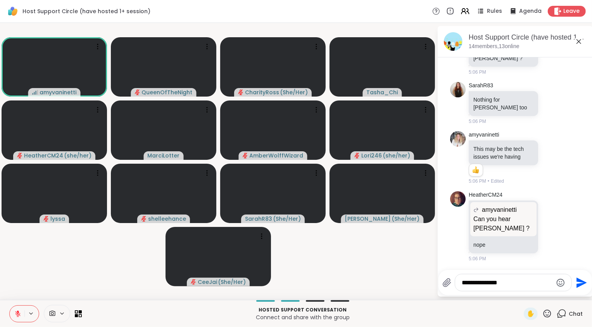
type textarea "**********"
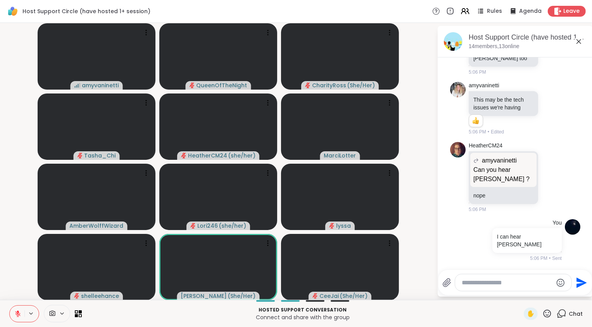
scroll to position [521, 0]
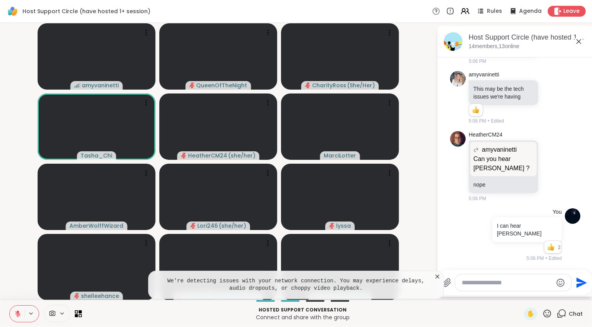
click at [439, 277] on icon at bounding box center [437, 276] width 8 height 8
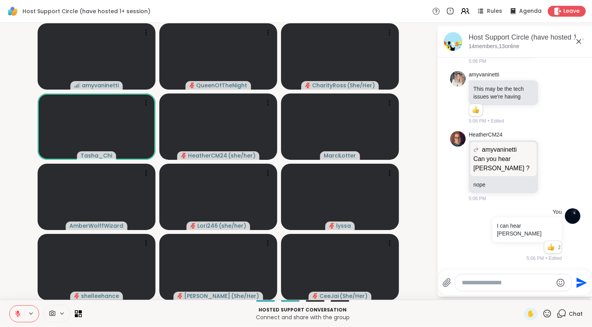
click at [417, 203] on video-player-container "amyvaninetti QueenOfTheNight CharityRoss ( She/Her ) Tasha_Chi HeatherCM24 ( sh…" at bounding box center [218, 161] width 427 height 270
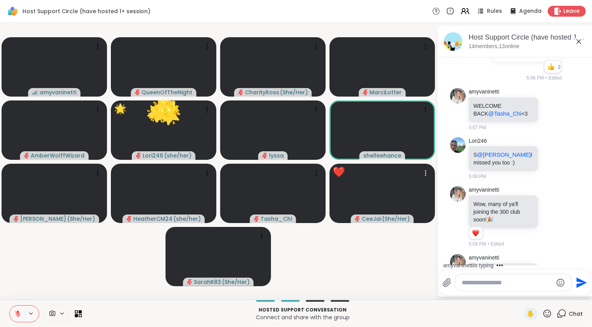
scroll to position [744, 0]
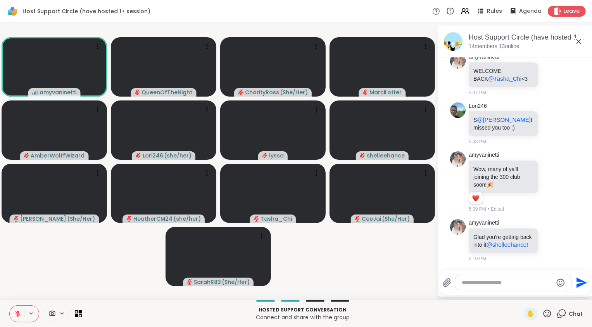
click at [18, 313] on icon at bounding box center [17, 313] width 5 height 5
click at [18, 312] on icon at bounding box center [17, 313] width 7 height 7
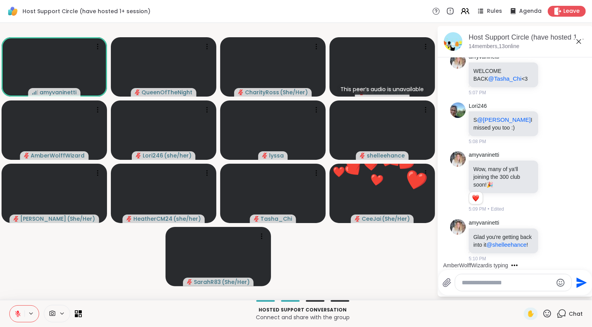
click at [27, 278] on video-player-container "amyvaninetti QueenOfTheNight CharityRoss ( She/Her ) This peer’s audio is unava…" at bounding box center [218, 161] width 427 height 270
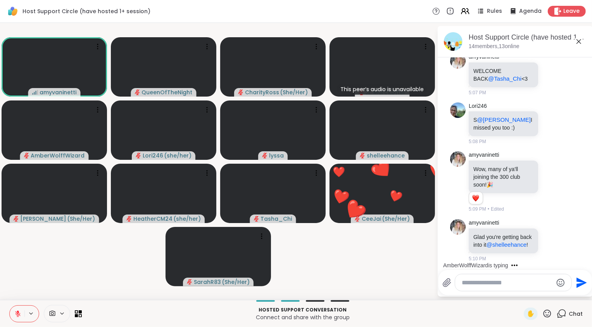
click at [389, 258] on video-player-container "amyvaninetti QueenOfTheNight CharityRoss ( She/Her ) This peer’s audio is unava…" at bounding box center [218, 161] width 427 height 270
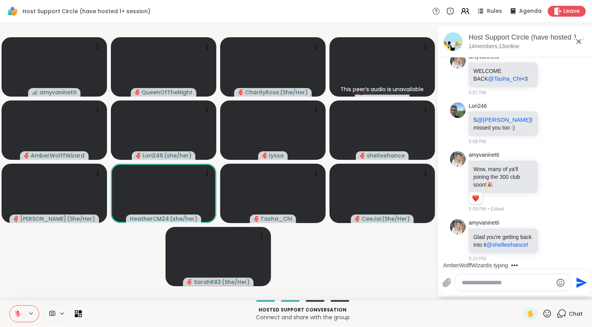
scroll to position [808, 0]
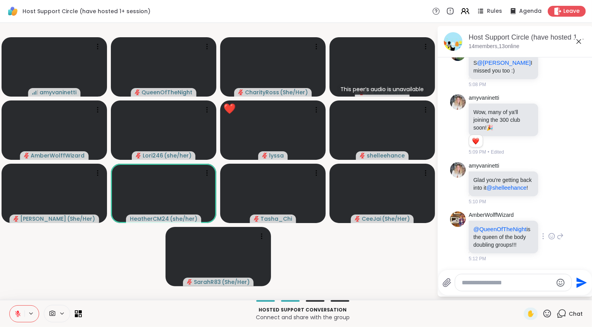
click at [550, 237] on icon at bounding box center [551, 237] width 2 height 1
click at [548, 220] on div "Select Reaction: Heart" at bounding box center [551, 223] width 7 height 7
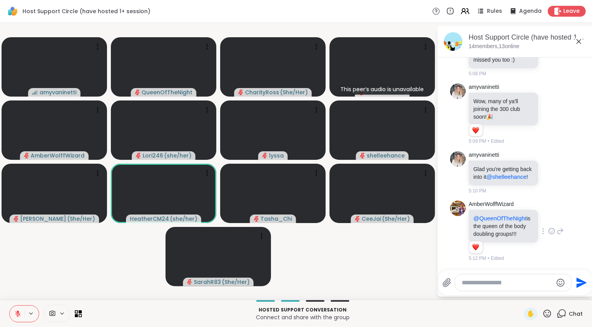
click at [556, 228] on icon at bounding box center [559, 230] width 7 height 9
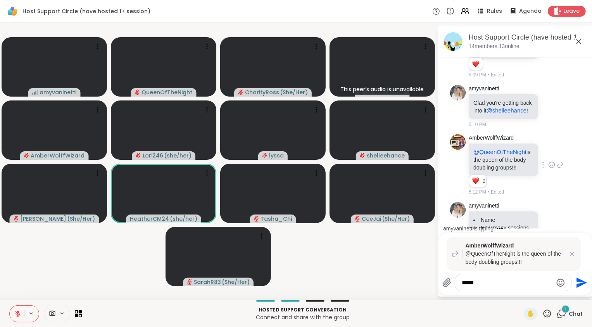
scroll to position [936, 0]
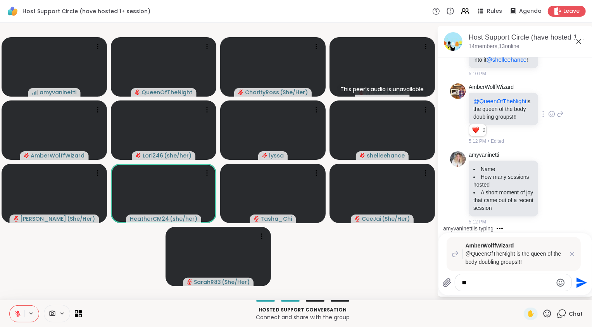
type textarea "*"
click at [572, 256] on icon at bounding box center [572, 254] width 8 height 8
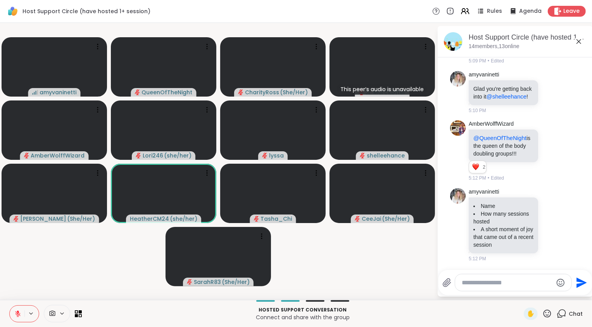
click at [365, 281] on video-player-container "amyvaninetti QueenOfTheNight CharityRoss ( She/Her ) This peer’s audio is unava…" at bounding box center [218, 161] width 427 height 270
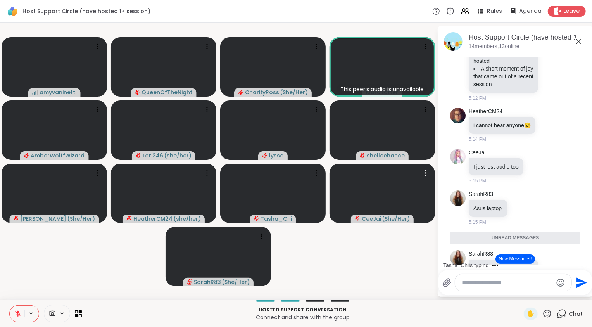
scroll to position [1155, 0]
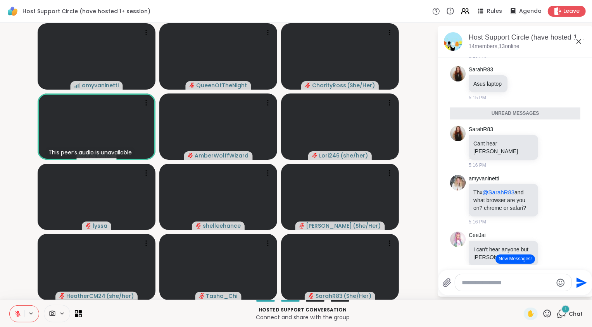
click at [515, 263] on button "New Messages!" at bounding box center [514, 258] width 39 height 9
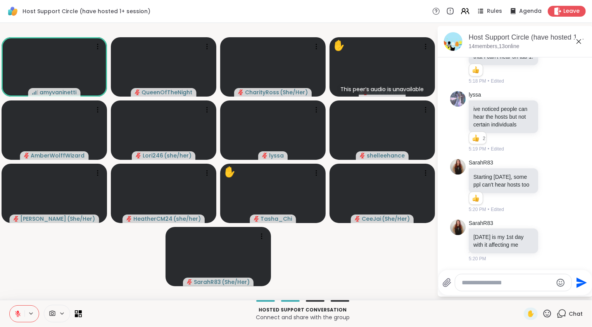
scroll to position [1654, 0]
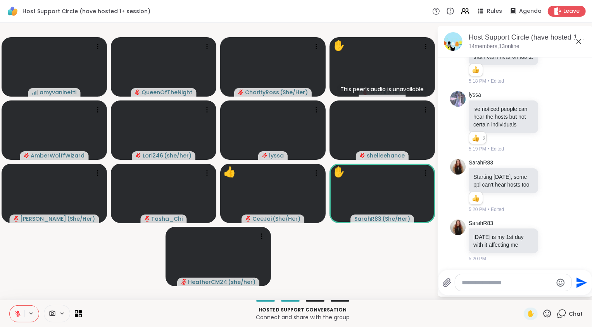
click at [330, 273] on video-player-container "amyvaninetti QueenOfTheNight CharityRoss ( She/Her ) ✋ This peer’s audio is una…" at bounding box center [218, 161] width 427 height 270
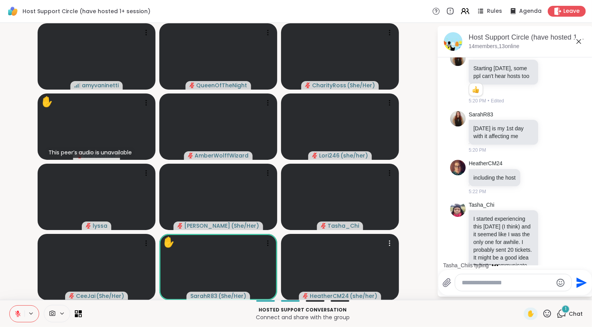
scroll to position [1822, 0]
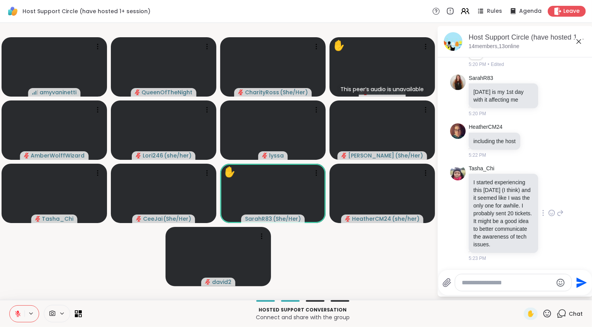
click at [550, 213] on icon at bounding box center [551, 213] width 2 height 1
click at [548, 197] on div "Select Reaction: Heart" at bounding box center [551, 200] width 7 height 7
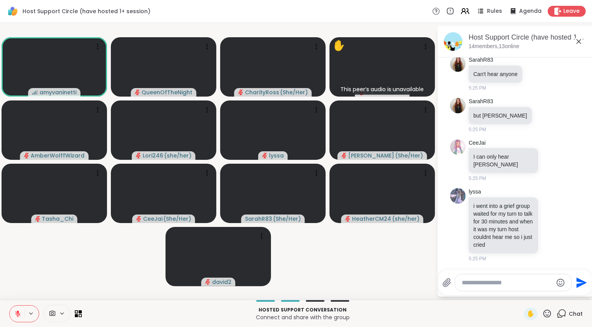
scroll to position [2207, 0]
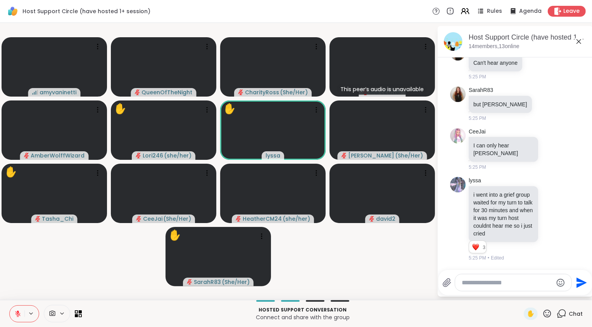
click at [510, 284] on textarea "Type your message" at bounding box center [507, 283] width 90 height 8
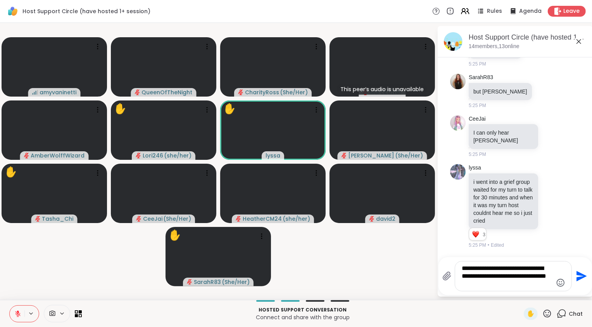
type textarea "**********"
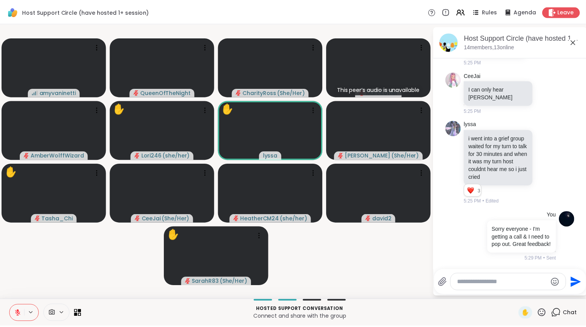
scroll to position [2271, 0]
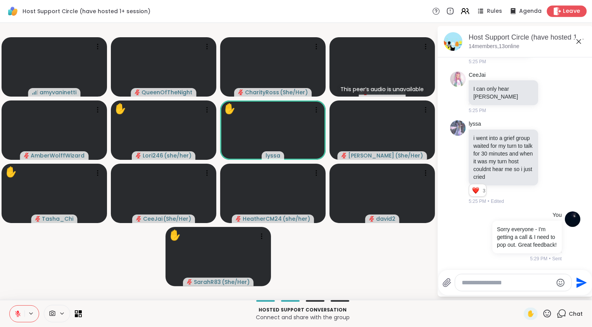
click at [565, 10] on span "Leave" at bounding box center [571, 11] width 17 height 8
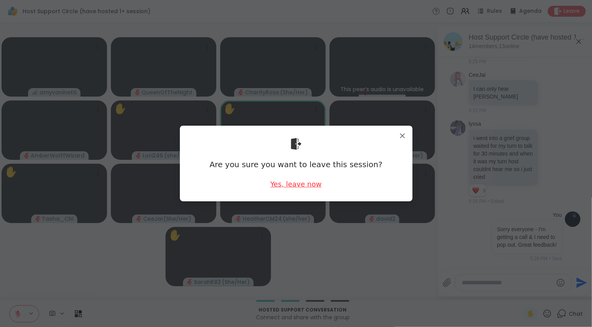
click at [293, 183] on div "Yes, leave now" at bounding box center [295, 184] width 51 height 10
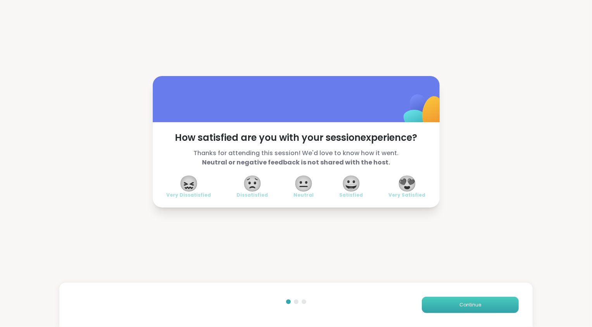
click at [480, 307] on button "Continue" at bounding box center [470, 304] width 97 height 16
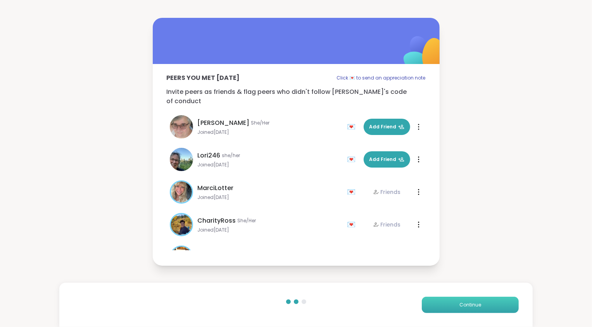
click at [480, 307] on button "Continue" at bounding box center [470, 304] width 97 height 16
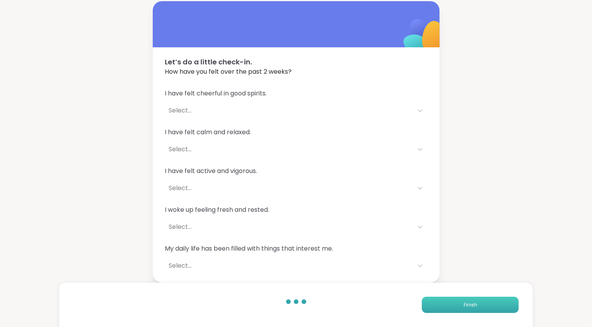
click at [480, 307] on button "Finish" at bounding box center [470, 304] width 97 height 16
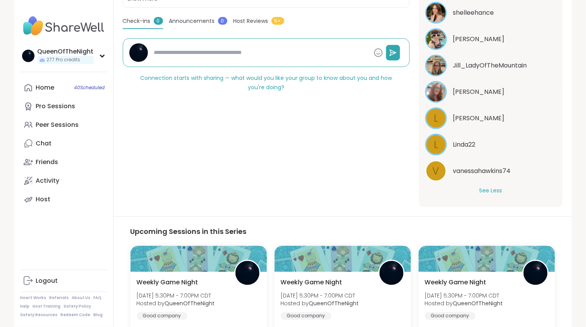
scroll to position [255, 0]
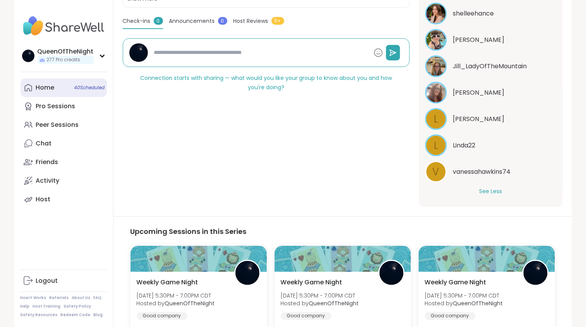
click at [52, 93] on link "Home 40 Scheduled" at bounding box center [64, 87] width 86 height 19
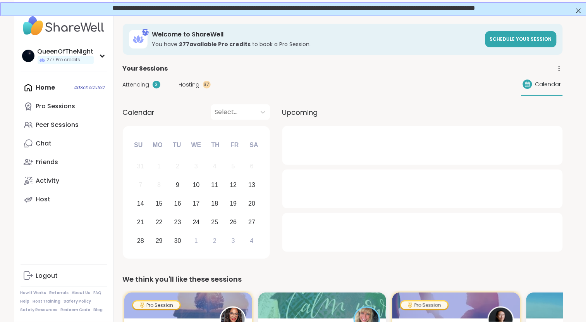
click at [190, 84] on span "Hosting" at bounding box center [189, 85] width 21 height 8
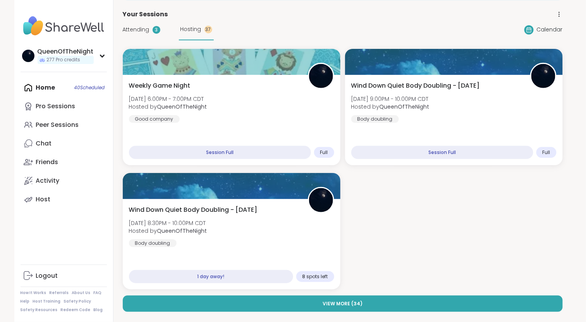
scroll to position [74, 0]
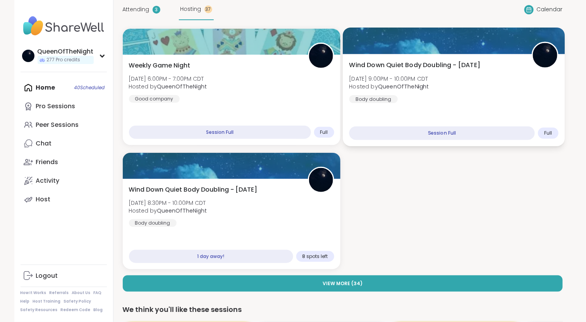
click at [455, 81] on div "Wind Down Quiet Body Doubling - [DATE] [DATE] 9:00PM - 10:00PM CDT Hosted by Qu…" at bounding box center [454, 81] width 210 height 43
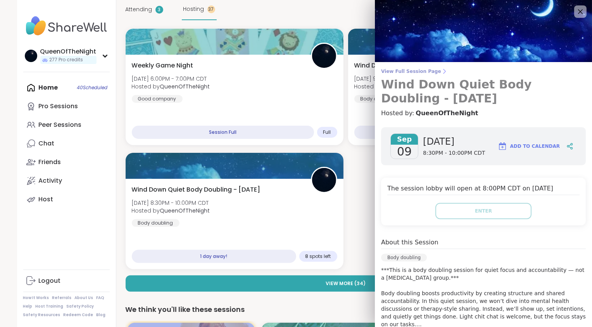
click at [423, 72] on span "View Full Session Page" at bounding box center [483, 71] width 205 height 6
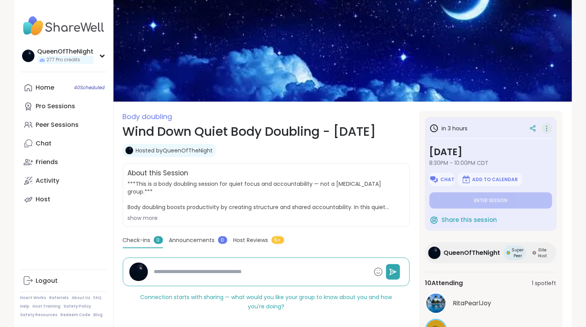
click at [546, 129] on icon at bounding box center [547, 128] width 8 height 11
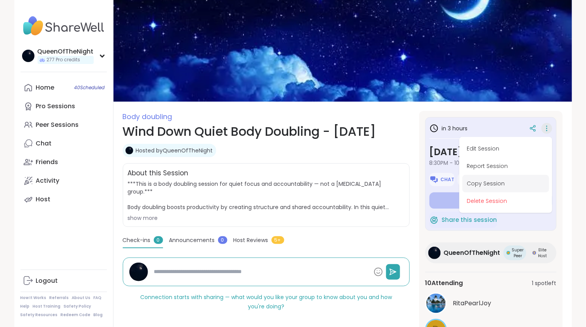
click at [511, 184] on button "Copy Session" at bounding box center [506, 183] width 87 height 17
type textarea "*"
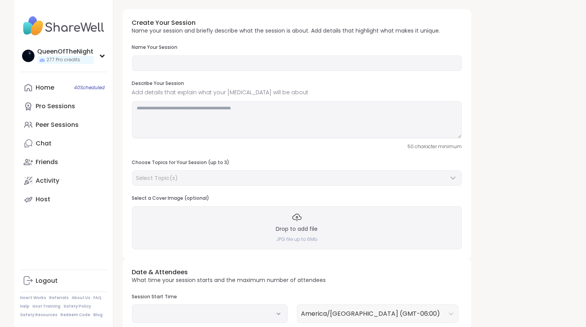
type input "**********"
type textarea "**********"
type input "**"
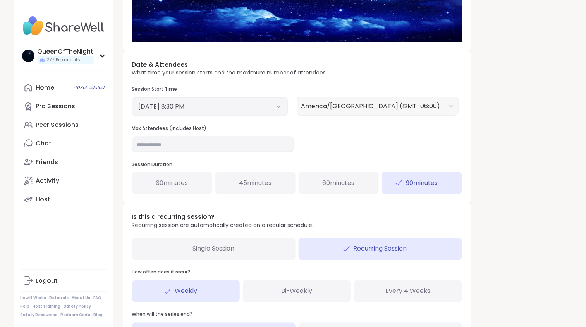
scroll to position [235, 0]
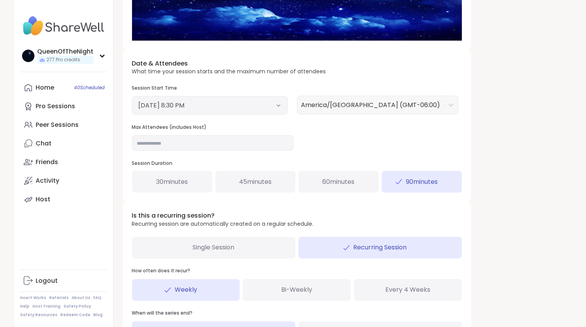
click at [280, 105] on icon at bounding box center [278, 106] width 3 height 2
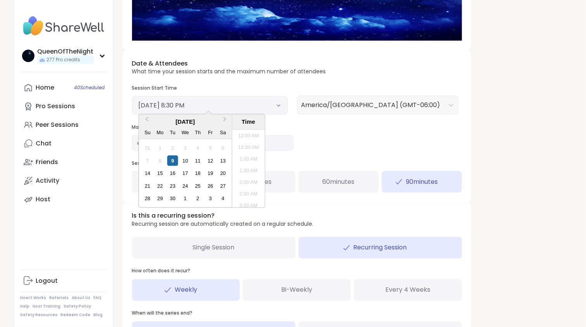
scroll to position [444, 0]
click at [247, 201] on li "10:00 PM" at bounding box center [248, 204] width 33 height 12
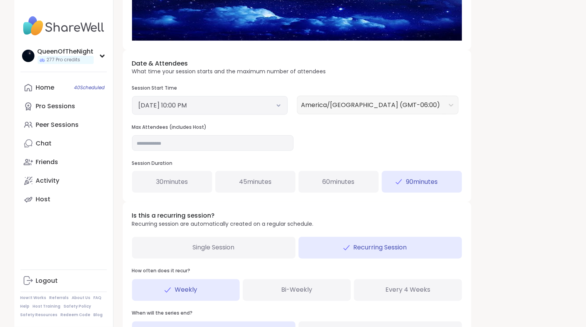
click at [375, 151] on div "Date & Attendees What time your session starts and the maximum number of attend…" at bounding box center [297, 126] width 349 height 152
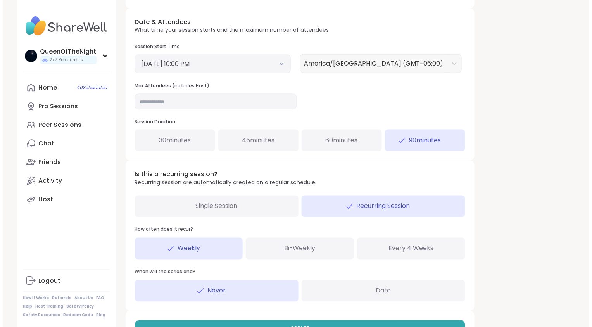
scroll to position [303, 0]
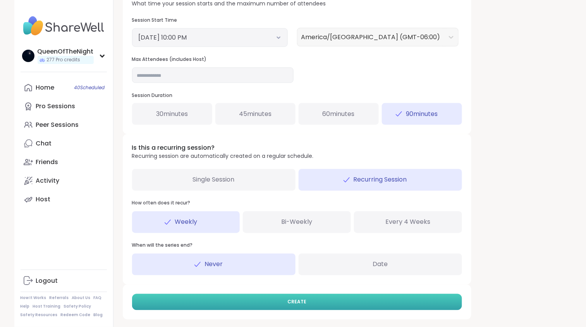
click at [311, 303] on button "CREATE" at bounding box center [297, 302] width 330 height 16
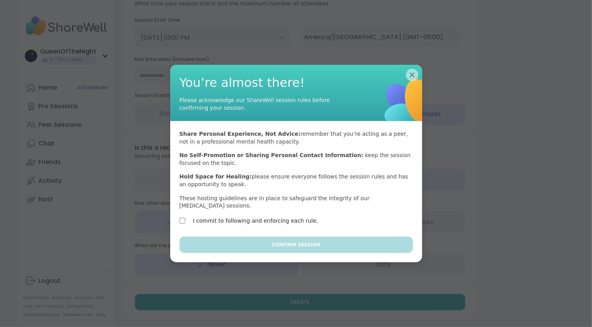
click at [262, 222] on label "I commit to following and enforcing each rule." at bounding box center [255, 220] width 125 height 9
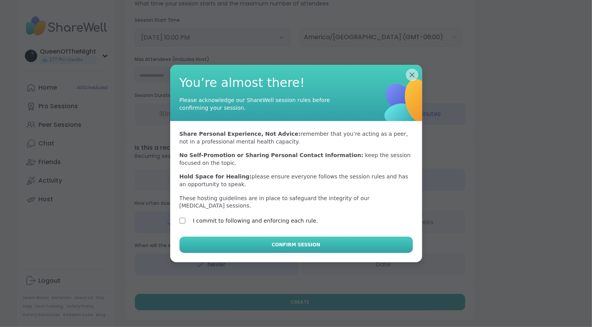
click at [278, 248] on span "Confirm Session" at bounding box center [296, 244] width 48 height 7
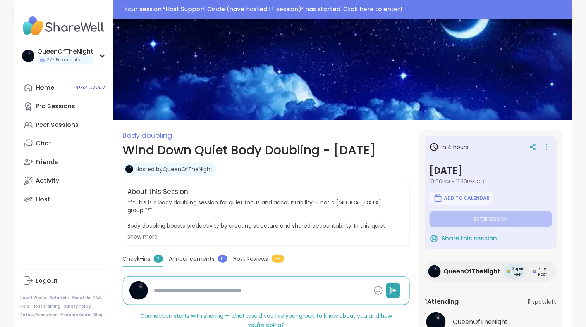
type textarea "*"
